Goal: Task Accomplishment & Management: Manage account settings

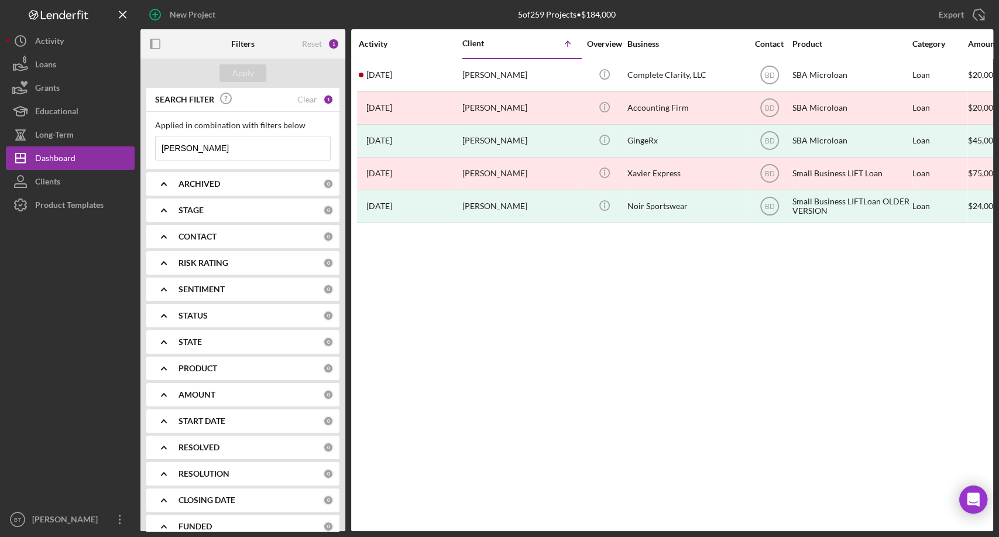
click at [211, 146] on input "michael" at bounding box center [243, 147] width 174 height 23
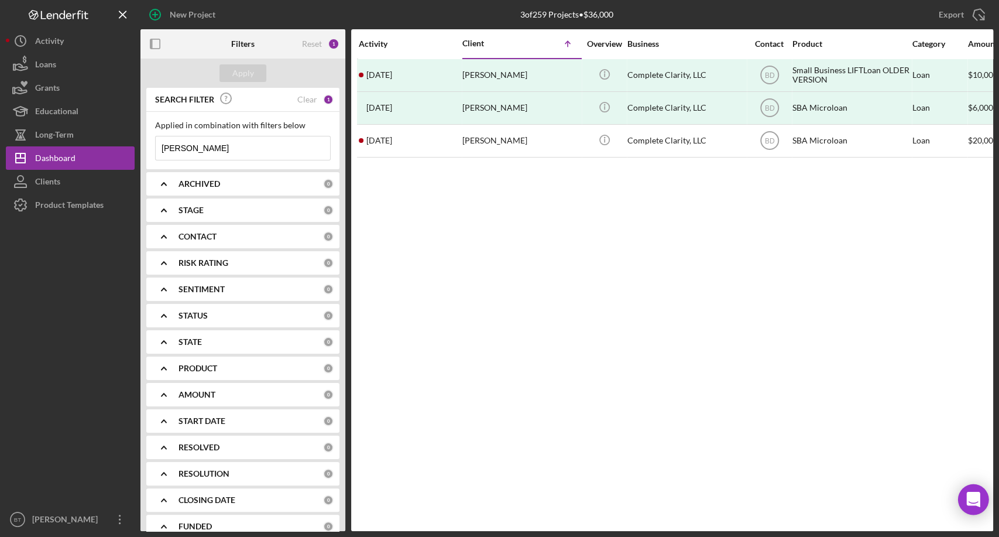
type input "[PERSON_NAME]"
click at [970, 496] on icon "Open Intercom Messenger" at bounding box center [973, 499] width 13 height 15
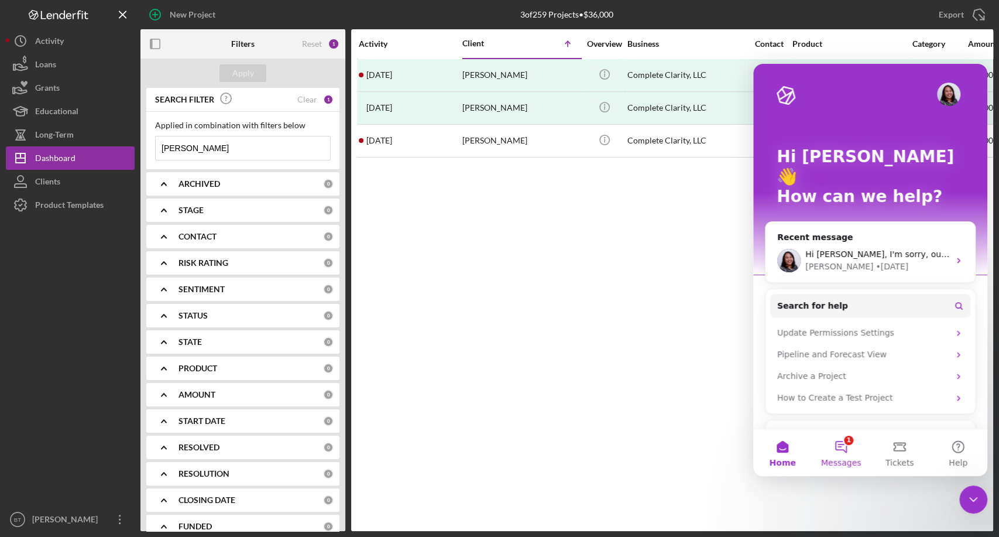
click at [846, 457] on button "1 Messages" at bounding box center [841, 452] width 59 height 47
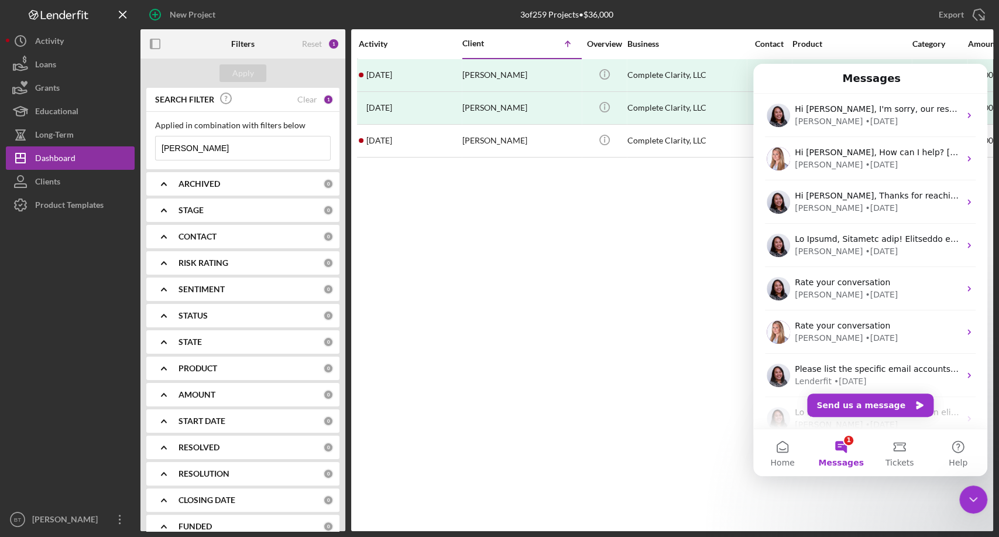
drag, startPoint x: 846, startPoint y: 445, endPoint x: 847, endPoint y: 416, distance: 29.3
click at [847, 421] on div "Messages Hi Benita, I'm sorry, our response time is slower than usual today! I …" at bounding box center [870, 270] width 234 height 412
click at [882, 409] on button "Send us a message" at bounding box center [870, 404] width 126 height 23
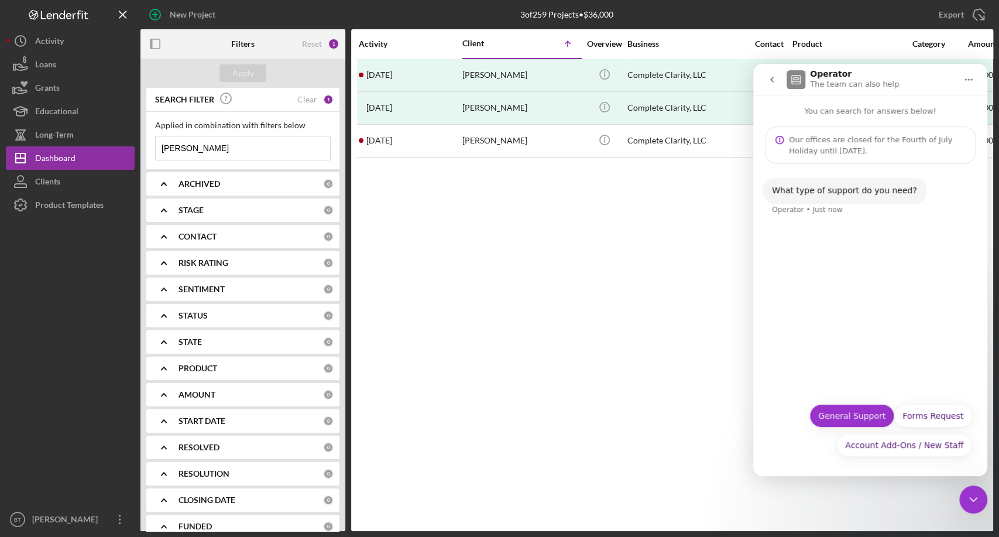
click at [875, 416] on button "General Support" at bounding box center [852, 415] width 85 height 23
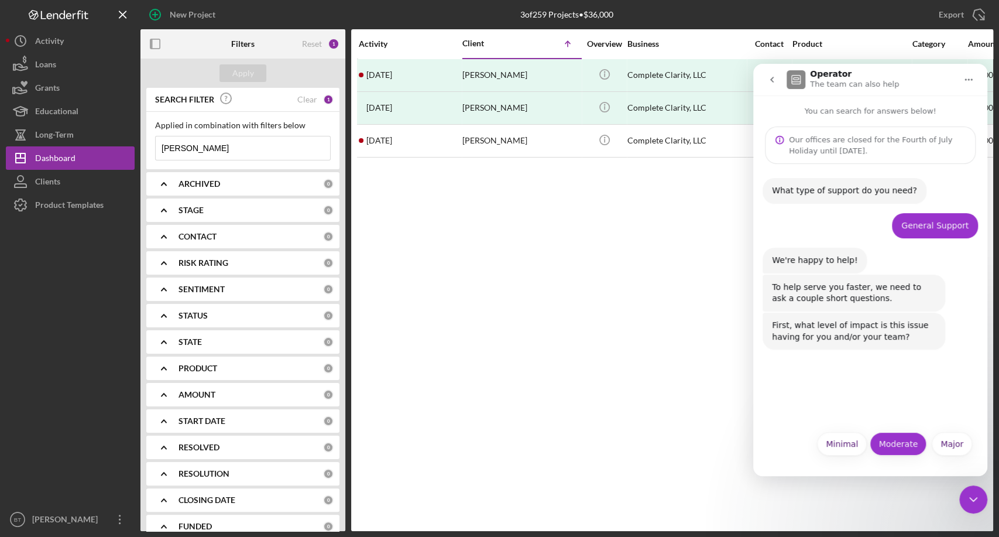
click at [903, 447] on button "Moderate" at bounding box center [898, 443] width 57 height 23
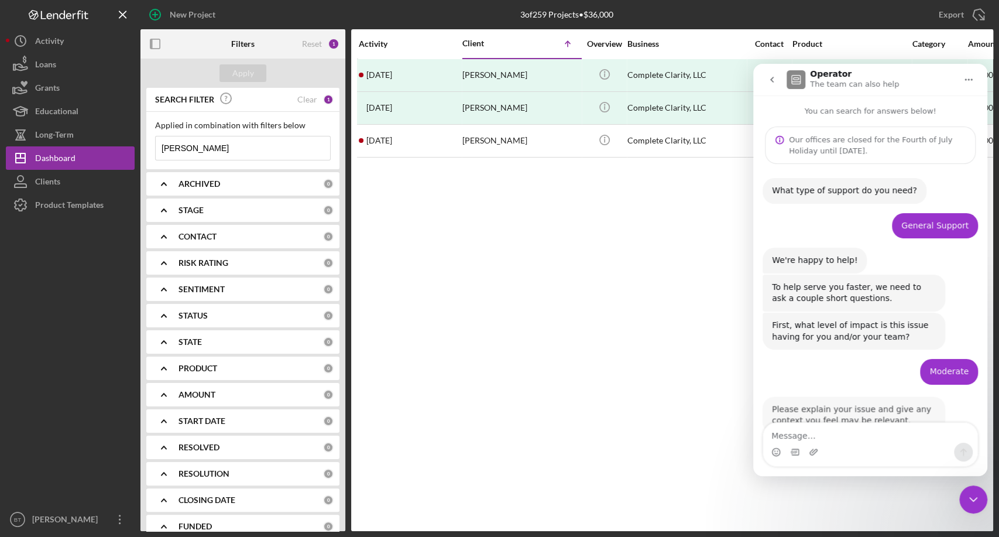
scroll to position [32, 0]
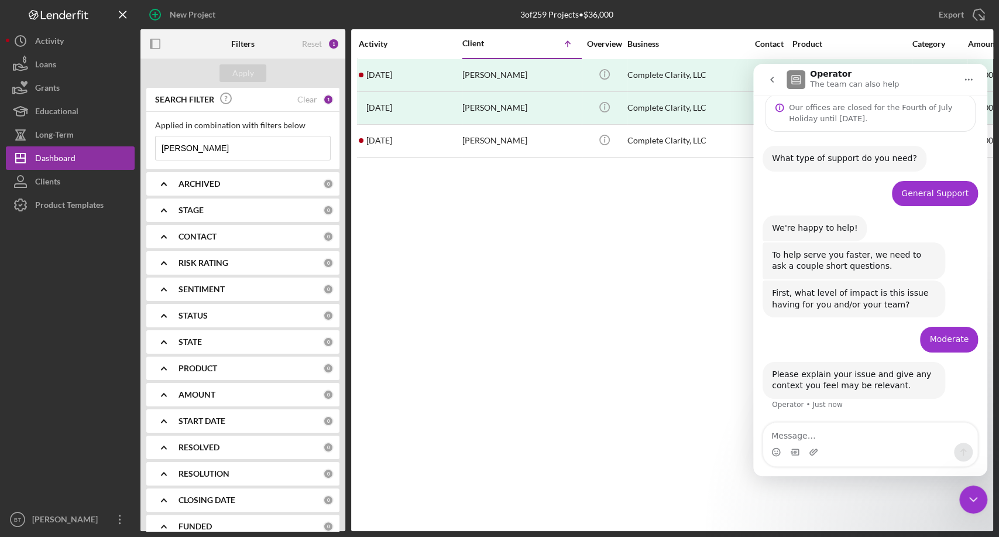
click at [862, 434] on textarea "Message…" at bounding box center [870, 433] width 214 height 20
type textarea "H"
type textarea "I am unable to access a coguarantor's checklist"
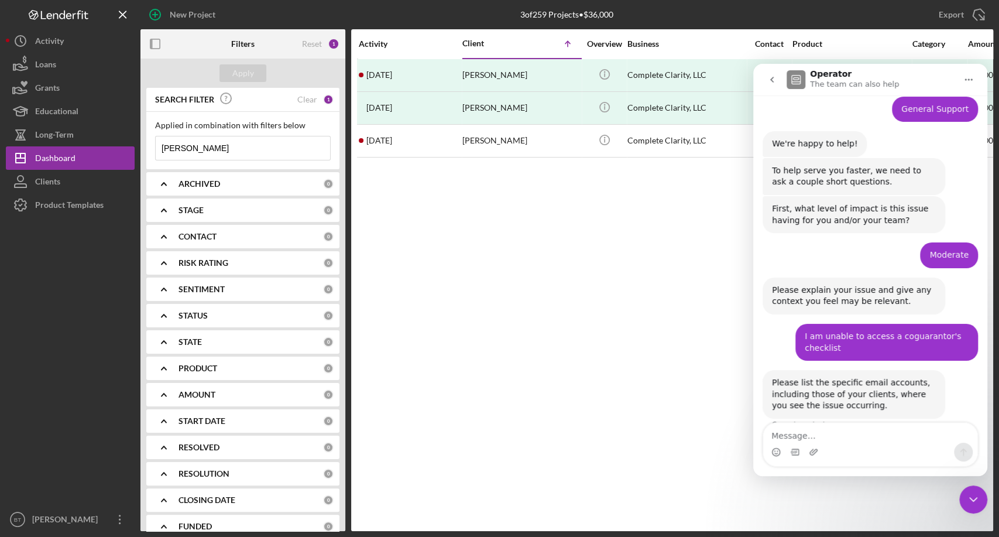
scroll to position [136, 0]
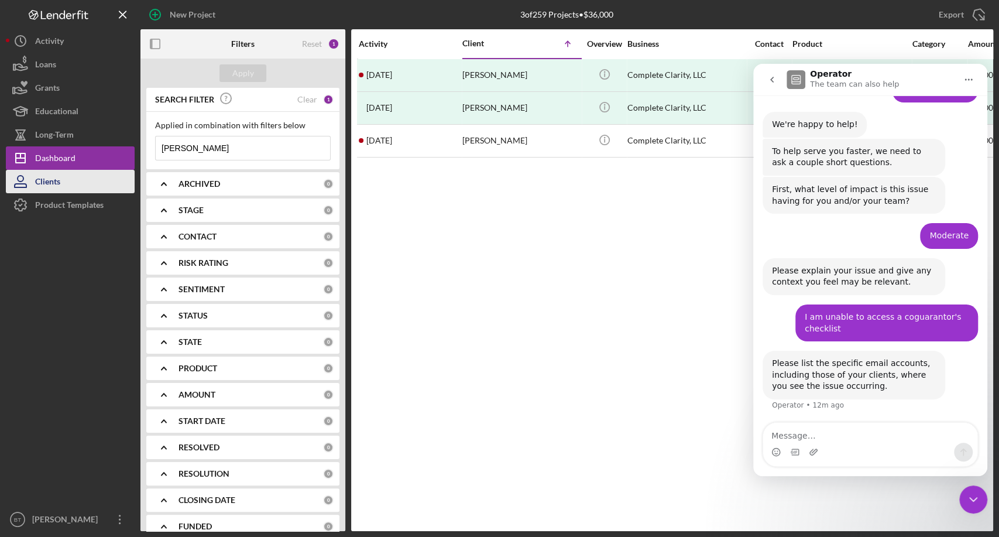
click at [71, 184] on button "Clients" at bounding box center [70, 181] width 129 height 23
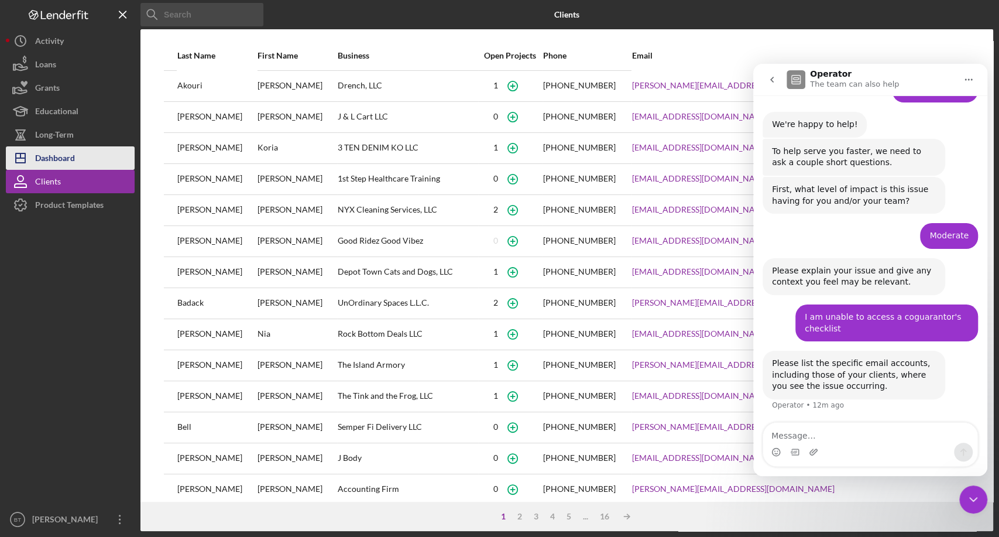
click at [66, 160] on div "Dashboard" at bounding box center [55, 159] width 40 height 26
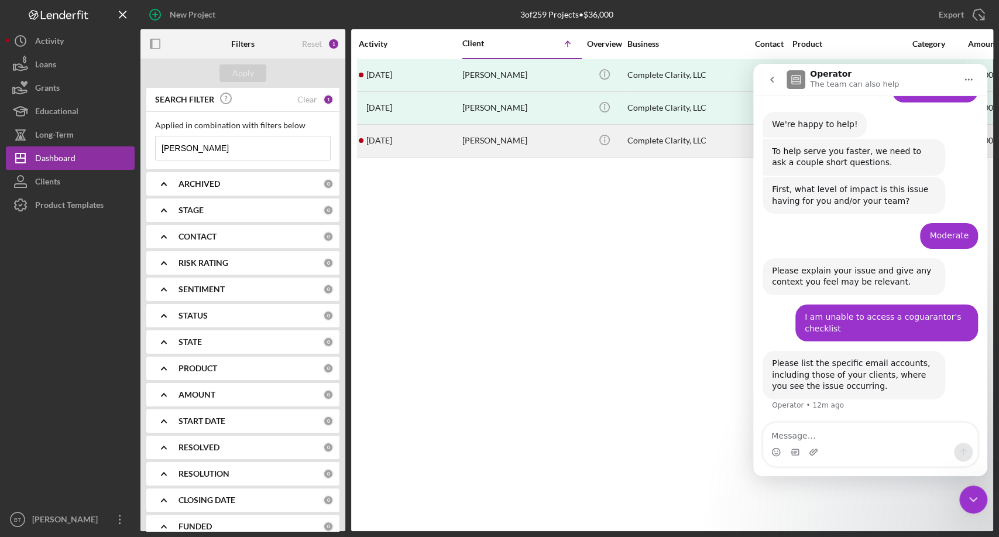
click at [448, 138] on div "2 days ago Maya Cobb" at bounding box center [410, 140] width 102 height 31
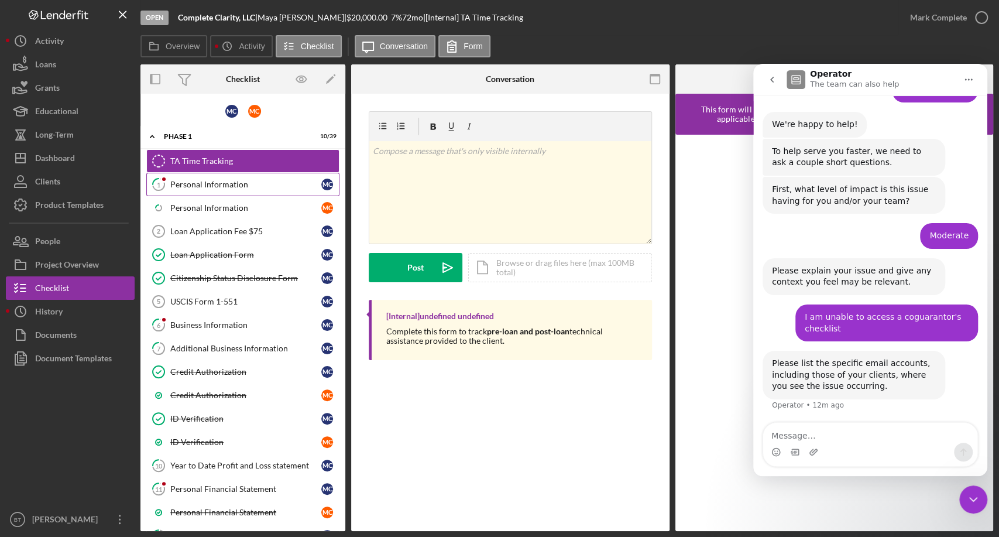
click at [232, 183] on div "Personal Information" at bounding box center [245, 184] width 151 height 9
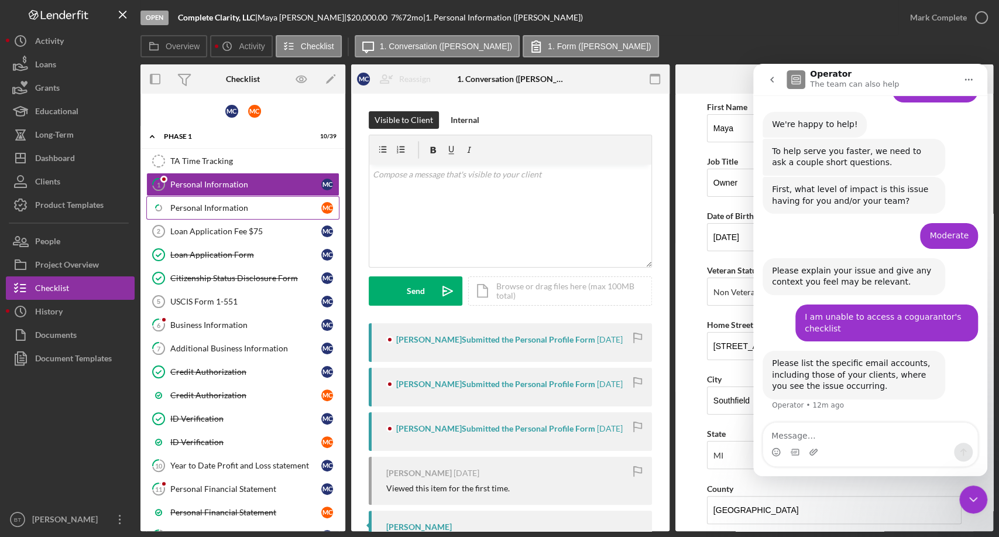
click at [305, 203] on div "Personal Information" at bounding box center [245, 207] width 151 height 9
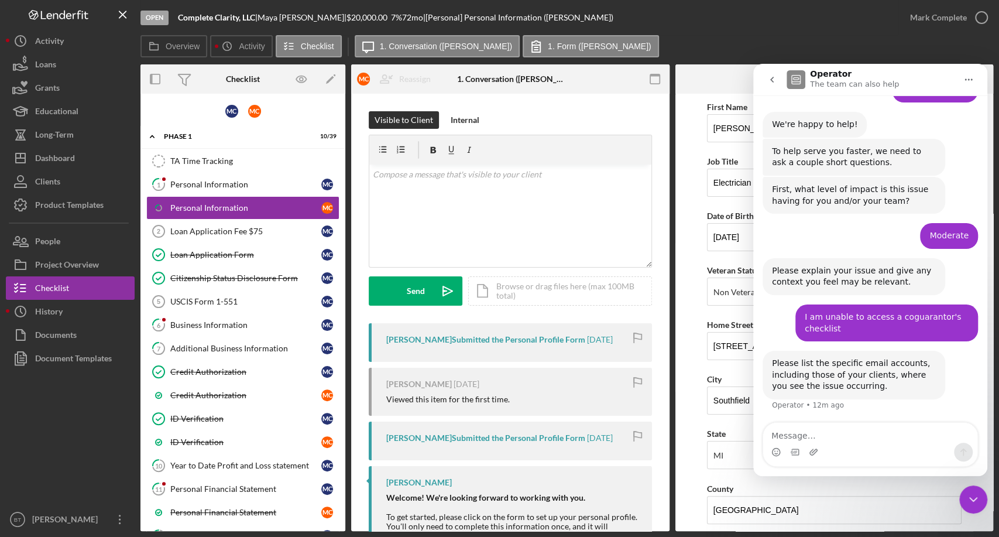
click at [974, 496] on icon "Close Intercom Messenger" at bounding box center [974, 499] width 14 height 14
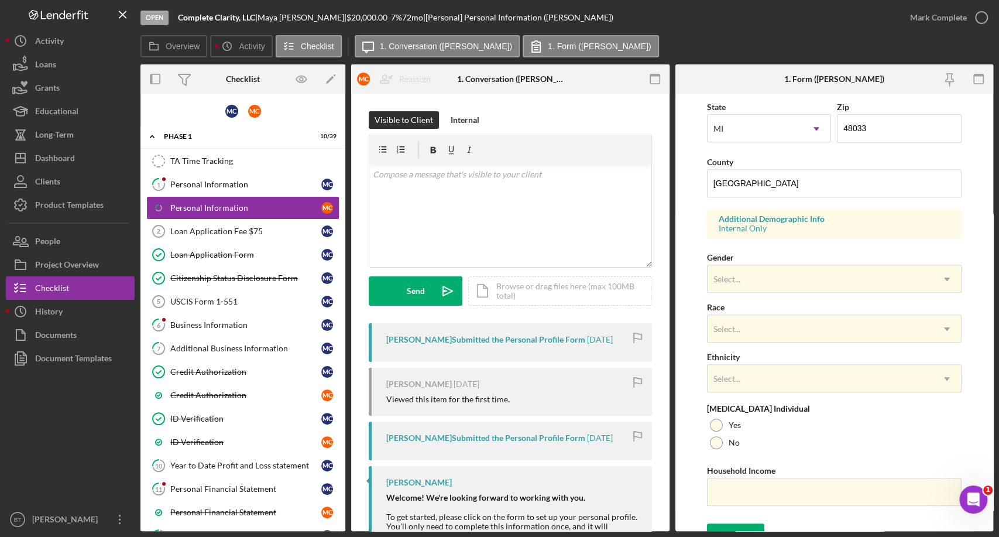
scroll to position [342, 0]
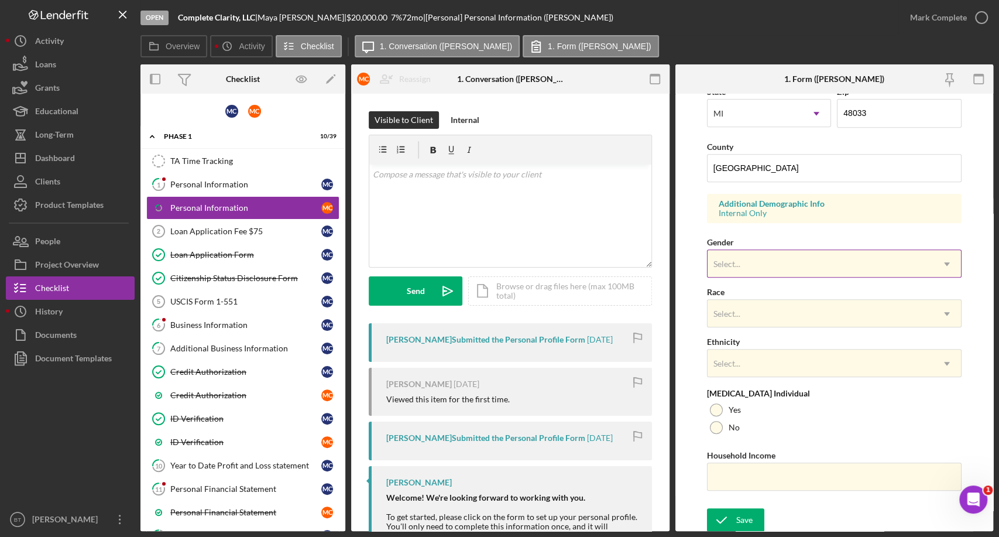
click at [841, 255] on div "Select..." at bounding box center [820, 264] width 225 height 27
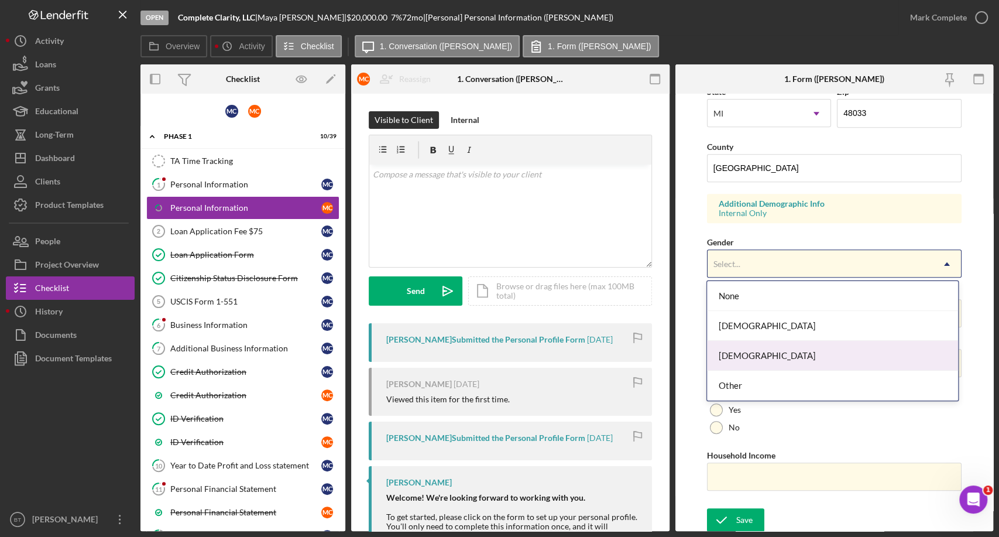
click at [773, 352] on div "Male" at bounding box center [832, 356] width 251 height 30
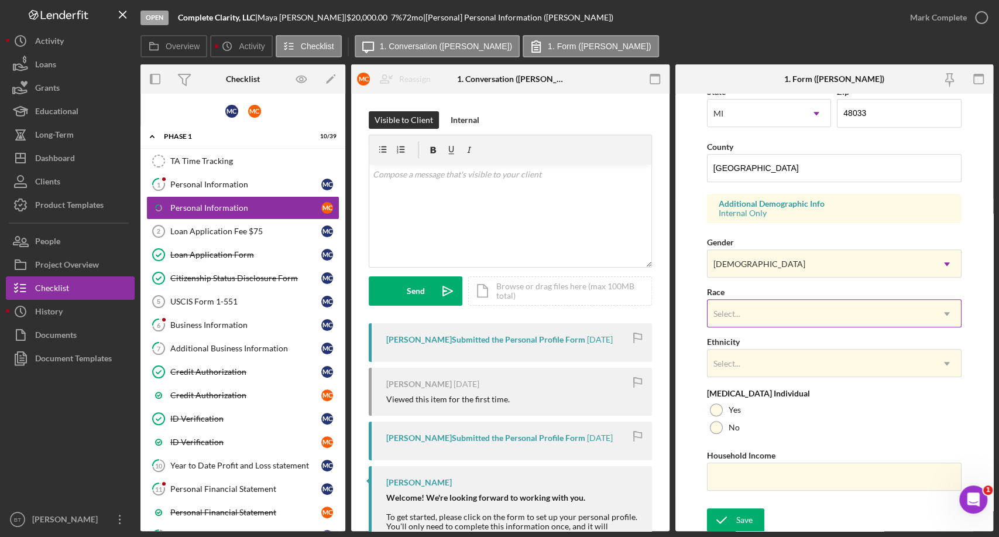
click at [818, 315] on div "Select..." at bounding box center [820, 313] width 225 height 27
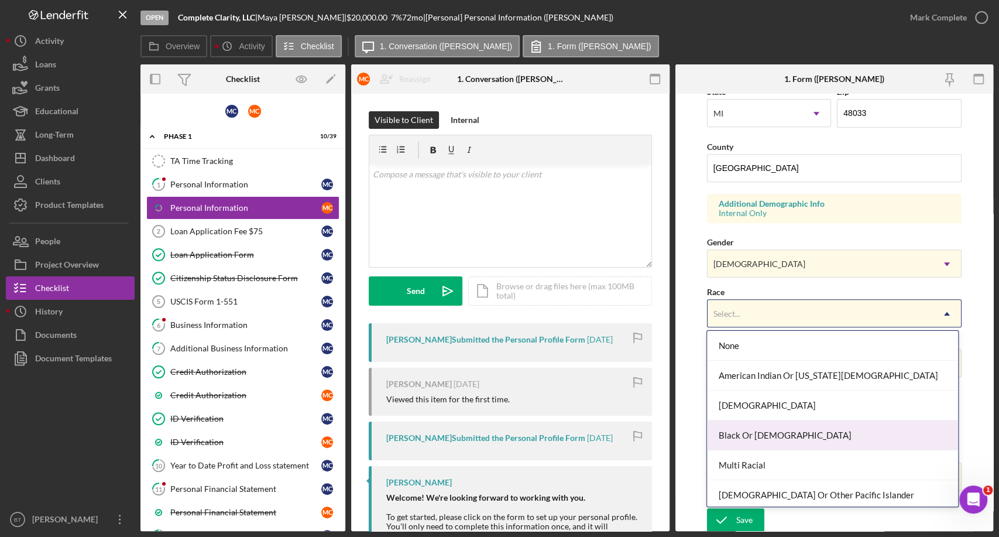
click at [831, 431] on div "Black Or African American" at bounding box center [832, 435] width 251 height 30
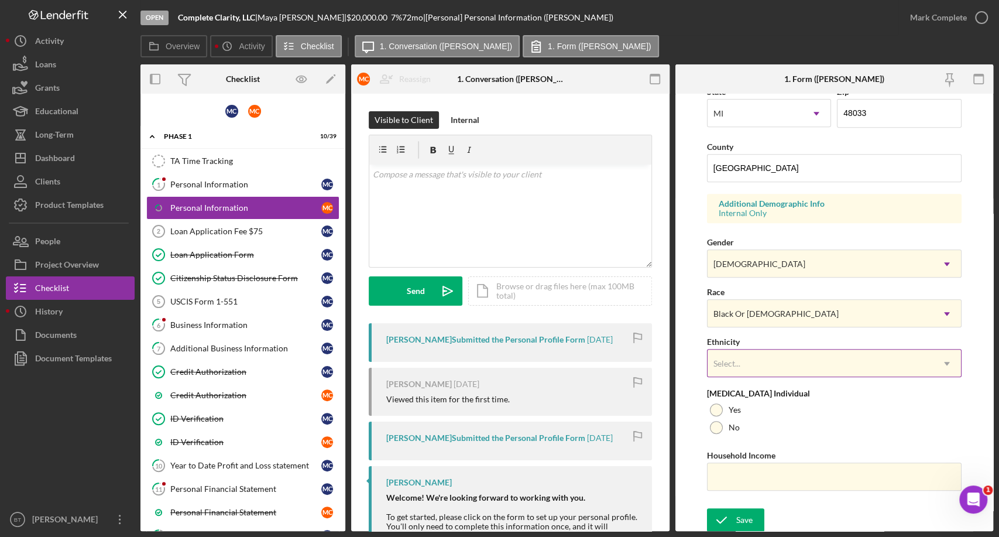
click at [874, 362] on div "Select..." at bounding box center [820, 363] width 225 height 27
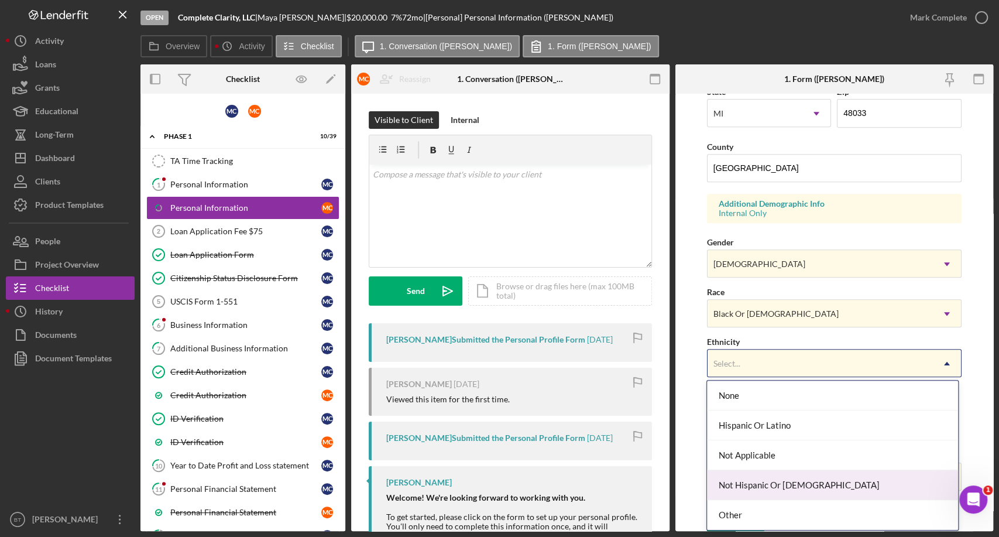
click at [799, 482] on div "Not Hispanic Or Latino" at bounding box center [832, 485] width 251 height 30
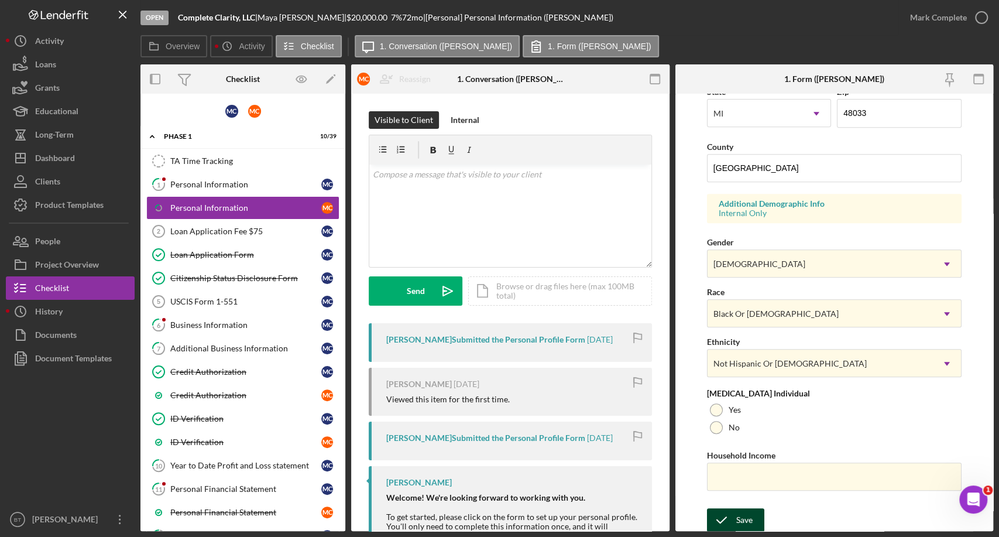
click at [726, 527] on icon "submit" at bounding box center [721, 519] width 29 height 29
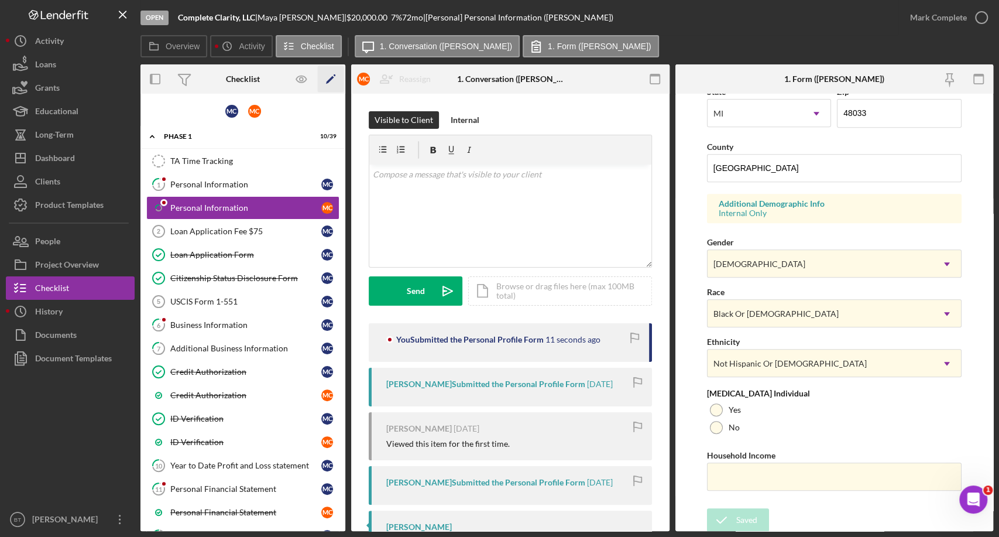
click at [327, 81] on icon "Icon/Edit" at bounding box center [331, 79] width 26 height 26
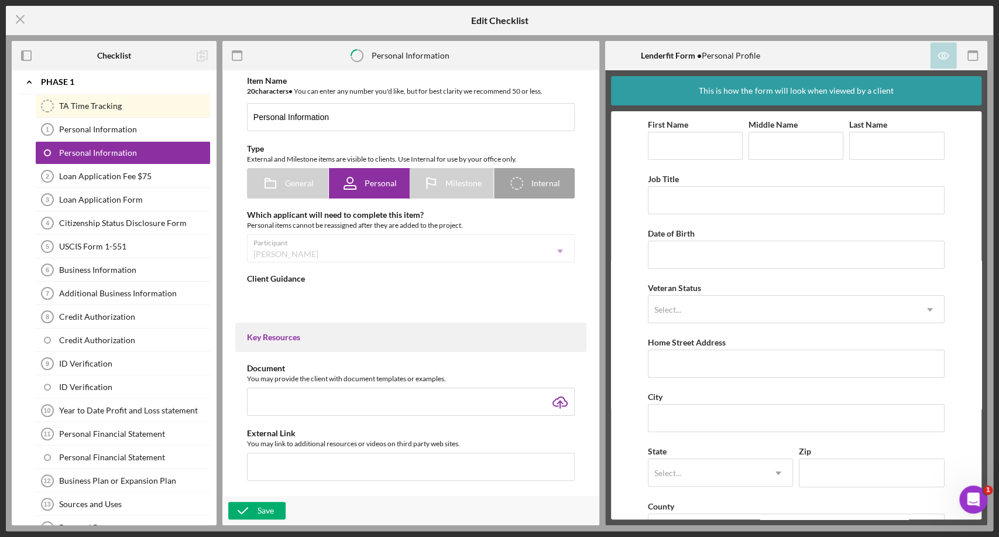
type textarea "<div><strong>Welcome! We're looking forward to working with you.</strong><br><b…"
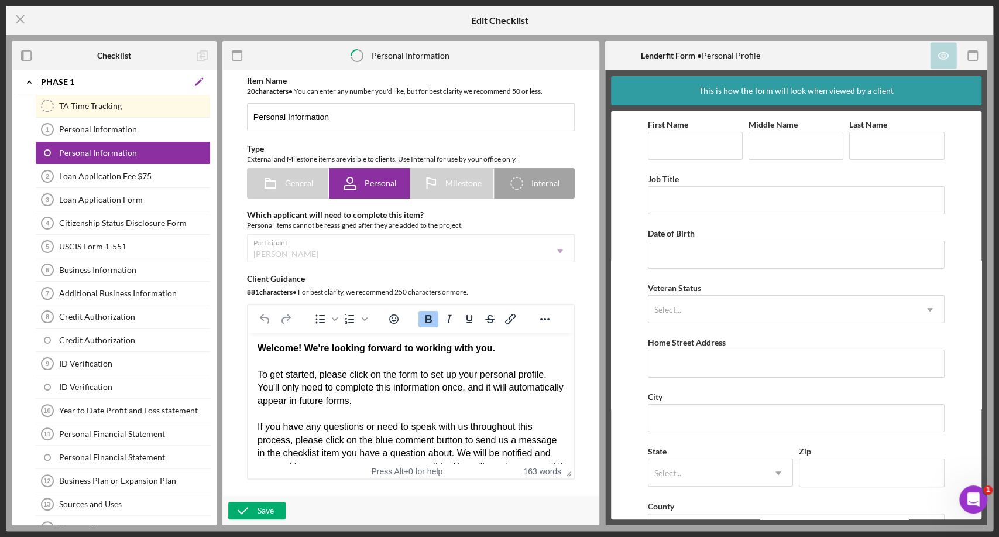
click at [198, 79] on icon "Icon/Edit" at bounding box center [198, 81] width 23 height 23
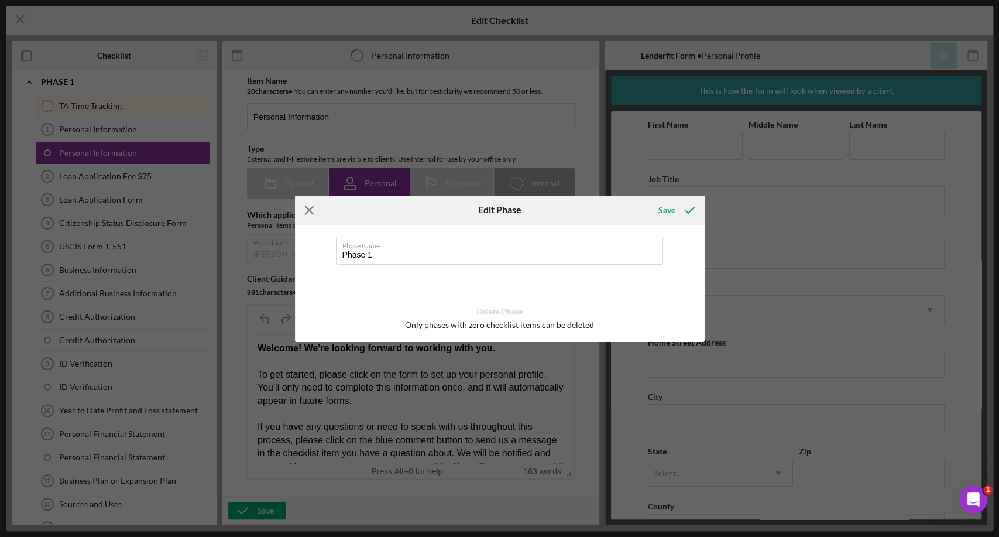
click at [310, 211] on line at bounding box center [310, 210] width 8 height 8
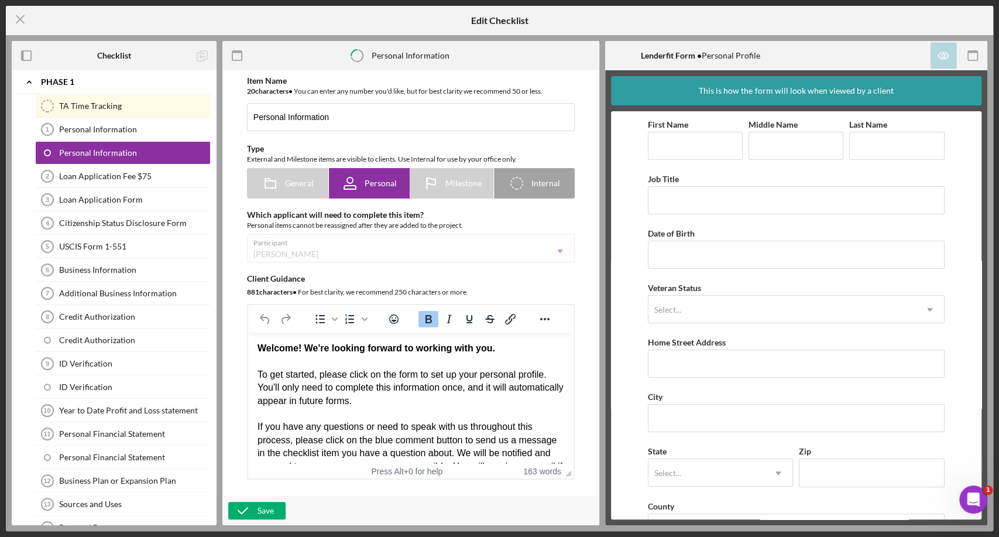
click at [980, 499] on icon "Open Intercom Messenger" at bounding box center [973, 499] width 19 height 19
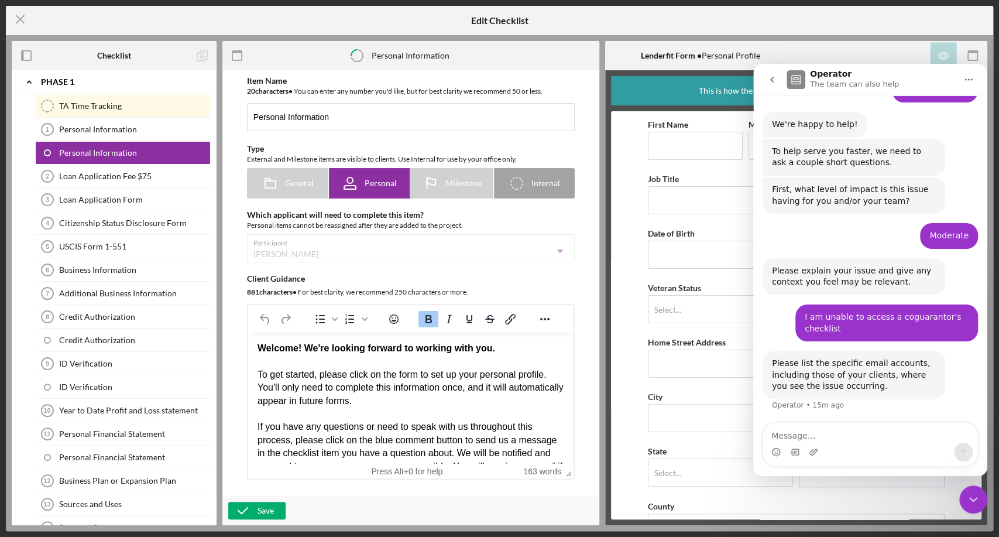
scroll to position [136, 0]
type textarea "michaelcobb421@yahoo.com"
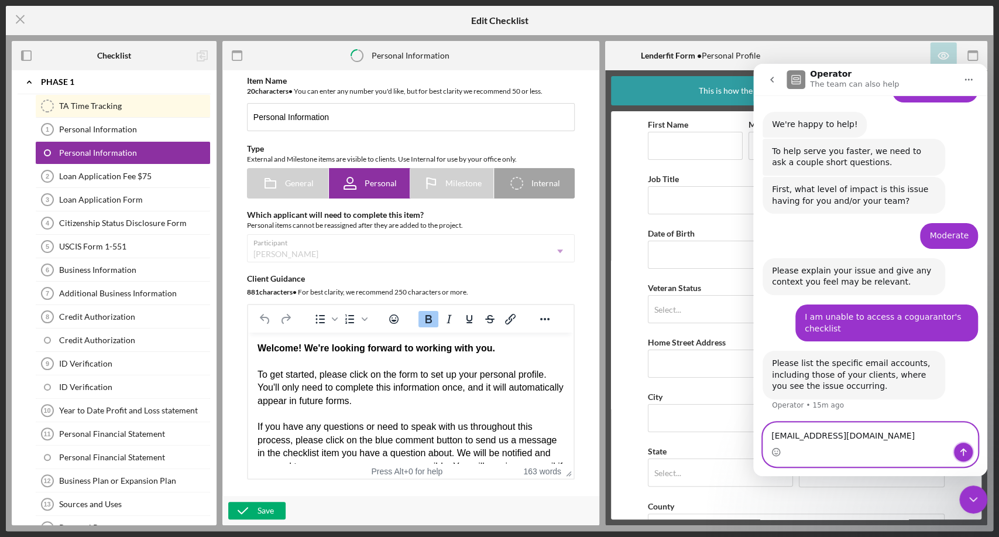
click at [965, 450] on icon "Send a message…" at bounding box center [964, 452] width 6 height 8
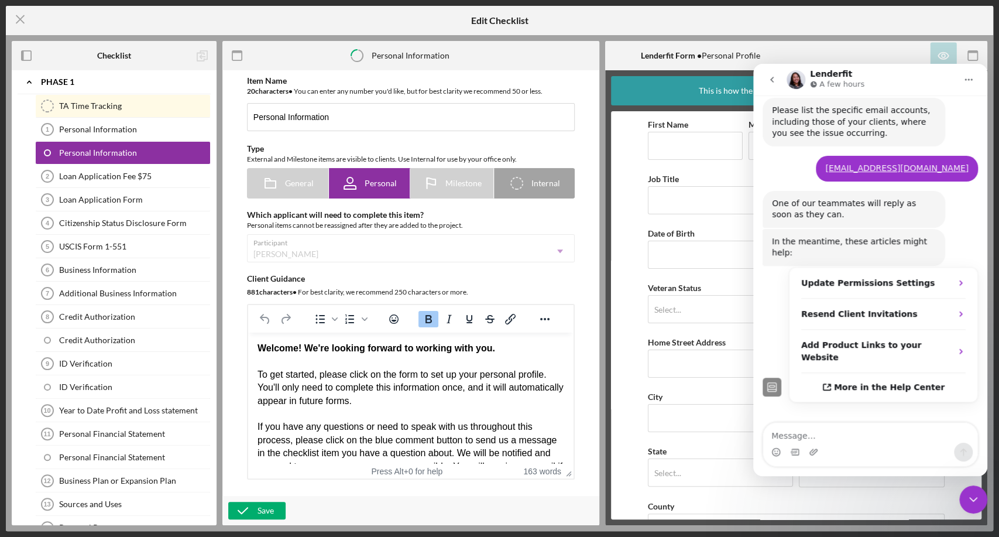
scroll to position [389, 0]
click at [967, 498] on div "Close Intercom Messenger" at bounding box center [973, 499] width 28 height 28
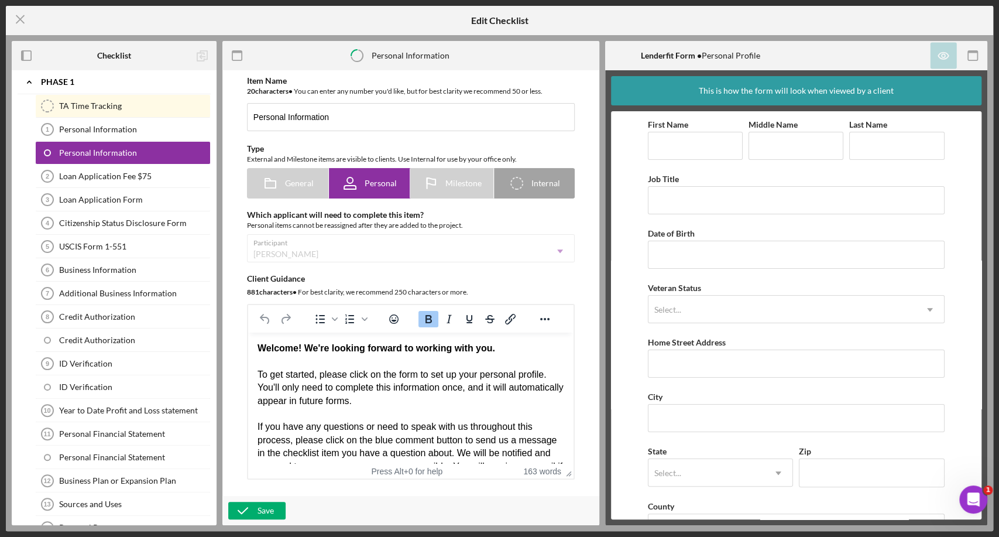
click at [704, 90] on div "This is how the form will look when viewed by a client" at bounding box center [796, 90] width 194 height 29
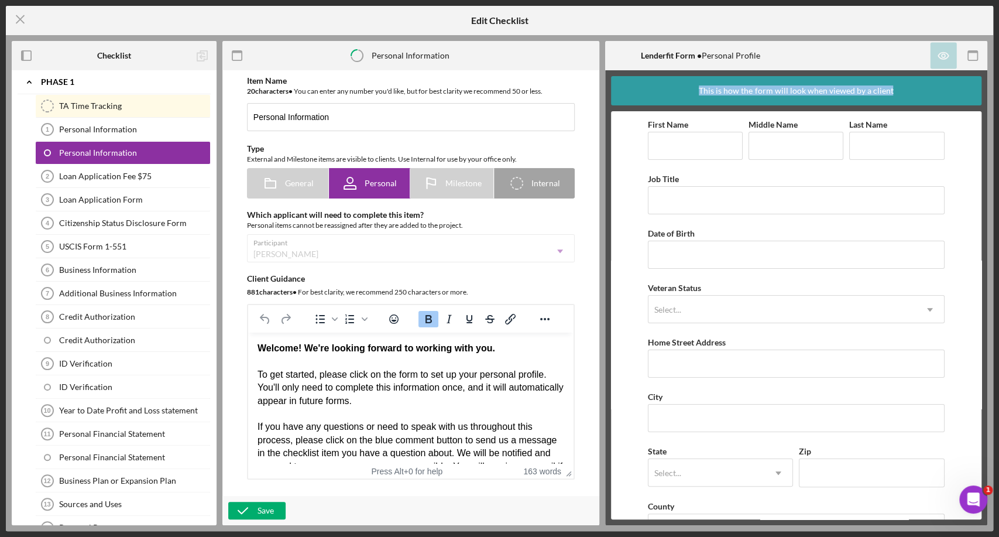
click at [704, 90] on div "This is how the form will look when viewed by a client" at bounding box center [796, 90] width 194 height 29
click at [895, 88] on div "This is how the form will look when viewed by a client" at bounding box center [796, 90] width 371 height 29
click at [695, 105] on div "This is how the form will look when viewed by a client" at bounding box center [796, 90] width 371 height 29
click at [707, 91] on div "This is how the form will look when viewed by a client" at bounding box center [796, 90] width 194 height 29
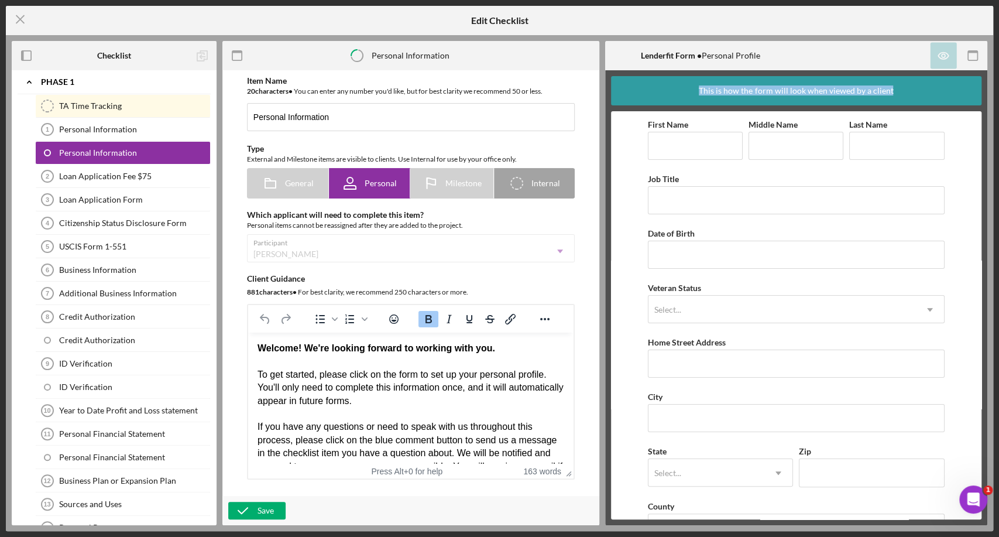
click at [707, 91] on div "This is how the form will look when viewed by a client" at bounding box center [796, 90] width 194 height 29
click at [704, 94] on div "This is how the form will look when viewed by a client" at bounding box center [796, 90] width 194 height 29
click at [702, 94] on div "This is how the form will look when viewed by a client" at bounding box center [796, 90] width 194 height 29
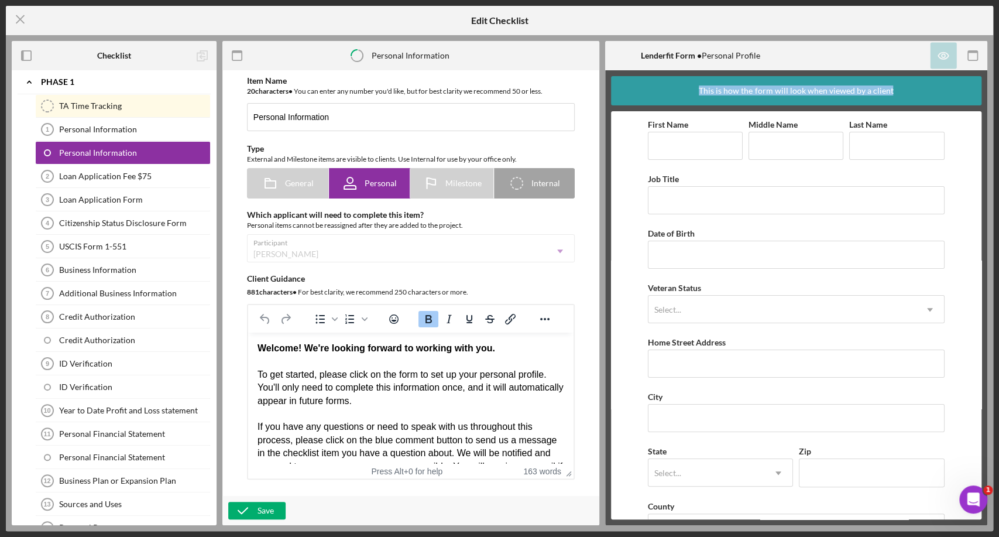
click at [704, 92] on div "This is how the form will look when viewed by a client" at bounding box center [796, 90] width 194 height 29
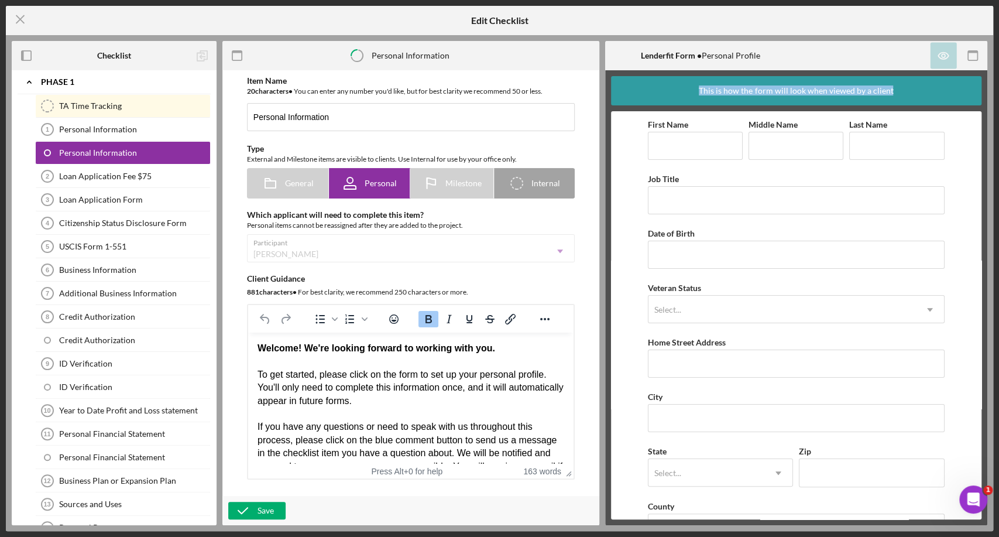
click at [705, 92] on div "This is how the form will look when viewed by a client" at bounding box center [796, 90] width 194 height 29
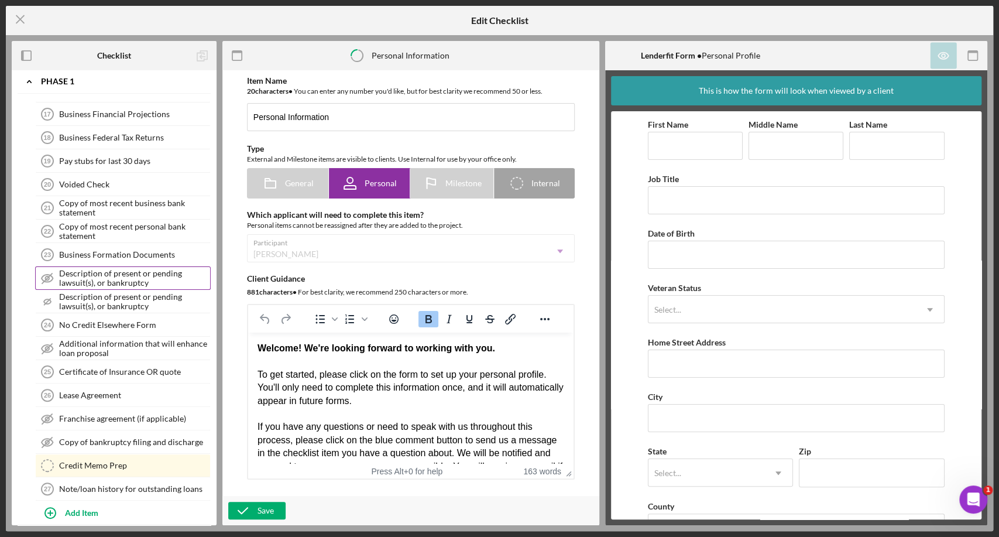
scroll to position [554, 0]
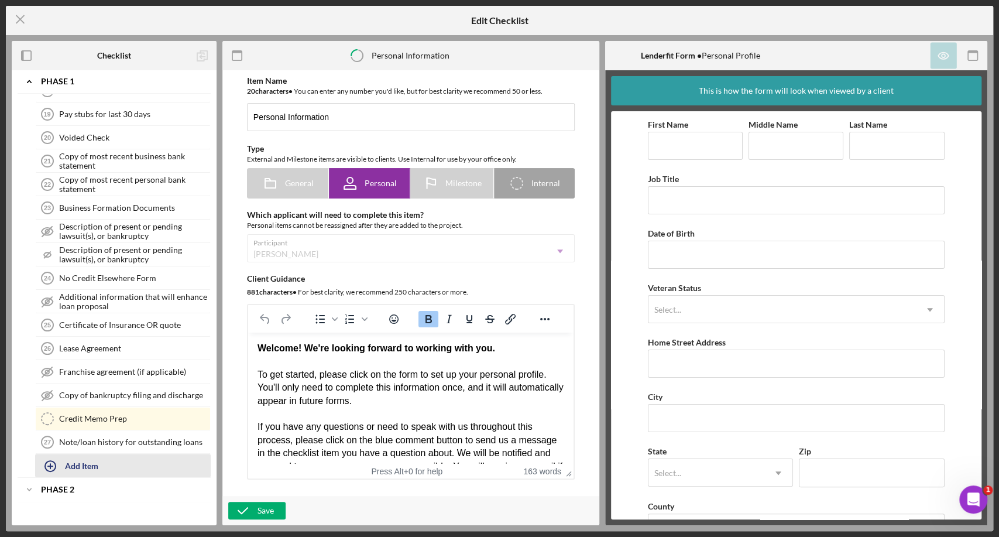
click at [85, 461] on div "Add Item" at bounding box center [81, 465] width 33 height 22
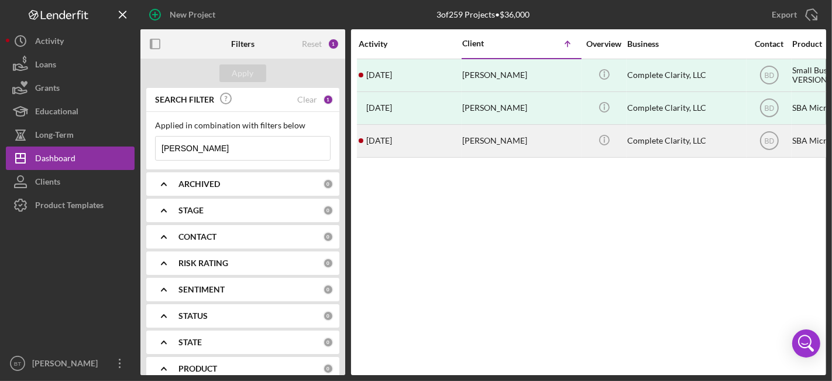
click at [510, 137] on div "[PERSON_NAME]" at bounding box center [520, 140] width 117 height 31
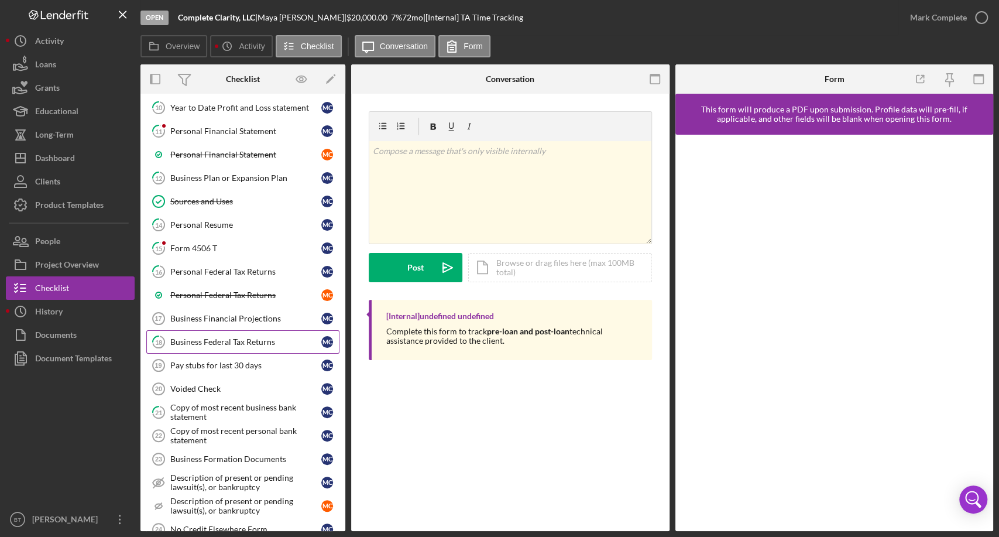
scroll to position [455, 0]
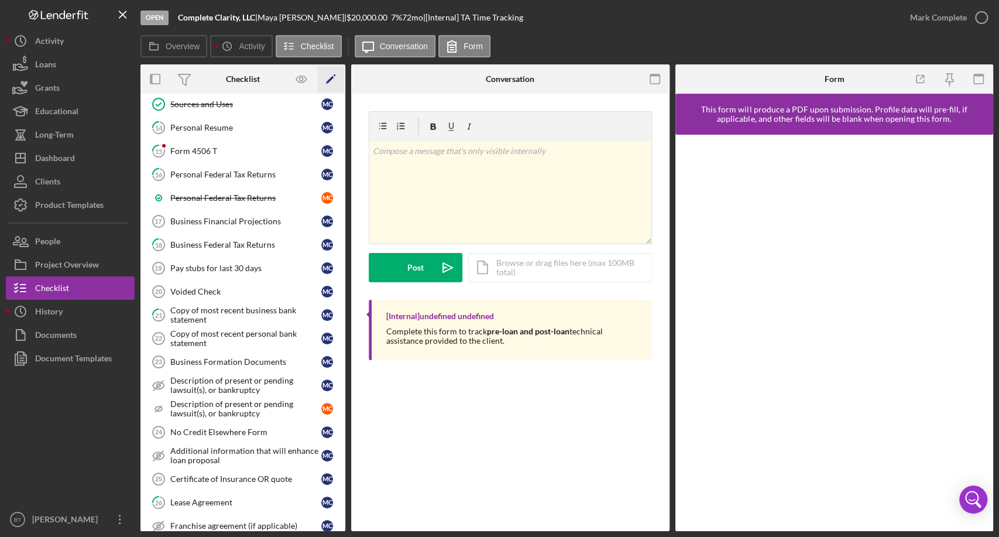
click at [327, 77] on icon "Icon/Edit" at bounding box center [331, 79] width 26 height 26
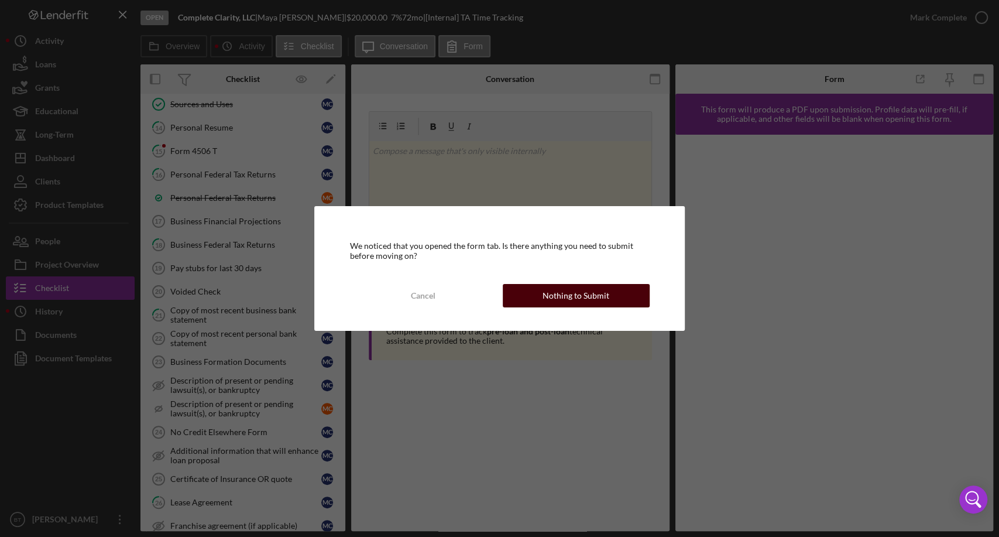
click at [584, 301] on div "Nothing to Submit" at bounding box center [576, 295] width 67 height 23
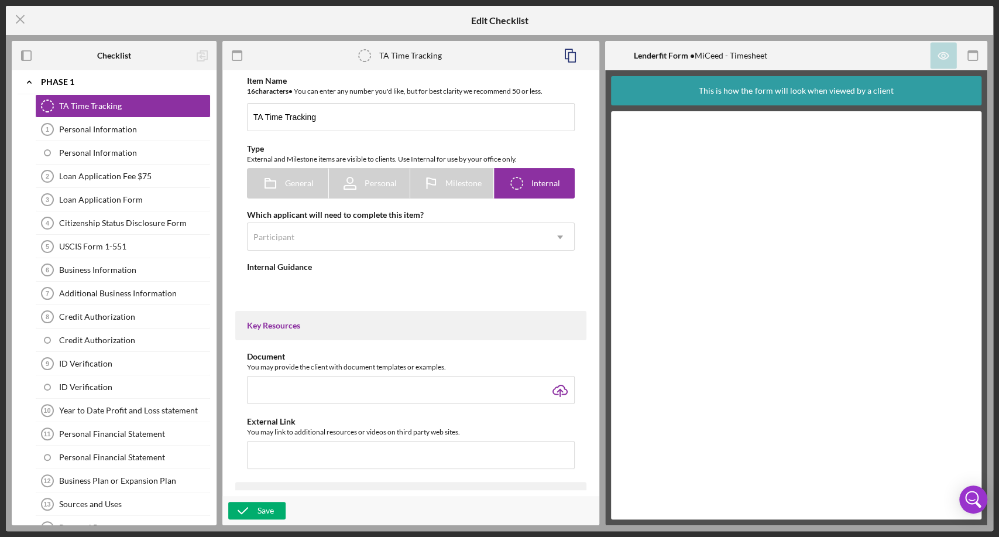
type textarea "<div>Complete this form to track <strong>pre-loan and post-loan</strong> techni…"
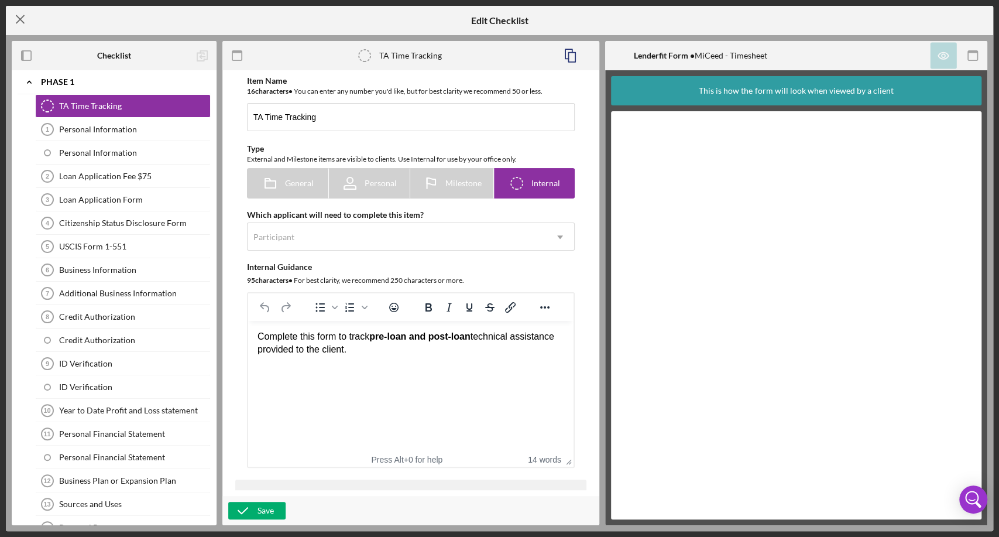
click at [19, 23] on icon "Icon/Menu Close" at bounding box center [20, 19] width 29 height 29
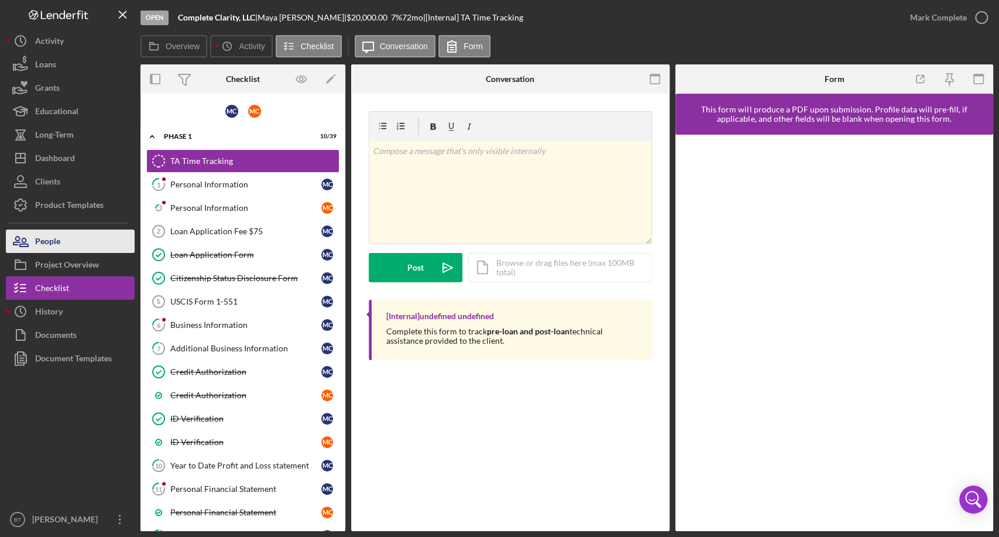
click at [52, 249] on div "People" at bounding box center [47, 242] width 25 height 26
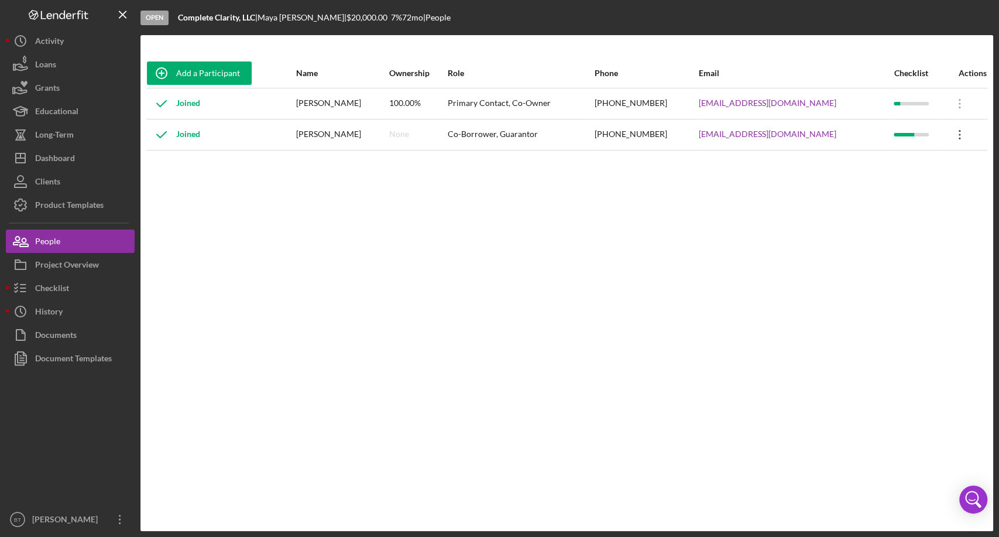
click at [832, 132] on icon "Icon/Overflow" at bounding box center [959, 134] width 29 height 29
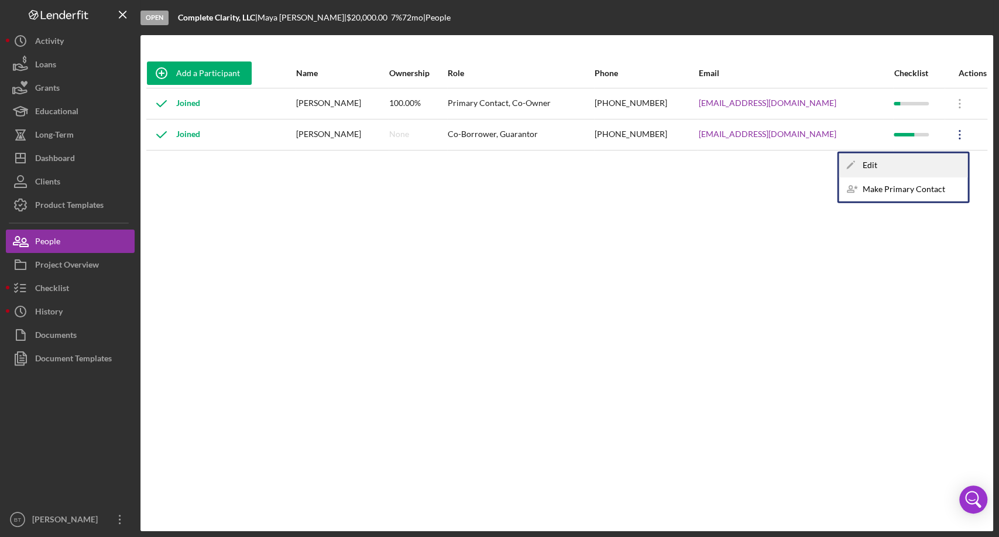
click at [832, 164] on div "Icon/Edit Edit" at bounding box center [903, 165] width 129 height 24
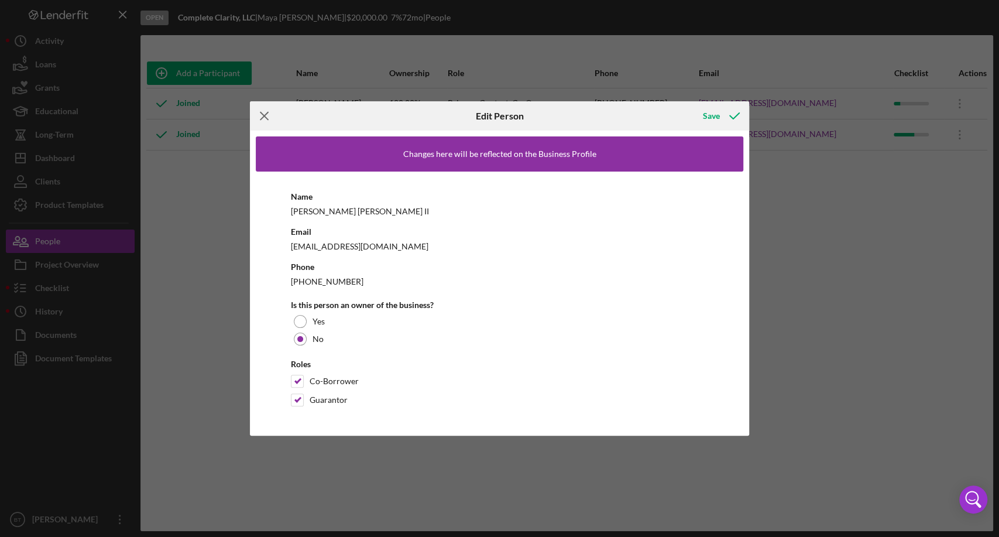
click at [263, 119] on icon "Icon/Menu Close" at bounding box center [264, 115] width 29 height 29
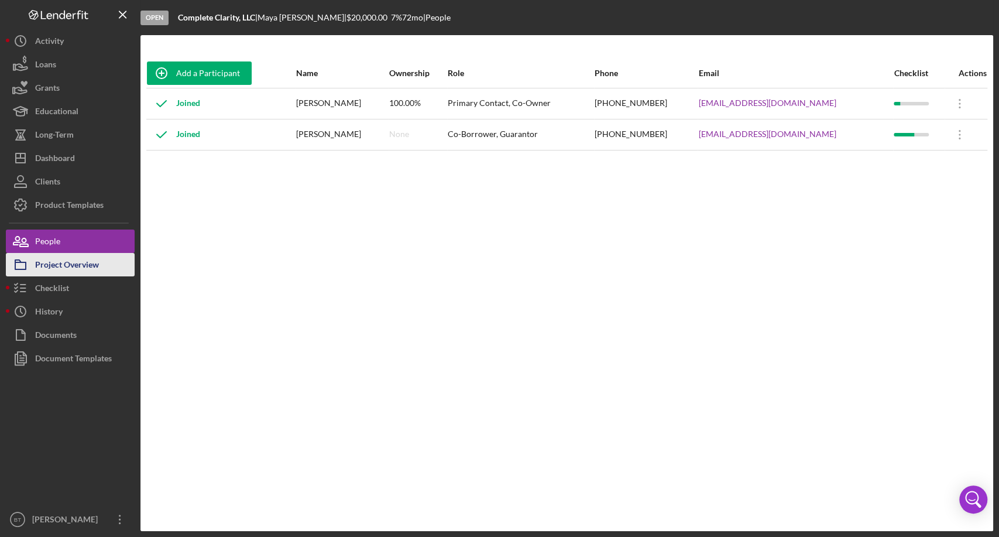
click at [94, 266] on div "Project Overview" at bounding box center [67, 266] width 64 height 26
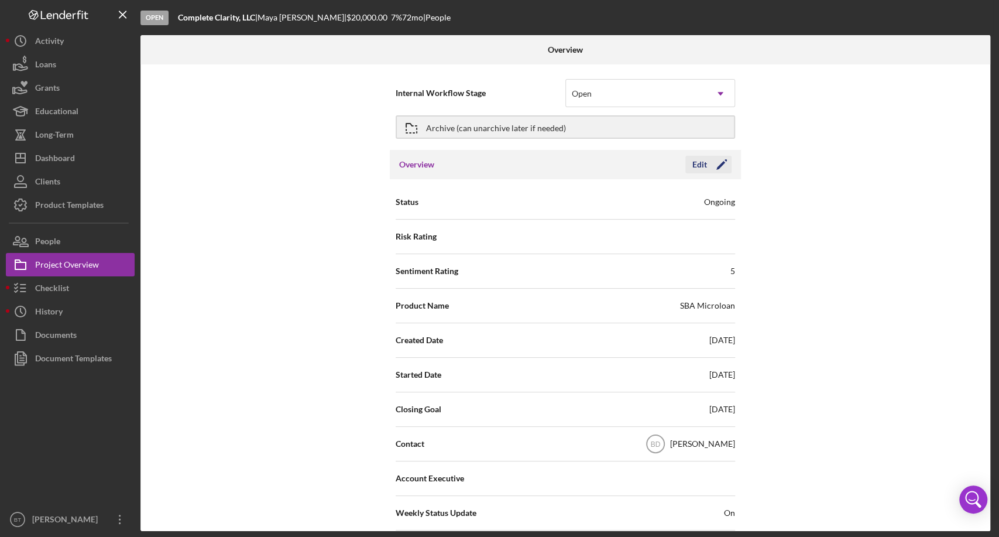
click at [712, 167] on icon "Icon/Edit" at bounding box center [721, 164] width 29 height 29
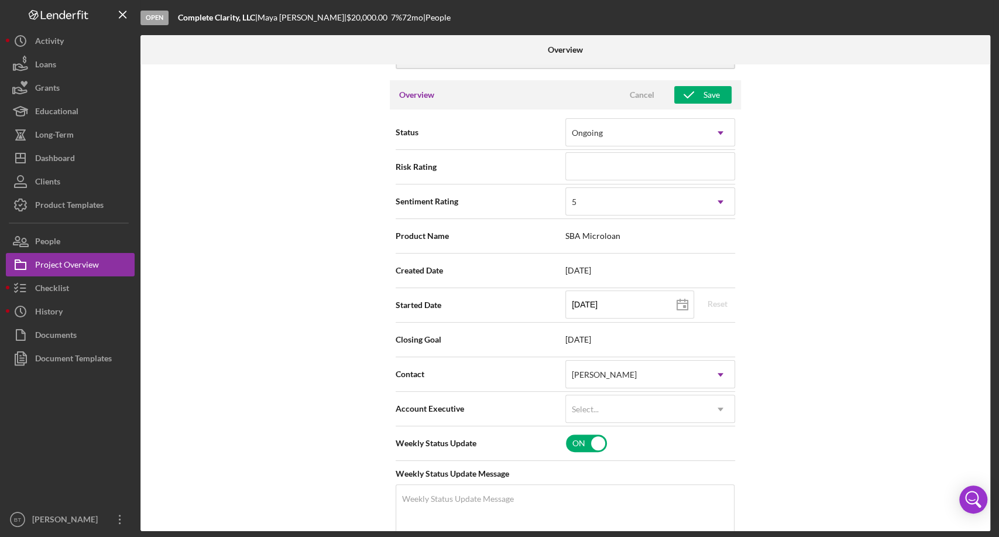
scroll to position [130, 0]
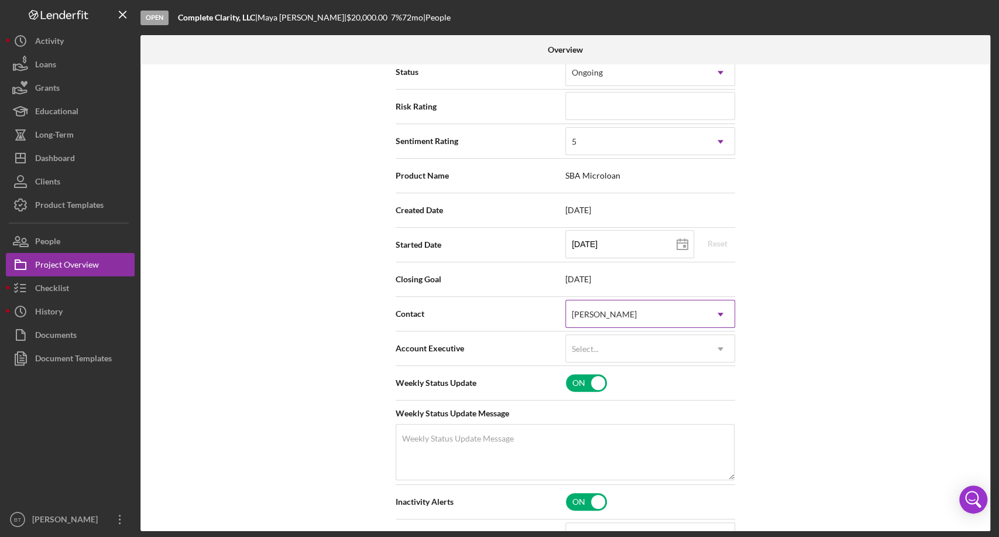
click at [714, 310] on icon "Icon/Dropdown Arrow" at bounding box center [721, 314] width 28 height 28
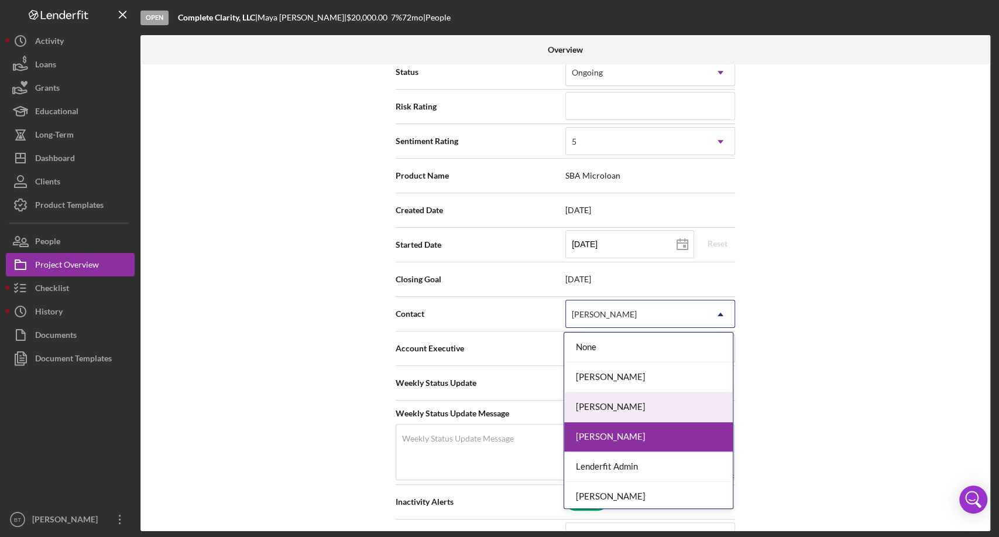
click at [626, 380] on div "[PERSON_NAME]" at bounding box center [648, 407] width 169 height 30
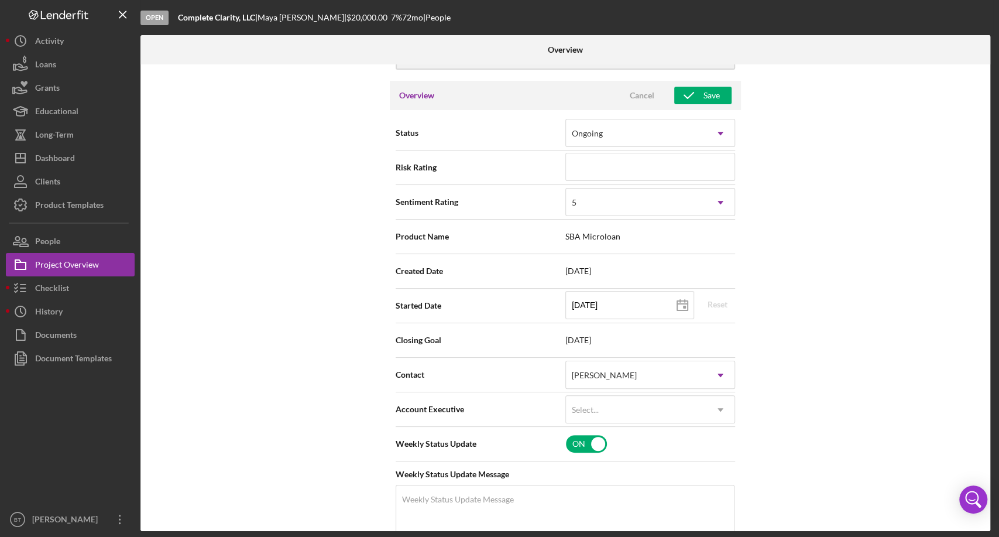
scroll to position [0, 0]
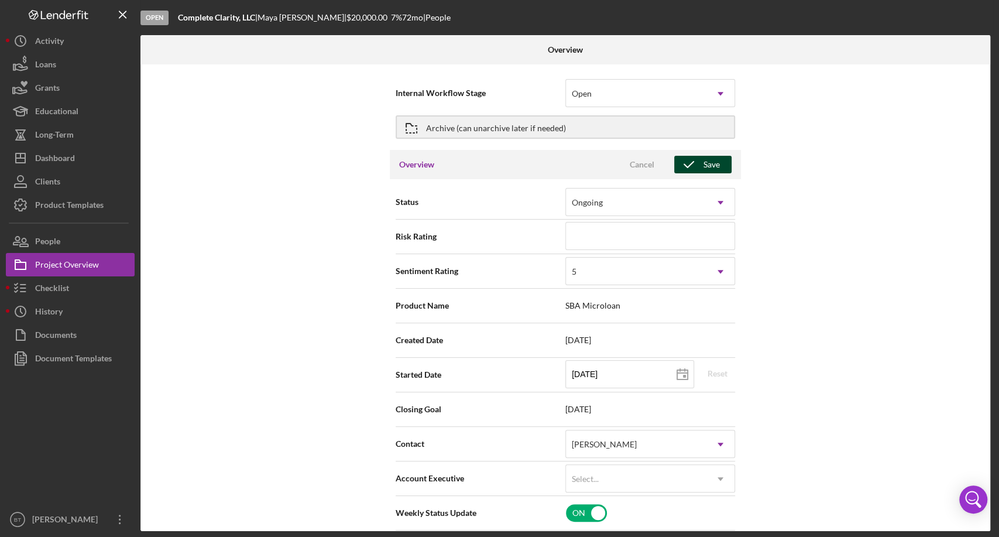
click at [715, 167] on div "Save" at bounding box center [712, 165] width 16 height 18
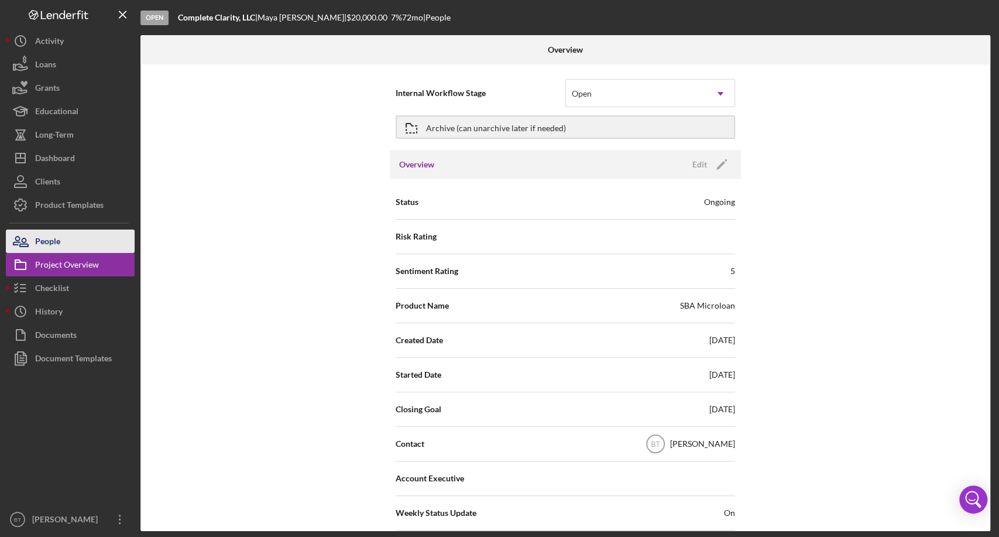
click at [64, 244] on button "People" at bounding box center [70, 240] width 129 height 23
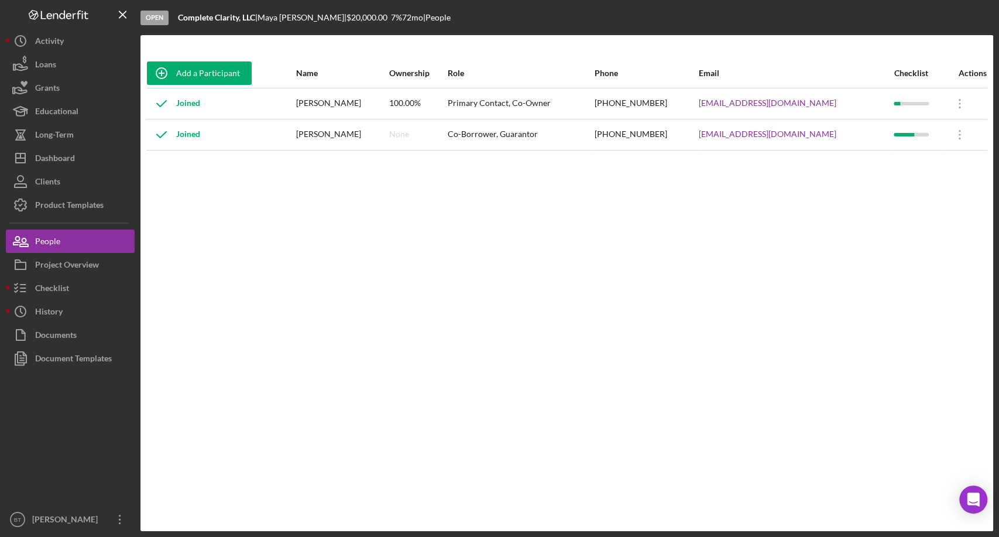
click at [188, 136] on div "Joined" at bounding box center [173, 134] width 53 height 29
click at [83, 262] on div "Project Overview" at bounding box center [67, 266] width 64 height 26
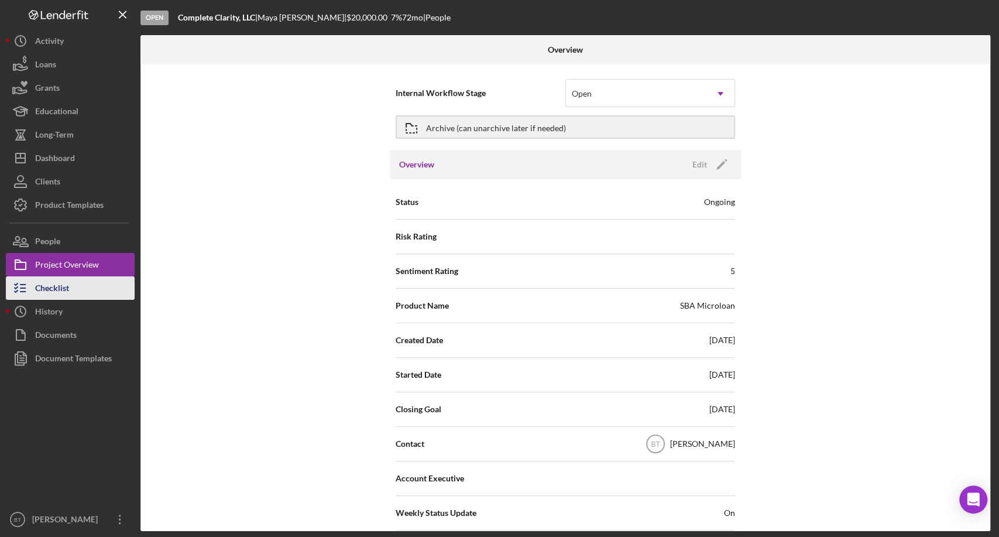
click at [61, 288] on div "Checklist" at bounding box center [52, 289] width 34 height 26
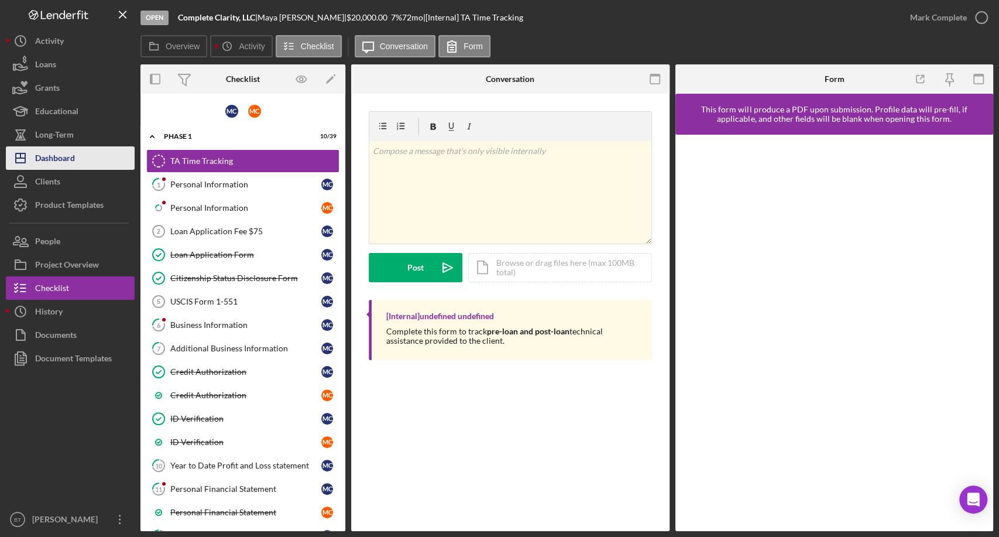
click at [98, 156] on button "Icon/Dashboard Dashboard" at bounding box center [70, 157] width 129 height 23
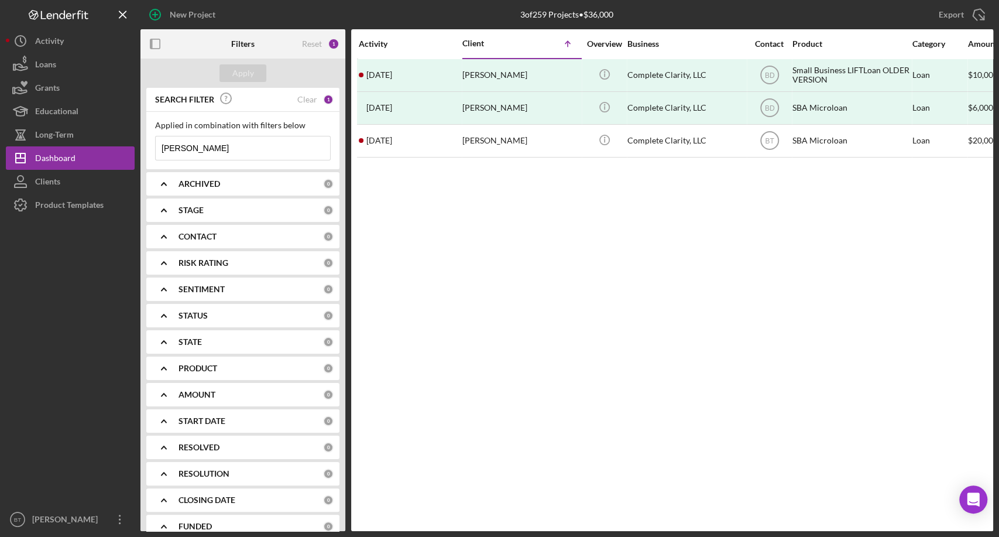
click at [235, 140] on input "[PERSON_NAME]" at bounding box center [243, 147] width 174 height 23
click at [261, 210] on div "STAGE" at bounding box center [251, 209] width 145 height 9
click at [271, 181] on div "ARCHIVED" at bounding box center [251, 183] width 145 height 9
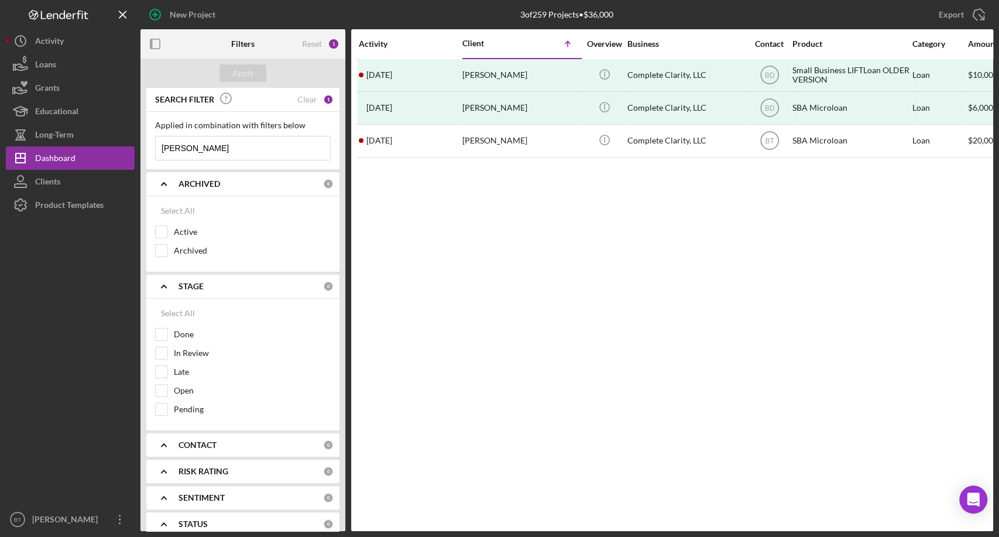
click at [163, 283] on icon "Icon/Expander" at bounding box center [163, 286] width 29 height 29
click at [167, 184] on icon "Icon/Expander" at bounding box center [163, 183] width 29 height 29
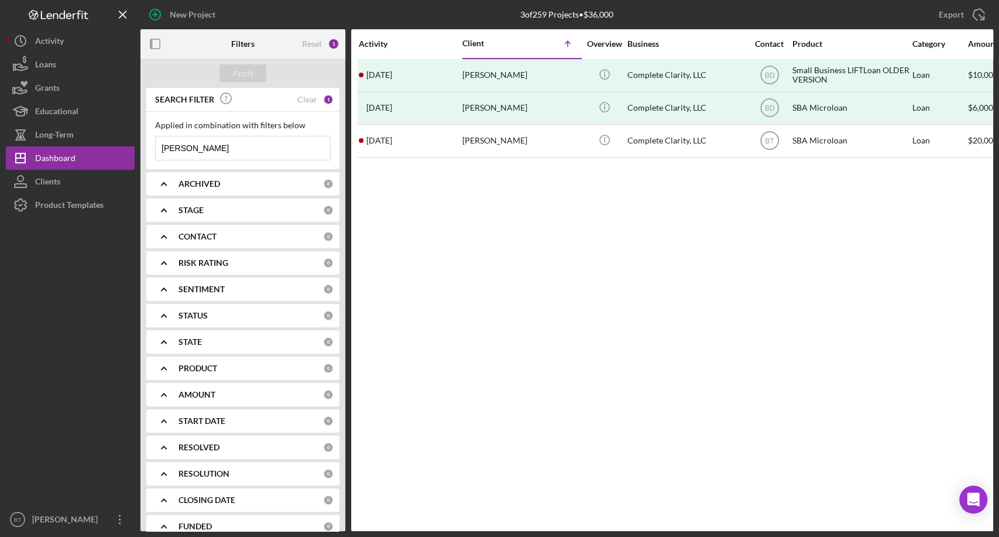
click at [163, 234] on icon "Icon/Expander" at bounding box center [163, 236] width 29 height 29
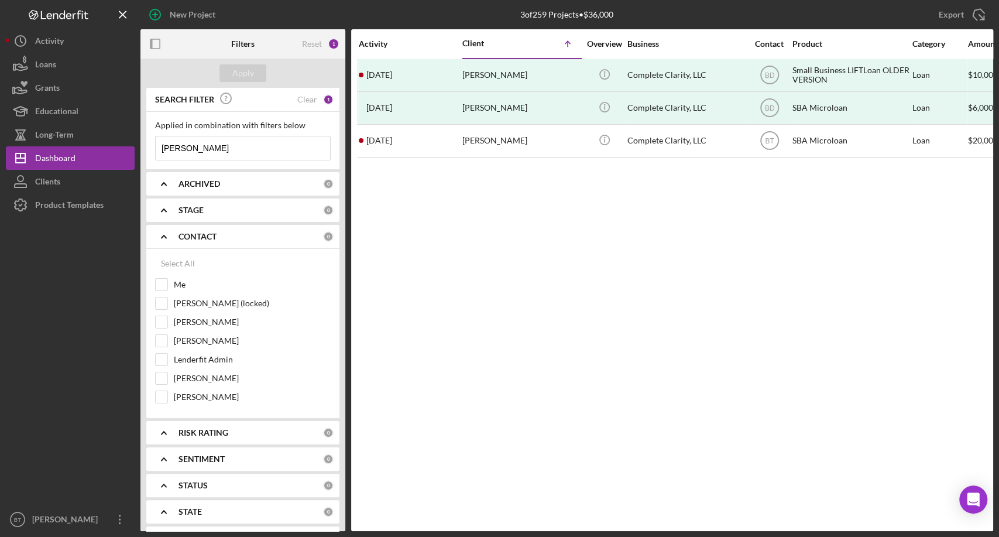
click at [158, 239] on icon "Icon/Expander" at bounding box center [163, 236] width 29 height 29
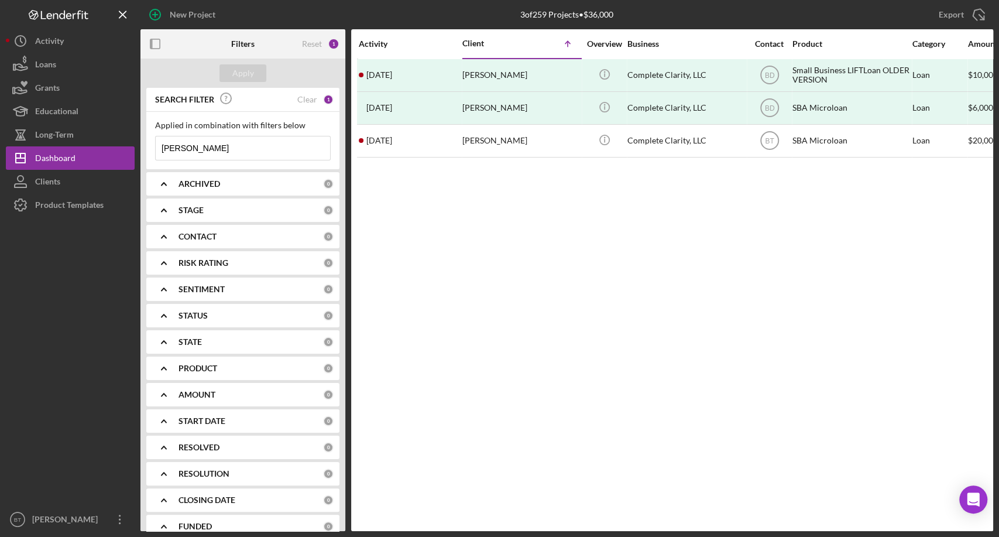
click at [162, 316] on icon "Icon/Expander" at bounding box center [163, 315] width 29 height 29
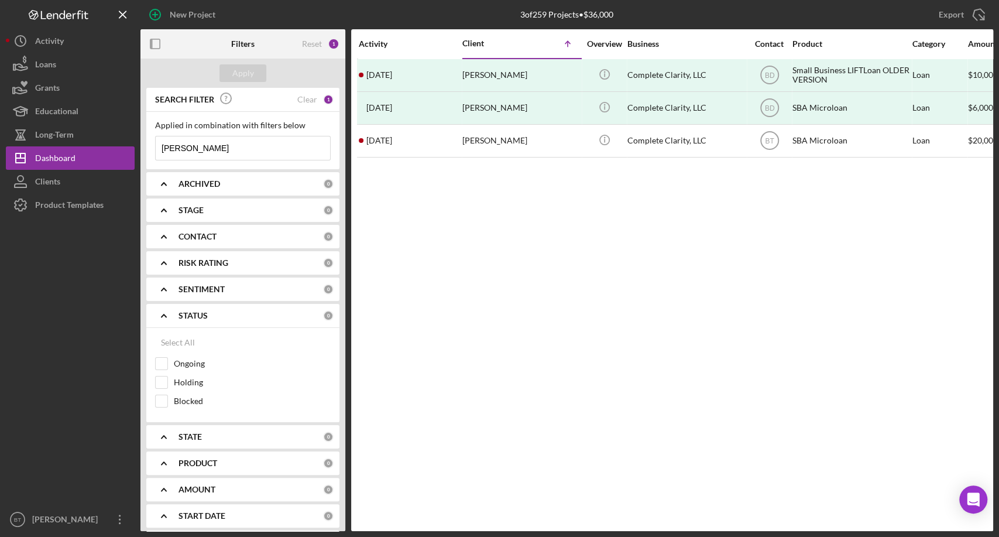
click at [162, 316] on polyline at bounding box center [164, 315] width 5 height 2
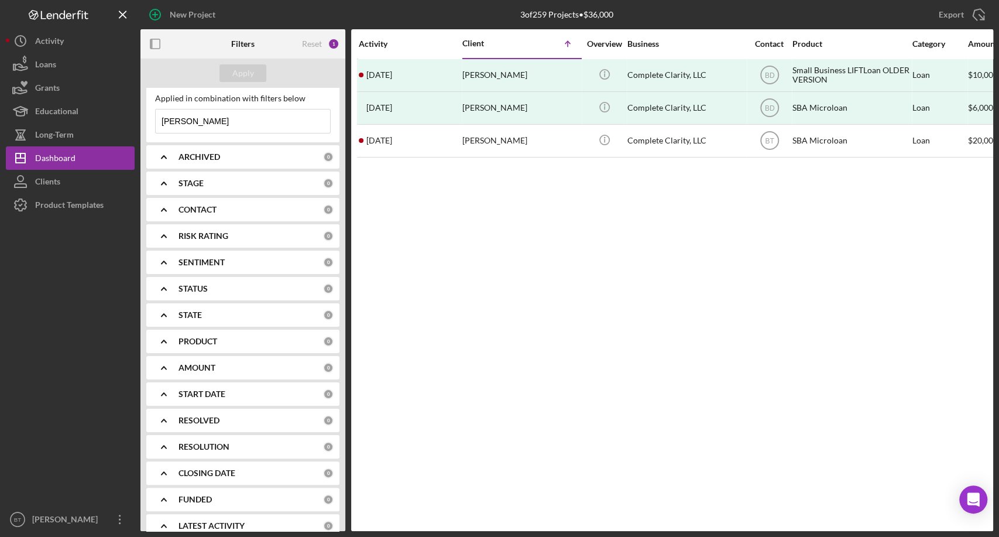
scroll to position [42, 0]
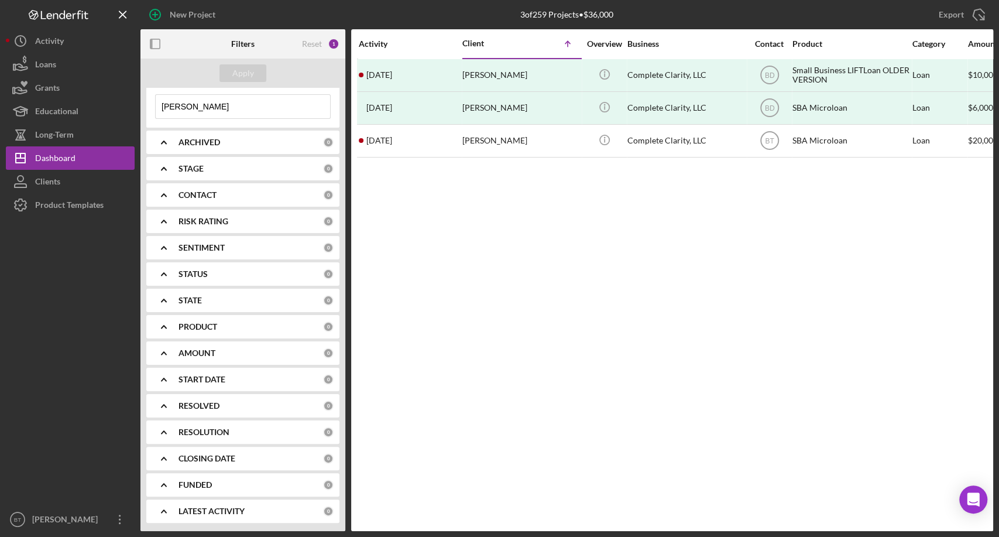
click at [164, 323] on icon "Icon/Expander" at bounding box center [163, 326] width 29 height 29
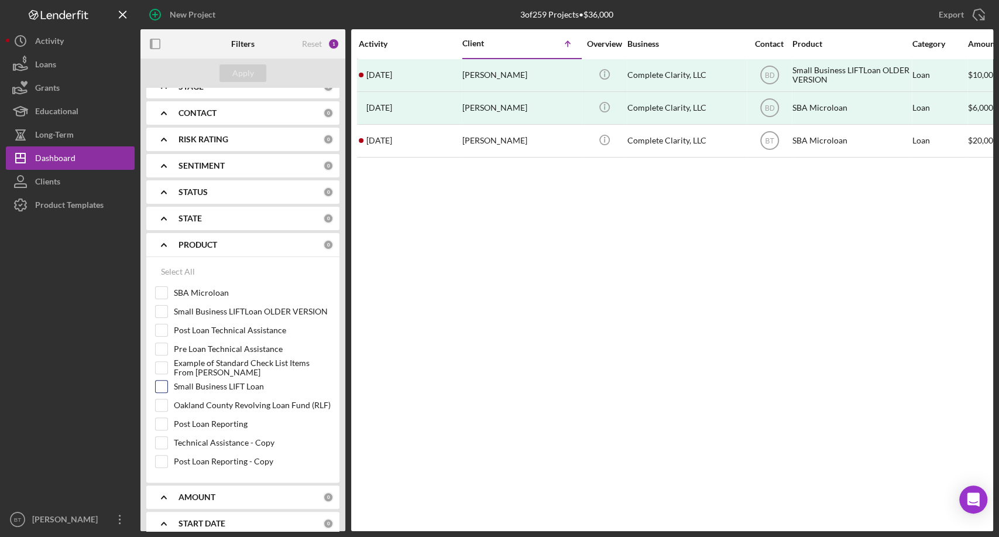
scroll to position [172, 0]
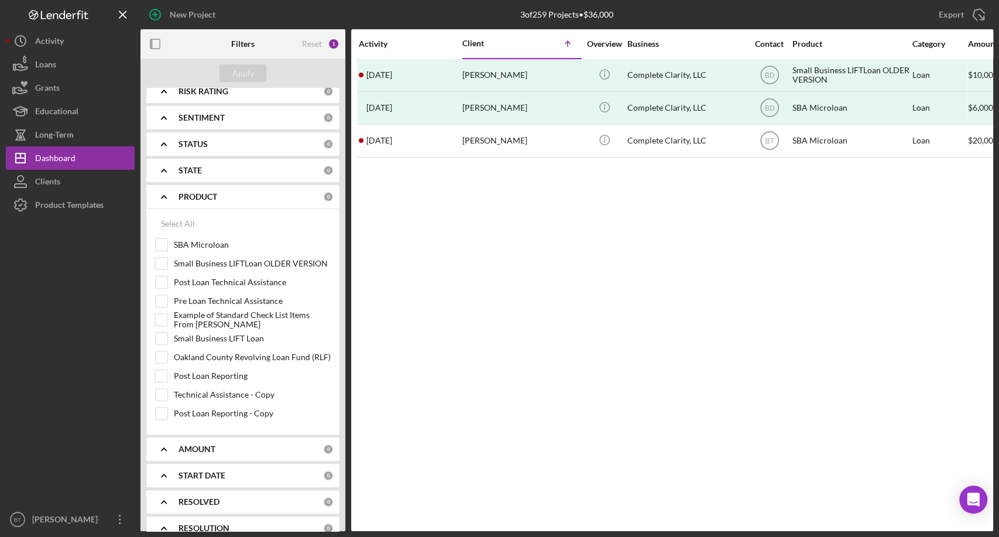
click at [166, 196] on icon "Icon/Expander" at bounding box center [163, 196] width 29 height 29
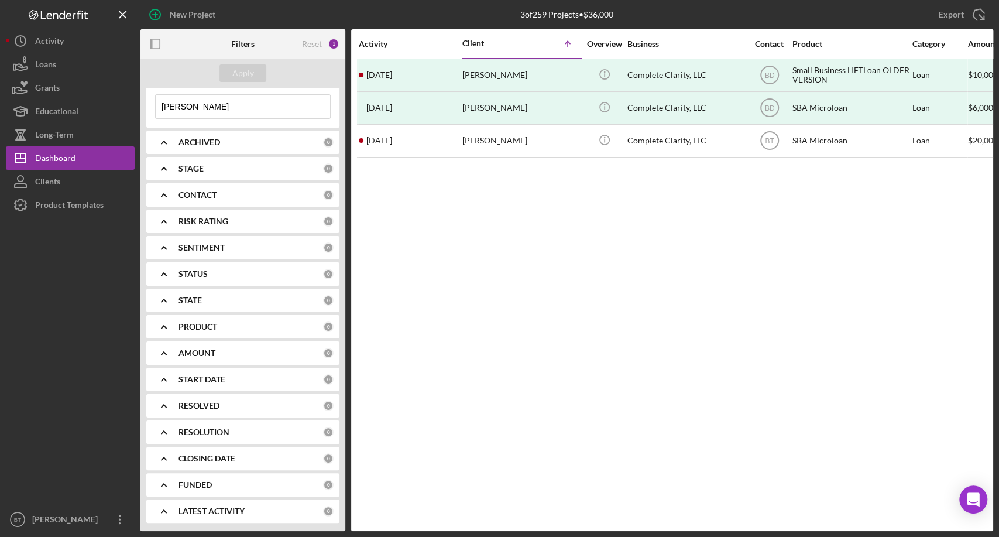
click at [167, 507] on icon "Icon/Expander" at bounding box center [163, 510] width 29 height 29
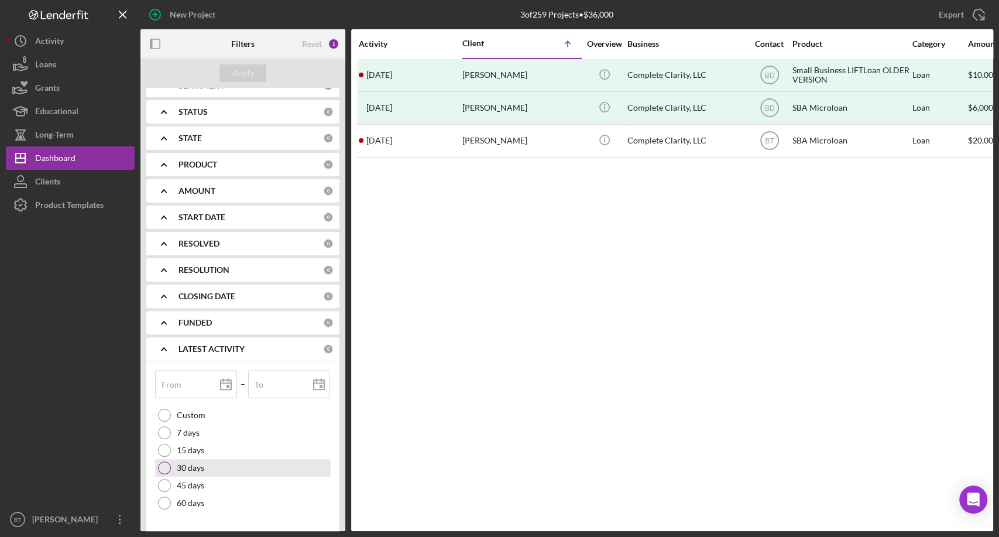
scroll to position [213, 0]
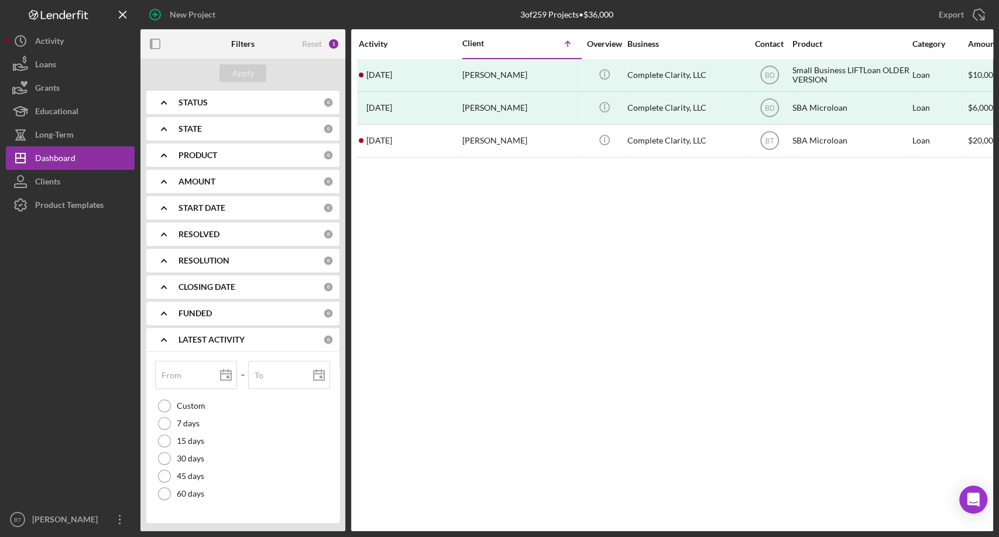
click at [165, 338] on polyline at bounding box center [164, 339] width 5 height 2
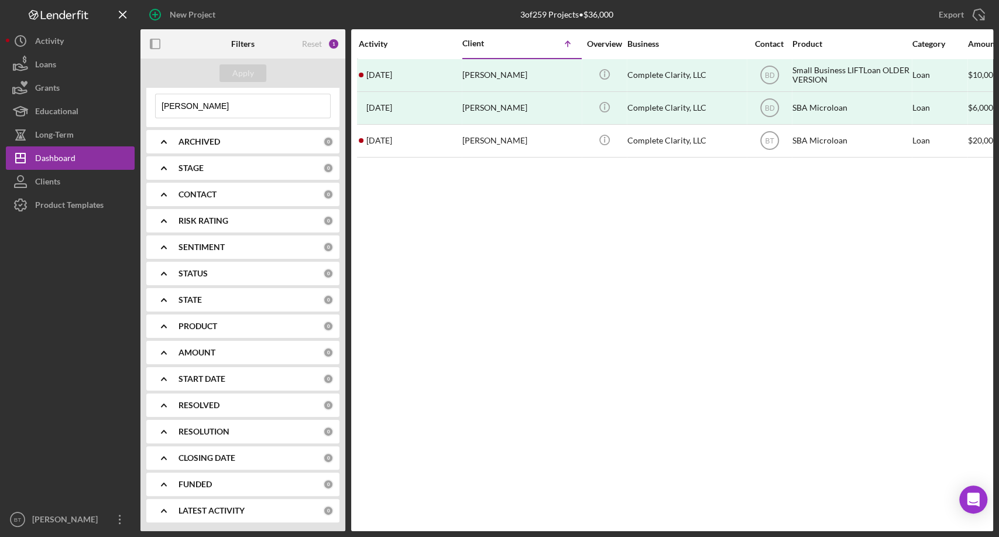
scroll to position [42, 0]
click at [163, 479] on icon "Icon/Expander" at bounding box center [163, 484] width 29 height 29
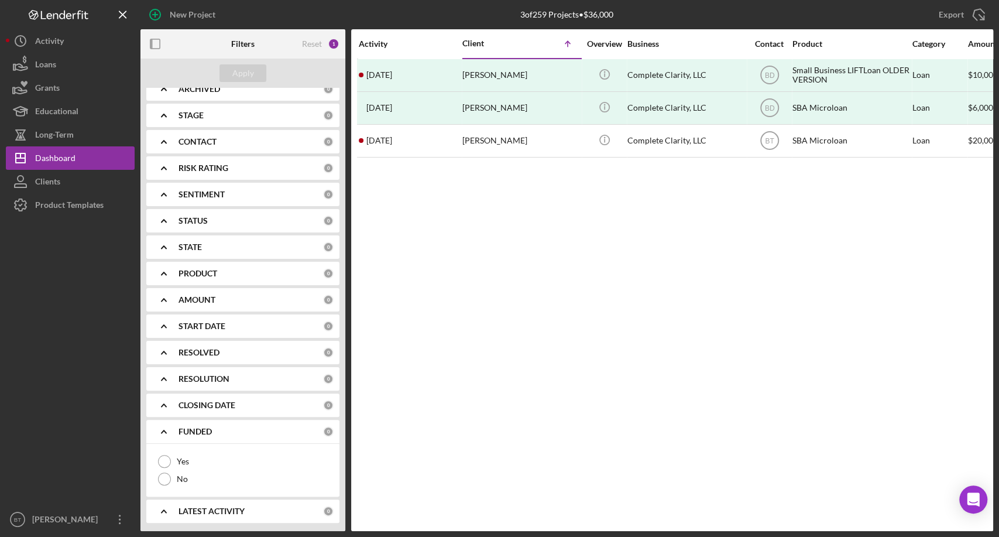
click at [167, 427] on icon "Icon/Expander" at bounding box center [163, 431] width 29 height 29
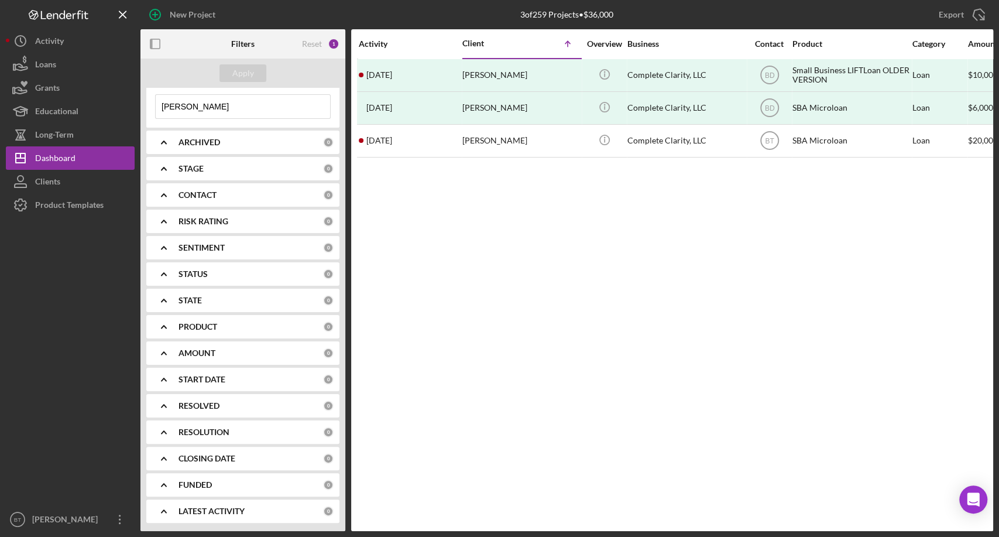
click at [162, 456] on icon "Icon/Expander" at bounding box center [163, 458] width 29 height 29
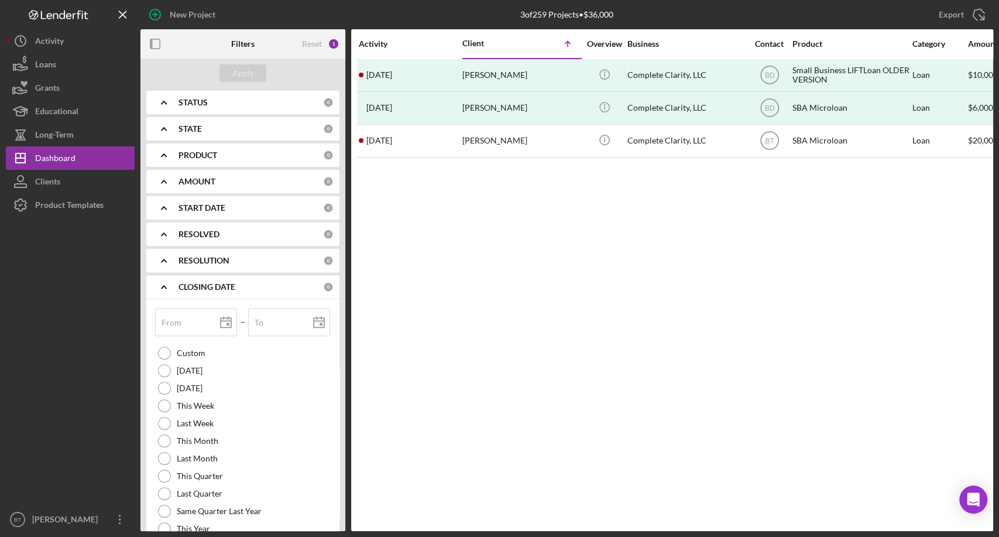
click at [160, 287] on icon "Icon/Expander" at bounding box center [163, 286] width 29 height 29
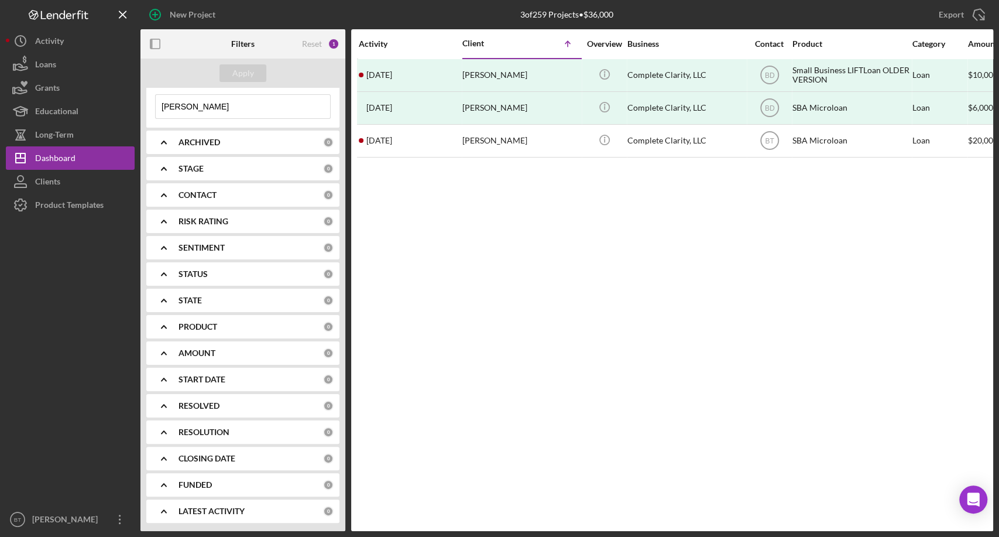
click at [169, 429] on icon "Icon/Expander" at bounding box center [163, 431] width 29 height 29
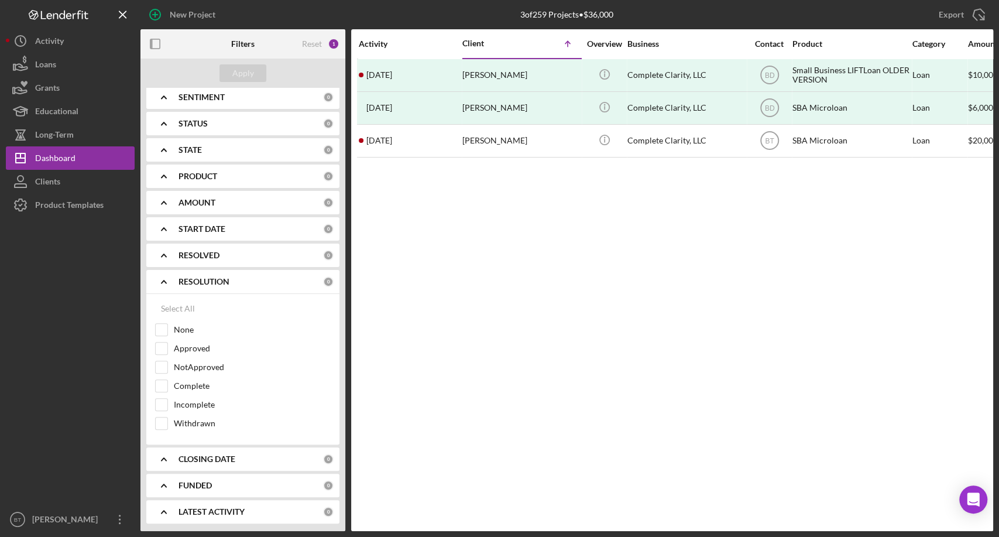
click at [166, 276] on icon "Icon/Expander" at bounding box center [163, 281] width 29 height 29
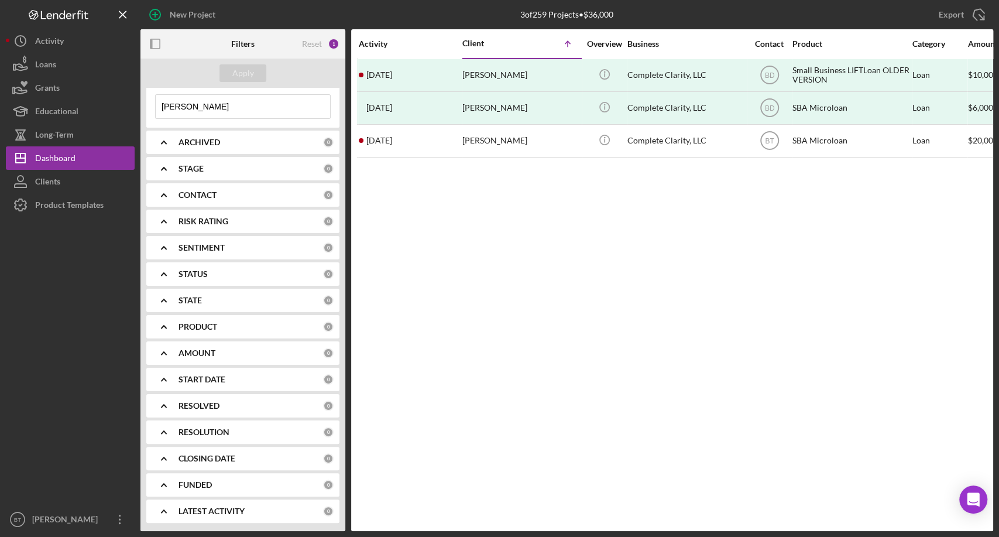
click at [162, 407] on icon "Icon/Expander" at bounding box center [163, 405] width 29 height 29
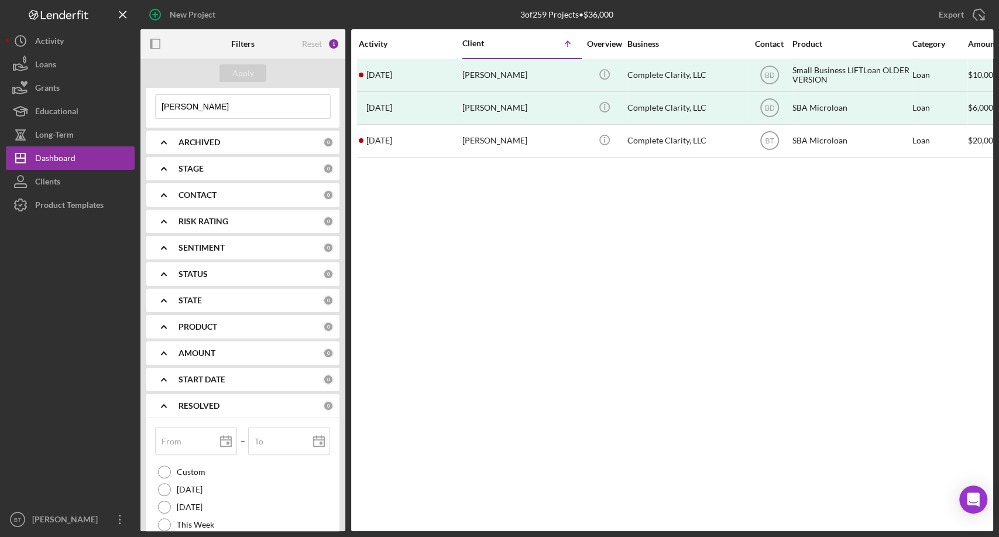
scroll to position [213, 0]
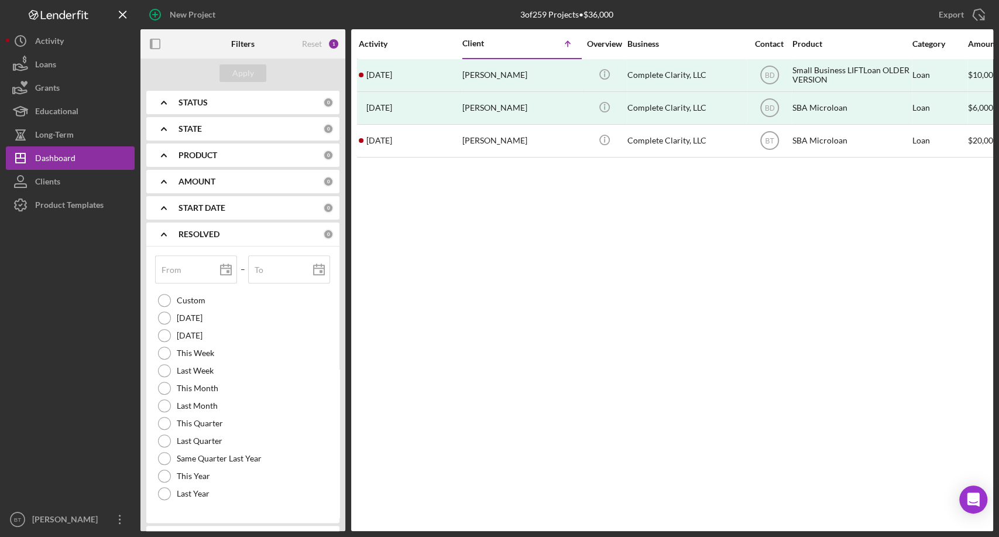
click at [165, 231] on icon "Icon/Expander" at bounding box center [163, 234] width 29 height 29
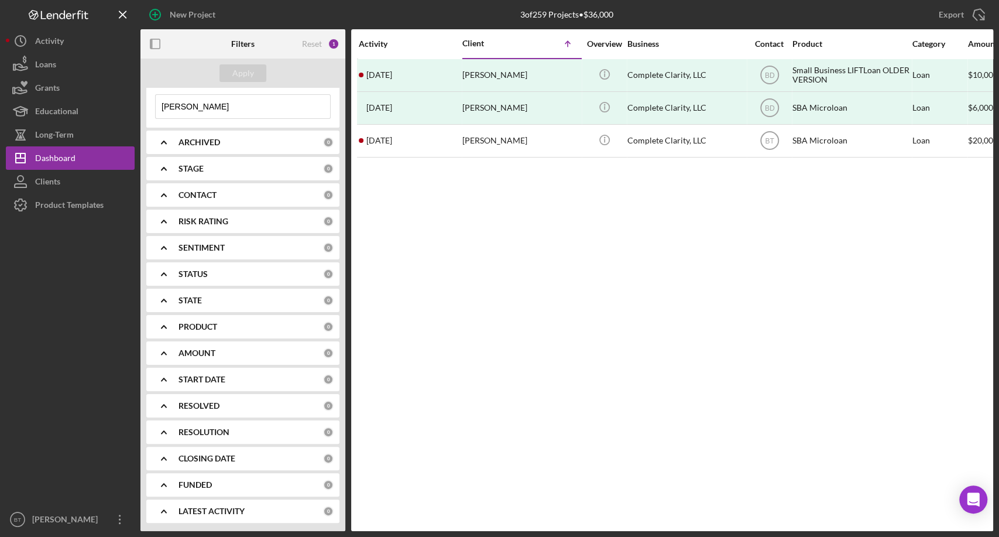
click at [162, 324] on icon "Icon/Expander" at bounding box center [163, 326] width 29 height 29
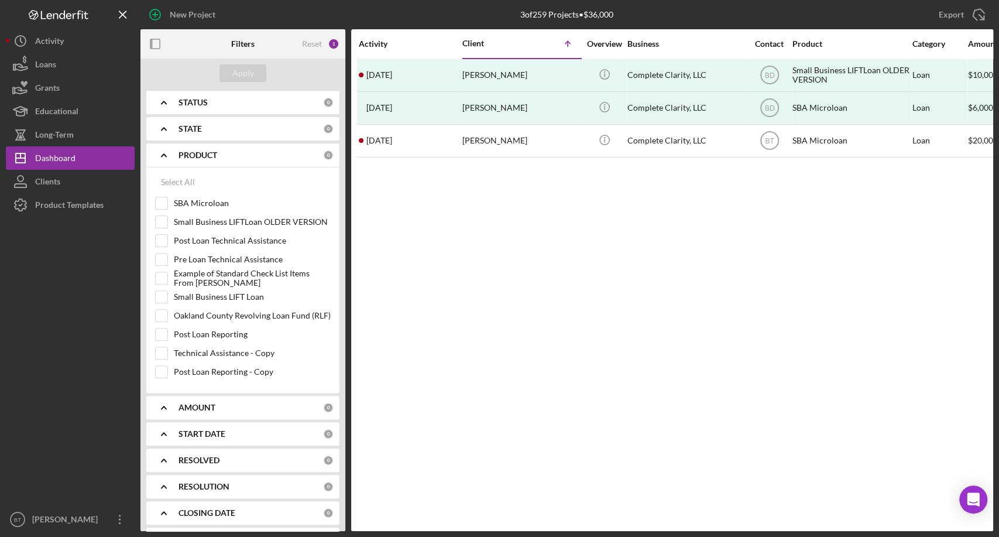
click at [163, 152] on icon "Icon/Expander" at bounding box center [163, 154] width 29 height 29
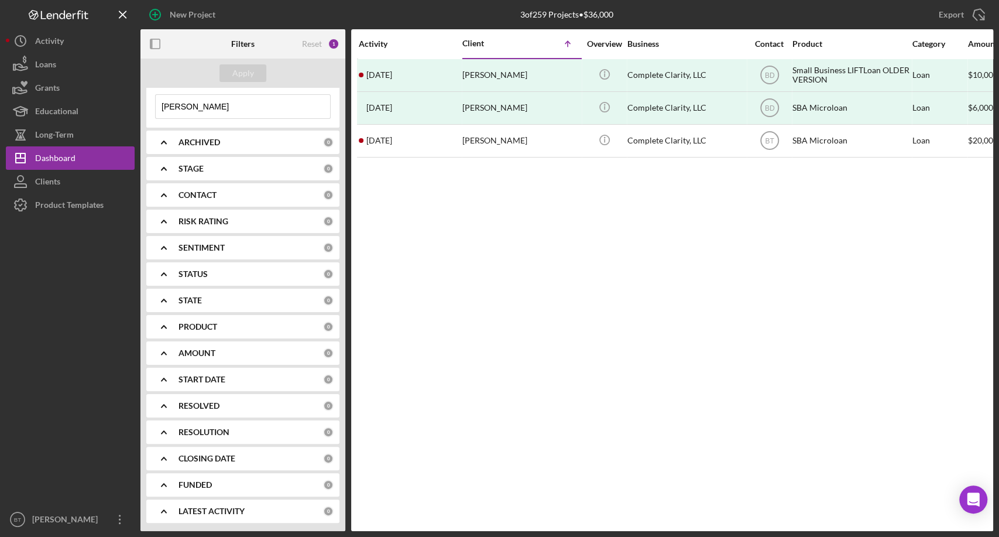
scroll to position [0, 0]
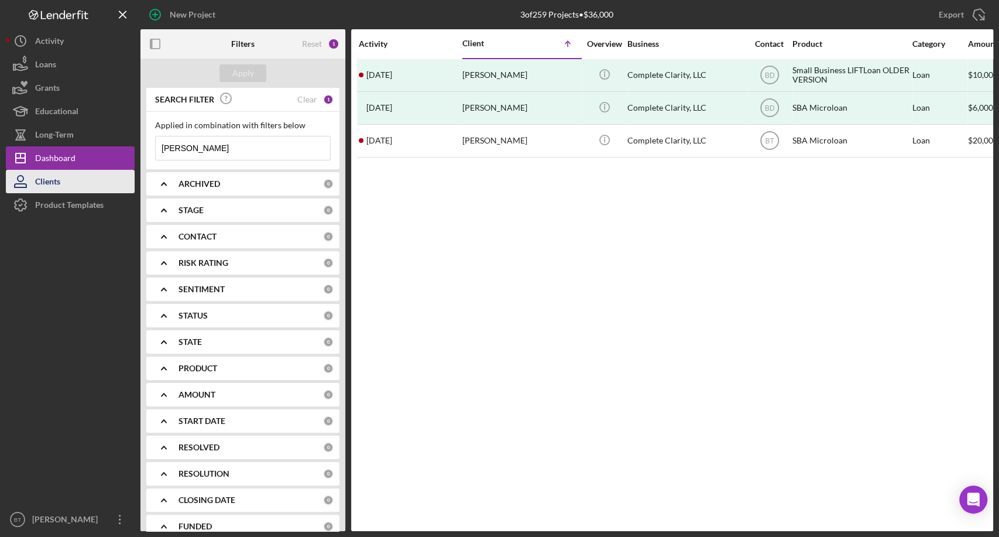
click at [49, 181] on div "Clients" at bounding box center [47, 183] width 25 height 26
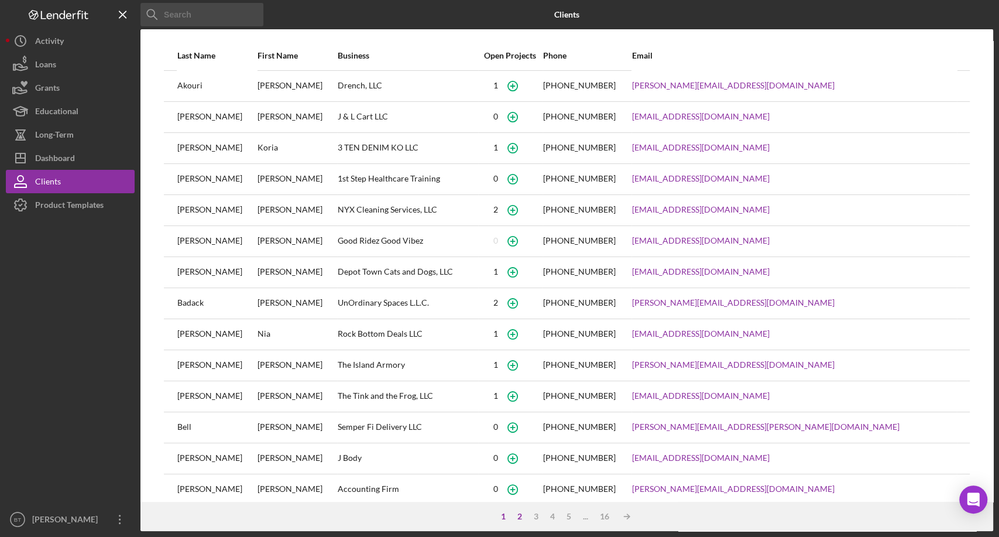
click at [517, 519] on div "2" at bounding box center [520, 516] width 16 height 9
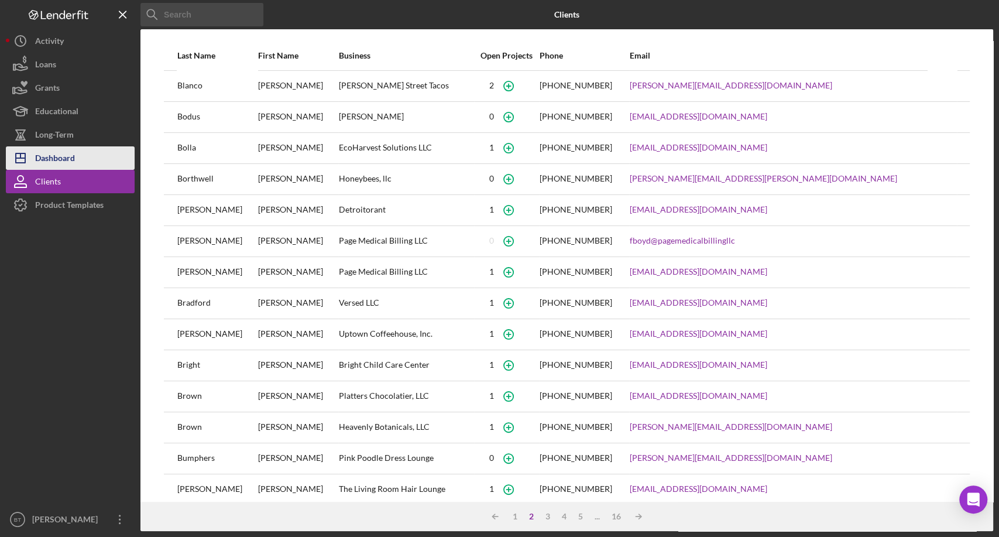
click at [68, 149] on div "Dashboard" at bounding box center [55, 159] width 40 height 26
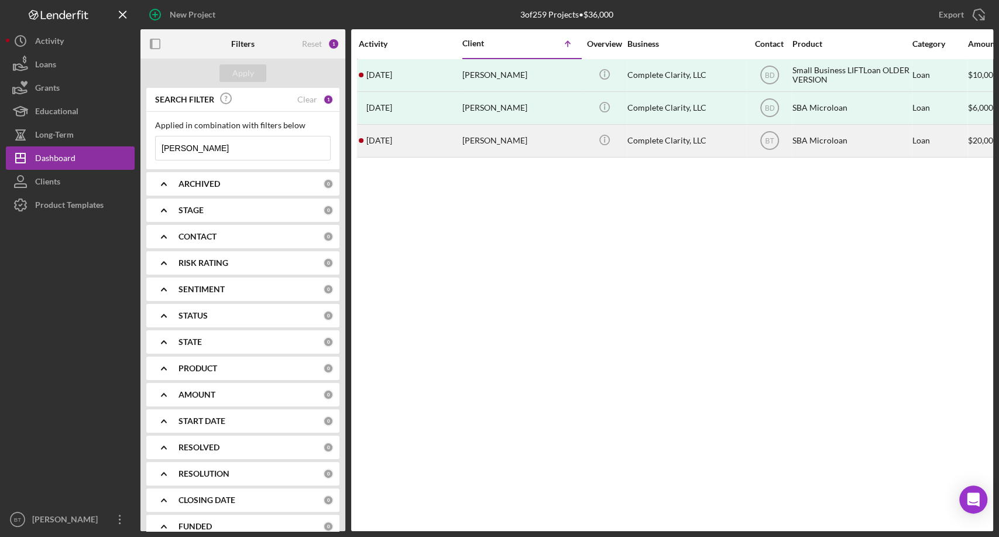
click at [392, 146] on div "2 days ago Maya Cobb" at bounding box center [410, 140] width 102 height 31
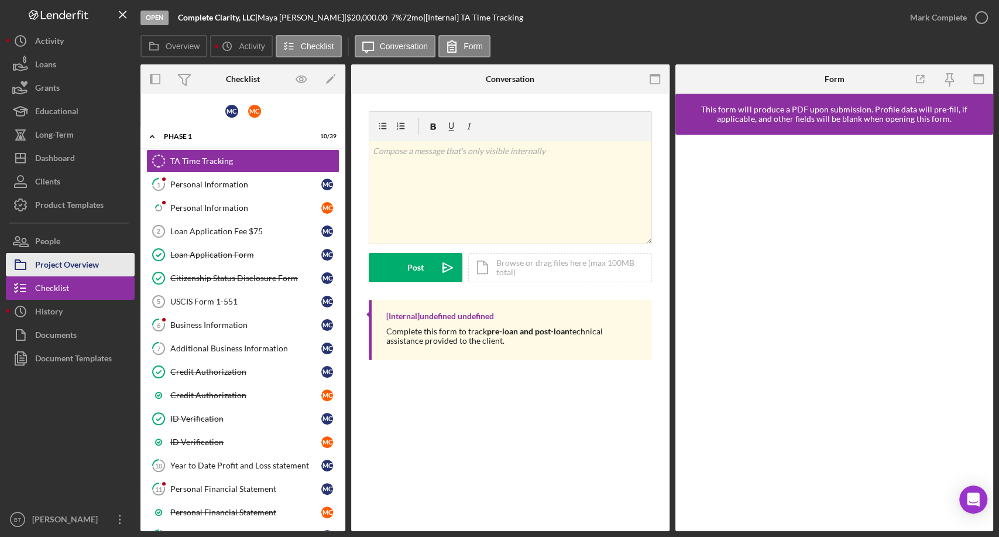
click at [94, 268] on div "Project Overview" at bounding box center [67, 266] width 64 height 26
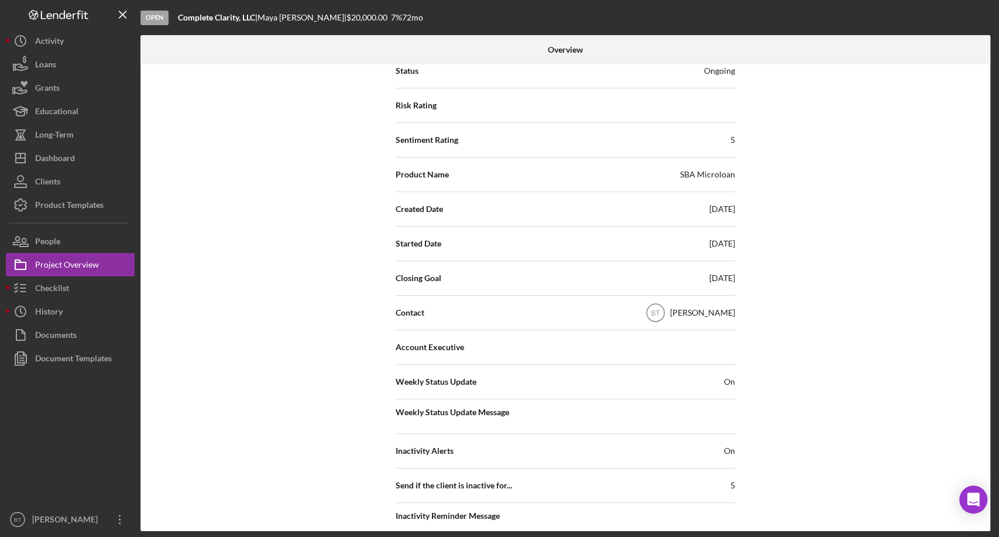
scroll to position [100, 0]
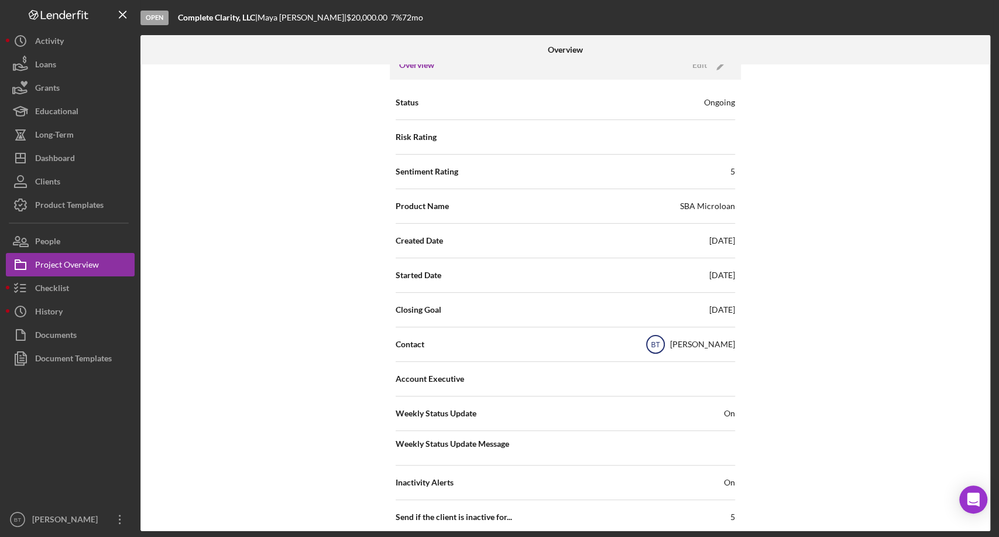
click at [670, 343] on icon "BT" at bounding box center [655, 344] width 29 height 29
click at [660, 345] on text "BT" at bounding box center [655, 345] width 9 height 8
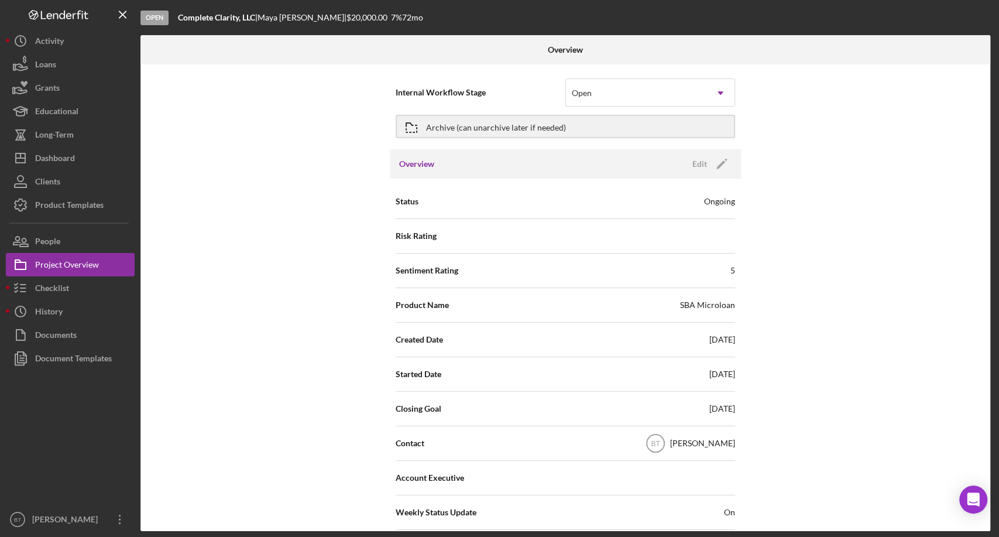
scroll to position [0, 0]
click at [718, 163] on icon "Icon/Edit" at bounding box center [721, 164] width 29 height 29
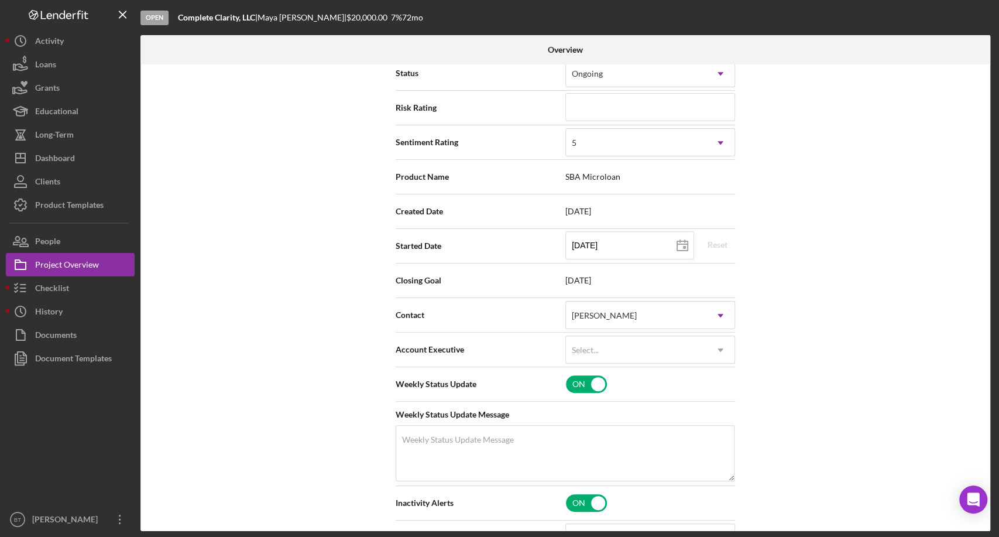
scroll to position [130, 0]
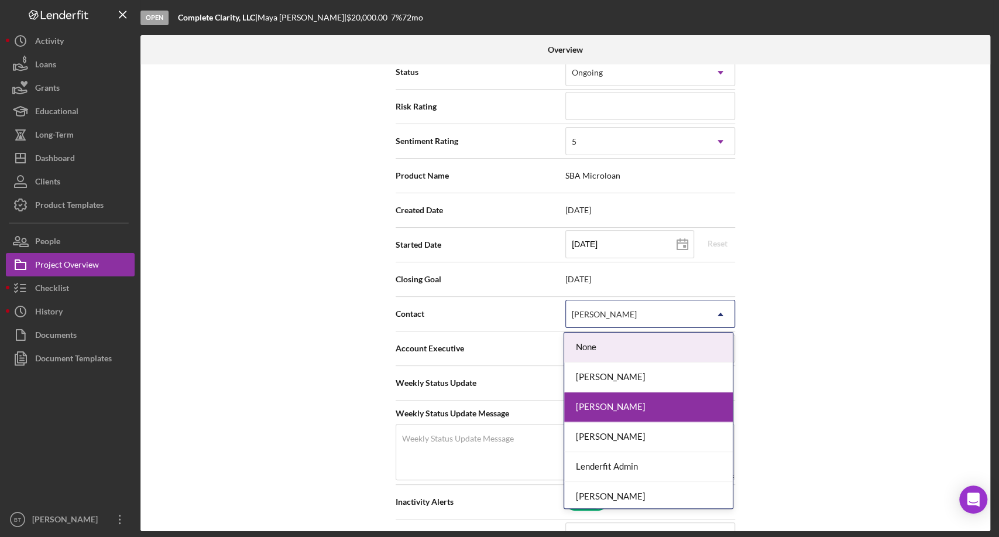
click at [654, 312] on div "[PERSON_NAME]" at bounding box center [636, 314] width 140 height 27
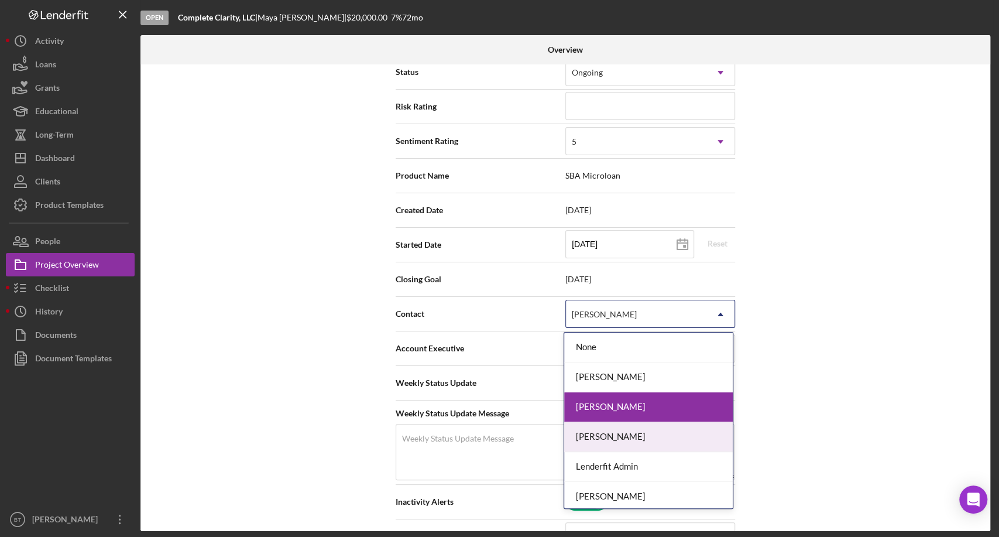
click at [623, 439] on div "Belinda DuBois" at bounding box center [648, 437] width 169 height 30
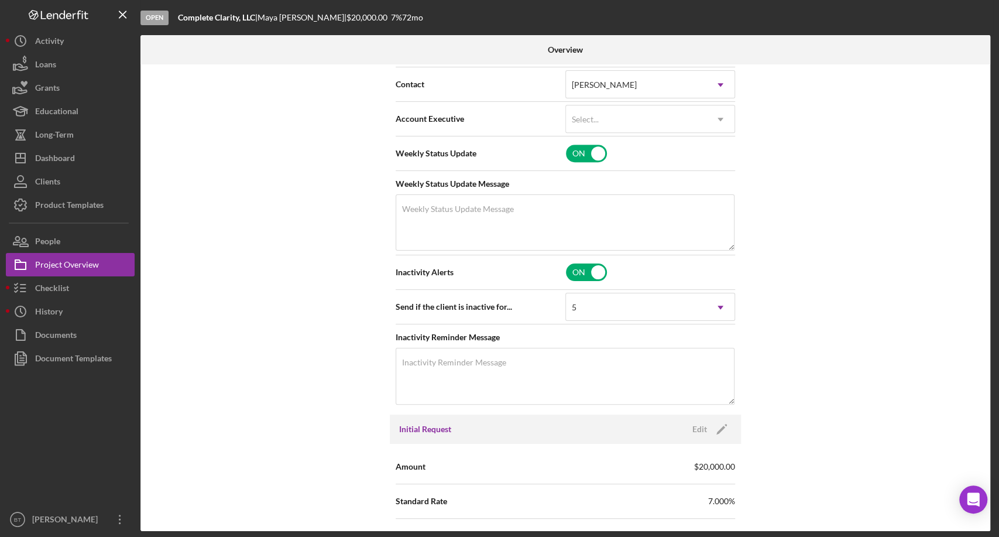
scroll to position [390, 0]
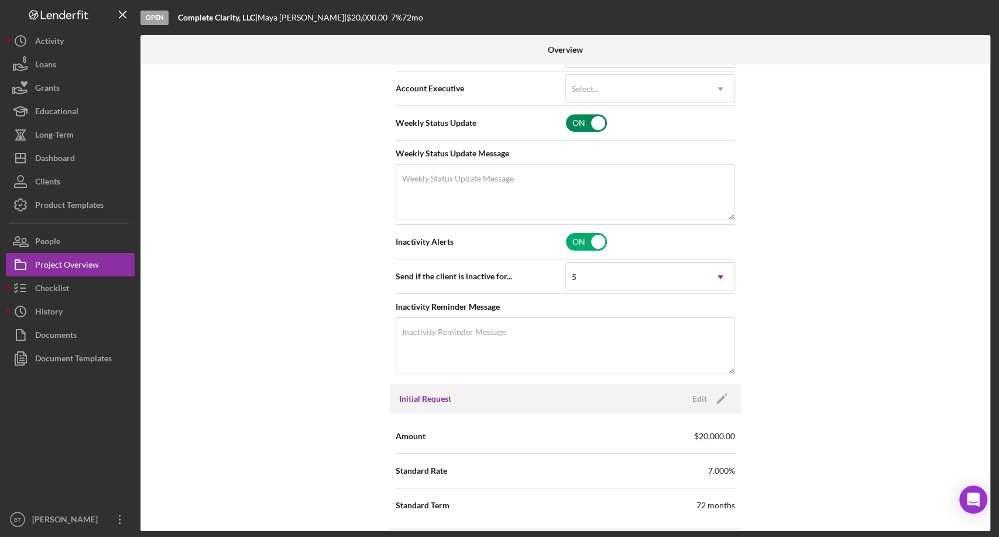
click at [584, 125] on input "checkbox" at bounding box center [586, 123] width 41 height 18
checkbox input "false"
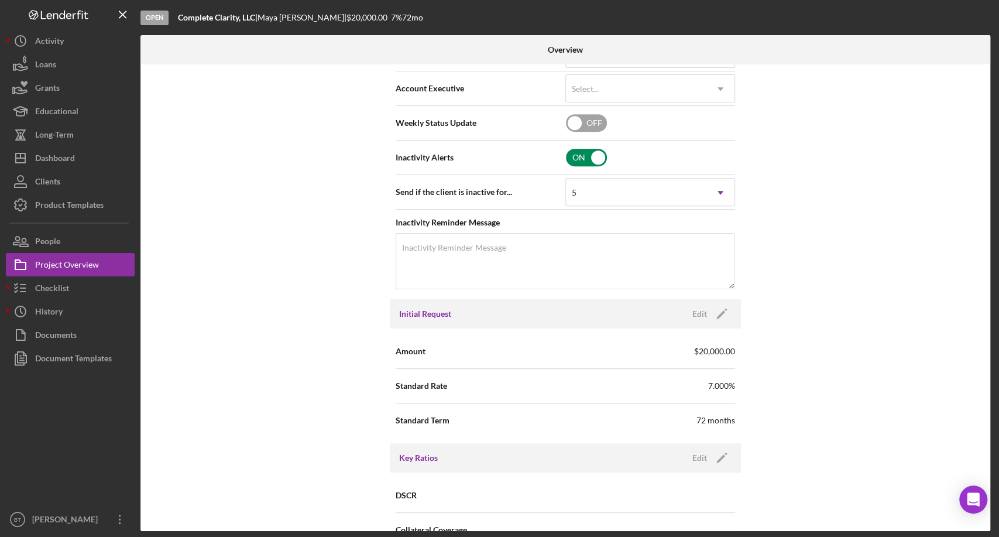
click at [575, 153] on input "checkbox" at bounding box center [586, 158] width 41 height 18
checkbox input "false"
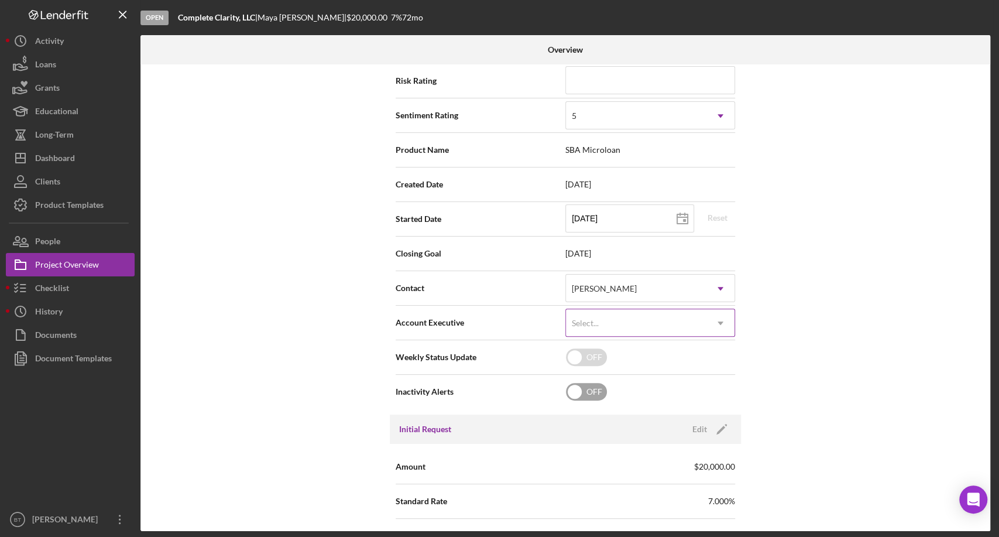
scroll to position [0, 0]
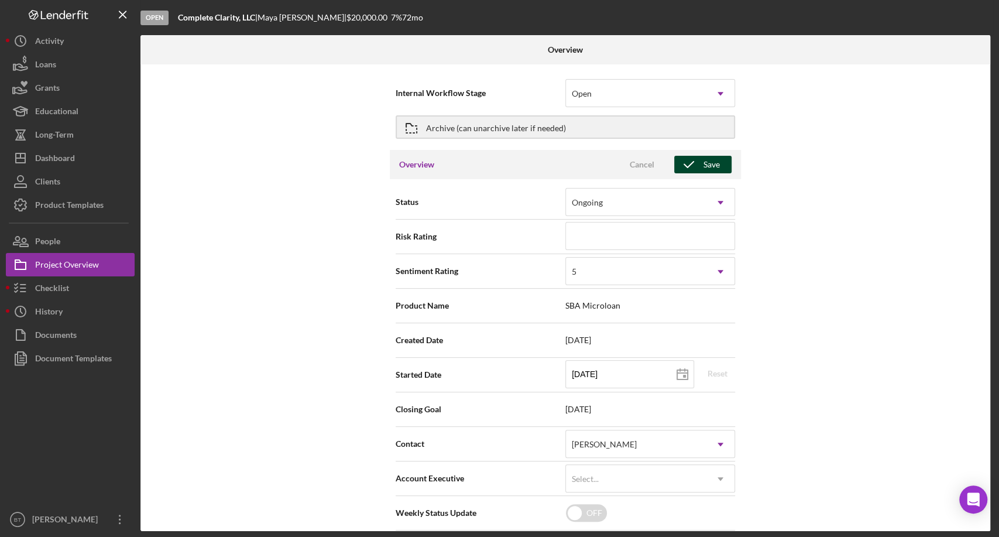
click at [705, 163] on div "Save" at bounding box center [712, 165] width 16 height 18
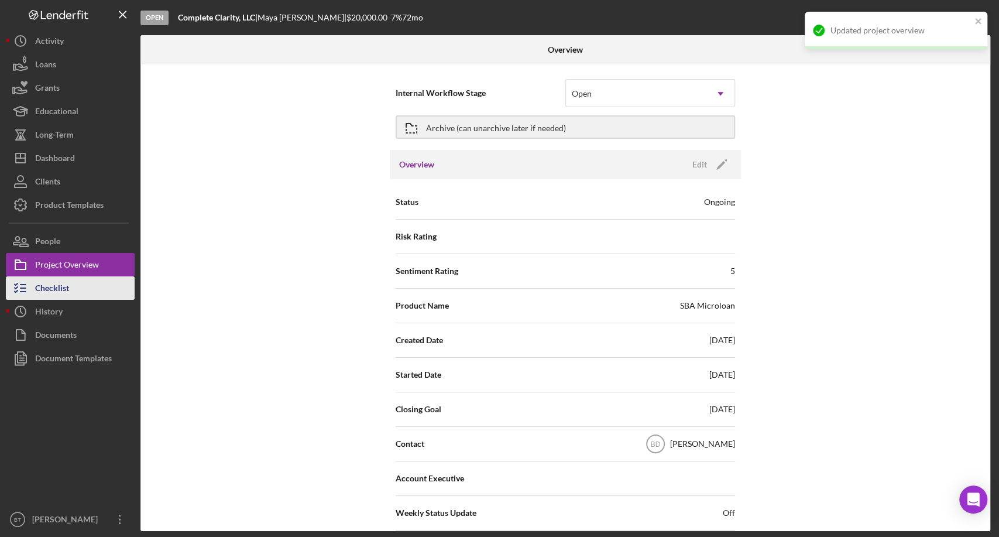
click at [74, 288] on button "Checklist" at bounding box center [70, 287] width 129 height 23
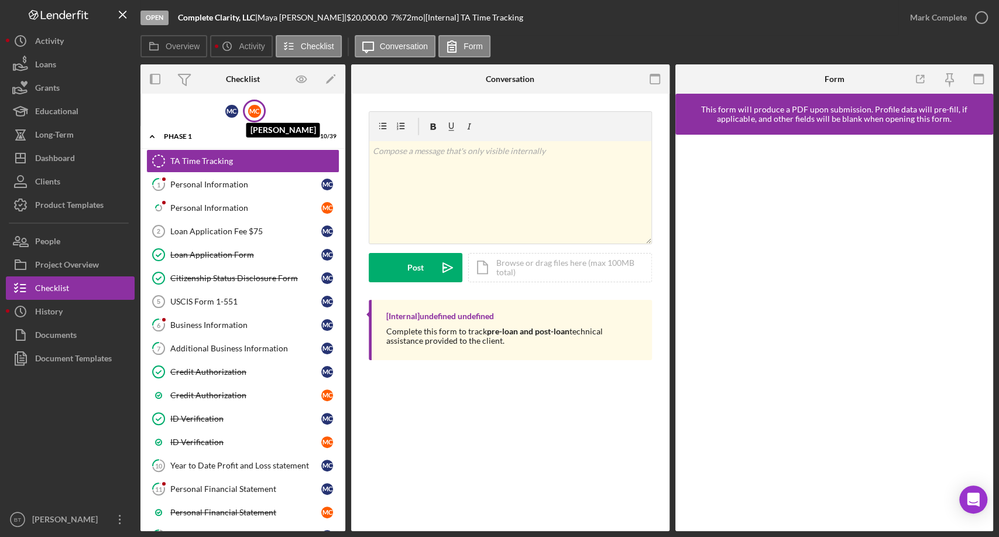
click at [256, 114] on div "M C" at bounding box center [254, 111] width 13 height 13
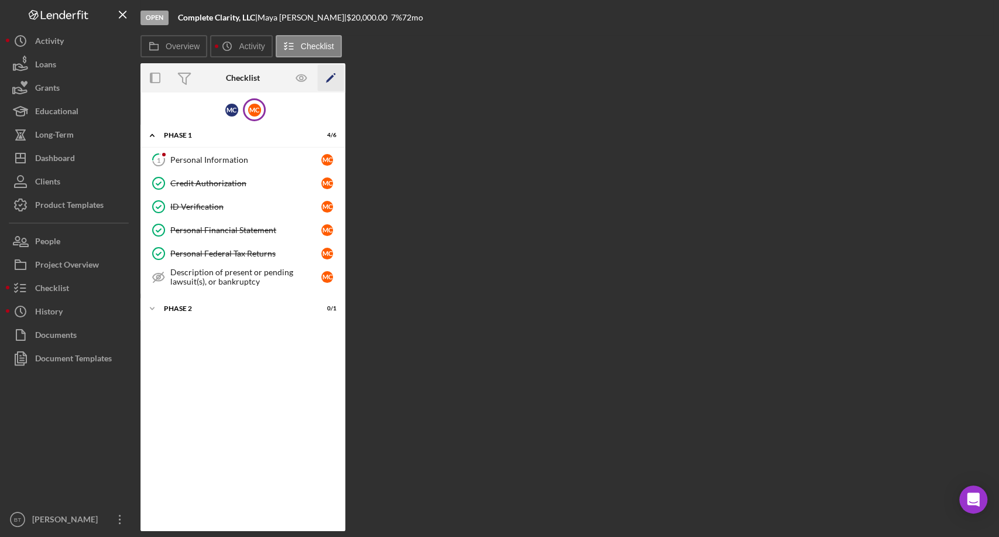
click at [333, 76] on polygon "button" at bounding box center [330, 79] width 8 height 8
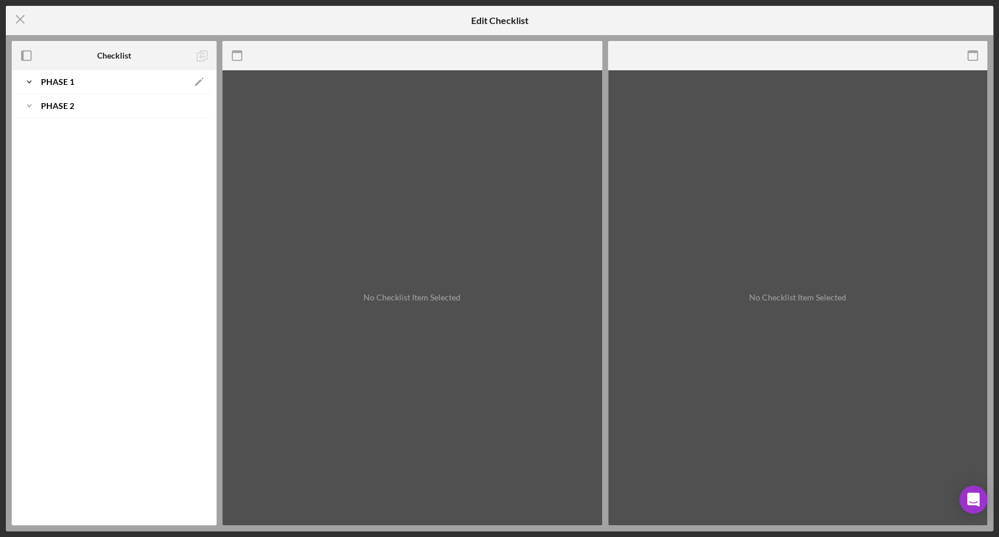
click at [109, 84] on div "Phase 1" at bounding box center [114, 81] width 146 height 7
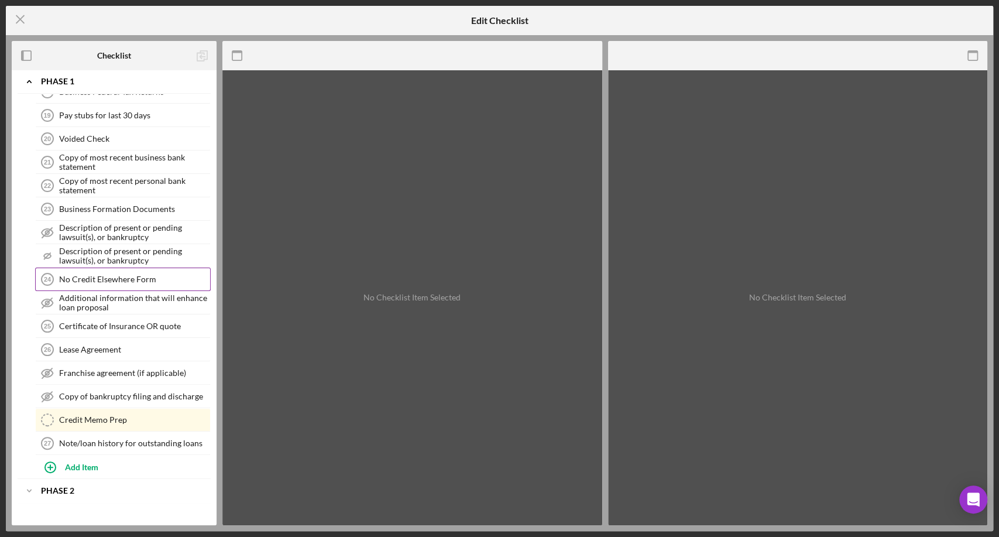
scroll to position [554, 0]
click at [22, 23] on icon "Icon/Menu Close" at bounding box center [20, 19] width 29 height 29
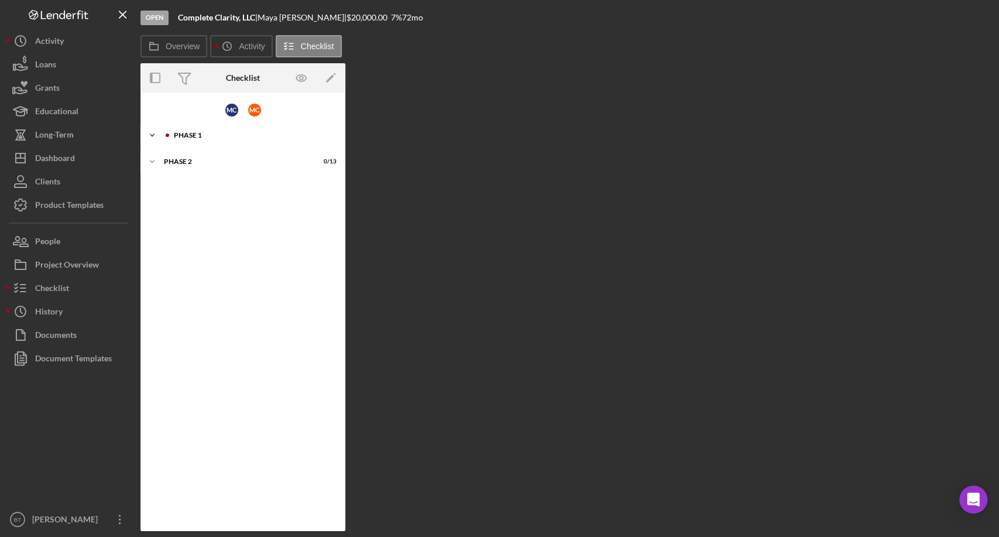
click at [190, 135] on div "Phase 1" at bounding box center [252, 135] width 157 height 7
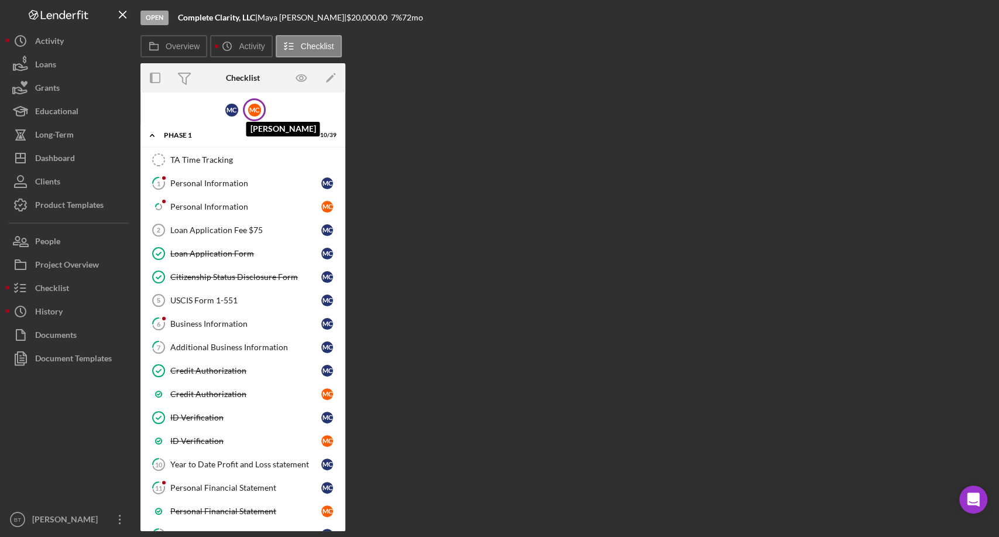
click at [257, 109] on div "M C" at bounding box center [254, 110] width 13 height 13
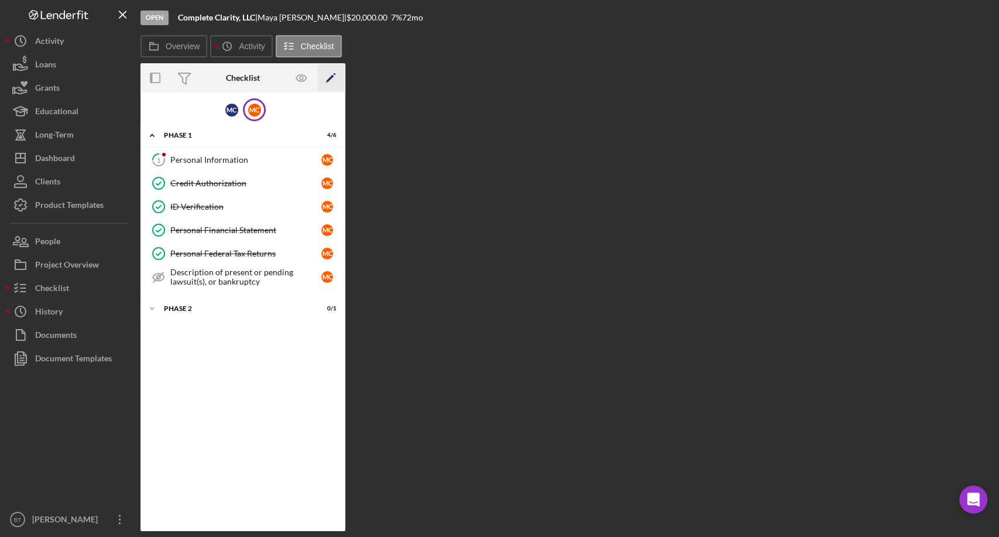
click at [337, 81] on icon "Icon/Edit" at bounding box center [331, 78] width 26 height 26
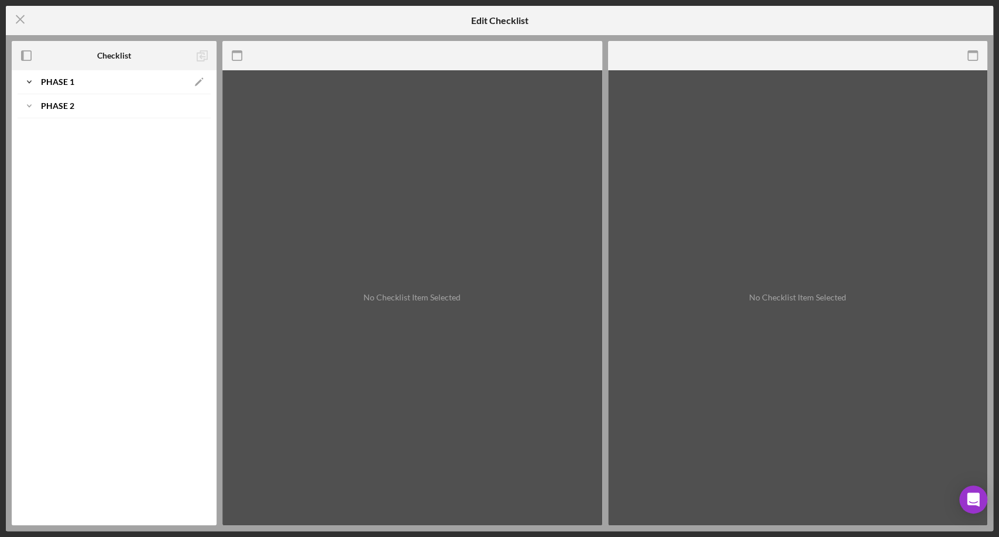
click at [187, 82] on div "Phase 1" at bounding box center [114, 81] width 146 height 7
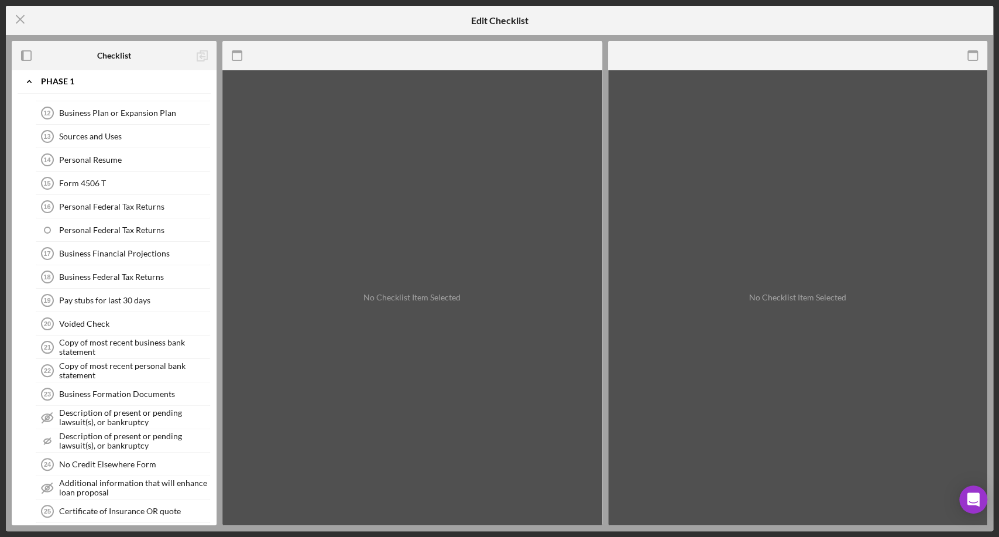
scroll to position [390, 0]
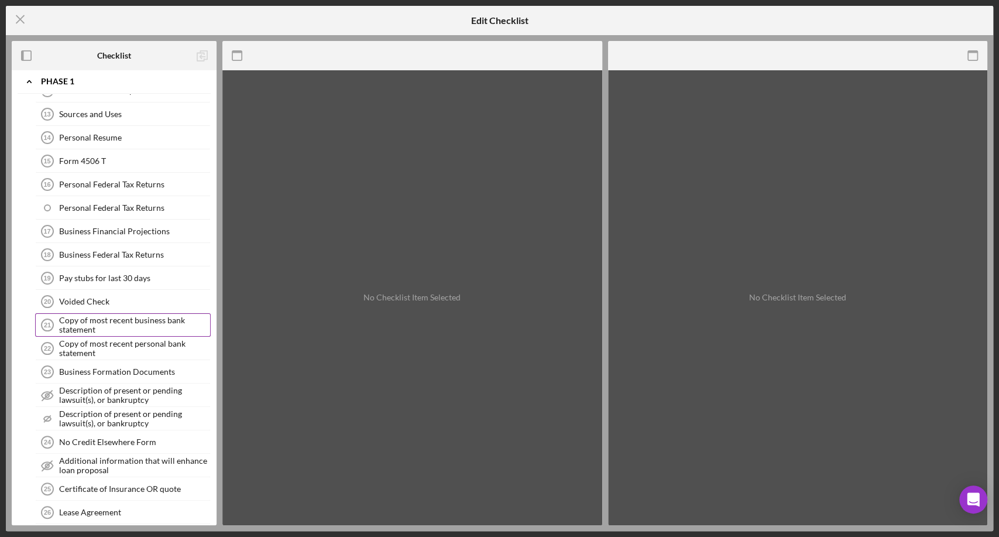
click at [140, 319] on div "Copy of most recent business bank statement" at bounding box center [134, 325] width 151 height 19
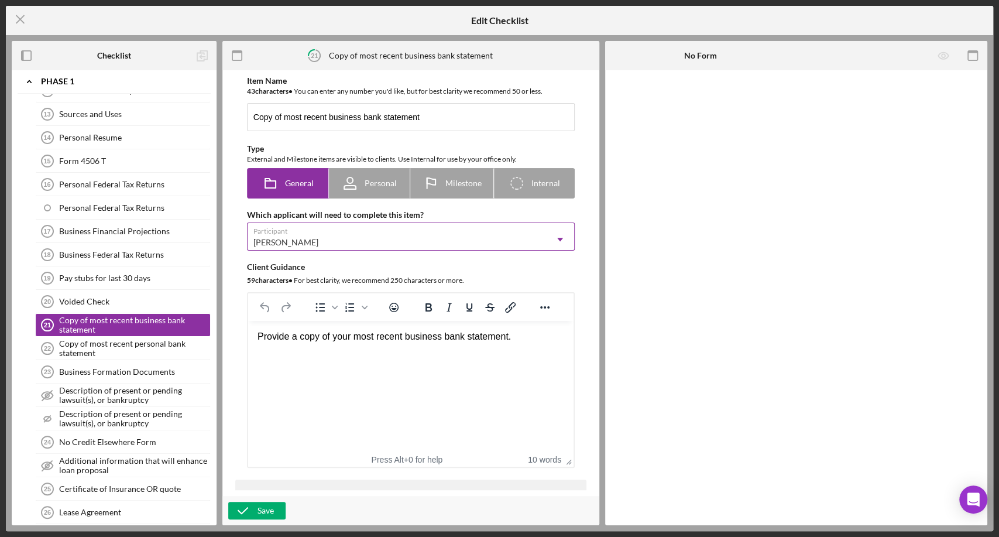
click at [417, 237] on div "[PERSON_NAME]" at bounding box center [397, 242] width 299 height 27
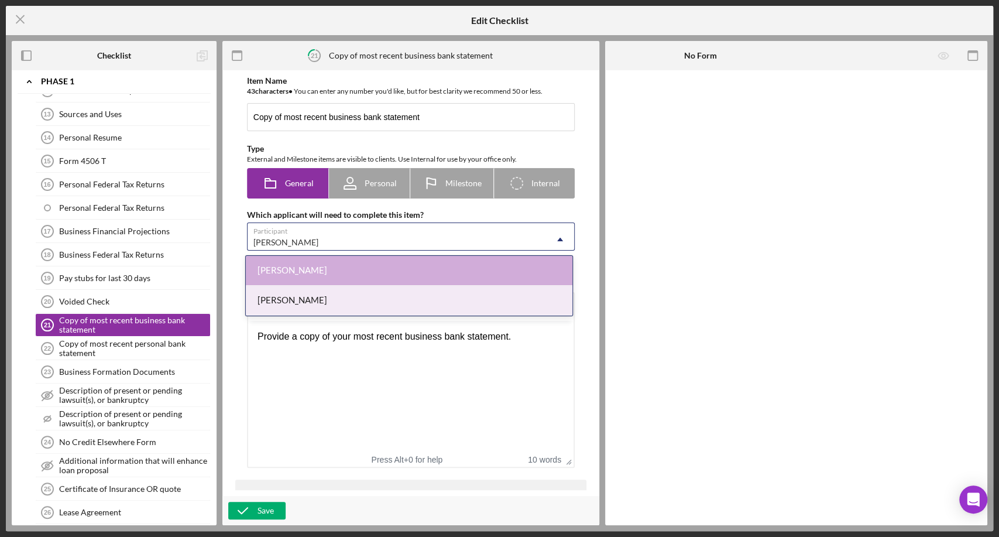
click at [356, 297] on div "Michael Cobb II" at bounding box center [409, 301] width 327 height 30
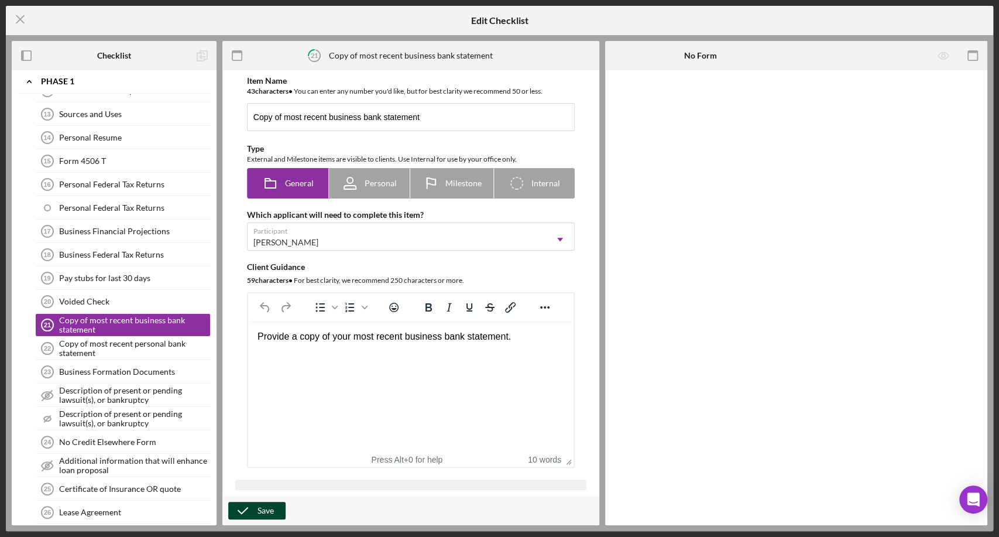
click at [273, 512] on button "Save" at bounding box center [256, 511] width 57 height 18
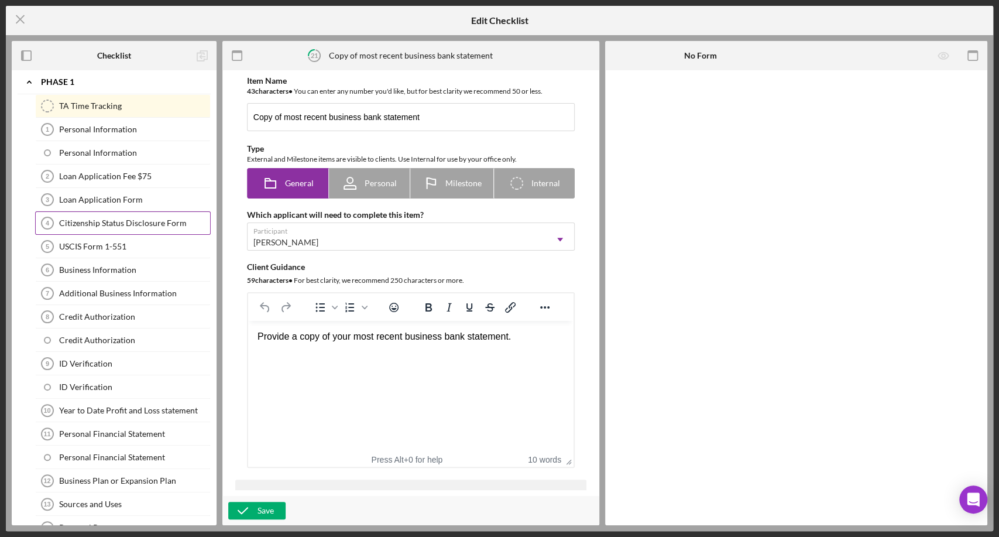
click at [169, 218] on div "Citizenship Status Disclosure Form" at bounding box center [134, 222] width 151 height 9
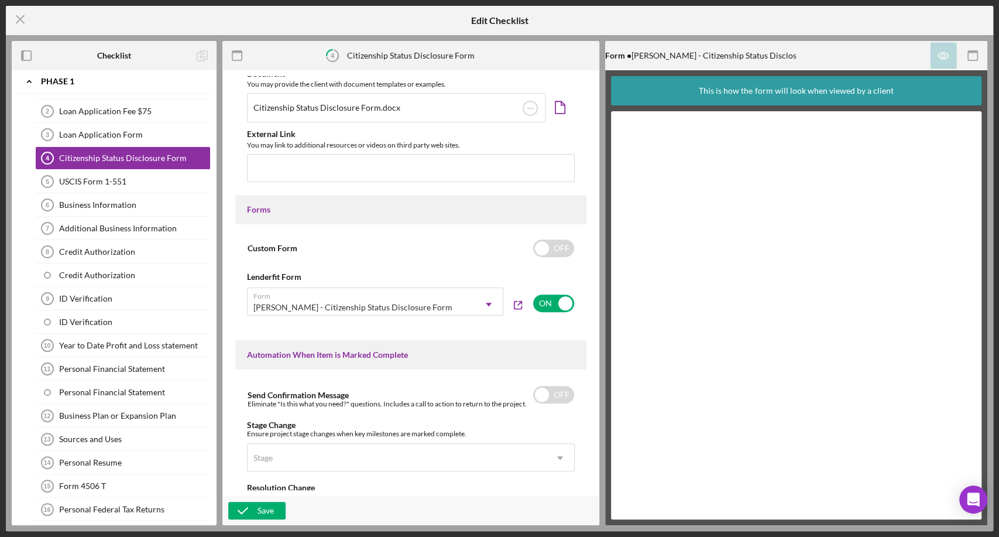
scroll to position [455, 0]
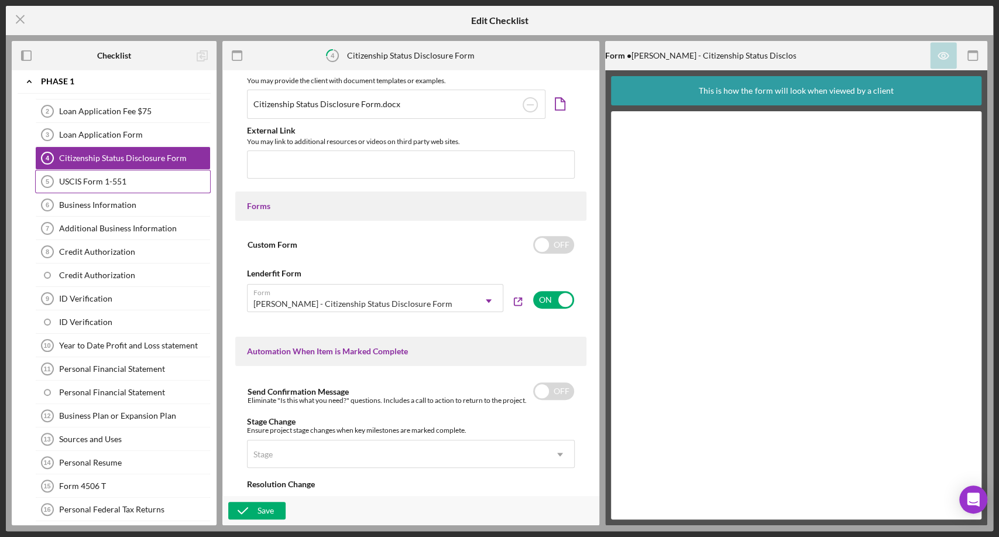
click at [153, 182] on div "USCIS Form 1-551" at bounding box center [134, 181] width 151 height 9
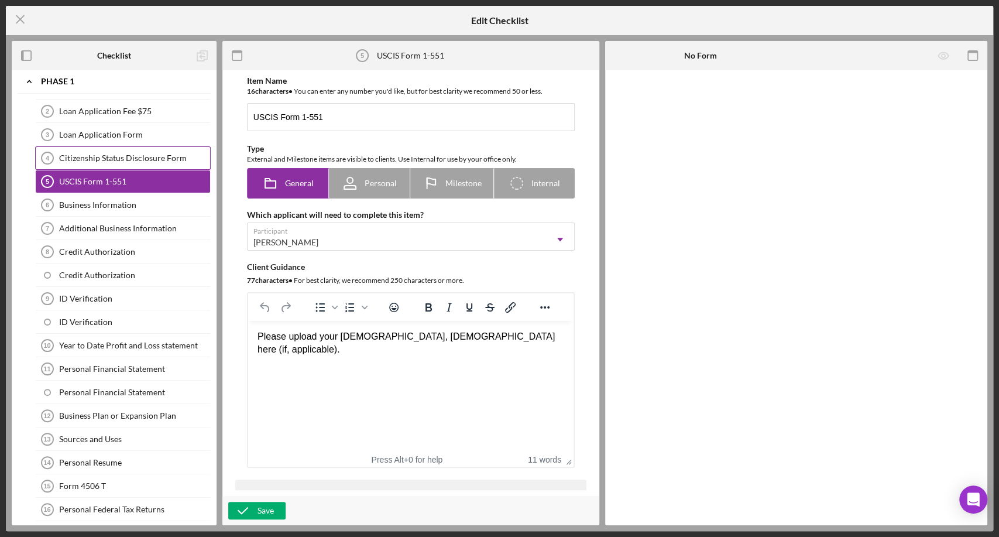
click at [131, 160] on div "Citizenship Status Disclosure Form" at bounding box center [134, 157] width 151 height 9
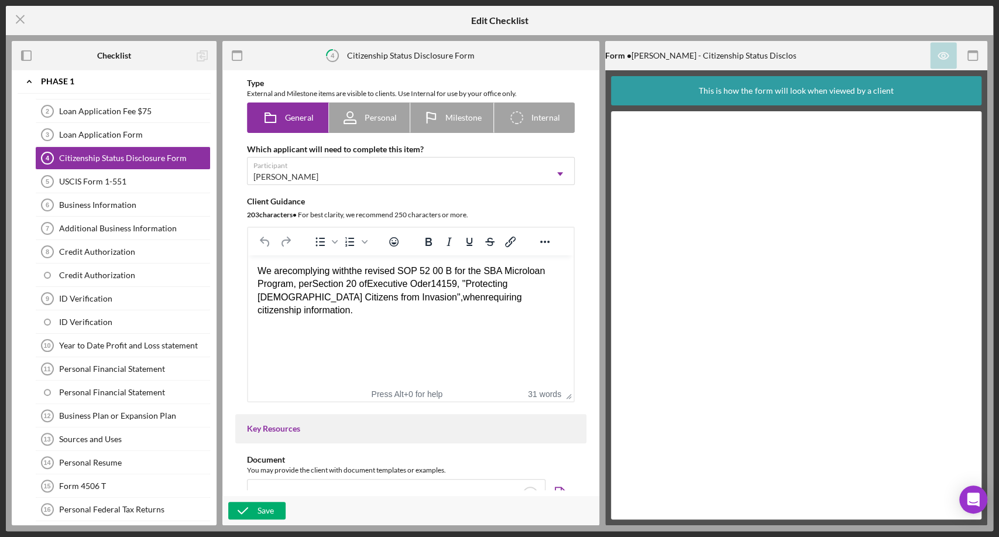
scroll to position [130, 0]
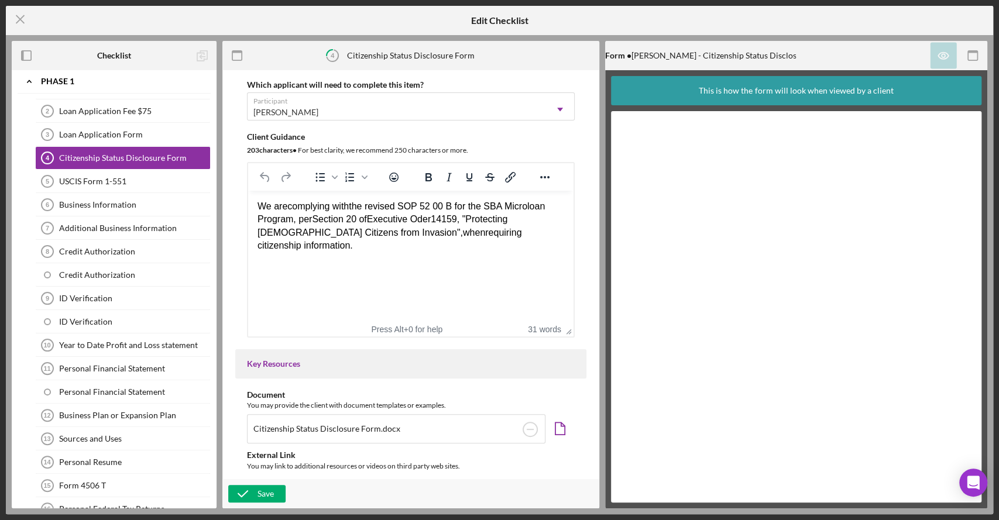
click at [492, 260] on html "We are complying with the revised SOP 52 00 B for the SBA Microloan Program, pe…" at bounding box center [410, 226] width 325 height 71
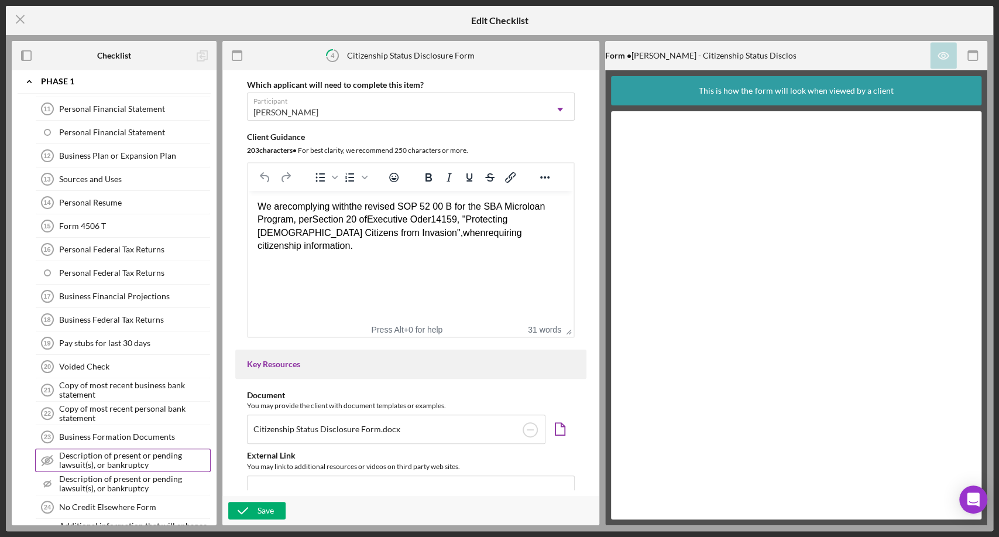
scroll to position [554, 0]
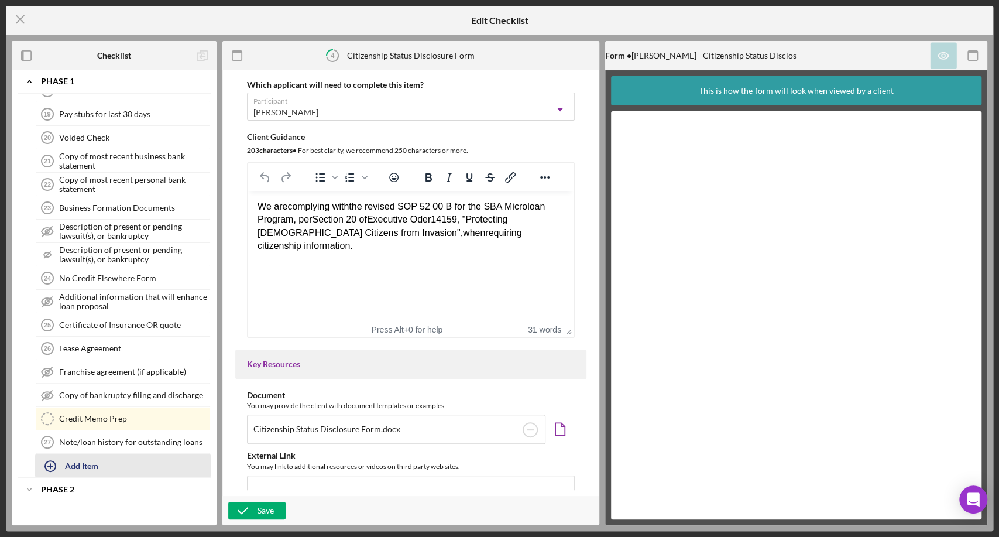
click at [83, 456] on div "Add Item" at bounding box center [81, 465] width 33 height 22
type input "Citizenship Disclosure Form"
click at [45, 493] on div "Add" at bounding box center [48, 498] width 15 height 18
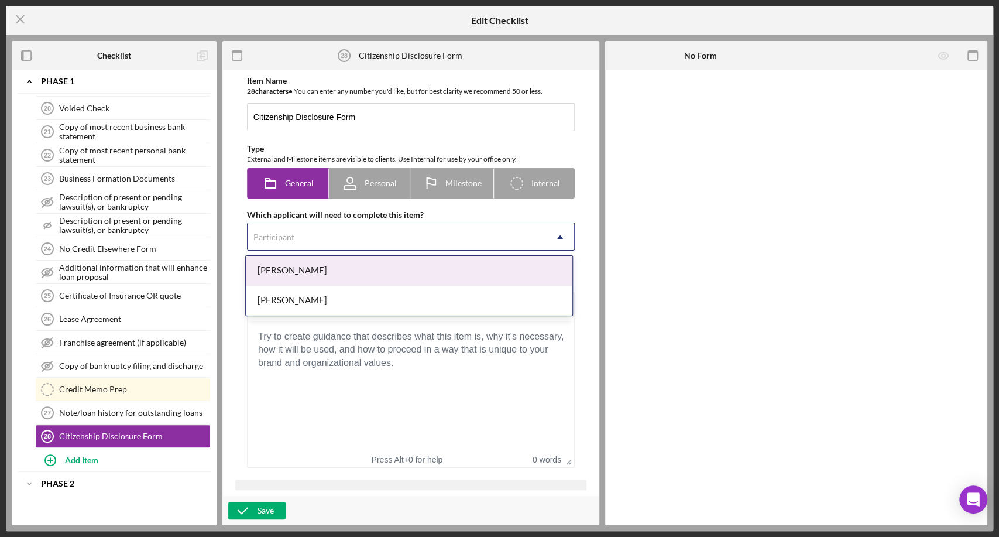
click at [416, 233] on div "Participant" at bounding box center [397, 237] width 299 height 27
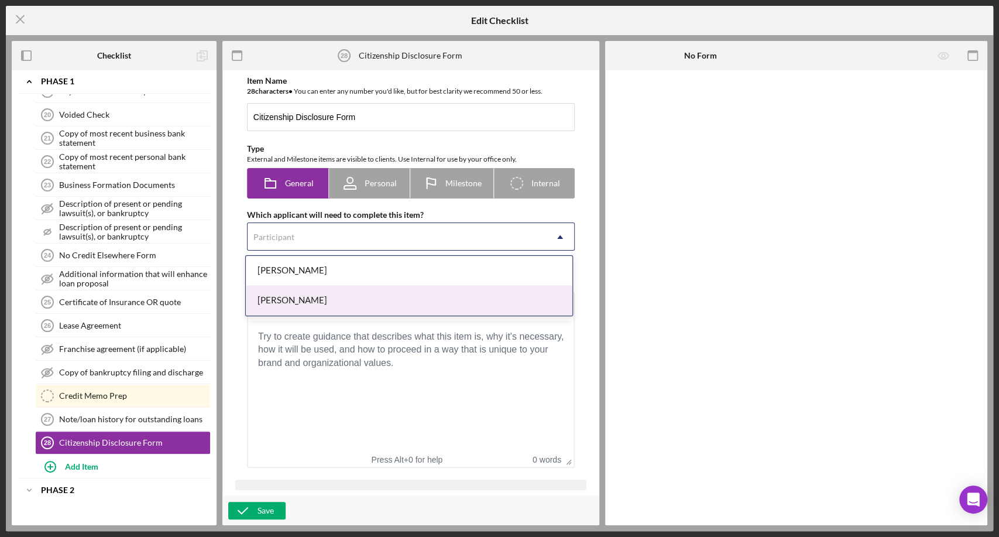
click at [353, 300] on div "Michael Cobb II" at bounding box center [409, 301] width 327 height 30
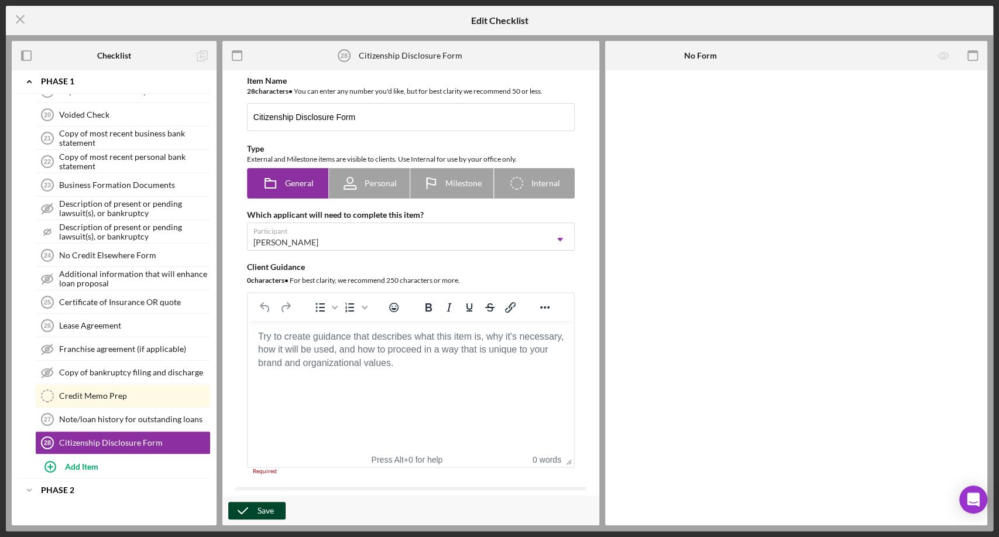
click at [272, 510] on div "Save" at bounding box center [266, 511] width 16 height 18
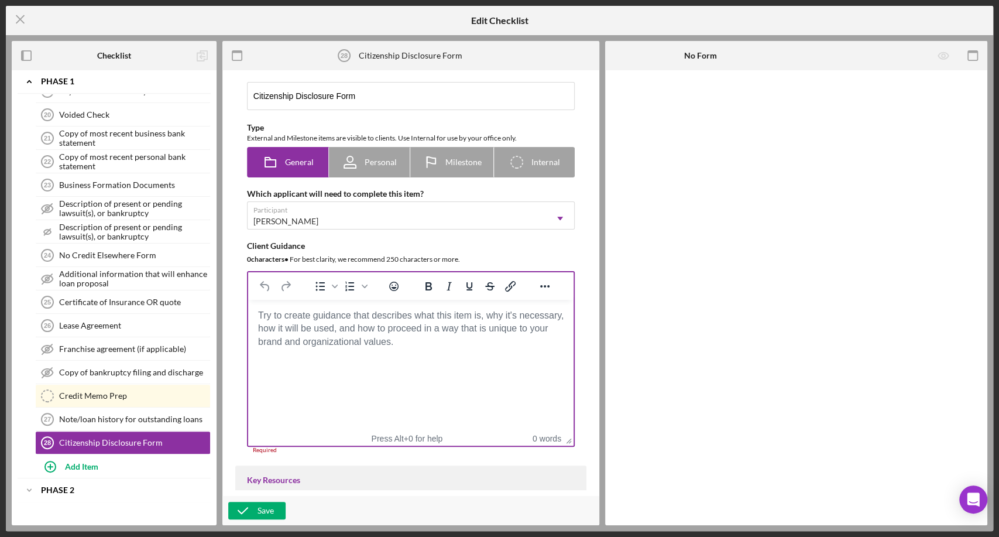
scroll to position [20, 0]
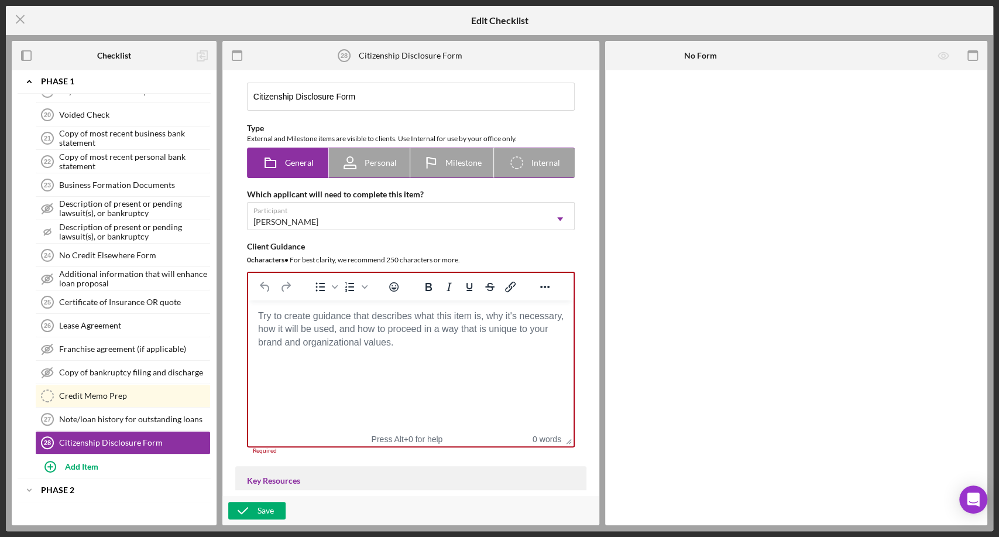
click at [537, 154] on div "Icon/Checklist Item Internal Internal" at bounding box center [534, 162] width 52 height 29
radio input "false"
radio input "true"
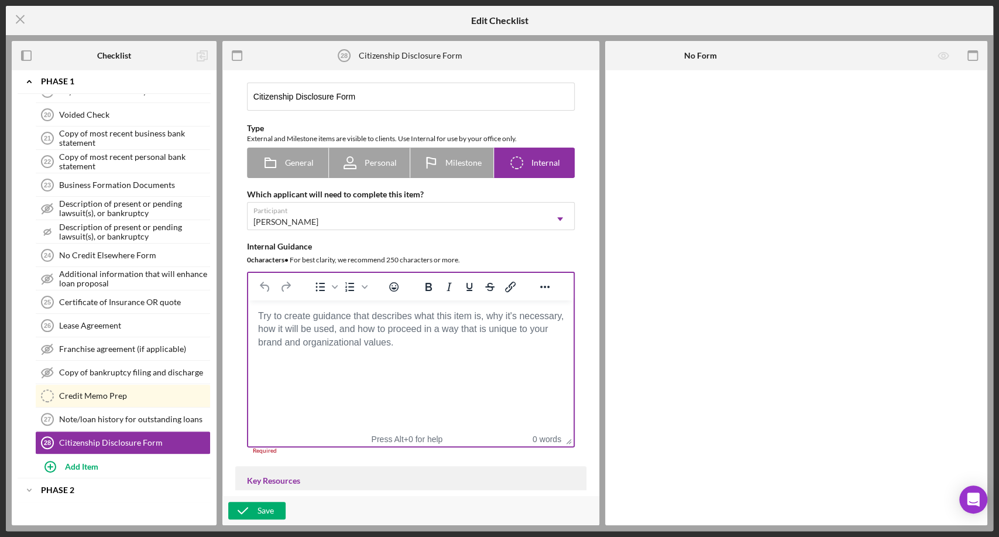
click at [329, 323] on body "Rich Text Area. Press ALT-0 for help." at bounding box center [410, 316] width 307 height 13
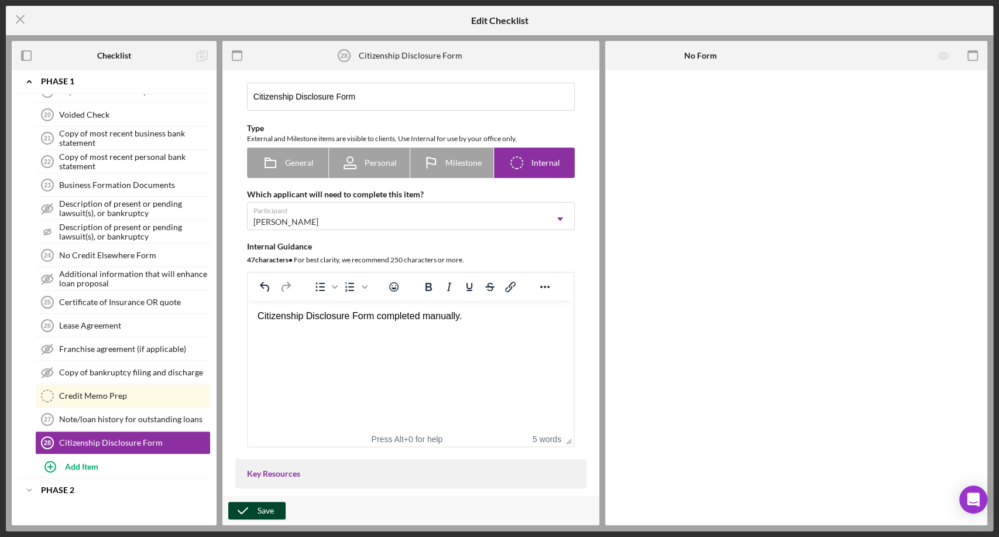
click at [263, 512] on div "Save" at bounding box center [266, 511] width 16 height 18
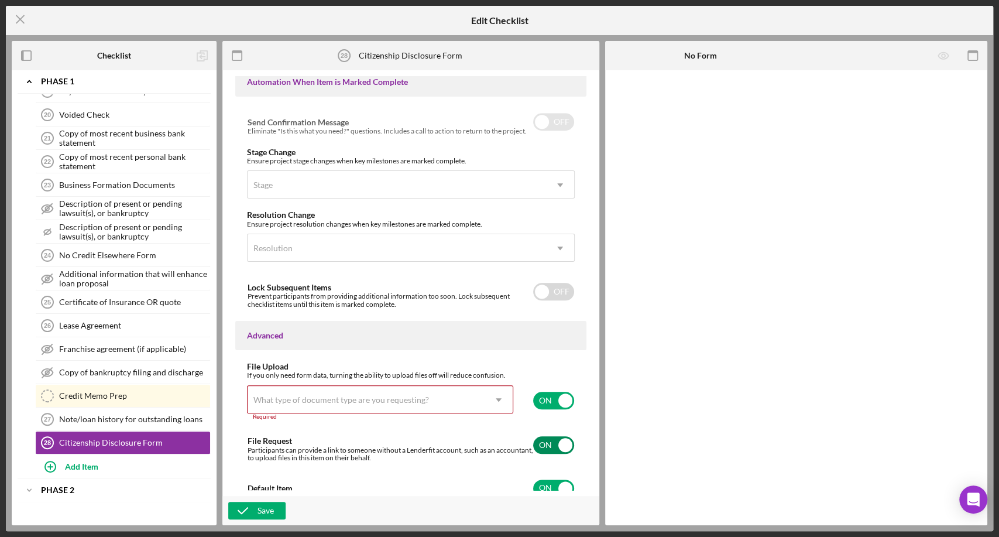
scroll to position [739, 0]
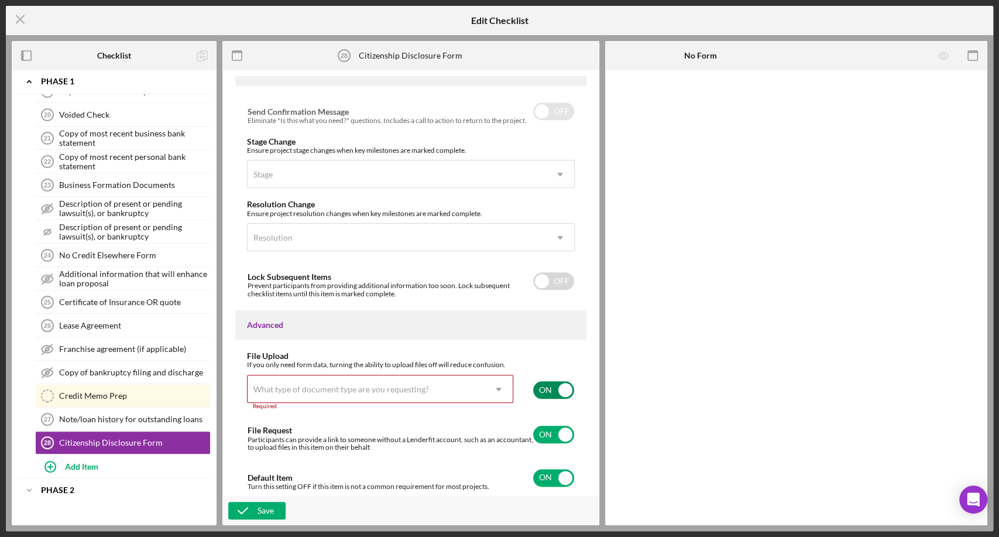
click at [539, 385] on input "checkbox" at bounding box center [553, 390] width 41 height 18
checkbox input "false"
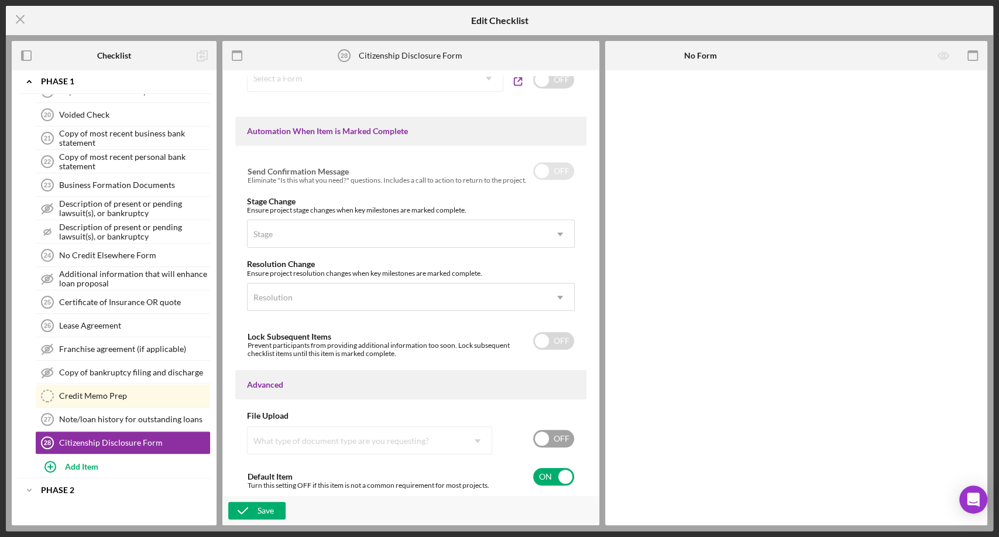
scroll to position [678, 0]
click at [545, 482] on input "checkbox" at bounding box center [553, 478] width 41 height 18
click at [564, 481] on input "checkbox" at bounding box center [553, 478] width 41 height 18
checkbox input "true"
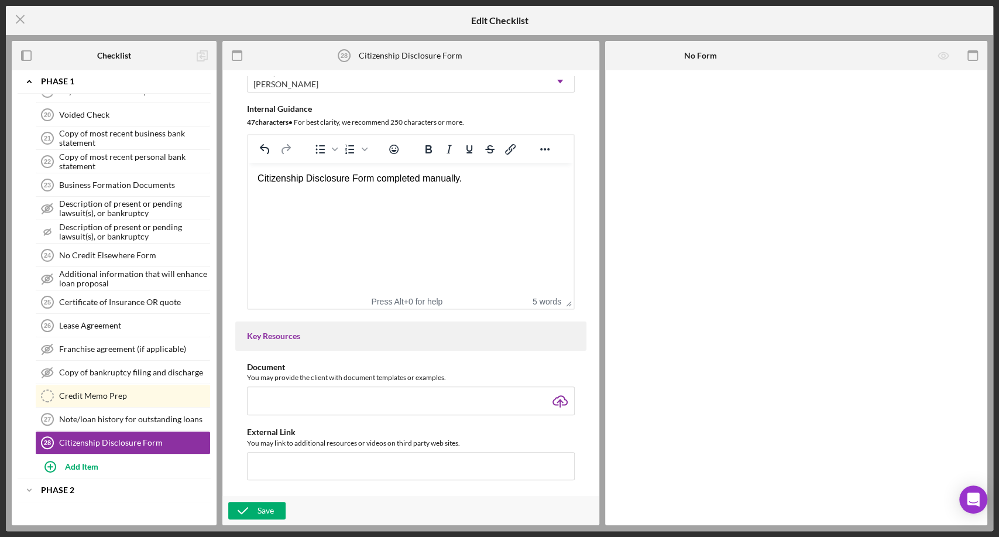
scroll to position [0, 0]
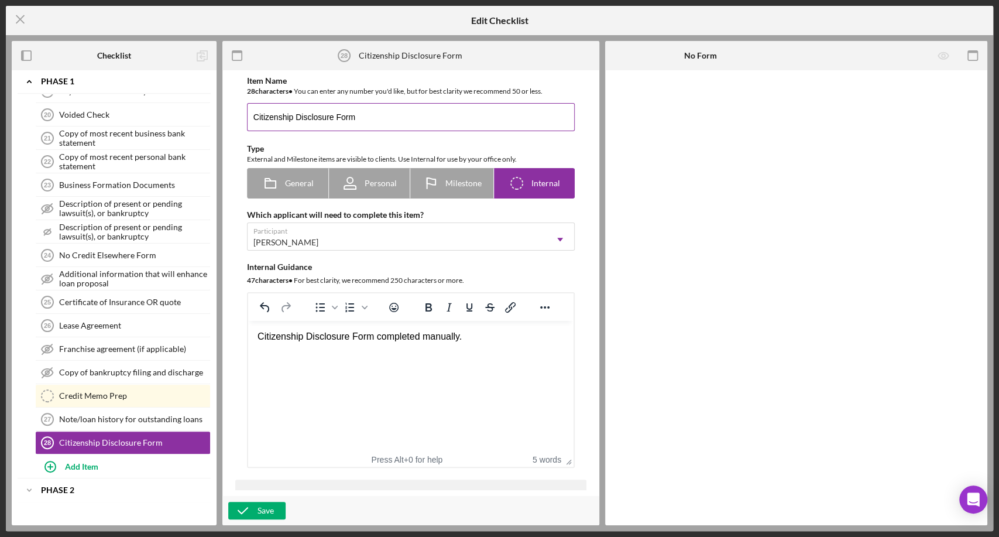
click at [396, 117] on input "Citizenship Disclosure Form" at bounding box center [411, 117] width 328 height 28
type input "Citizenship Disclosure Form - Co-Borrower/Guarantor"
click at [270, 509] on div "Save" at bounding box center [266, 511] width 16 height 18
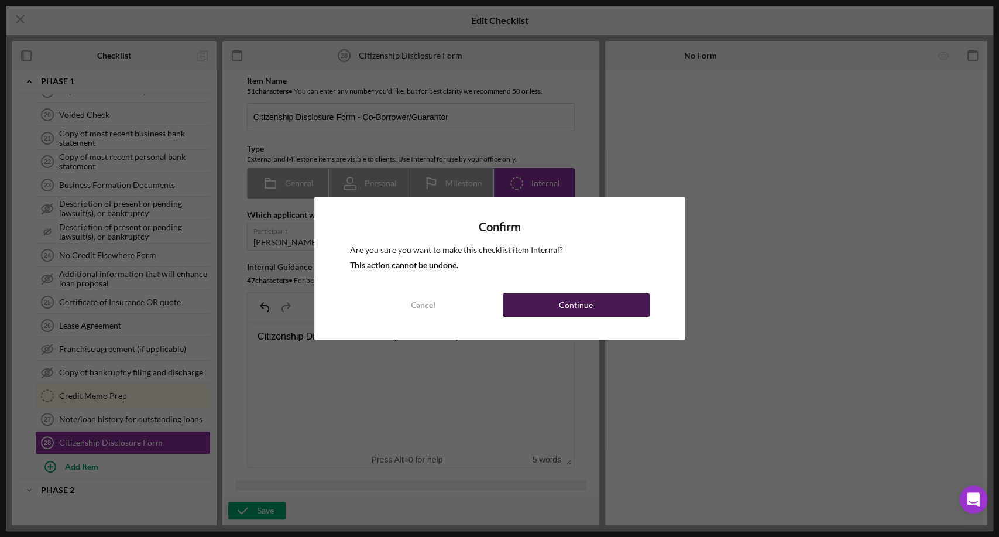
click at [570, 306] on div "Continue" at bounding box center [576, 304] width 34 height 23
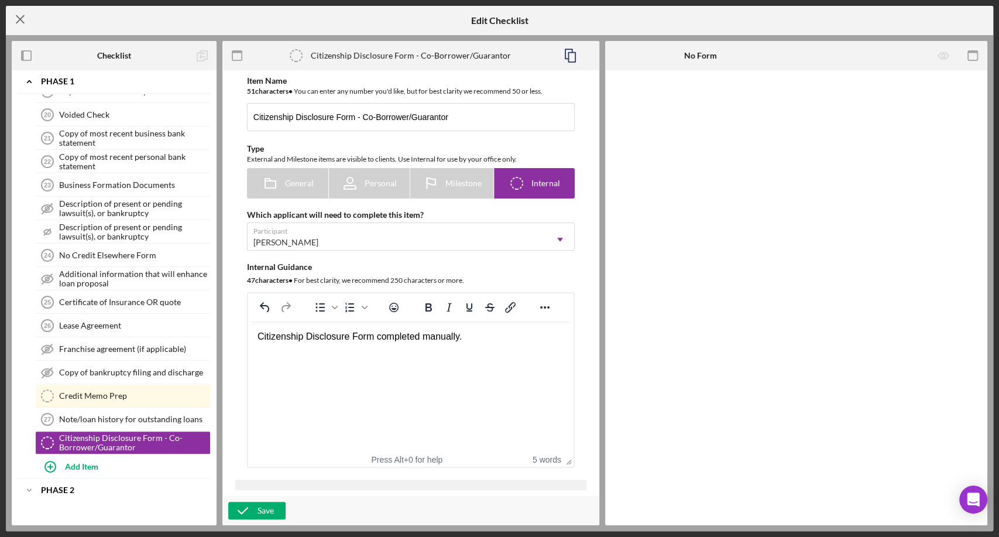
click at [21, 16] on icon "Icon/Menu Close" at bounding box center [20, 19] width 29 height 29
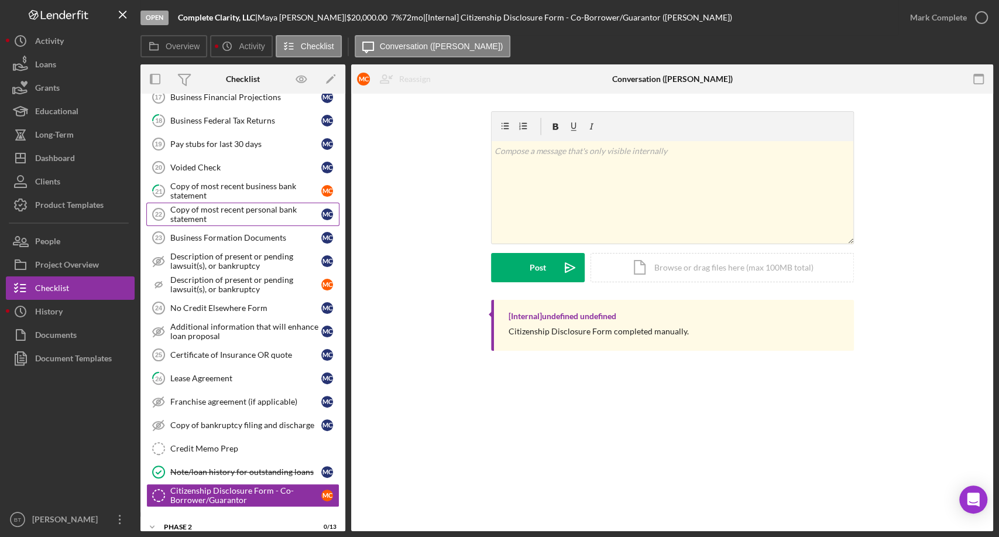
scroll to position [585, 0]
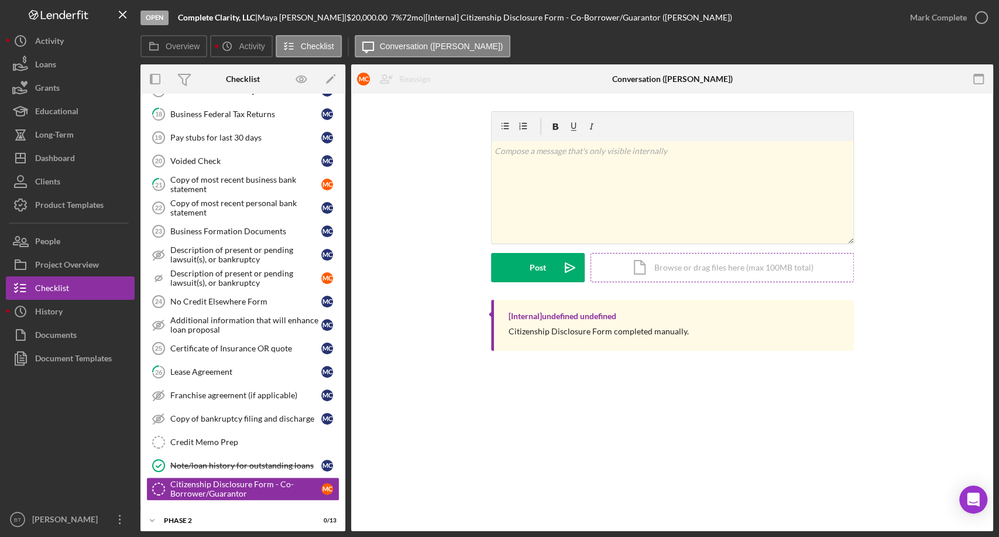
click at [675, 272] on div "Icon/Document Browse or drag files here (max 100MB total) Tap to choose files o…" at bounding box center [722, 267] width 263 height 29
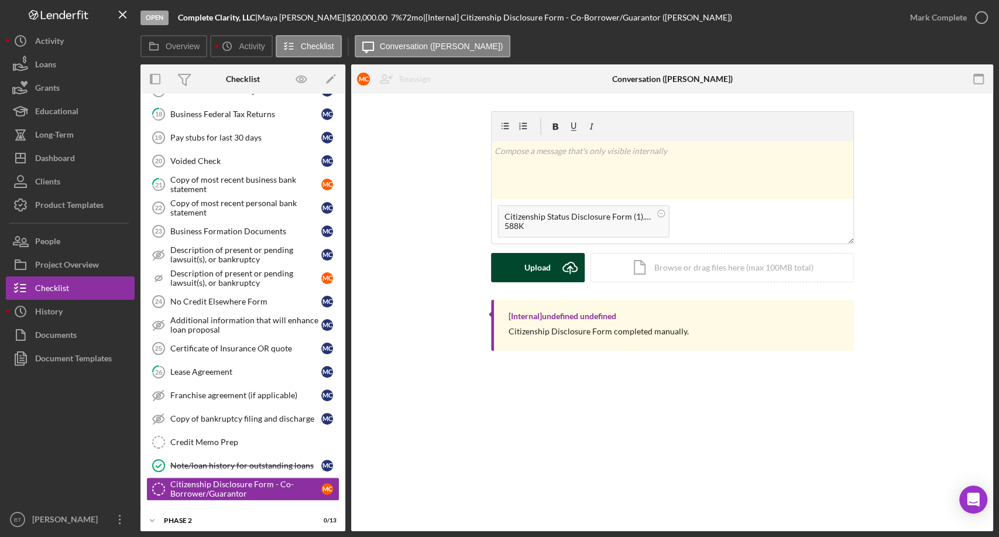
click at [536, 270] on div "Upload" at bounding box center [538, 267] width 26 height 29
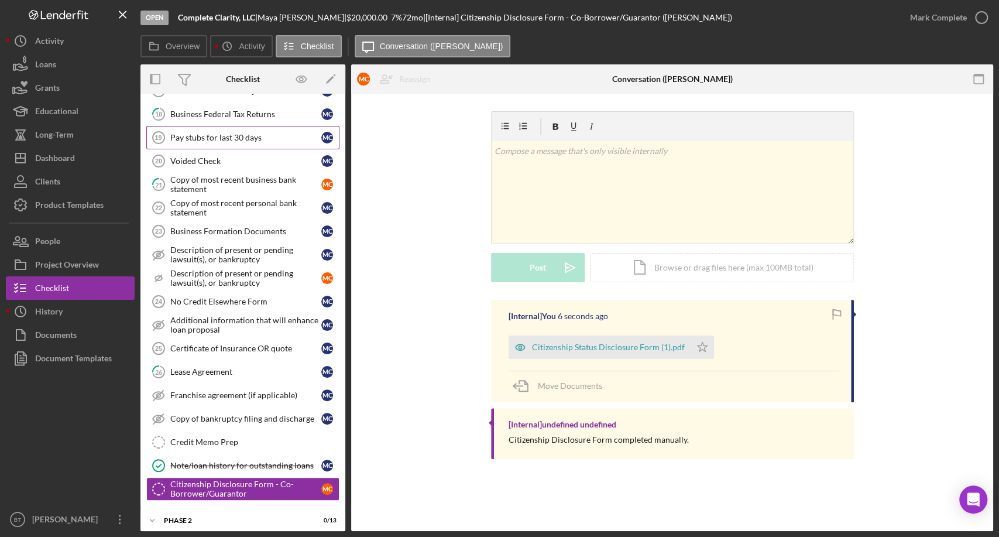
click at [261, 137] on div "Pay stubs for last 30 days" at bounding box center [245, 137] width 151 height 9
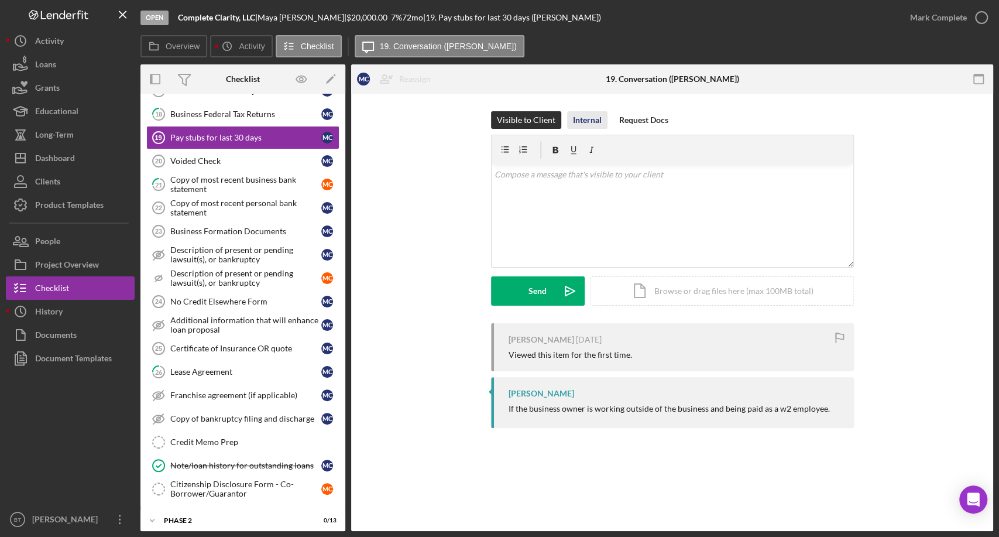
click at [587, 121] on div "Internal" at bounding box center [587, 120] width 29 height 18
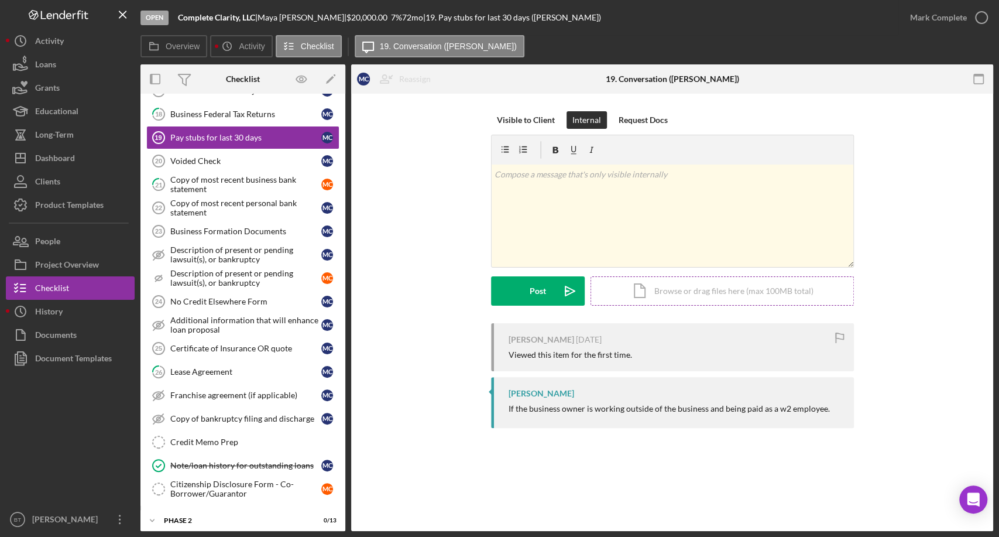
click at [665, 287] on div "Icon/Document Browse or drag files here (max 100MB total) Tap to choose files o…" at bounding box center [722, 290] width 263 height 29
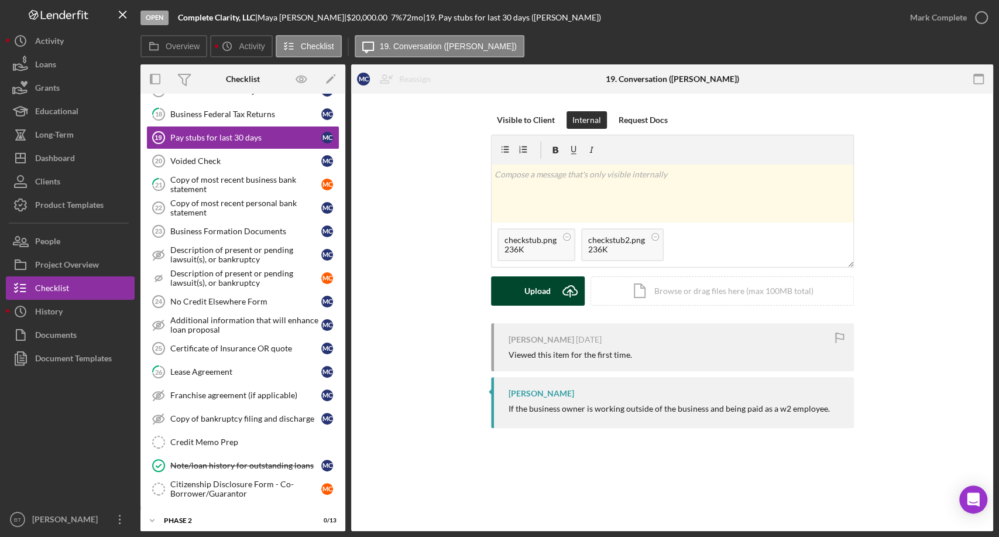
click at [550, 292] on div "Upload" at bounding box center [538, 290] width 26 height 29
click at [564, 240] on icon at bounding box center [567, 236] width 15 height 15
click at [568, 238] on circle at bounding box center [571, 236] width 7 height 7
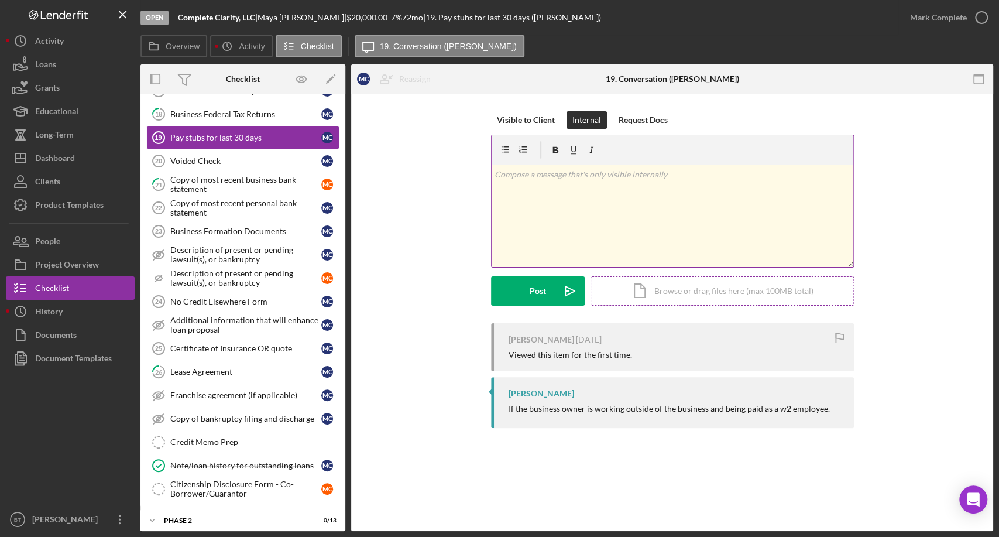
click at [642, 288] on div "Icon/Document Browse or drag files here (max 100MB total) Tap to choose files o…" at bounding box center [722, 290] width 263 height 29
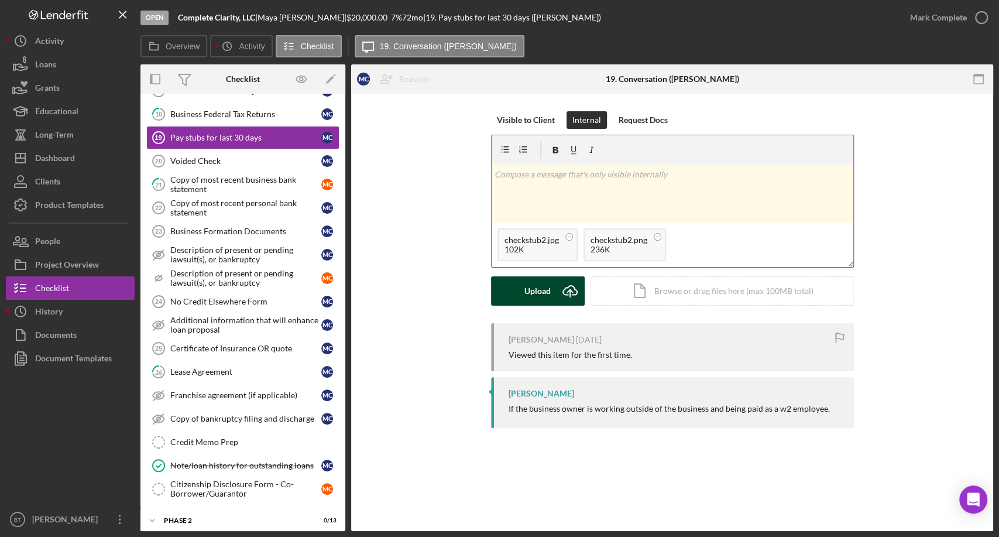
click at [535, 296] on div "Upload" at bounding box center [538, 290] width 26 height 29
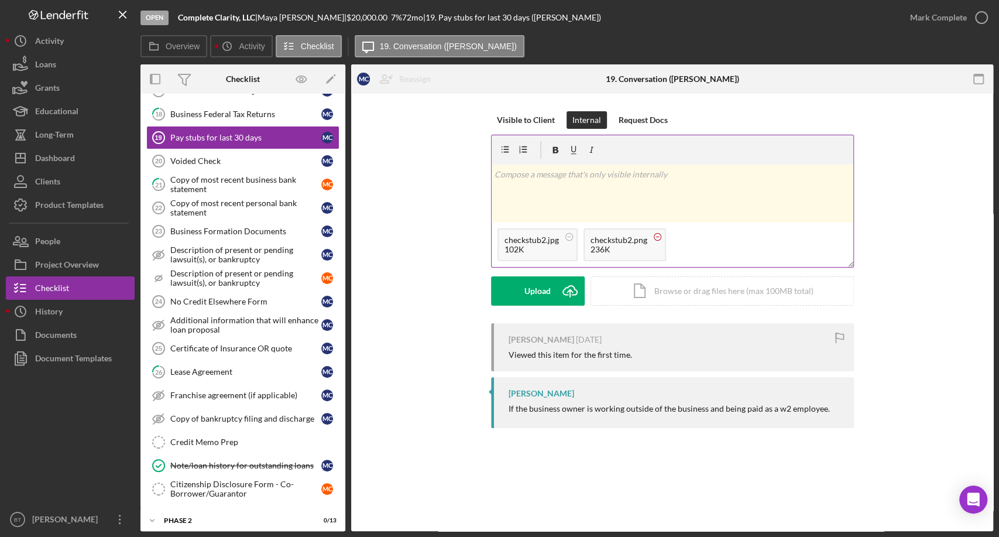
click at [573, 237] on circle at bounding box center [569, 236] width 7 height 7
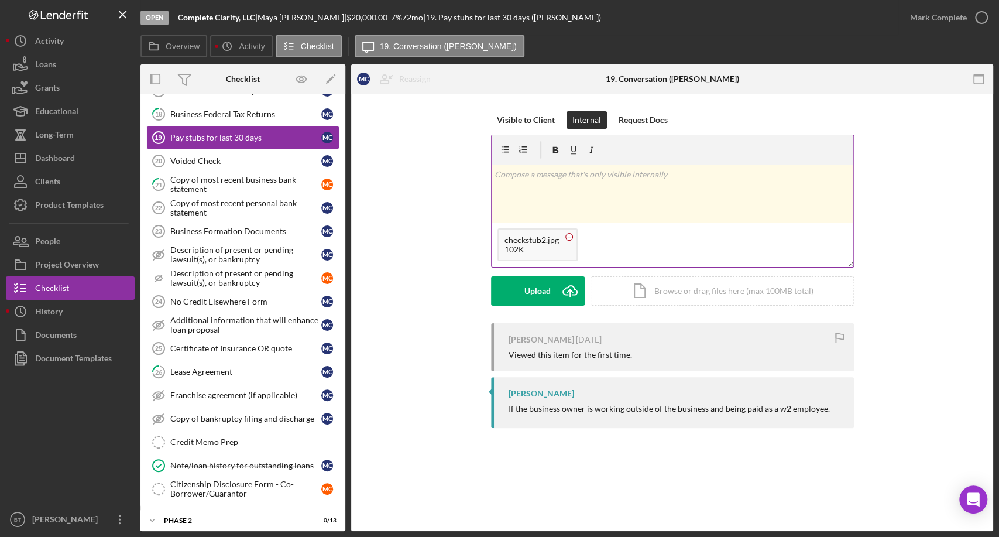
click at [568, 235] on circle at bounding box center [569, 236] width 7 height 7
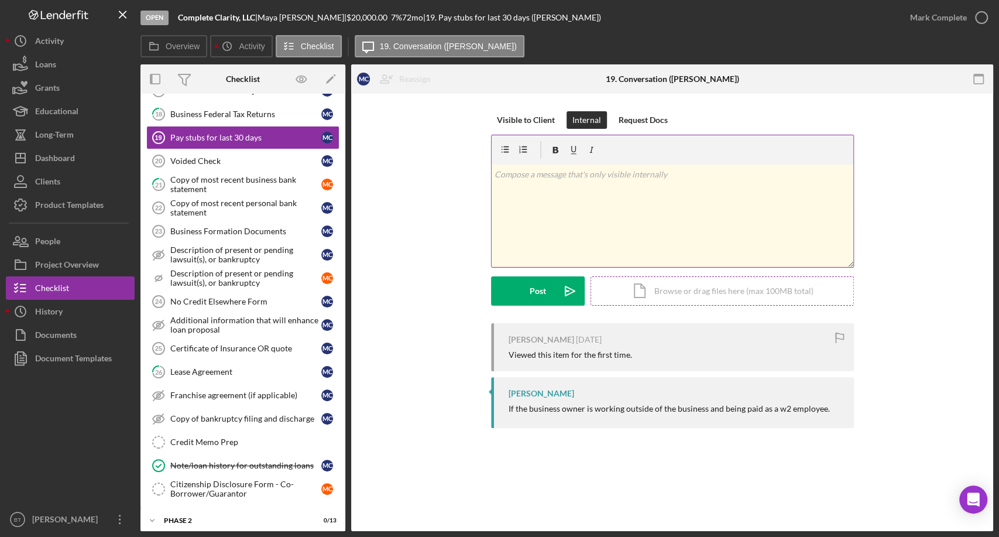
click at [678, 290] on div "Icon/Document Browse or drag files here (max 100MB total) Tap to choose files o…" at bounding box center [722, 290] width 263 height 29
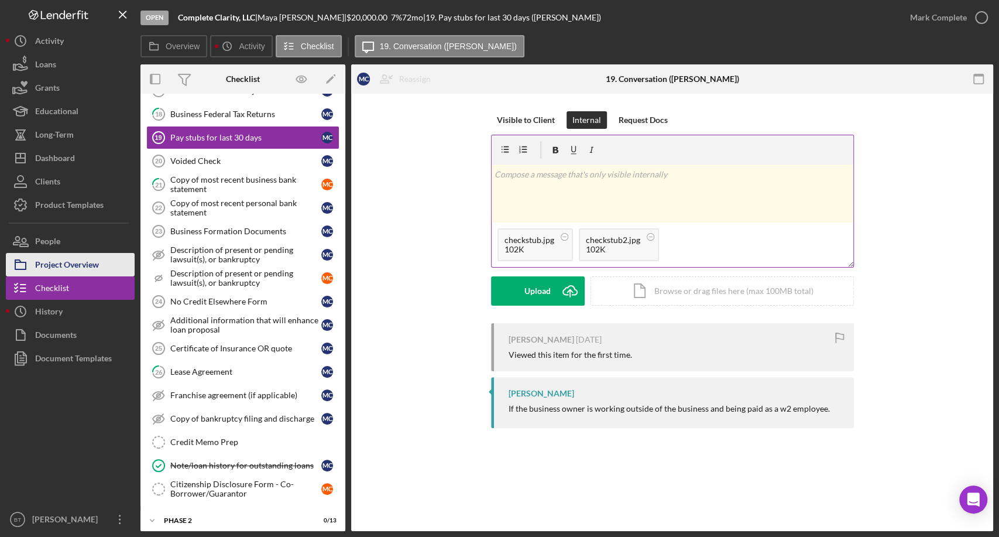
click at [73, 259] on div "Project Overview" at bounding box center [67, 266] width 64 height 26
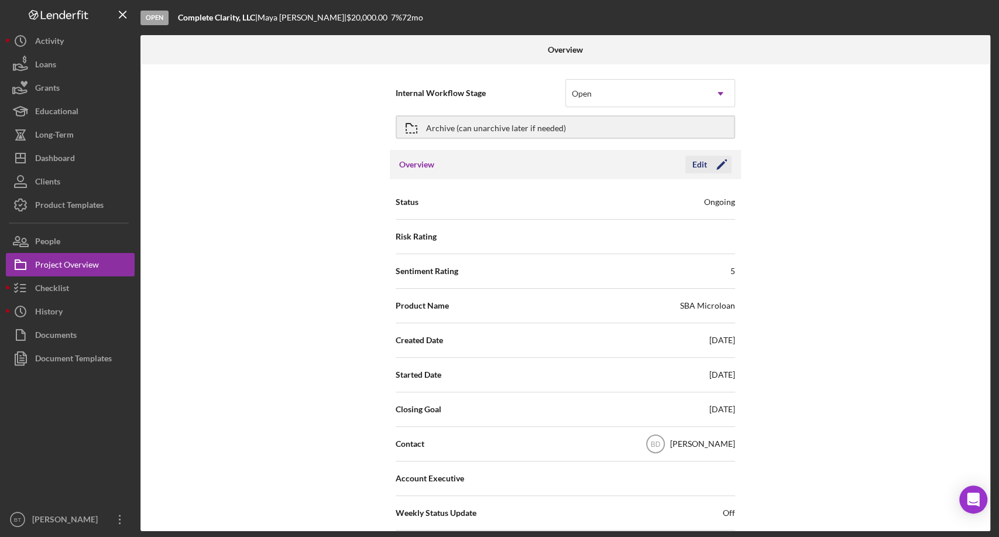
click at [721, 165] on icon "Icon/Edit" at bounding box center [721, 164] width 29 height 29
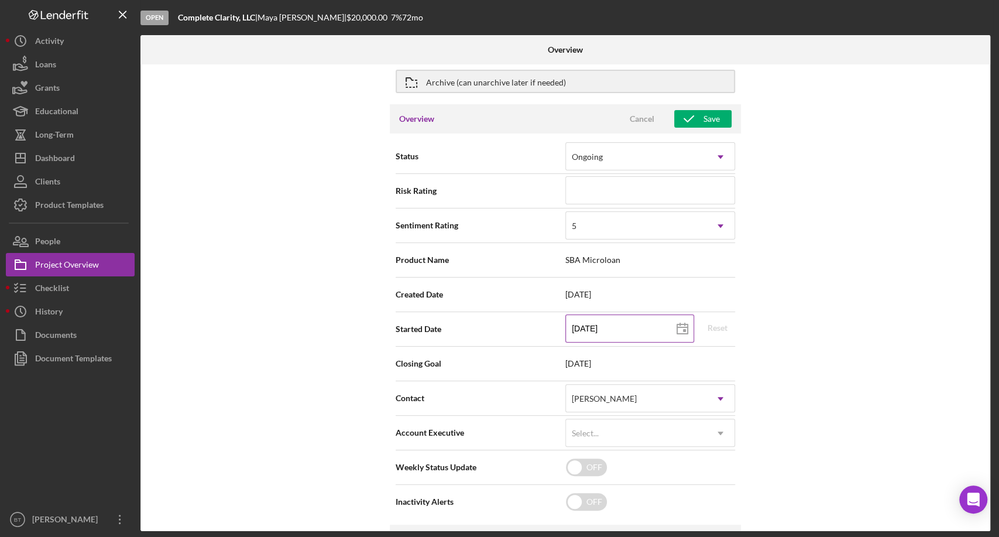
scroll to position [65, 0]
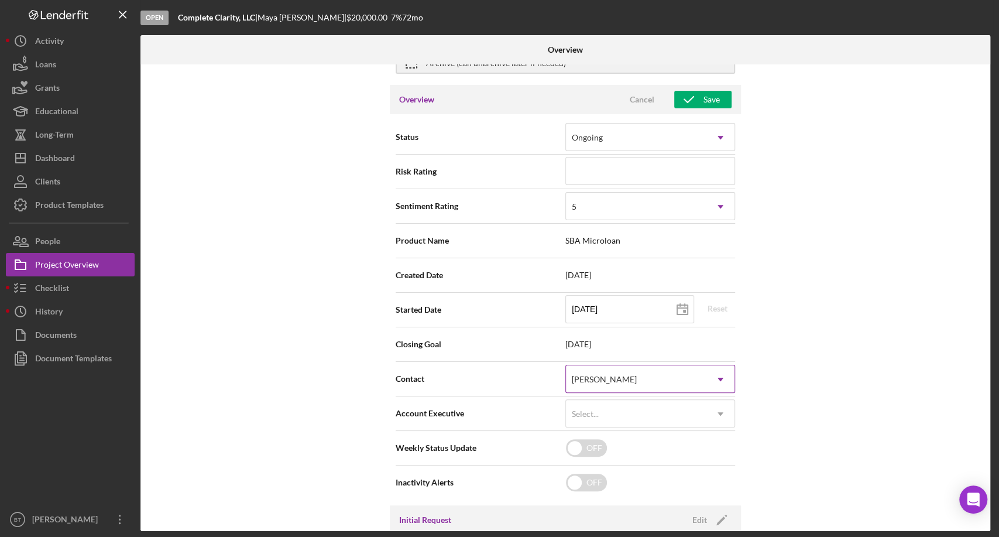
click at [628, 380] on div "Belinda DuBois" at bounding box center [636, 379] width 140 height 27
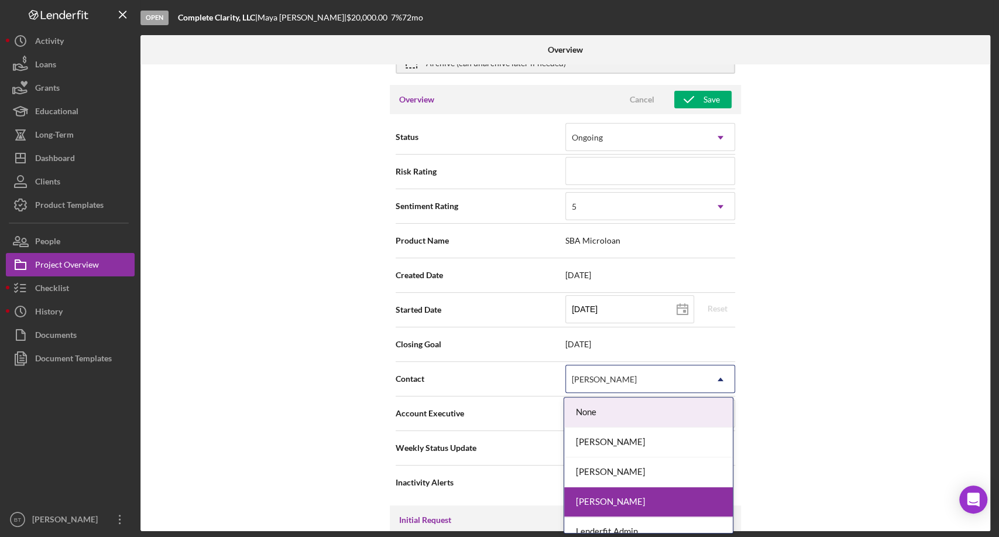
click at [793, 336] on div "Internal Workflow Stage Open Icon/Dropdown Arrow Archive (can unarchive later i…" at bounding box center [565, 297] width 850 height 467
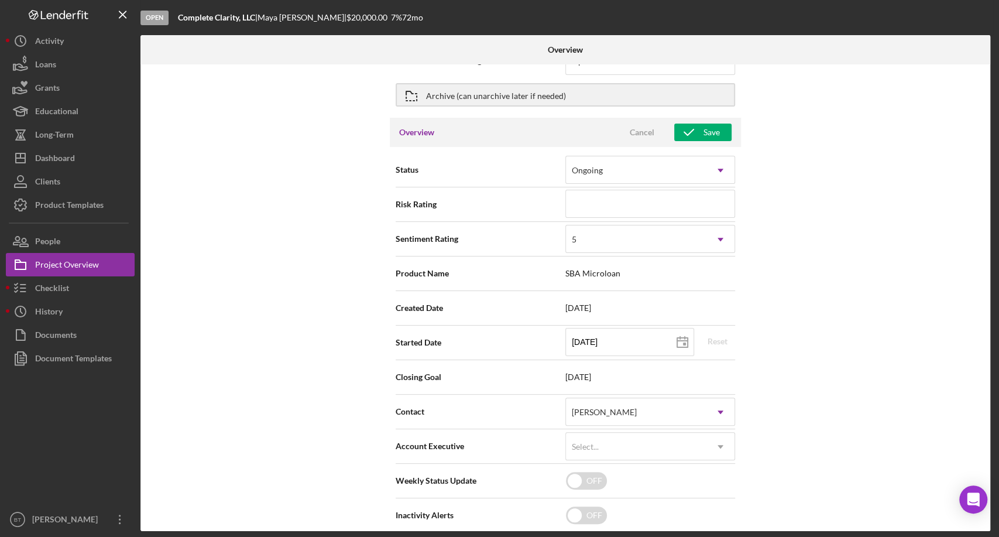
scroll to position [0, 0]
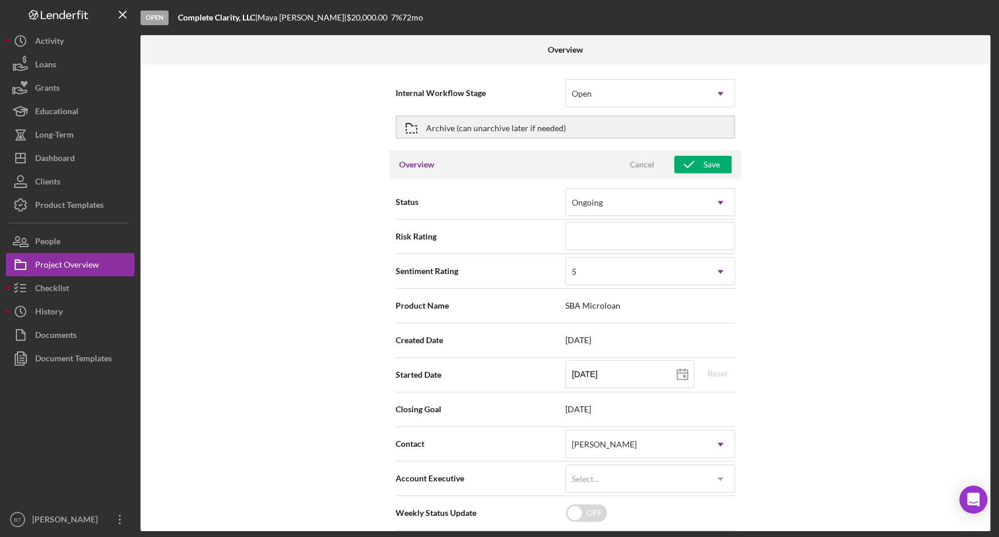
drag, startPoint x: 720, startPoint y: 165, endPoint x: 695, endPoint y: 175, distance: 27.1
click at [720, 164] on button "Save" at bounding box center [702, 165] width 57 height 18
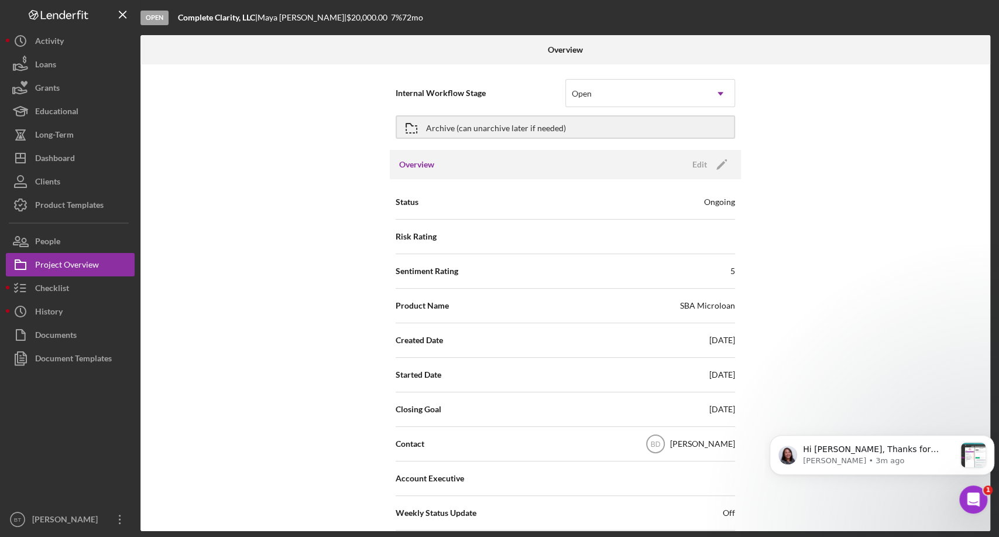
click at [977, 503] on icon "Open Intercom Messenger" at bounding box center [973, 499] width 19 height 19
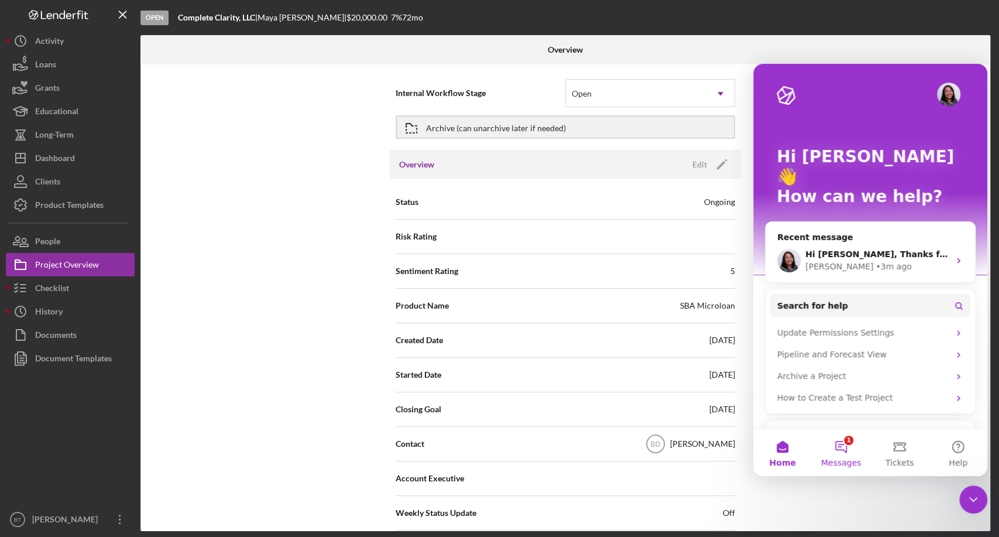
click at [848, 444] on button "1 Messages" at bounding box center [841, 452] width 59 height 47
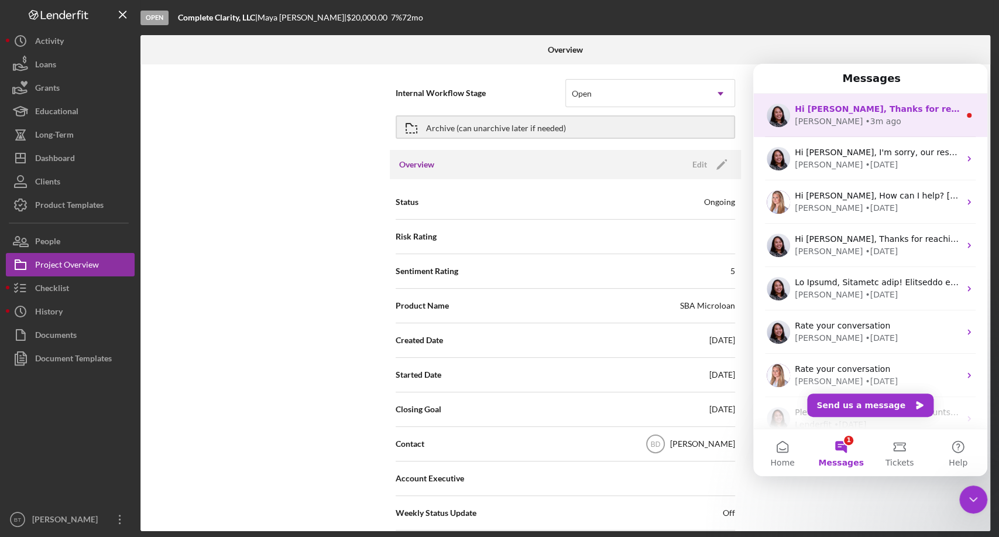
click at [878, 117] on div "Christina • 3m ago" at bounding box center [877, 121] width 165 height 12
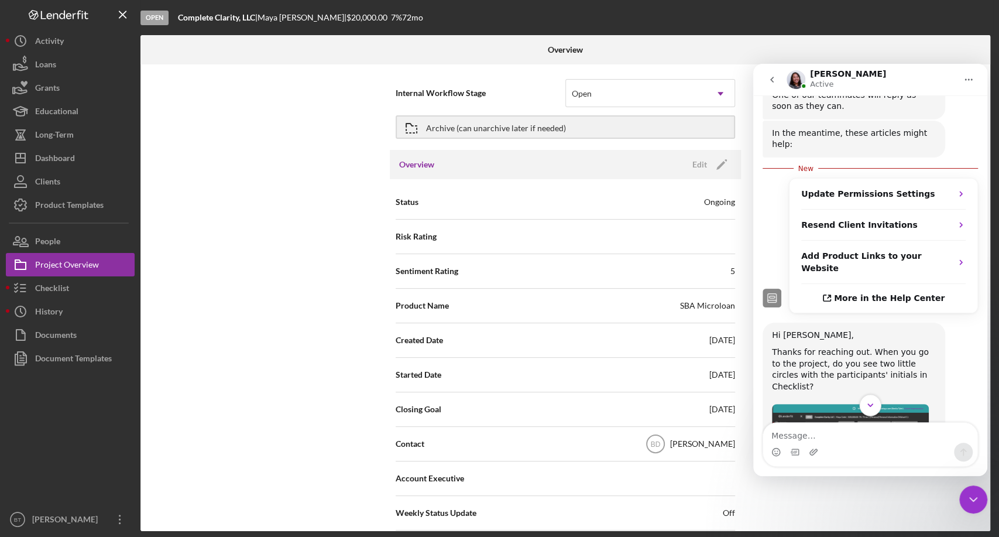
scroll to position [553, 0]
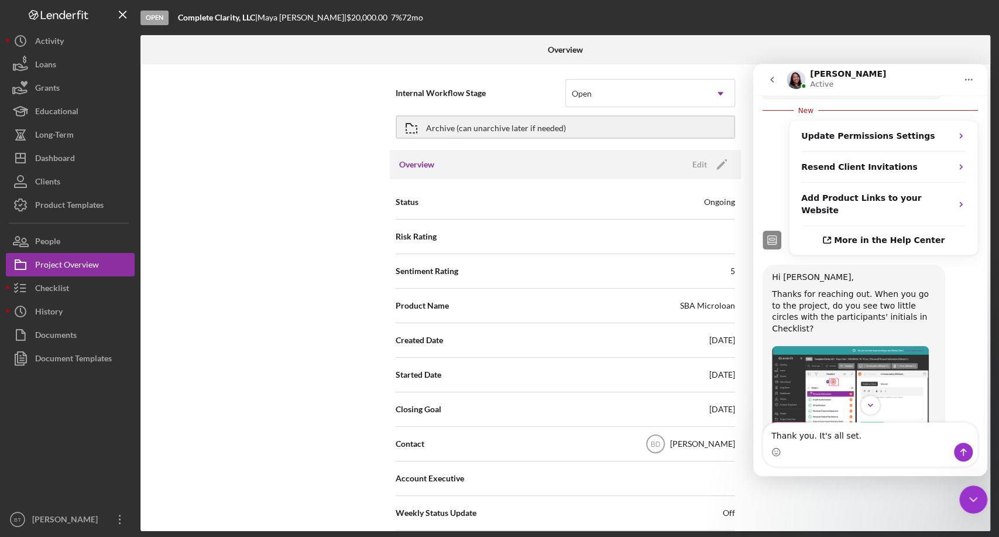
type textarea "Thank you. It's all set."
click at [962, 450] on icon "Send a message…" at bounding box center [964, 452] width 6 height 8
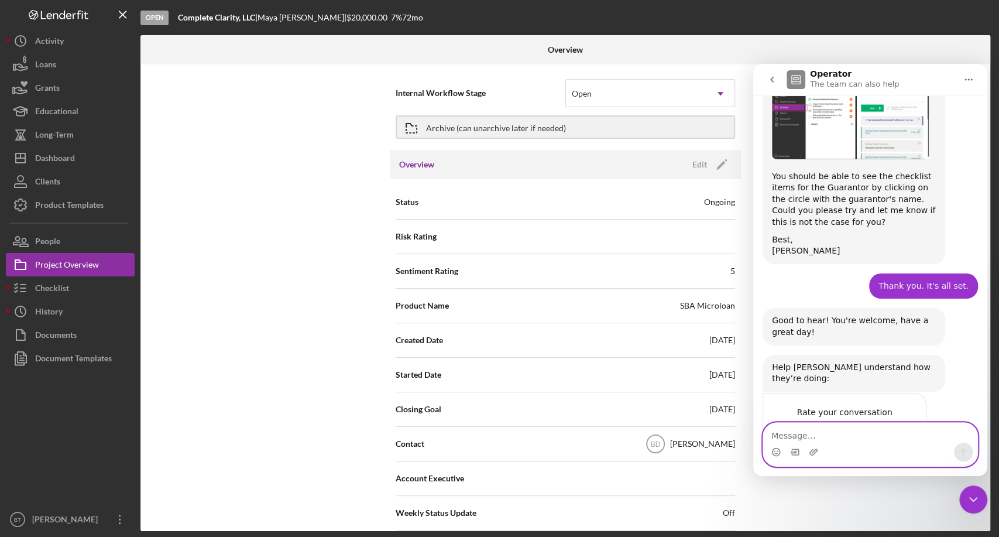
scroll to position [857, 0]
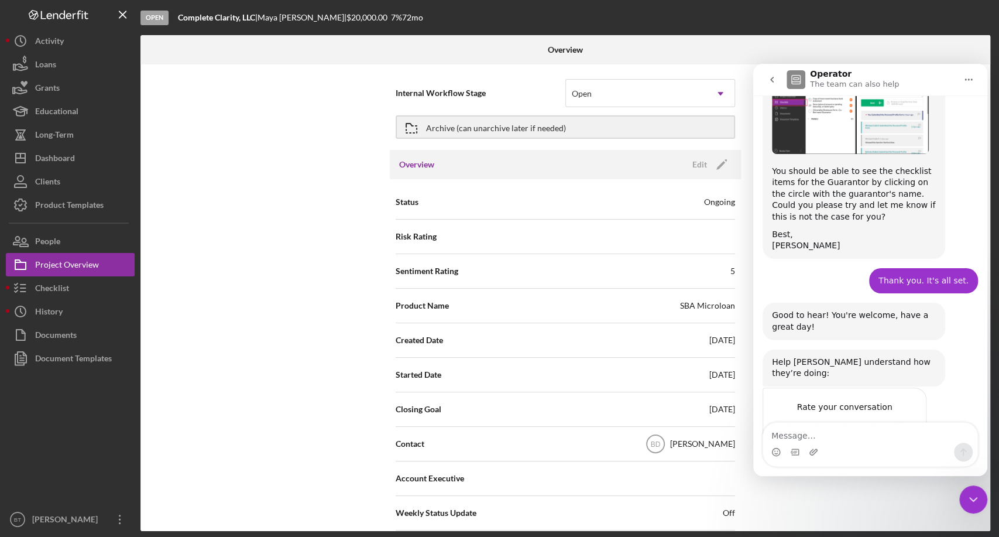
click at [968, 505] on icon "Close Intercom Messenger" at bounding box center [974, 499] width 14 height 14
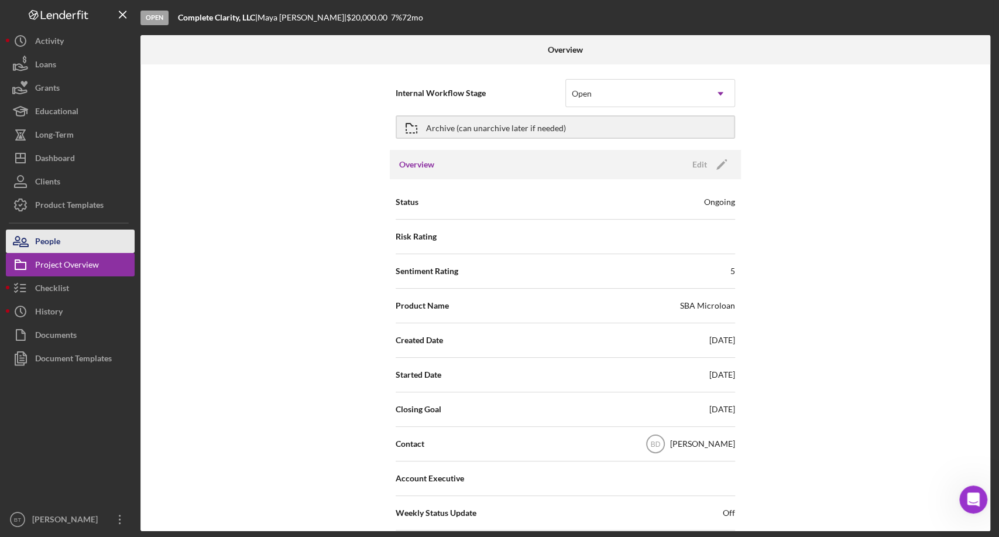
click at [61, 239] on button "People" at bounding box center [70, 240] width 129 height 23
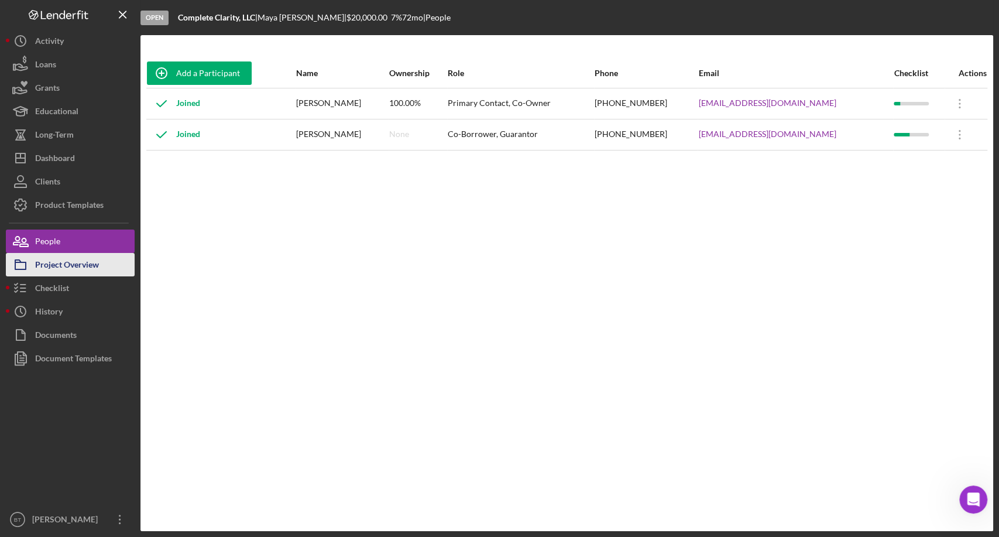
click at [82, 267] on div "Project Overview" at bounding box center [67, 266] width 64 height 26
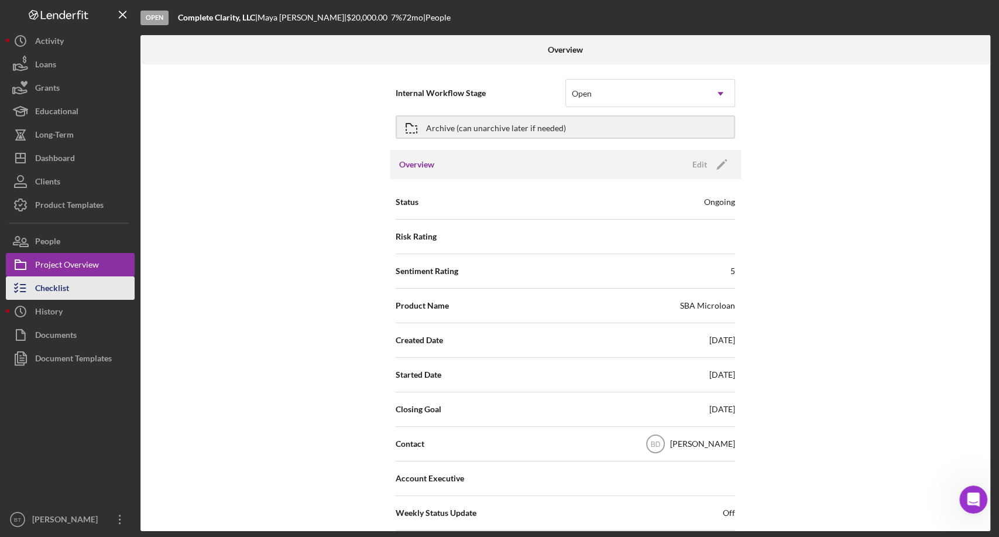
click at [59, 286] on div "Checklist" at bounding box center [52, 289] width 34 height 26
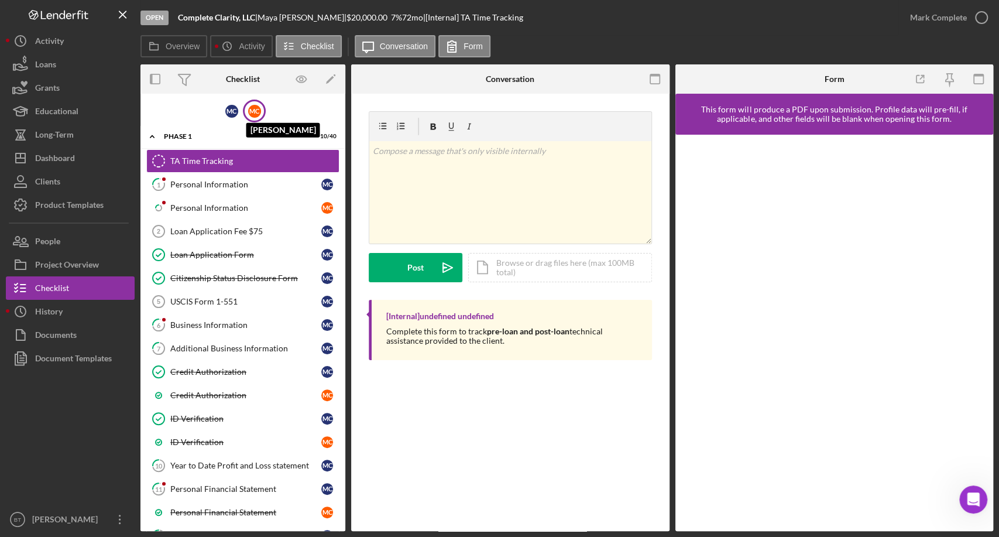
click at [256, 108] on div "M C" at bounding box center [254, 111] width 13 height 13
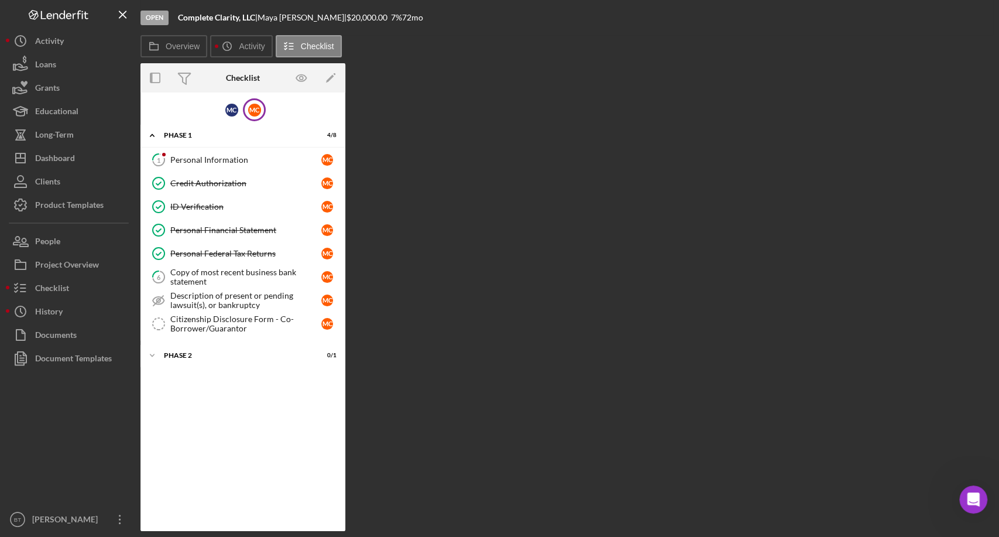
drag, startPoint x: 179, startPoint y: 17, endPoint x: 403, endPoint y: 20, distance: 224.8
click at [403, 20] on div "Open Complete Clarity, LLC | Maya Cobb | $20,000.00 7 % 72 mo" at bounding box center [566, 17] width 853 height 35
click at [402, 22] on div "Open Complete Clarity, LLC | Maya Cobb | $20,000.00 7 % 72 mo" at bounding box center [566, 17] width 853 height 35
drag, startPoint x: 398, startPoint y: 18, endPoint x: 177, endPoint y: 16, distance: 220.7
click at [177, 16] on div "Open Complete Clarity, LLC | Maya Cobb | $20,000.00 7 % 72 mo" at bounding box center [566, 17] width 853 height 35
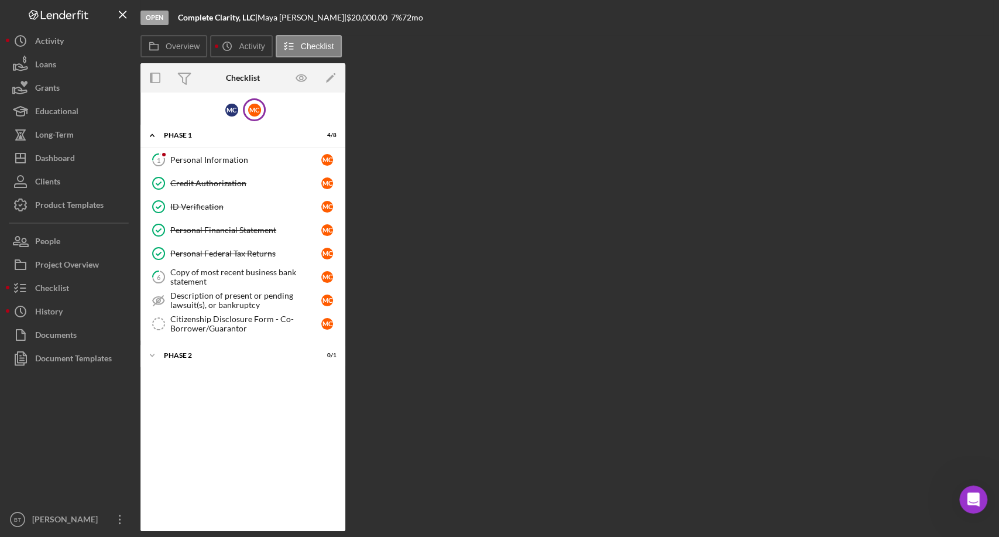
click at [178, 19] on b "Complete Clarity, LLC" at bounding box center [216, 17] width 77 height 10
drag, startPoint x: 179, startPoint y: 17, endPoint x: 400, endPoint y: 23, distance: 221.9
click at [400, 23] on div "Open Complete Clarity, LLC | Maya Cobb | $20,000.00 7 % 72 mo" at bounding box center [566, 17] width 853 height 35
drag, startPoint x: 404, startPoint y: 28, endPoint x: 391, endPoint y: 26, distance: 13.0
click at [405, 28] on div "Open Complete Clarity, LLC | Maya Cobb | $20,000.00 7 % 72 mo" at bounding box center [566, 17] width 853 height 35
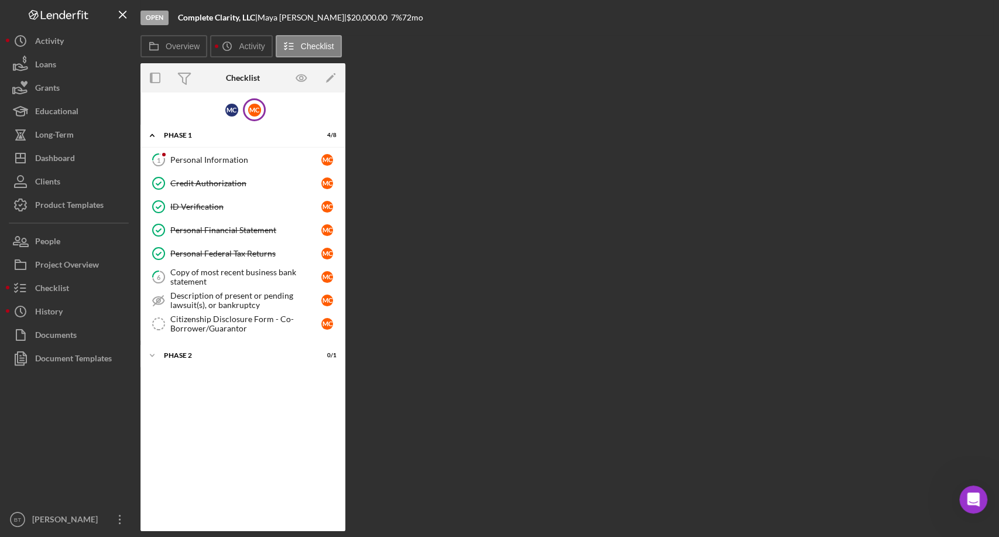
click at [207, 20] on b "Complete Clarity, LLC" at bounding box center [216, 17] width 77 height 10
drag, startPoint x: 179, startPoint y: 18, endPoint x: 404, endPoint y: 25, distance: 225.5
click at [404, 25] on div "Open Complete Clarity, LLC | Maya Cobb | $20,000.00 7 % 72 mo" at bounding box center [566, 17] width 853 height 35
click at [420, 31] on div "Open Complete Clarity, LLC | Maya Cobb | $20,000.00 7 % 72 mo" at bounding box center [566, 17] width 853 height 35
drag, startPoint x: 396, startPoint y: 22, endPoint x: 175, endPoint y: 19, distance: 220.7
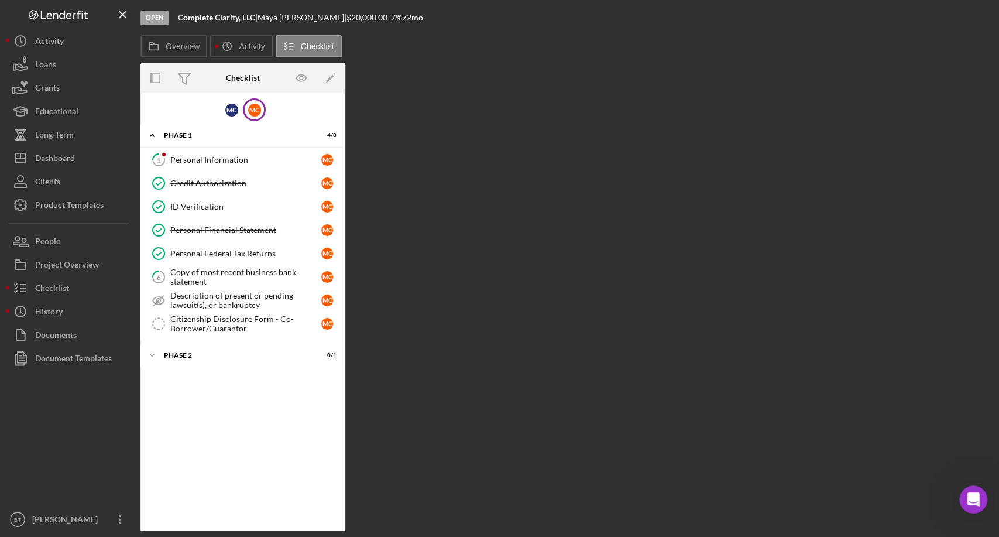
click at [175, 19] on div "Open Complete Clarity, LLC | Maya Cobb | $20,000.00 7 % 72 mo" at bounding box center [566, 17] width 853 height 35
click at [177, 21] on div "Open Complete Clarity, LLC | Maya Cobb | $20,000.00 7 % 72 mo" at bounding box center [566, 17] width 853 height 35
click at [178, 17] on b "Complete Clarity, LLC" at bounding box center [216, 17] width 77 height 10
drag, startPoint x: 180, startPoint y: 17, endPoint x: 405, endPoint y: 23, distance: 224.3
click at [405, 23] on div "Open Complete Clarity, LLC | Maya Cobb | $20,000.00 7 % 72 mo" at bounding box center [566, 17] width 853 height 35
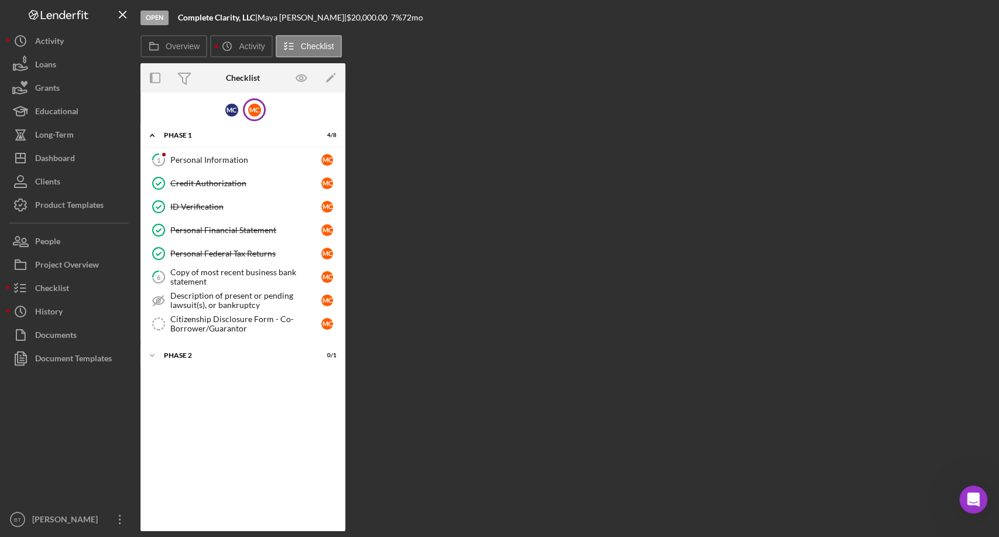
click at [403, 32] on div "Open Complete Clarity, LLC | Maya Cobb | $20,000.00 7 % 72 mo" at bounding box center [566, 17] width 853 height 35
click at [347, 19] on div "$20,000.00" at bounding box center [369, 17] width 44 height 9
drag, startPoint x: 180, startPoint y: 15, endPoint x: 261, endPoint y: 19, distance: 80.9
click at [258, 19] on div "Complete Clarity, LLC |" at bounding box center [218, 17] width 80 height 9
click at [277, 17] on div "Maya Cobb |" at bounding box center [302, 17] width 89 height 9
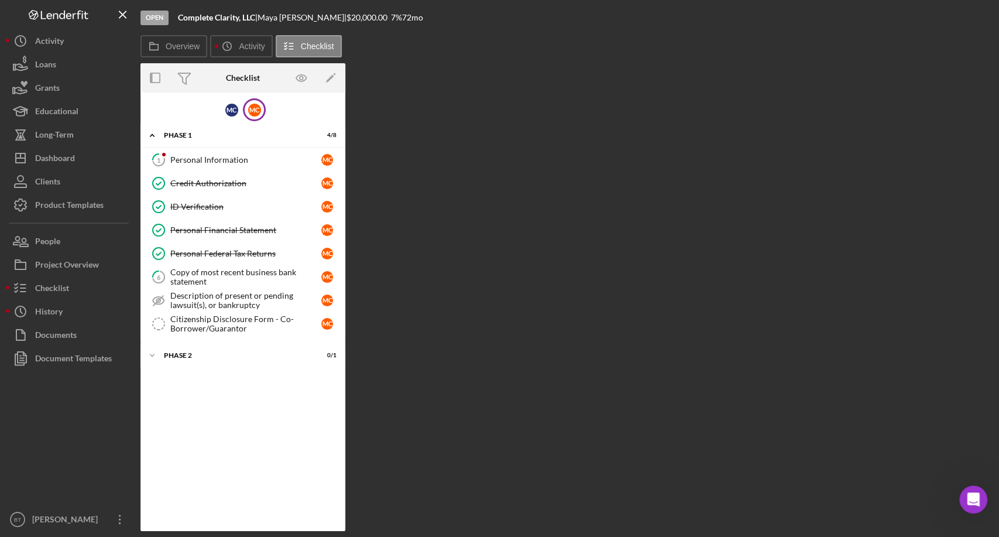
click at [280, 18] on div "Maya Cobb |" at bounding box center [302, 17] width 89 height 9
click at [281, 18] on div "Maya Cobb |" at bounding box center [302, 17] width 89 height 9
click at [295, 16] on div "Maya Cobb |" at bounding box center [302, 17] width 89 height 9
drag, startPoint x: 317, startPoint y: 15, endPoint x: 401, endPoint y: 17, distance: 84.3
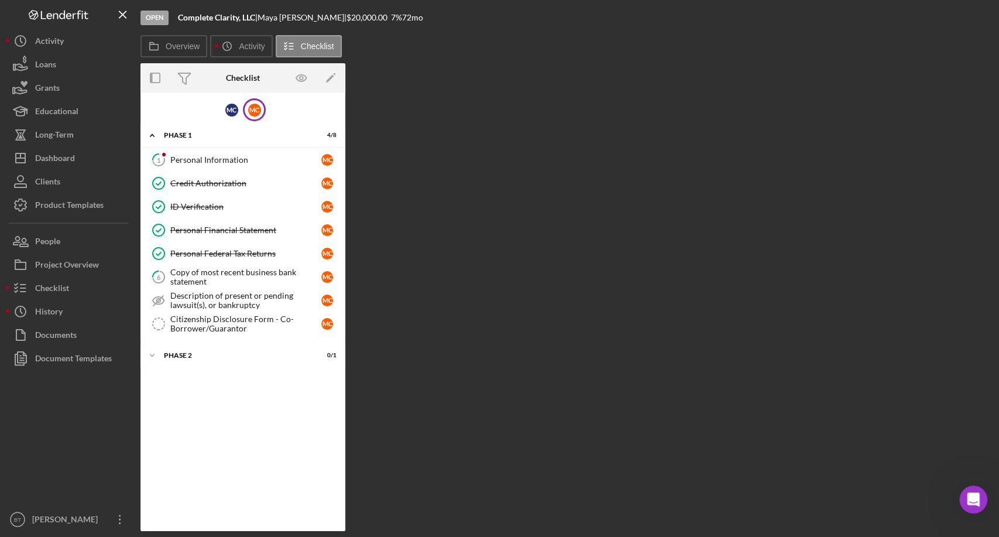
click at [401, 17] on div "Open Complete Clarity, LLC | Maya Cobb | $20,000.00 7 % 72 mo" at bounding box center [566, 17] width 853 height 35
click at [400, 20] on div "Open Complete Clarity, LLC | Maya Cobb | $20,000.00 7 % 72 mo" at bounding box center [566, 17] width 853 height 35
drag, startPoint x: 397, startPoint y: 18, endPoint x: 316, endPoint y: 19, distance: 80.8
click at [316, 19] on div "Complete Clarity, LLC | Maya Cobb | $20,000.00 7 % 72 mo" at bounding box center [300, 17] width 245 height 9
drag, startPoint x: 309, startPoint y: 18, endPoint x: 268, endPoint y: 16, distance: 41.6
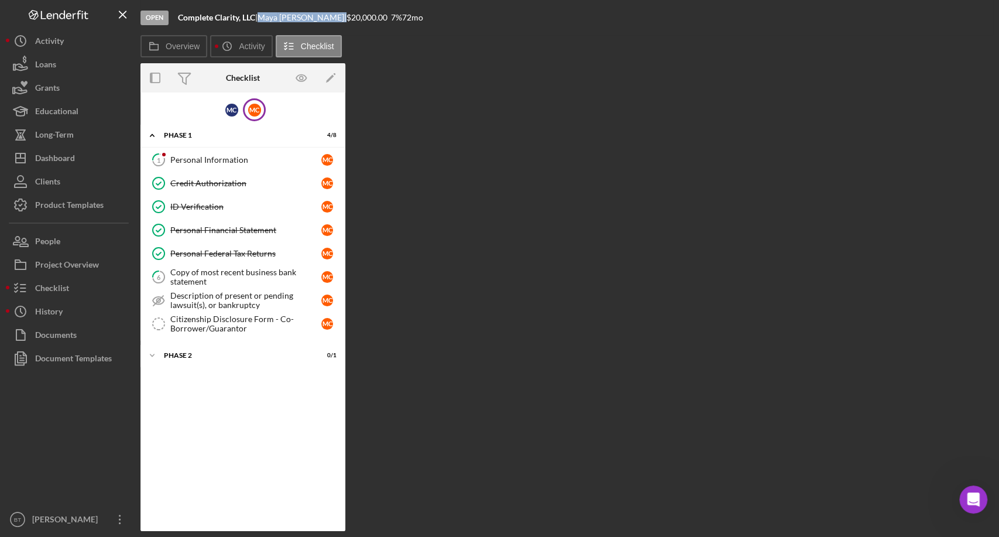
click at [268, 16] on div "Maya Cobb |" at bounding box center [302, 17] width 89 height 9
drag, startPoint x: 256, startPoint y: 18, endPoint x: 173, endPoint y: 20, distance: 82.6
click at [173, 20] on div "Open Complete Clarity, LLC | Maya Cobb | $20,000.00 7 % 72 mo" at bounding box center [566, 17] width 853 height 35
click at [184, 18] on b "Complete Clarity, LLC" at bounding box center [216, 17] width 77 height 10
drag, startPoint x: 180, startPoint y: 15, endPoint x: 257, endPoint y: 20, distance: 77.5
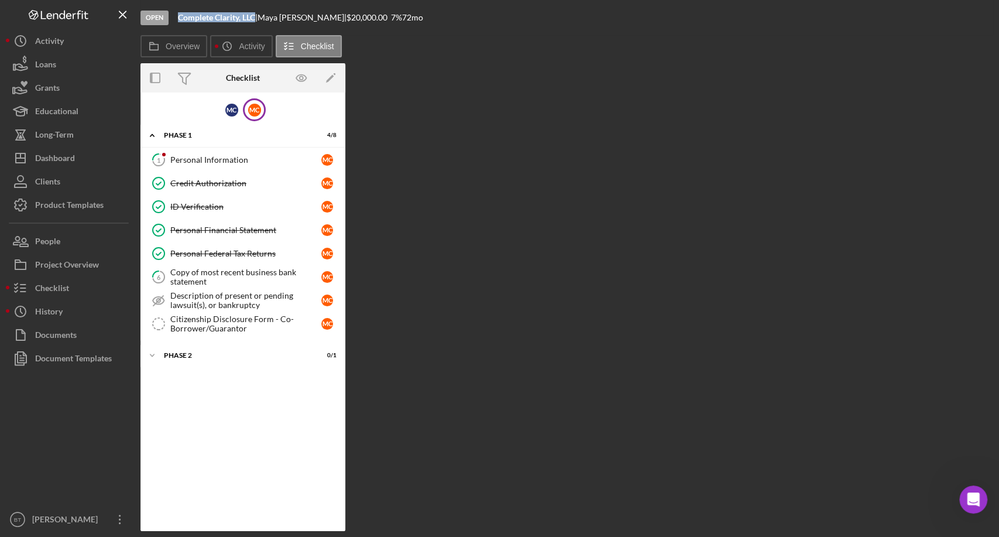
click at [257, 20] on div "Complete Clarity, LLC |" at bounding box center [218, 17] width 80 height 9
drag, startPoint x: 266, startPoint y: 16, endPoint x: 306, endPoint y: 19, distance: 40.5
click at [306, 19] on div "Complete Clarity, LLC | Maya Cobb | $20,000.00 7 % 72 mo" at bounding box center [300, 17] width 245 height 9
drag, startPoint x: 318, startPoint y: 15, endPoint x: 397, endPoint y: 21, distance: 79.8
click at [397, 21] on div "Complete Clarity, LLC | Maya Cobb | $20,000.00 7 % 72 mo" at bounding box center [300, 17] width 245 height 9
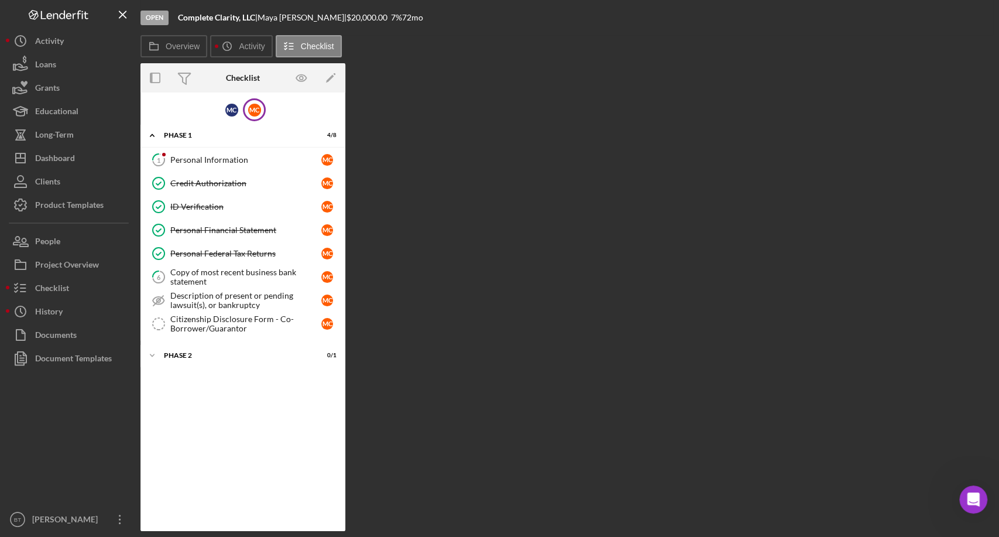
click at [400, 23] on div "Open Complete Clarity, LLC | Maya Cobb | $20,000.00 7 % 72 mo" at bounding box center [566, 17] width 853 height 35
drag, startPoint x: 180, startPoint y: 19, endPoint x: 255, endPoint y: 20, distance: 75.5
click at [255, 20] on b "Complete Clarity, LLC" at bounding box center [216, 17] width 77 height 10
click at [275, 16] on div "Maya Cobb |" at bounding box center [302, 17] width 89 height 9
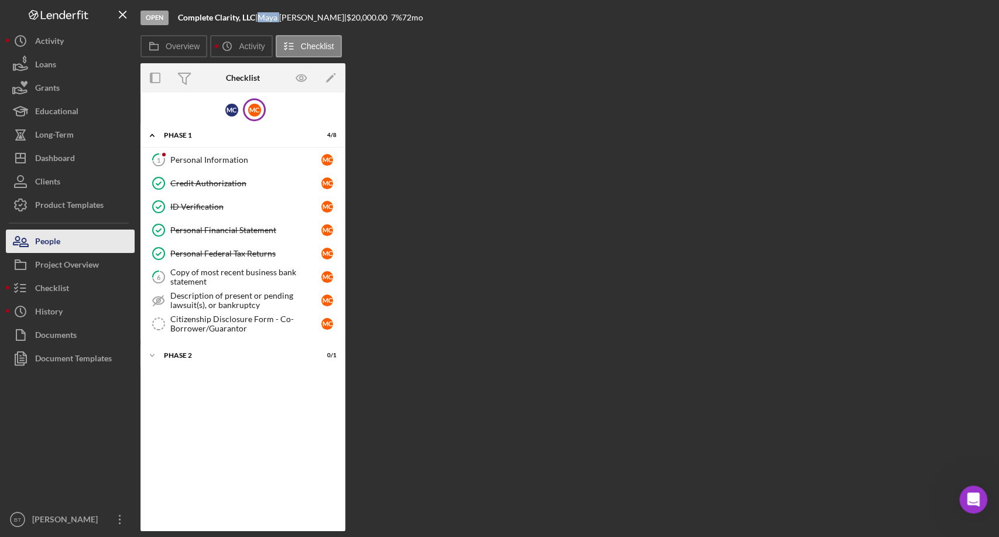
click at [51, 245] on div "People" at bounding box center [47, 242] width 25 height 26
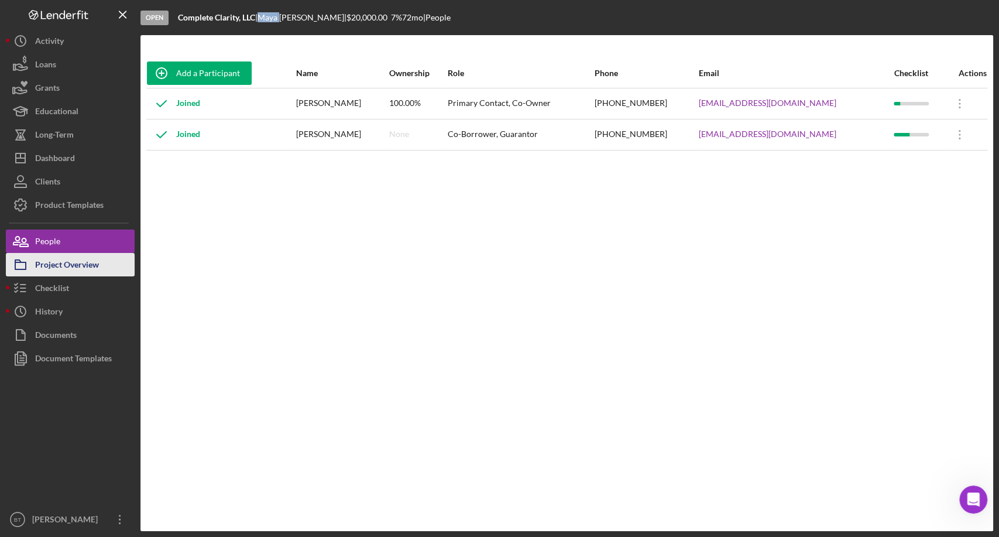
click at [66, 268] on div "Project Overview" at bounding box center [67, 266] width 64 height 26
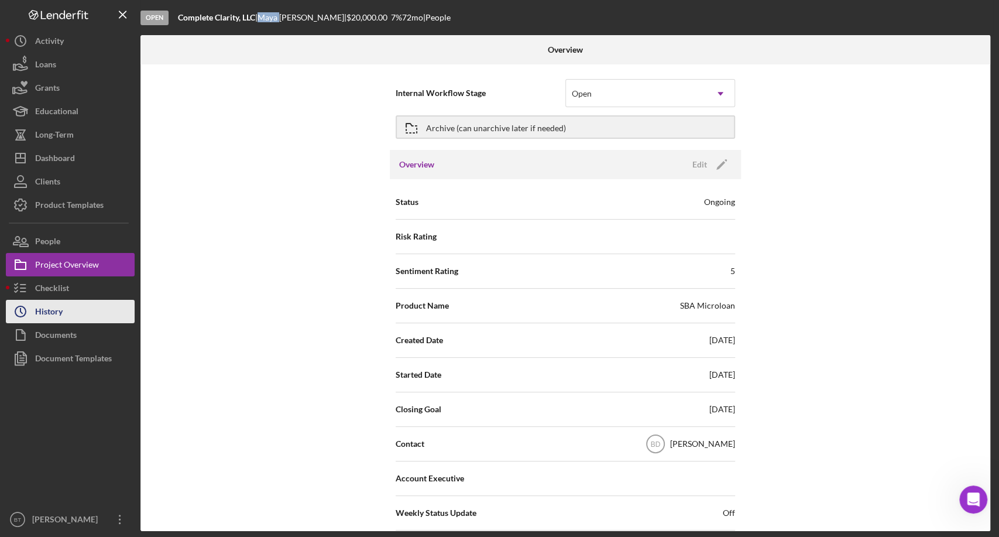
click at [56, 321] on div "History" at bounding box center [49, 313] width 28 height 26
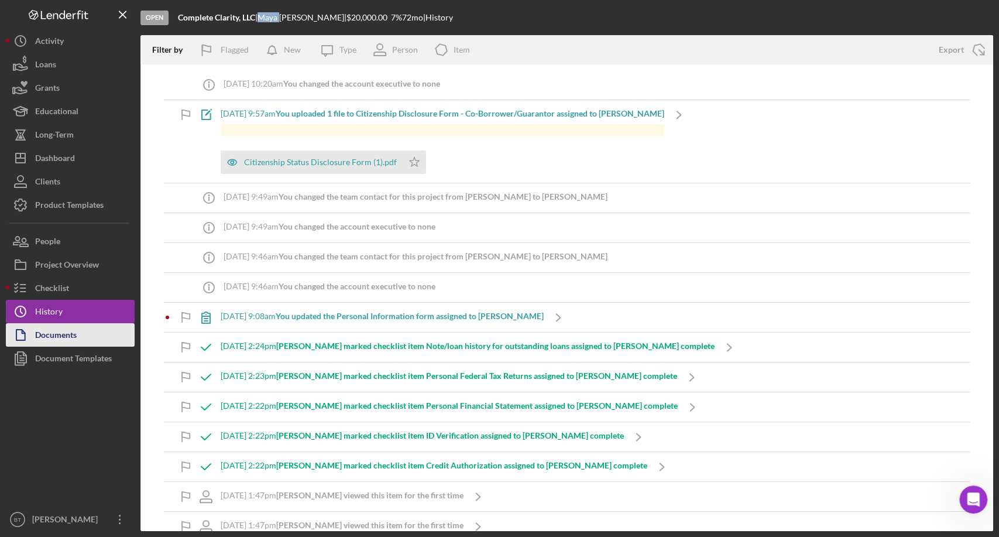
click at [48, 334] on div "Documents" at bounding box center [56, 336] width 42 height 26
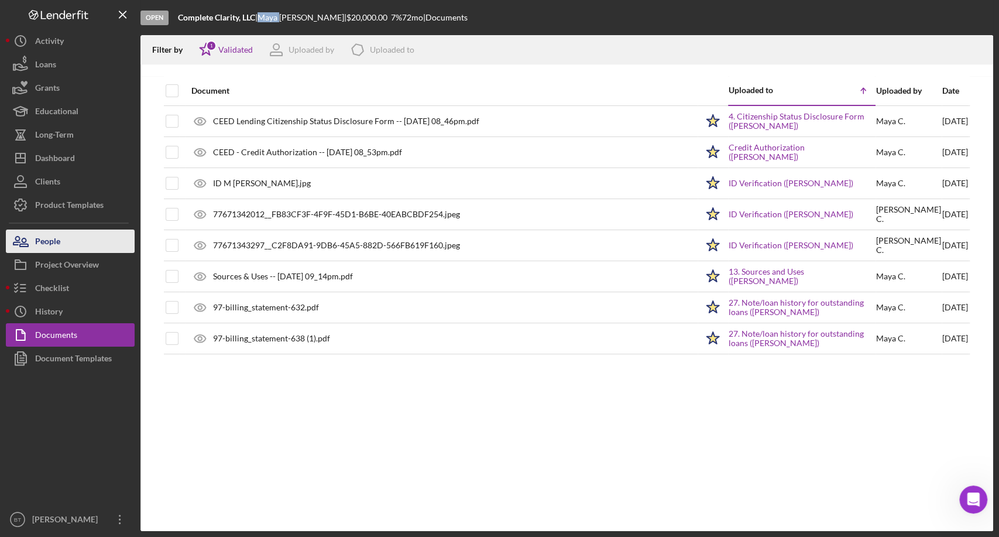
click at [55, 241] on div "People" at bounding box center [47, 242] width 25 height 26
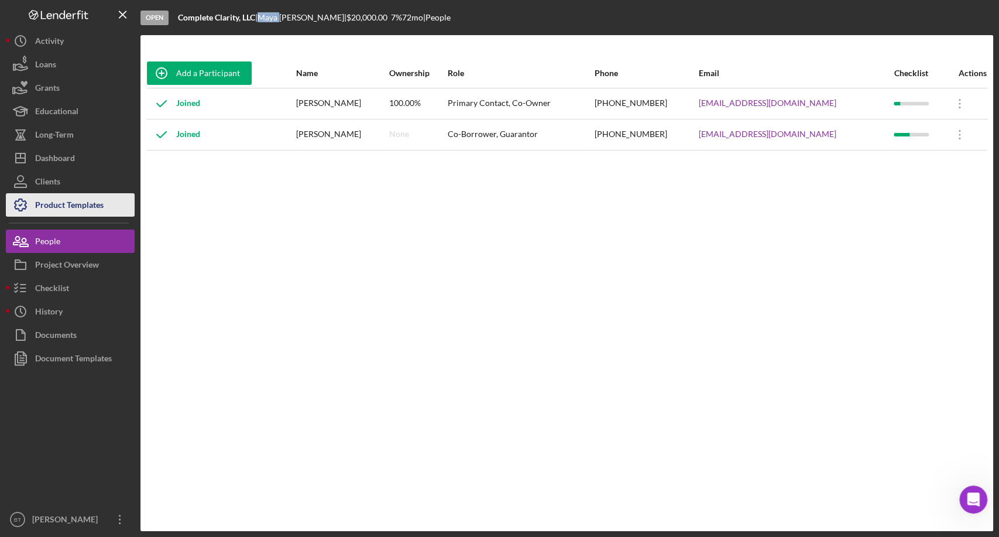
click at [85, 203] on div "Product Templates" at bounding box center [69, 206] width 68 height 26
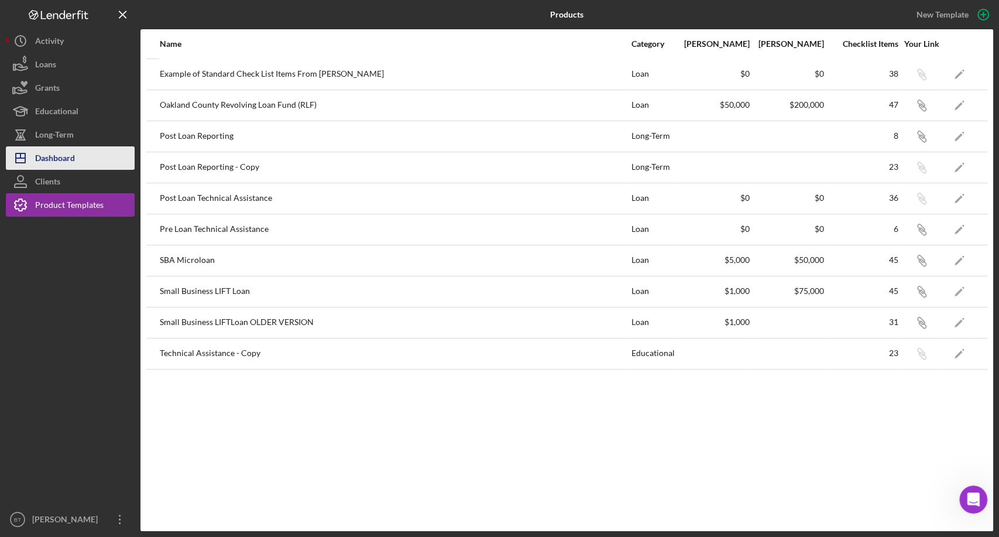
click at [70, 163] on div "Dashboard" at bounding box center [55, 159] width 40 height 26
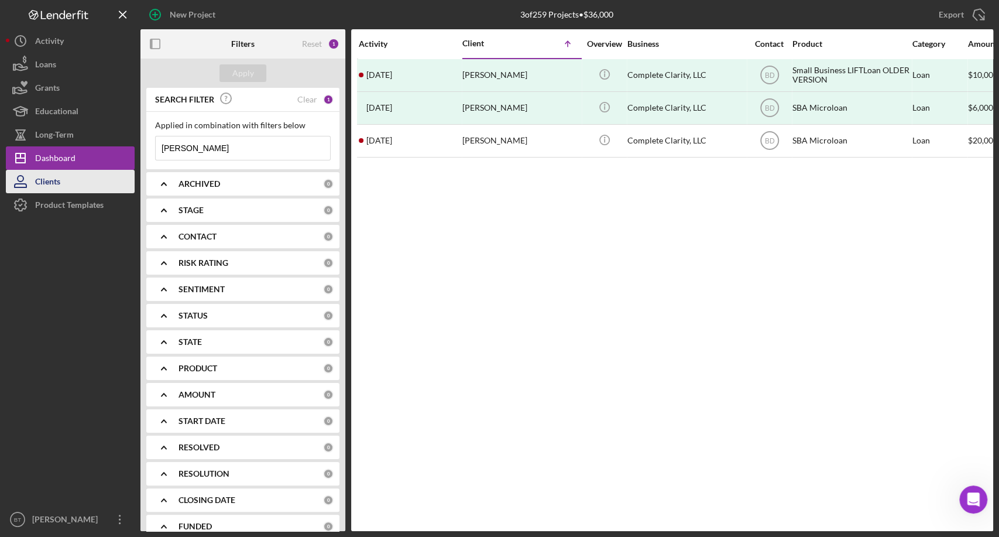
click at [61, 182] on button "Clients" at bounding box center [70, 181] width 129 height 23
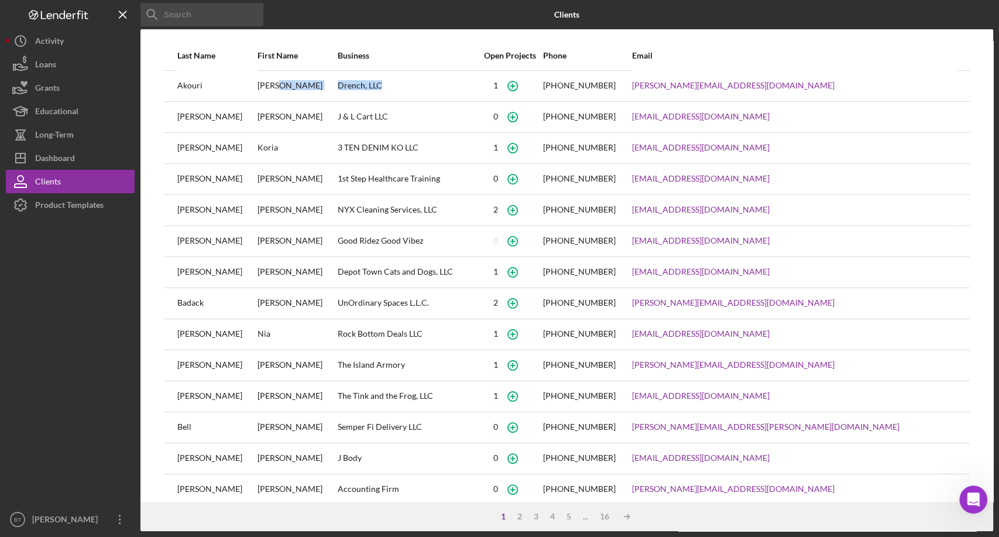
drag, startPoint x: 337, startPoint y: 84, endPoint x: 309, endPoint y: 87, distance: 28.8
click at [309, 87] on tr "Akouri Karen Drench, LLC 1 (248) 320-3500 karen@idrench.com" at bounding box center [567, 85] width 806 height 31
drag, startPoint x: 177, startPoint y: 87, endPoint x: 379, endPoint y: 92, distance: 202.0
click at [379, 92] on tr "Akouri Karen Drench, LLC 1 (248) 320-3500 karen@idrench.com" at bounding box center [567, 85] width 806 height 31
click at [66, 158] on div "Dashboard" at bounding box center [55, 159] width 40 height 26
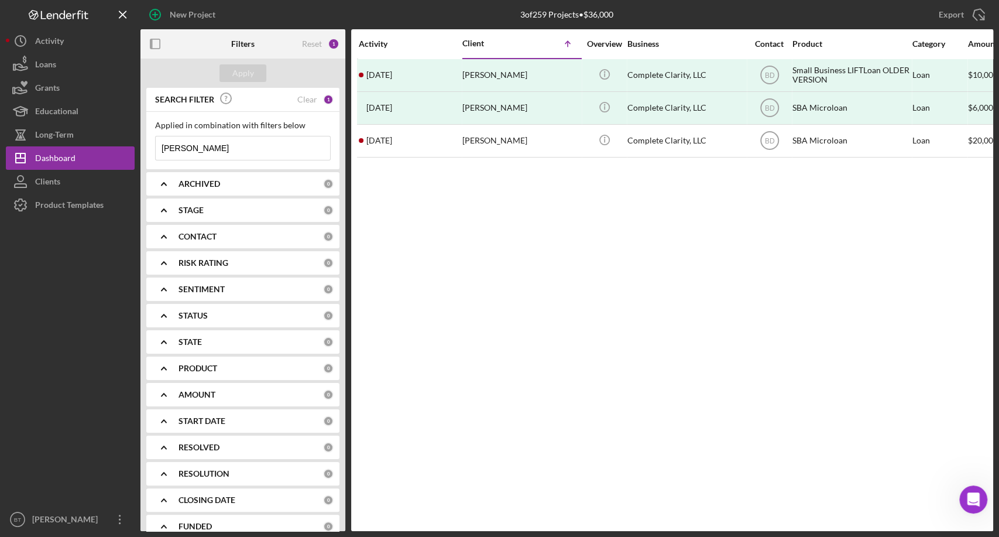
click at [206, 151] on input "[PERSON_NAME]" at bounding box center [243, 147] width 174 height 23
click at [420, 194] on div "Activity Client Icon/Table Sort Arrow Overview Business Contact Product Categor…" at bounding box center [672, 280] width 642 height 502
click at [259, 127] on div "Applied in combination with filters below" at bounding box center [243, 125] width 176 height 9
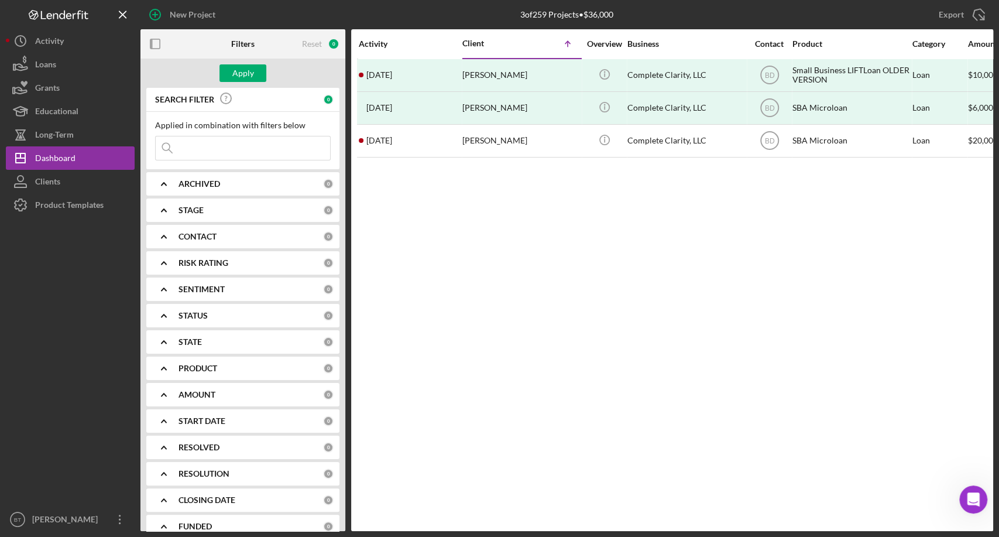
click at [212, 128] on div "Applied in combination with filters below" at bounding box center [243, 125] width 176 height 9
click at [169, 128] on div "Applied in combination with filters below" at bounding box center [243, 125] width 176 height 9
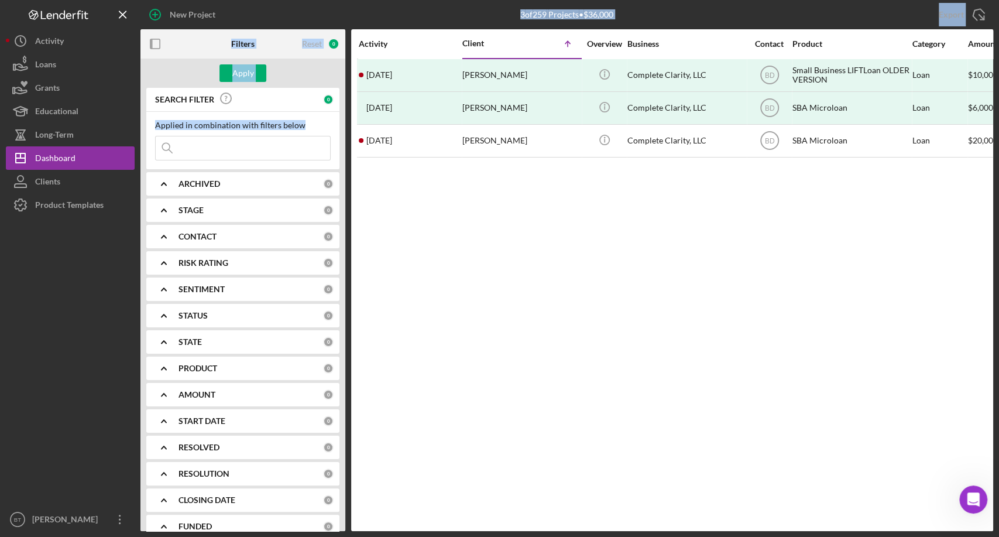
drag, startPoint x: 304, startPoint y: 126, endPoint x: 506, endPoint y: 1, distance: 237.2
click at [506, 1] on div "New Project 3 of 259 Projects • $36,000 cobb Export Icon/Export Filters Reset 0…" at bounding box center [500, 265] width 988 height 531
click at [618, 16] on div "3 of 259 Projects • $36,000 cobb" at bounding box center [567, 14] width 285 height 29
click at [568, 6] on div "3 of 259 Projects • $36,000 cobb" at bounding box center [566, 14] width 93 height 29
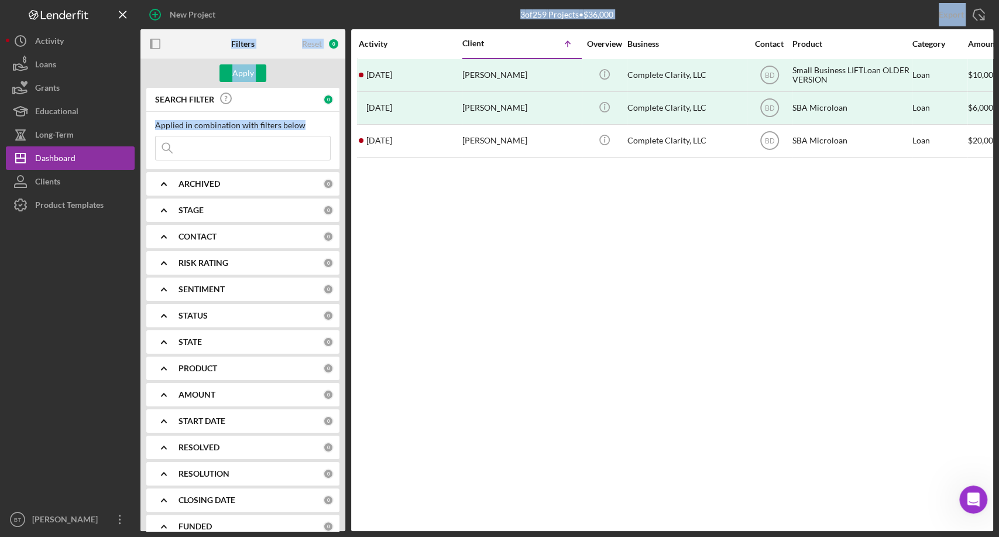
click at [568, 6] on div "3 of 259 Projects • $36,000 cobb" at bounding box center [566, 14] width 93 height 29
click at [565, 14] on div "3 of 259 Projects • $36,000" at bounding box center [566, 14] width 93 height 9
click at [566, 14] on div "3 of 259 Projects • $36,000" at bounding box center [566, 14] width 93 height 9
click at [525, 15] on div "3 of 259 Projects • $36,000" at bounding box center [566, 14] width 93 height 9
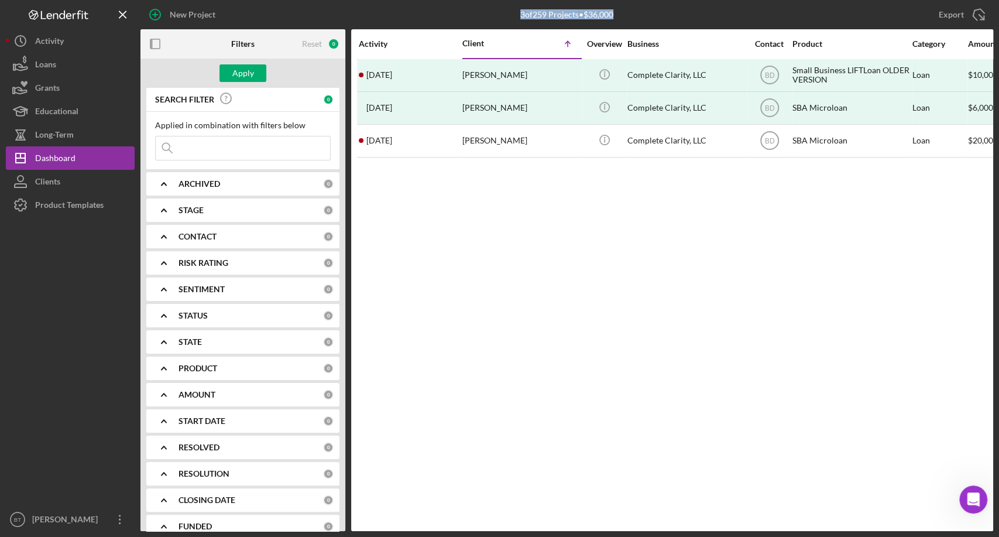
drag, startPoint x: 615, startPoint y: 15, endPoint x: 508, endPoint y: 15, distance: 106.5
click at [508, 15] on div "3 of 259 Projects • $36,000 cobb" at bounding box center [567, 14] width 285 height 29
click at [510, 15] on div "3 of 259 Projects • $36,000 cobb" at bounding box center [567, 14] width 285 height 29
drag, startPoint x: 512, startPoint y: 13, endPoint x: 618, endPoint y: 19, distance: 105.6
click at [617, 19] on div "3 of 259 Projects • $36,000 cobb" at bounding box center [567, 14] width 285 height 29
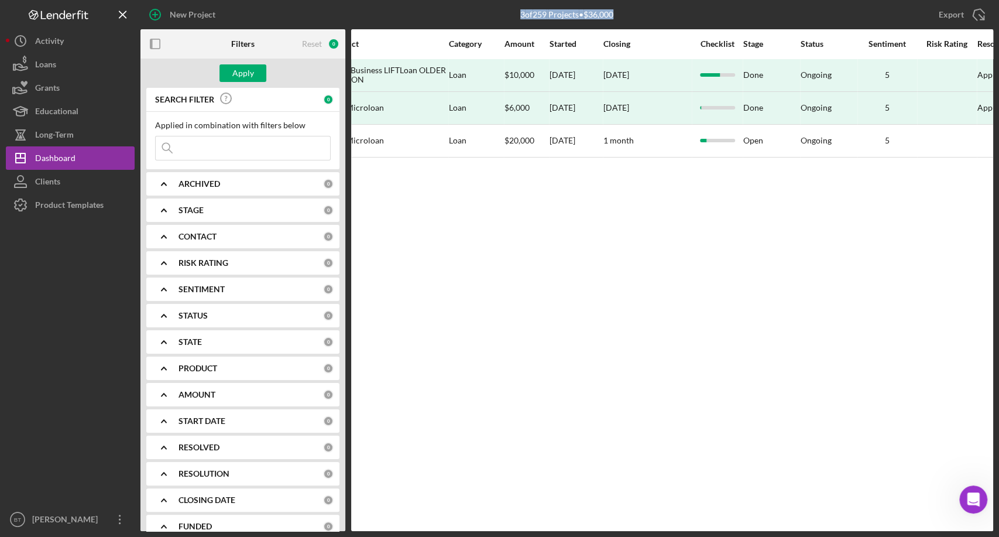
scroll to position [0, 458]
click at [604, 12] on div "3 of 259 Projects • $36,000" at bounding box center [566, 14] width 93 height 9
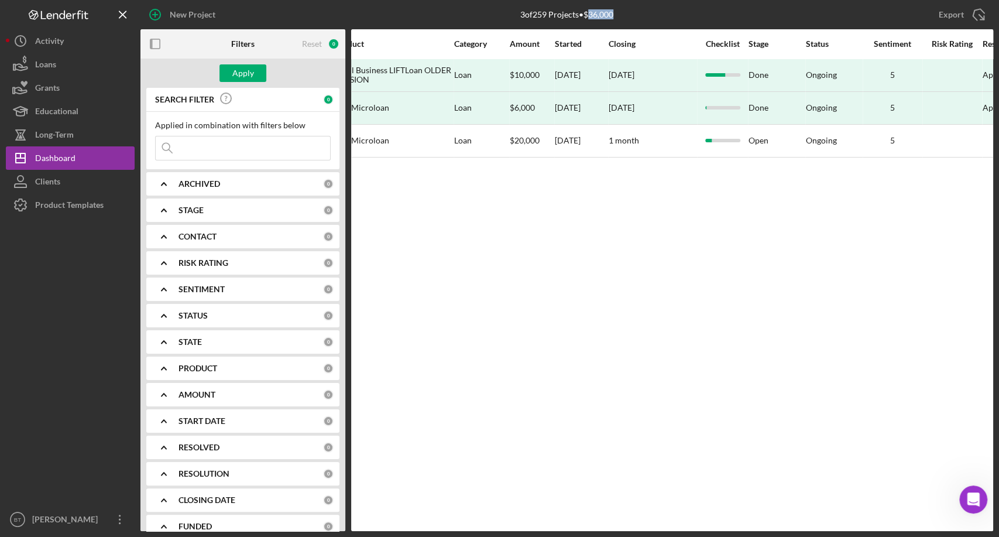
click at [604, 12] on div "3 of 259 Projects • $36,000" at bounding box center [566, 14] width 93 height 9
click at [514, 15] on div "3 of 259 Projects • $36,000 cobb" at bounding box center [567, 14] width 285 height 29
click at [515, 13] on div "3 of 259 Projects • $36,000 cobb" at bounding box center [567, 14] width 285 height 29
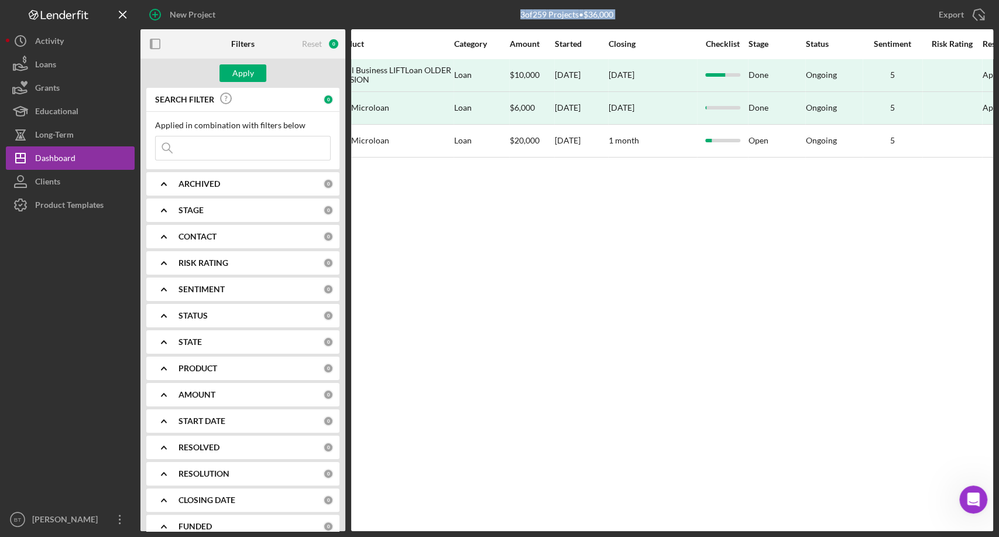
click at [527, 15] on div "3 of 259 Projects • $36,000" at bounding box center [566, 14] width 93 height 9
drag, startPoint x: 514, startPoint y: 14, endPoint x: 622, endPoint y: 19, distance: 108.4
click at [622, 19] on div "3 of 259 Projects • $36,000 cobb" at bounding box center [567, 14] width 285 height 29
click at [660, 15] on div "3 of 259 Projects • $36,000 cobb" at bounding box center [567, 14] width 285 height 29
click at [593, 13] on div "3 of 259 Projects • $36,000" at bounding box center [566, 14] width 93 height 9
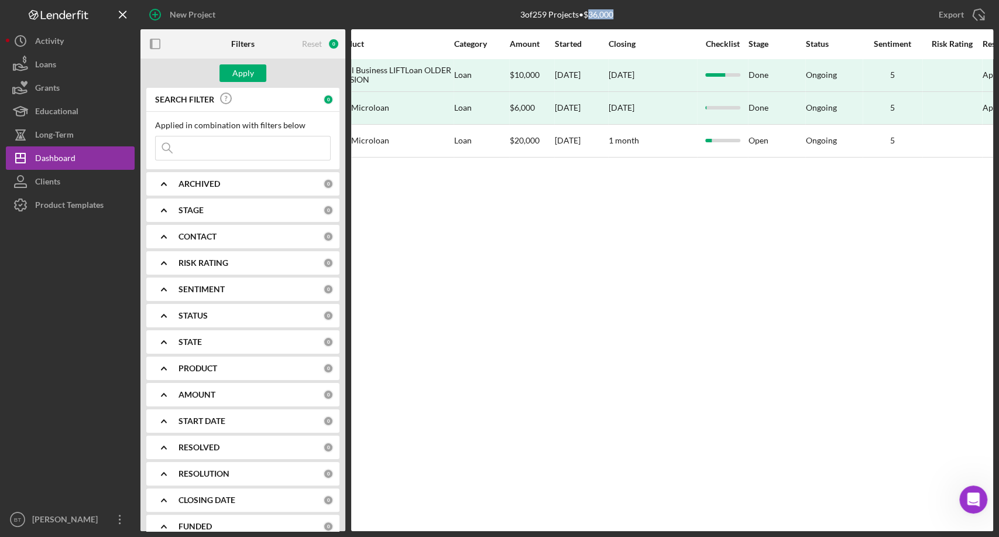
click at [593, 13] on div "3 of 259 Projects • $36,000" at bounding box center [566, 14] width 93 height 9
click at [630, 13] on div "3 of 259 Projects • $36,000 cobb" at bounding box center [567, 14] width 285 height 29
click at [591, 15] on div "3 of 259 Projects • $36,000" at bounding box center [566, 14] width 93 height 9
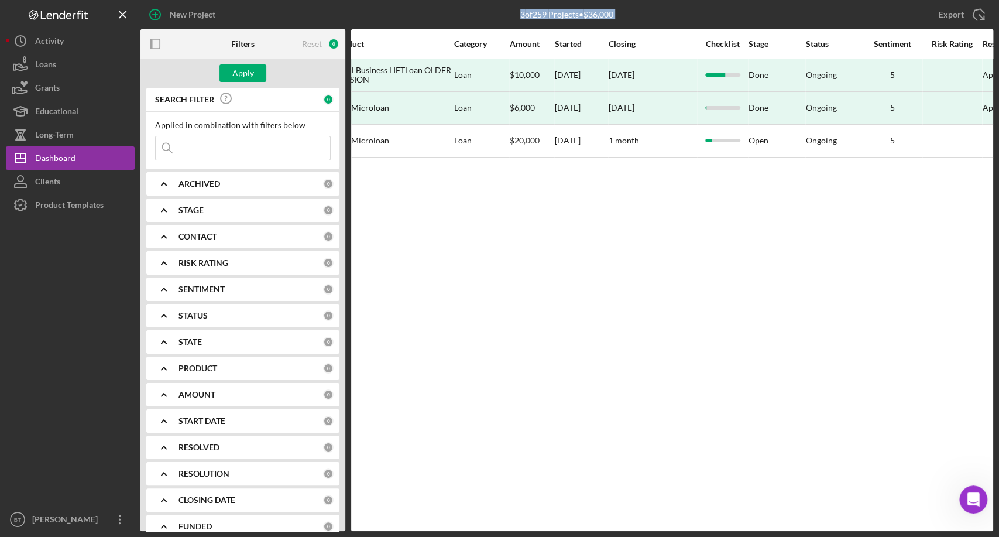
click at [591, 15] on div "3 of 259 Projects • $36,000" at bounding box center [566, 14] width 93 height 9
click at [560, 13] on div "3 of 259 Projects • $36,000" at bounding box center [566, 14] width 93 height 9
click at [560, 12] on div "3 of 259 Projects • $36,000" at bounding box center [566, 14] width 93 height 9
click at [533, 15] on div "3 of 259 Projects • $36,000" at bounding box center [566, 14] width 93 height 9
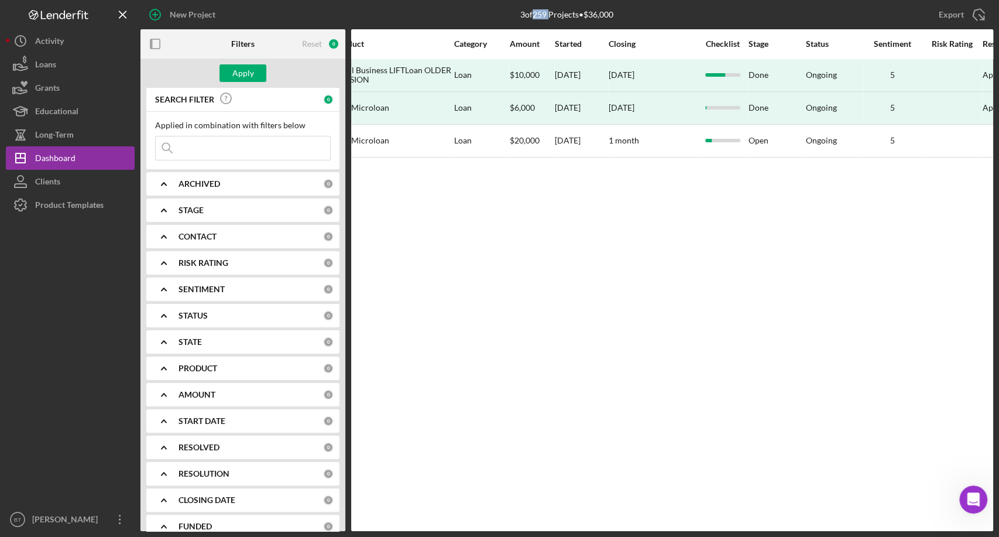
click at [533, 15] on div "3 of 259 Projects • $36,000" at bounding box center [566, 14] width 93 height 9
click at [520, 18] on div "3 of 259 Projects • $36,000" at bounding box center [566, 14] width 93 height 9
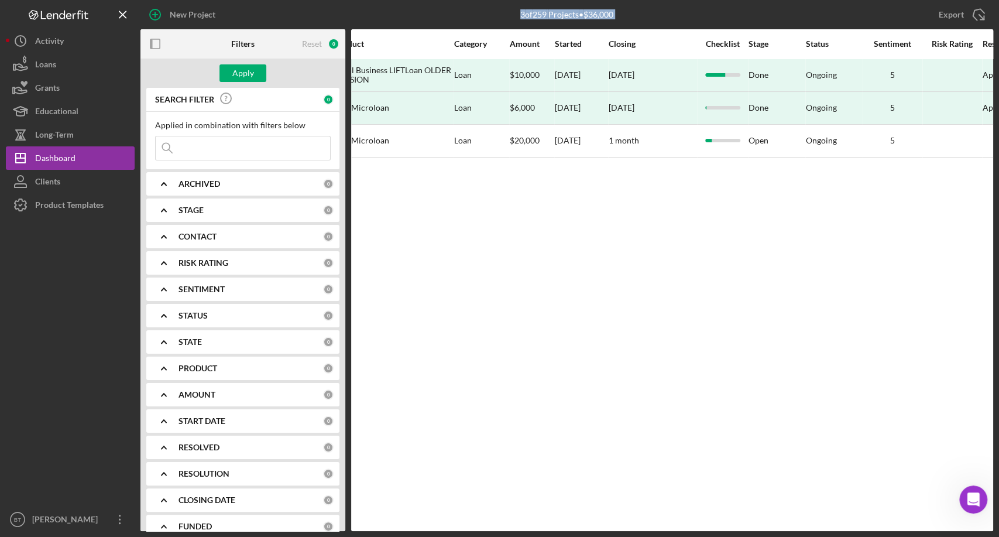
click at [515, 16] on div "3 of 259 Projects • $36,000 cobb" at bounding box center [567, 14] width 285 height 29
drag, startPoint x: 515, startPoint y: 15, endPoint x: 619, endPoint y: 18, distance: 103.7
click at [619, 18] on div "3 of 259 Projects • $36,000 cobb" at bounding box center [567, 14] width 285 height 29
drag, startPoint x: 620, startPoint y: 16, endPoint x: 587, endPoint y: 15, distance: 32.8
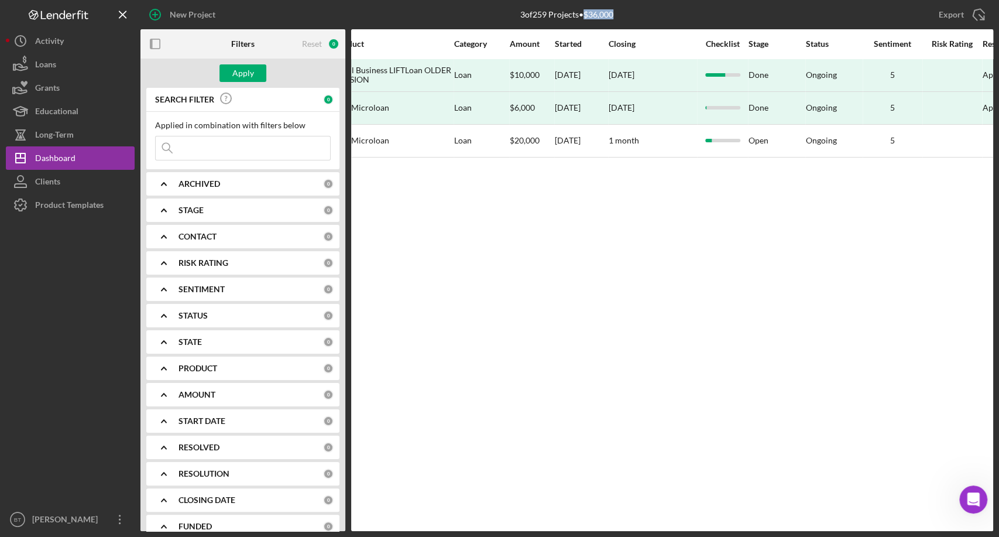
click at [587, 15] on div "3 of 259 Projects • $36,000 cobb" at bounding box center [567, 14] width 285 height 29
drag, startPoint x: 579, startPoint y: 15, endPoint x: 548, endPoint y: 14, distance: 31.0
click at [548, 14] on div "3 of 259 Projects • $36,000" at bounding box center [566, 14] width 93 height 9
click at [538, 13] on div "3 of 259 Projects • $36,000" at bounding box center [566, 14] width 93 height 9
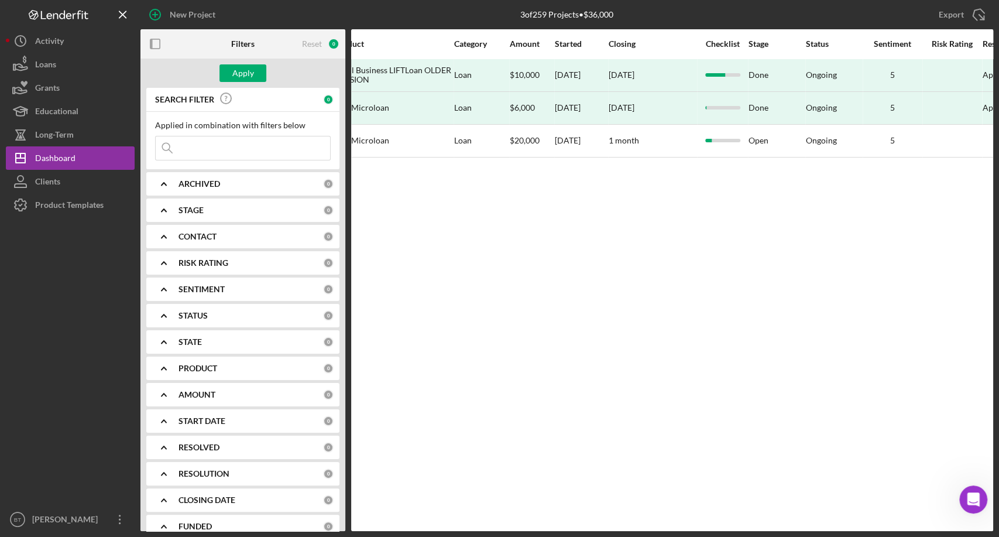
click at [556, 15] on div "3 of 259 Projects • $36,000" at bounding box center [566, 14] width 93 height 9
drag, startPoint x: 585, startPoint y: 15, endPoint x: 628, endPoint y: 16, distance: 42.2
click at [628, 16] on div "3 of 259 Projects • $36,000 cobb" at bounding box center [567, 14] width 285 height 29
click at [633, 16] on div "3 of 259 Projects • $36,000 cobb" at bounding box center [567, 14] width 285 height 29
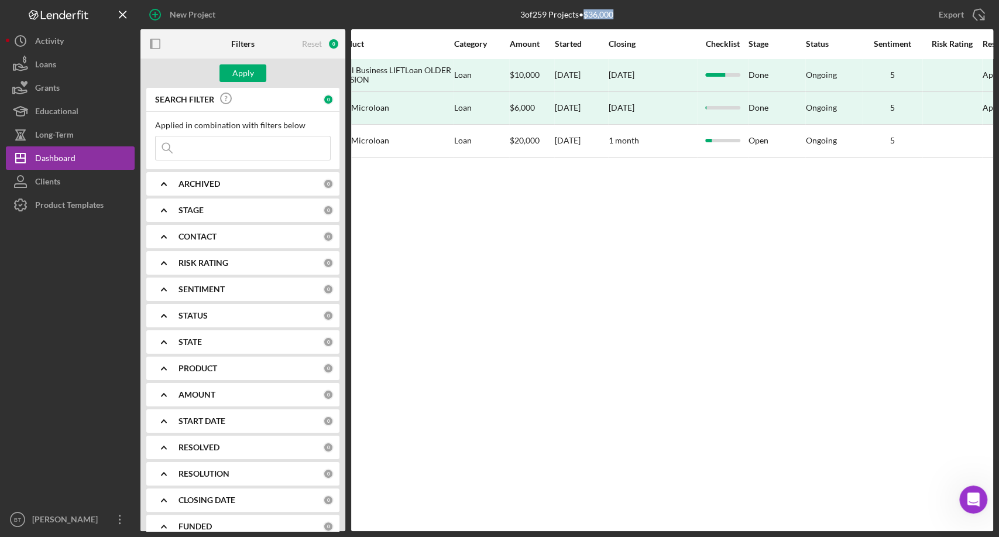
drag, startPoint x: 618, startPoint y: 15, endPoint x: 587, endPoint y: 13, distance: 31.7
click at [587, 13] on div "3 of 259 Projects • $36,000 cobb" at bounding box center [567, 14] width 285 height 29
drag, startPoint x: 579, startPoint y: 15, endPoint x: 548, endPoint y: 15, distance: 31.0
click at [548, 15] on div "3 of 259 Projects • $36,000" at bounding box center [566, 14] width 93 height 9
click at [534, 15] on div "3 of 259 Projects • $36,000" at bounding box center [566, 14] width 93 height 9
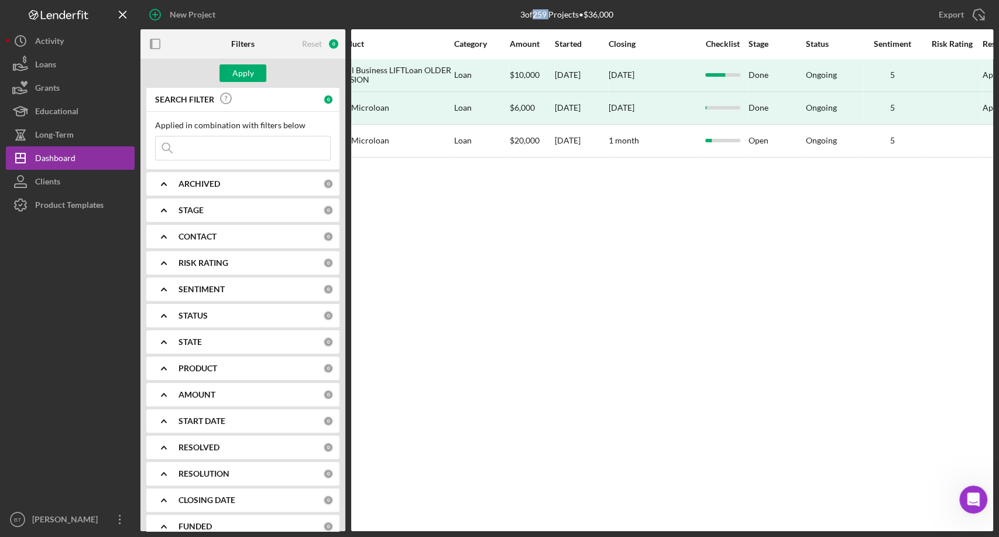
click at [534, 15] on div "3 of 259 Projects • $36,000" at bounding box center [566, 14] width 93 height 9
click at [520, 16] on div "3 of 259 Projects • $36,000 cobb" at bounding box center [567, 14] width 285 height 29
drag, startPoint x: 532, startPoint y: 15, endPoint x: 546, endPoint y: 15, distance: 14.0
click at [546, 15] on div "3 of 259 Projects • $36,000" at bounding box center [566, 14] width 93 height 9
drag, startPoint x: 549, startPoint y: 13, endPoint x: 577, endPoint y: 15, distance: 28.1
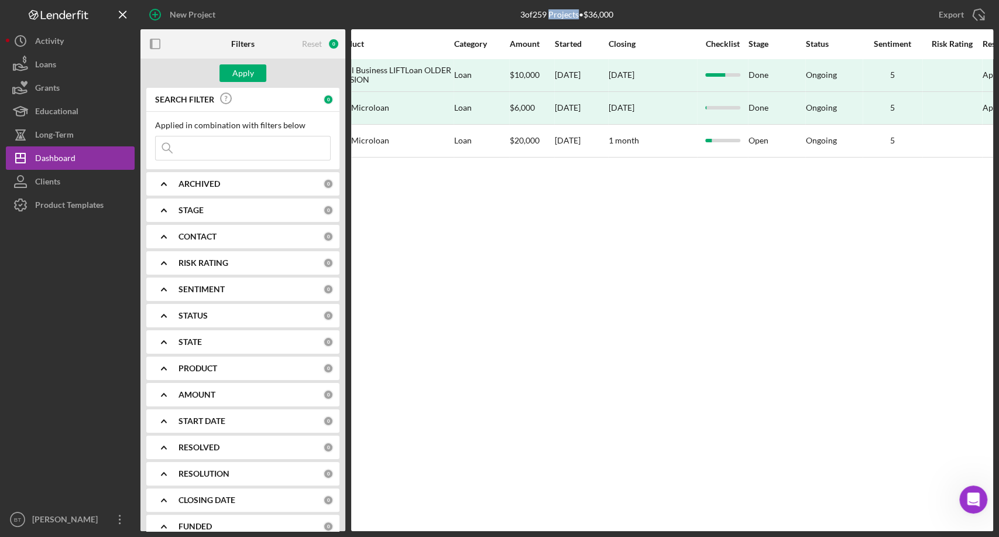
click at [577, 15] on div "3 of 259 Projects • $36,000" at bounding box center [566, 14] width 93 height 9
drag, startPoint x: 587, startPoint y: 15, endPoint x: 625, endPoint y: 16, distance: 38.1
click at [625, 16] on div "3 of 259 Projects • $36,000 cobb" at bounding box center [567, 14] width 285 height 29
click at [642, 15] on div "3 of 259 Projects • $36,000 cobb" at bounding box center [567, 14] width 285 height 29
click at [614, 15] on div "3 of 259 Projects • $36,000" at bounding box center [566, 14] width 93 height 9
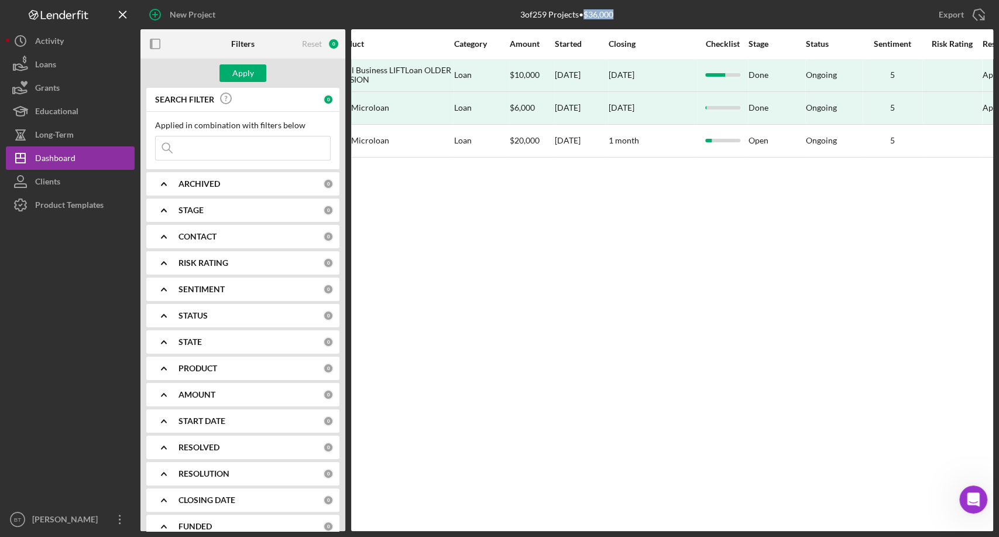
drag, startPoint x: 623, startPoint y: 13, endPoint x: 585, endPoint y: 13, distance: 38.1
click at [585, 13] on div "3 of 259 Projects • $36,000 cobb" at bounding box center [567, 14] width 285 height 29
drag, startPoint x: 577, startPoint y: 15, endPoint x: 550, endPoint y: 11, distance: 27.8
click at [550, 11] on div "3 of 259 Projects • $36,000" at bounding box center [566, 14] width 93 height 9
click at [542, 13] on div "3 of 259 Projects • $36,000" at bounding box center [566, 14] width 93 height 9
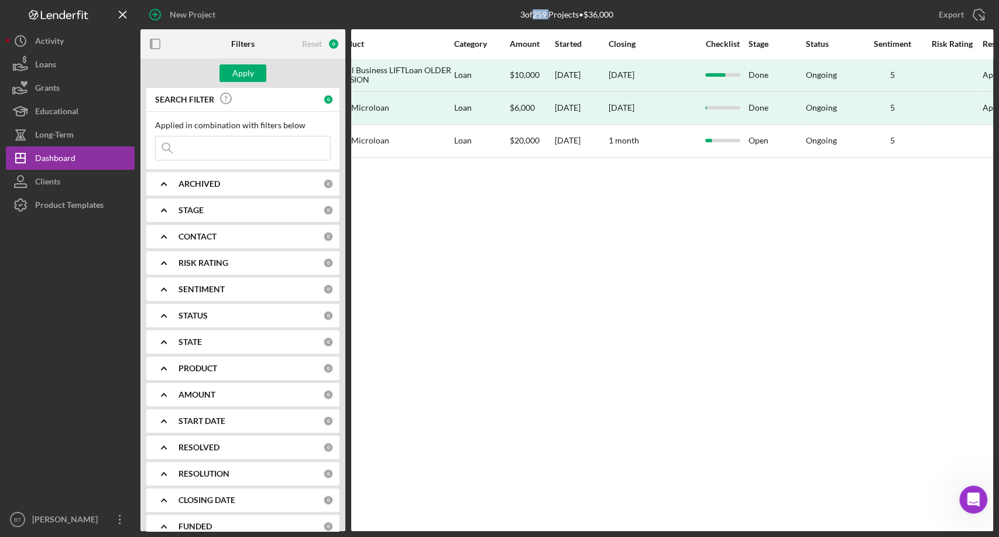
click at [542, 13] on div "3 of 259 Projects • $36,000" at bounding box center [566, 14] width 93 height 9
click at [520, 13] on div "3 of 259 Projects • $36,000" at bounding box center [566, 14] width 93 height 9
click at [539, 12] on div "3 of 259 Projects • $36,000" at bounding box center [566, 14] width 93 height 9
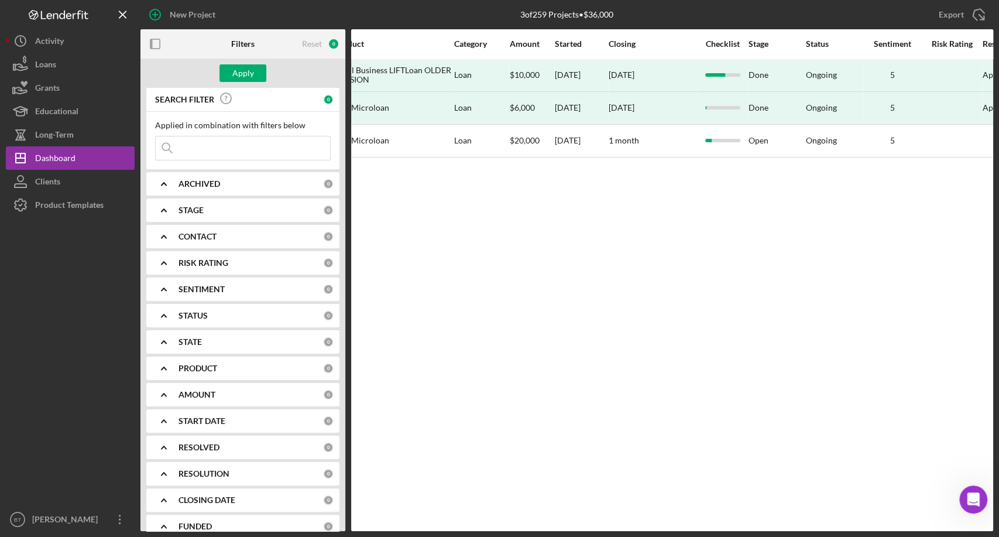
click at [557, 14] on div "3 of 259 Projects • $36,000" at bounding box center [566, 14] width 93 height 9
drag, startPoint x: 585, startPoint y: 14, endPoint x: 619, endPoint y: 14, distance: 33.4
click at [619, 14] on div "3 of 259 Projects • $36,000 cobb" at bounding box center [567, 14] width 285 height 29
click at [614, 19] on div "3 of 259 Projects • $36,000" at bounding box center [566, 14] width 93 height 9
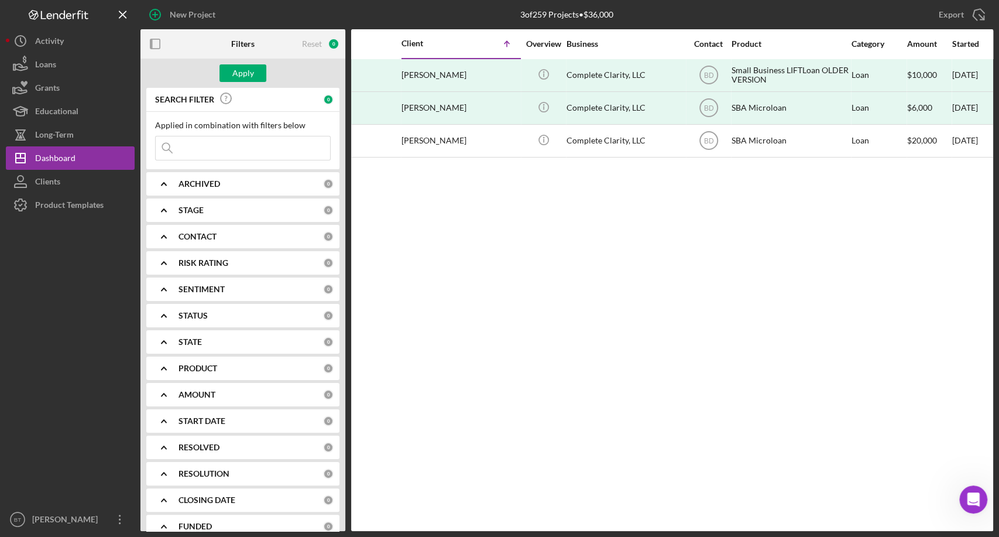
scroll to position [0, 0]
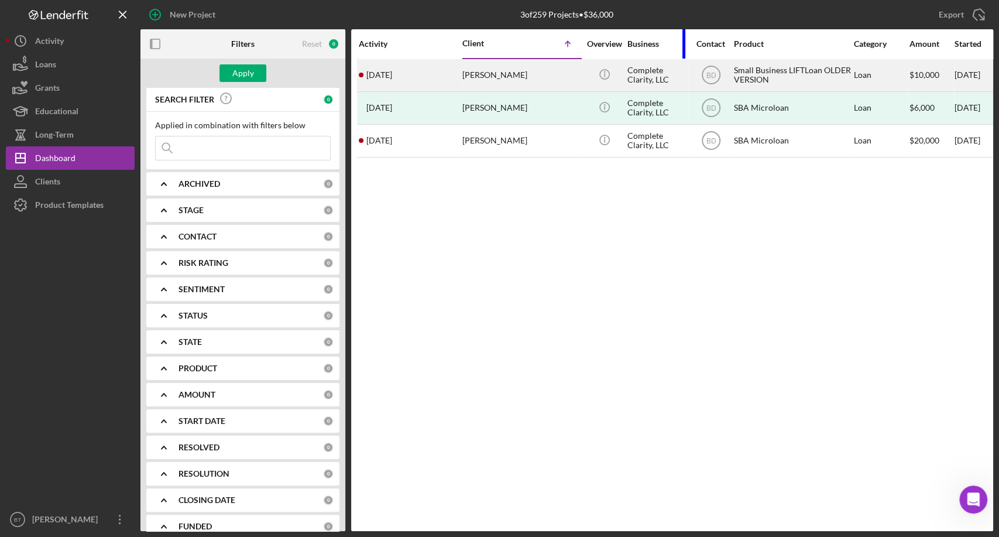
drag, startPoint x: 742, startPoint y: 45, endPoint x: 674, endPoint y: 63, distance: 70.9
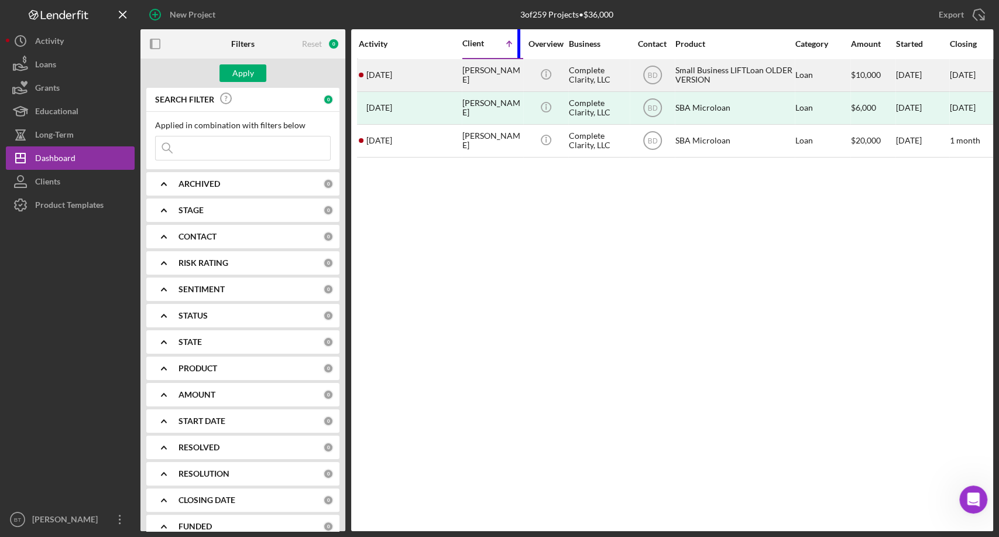
drag, startPoint x: 577, startPoint y: 43, endPoint x: 496, endPoint y: 64, distance: 84.2
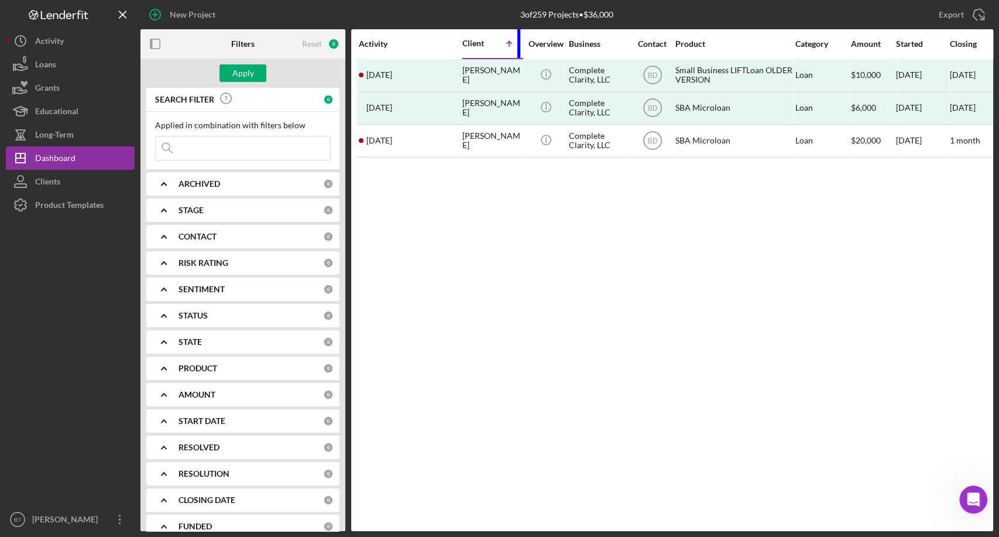
drag, startPoint x: 520, startPoint y: 49, endPoint x: 502, endPoint y: 47, distance: 17.6
click at [502, 47] on div "Client Icon/Table Sort Arrow" at bounding box center [491, 44] width 59 height 28
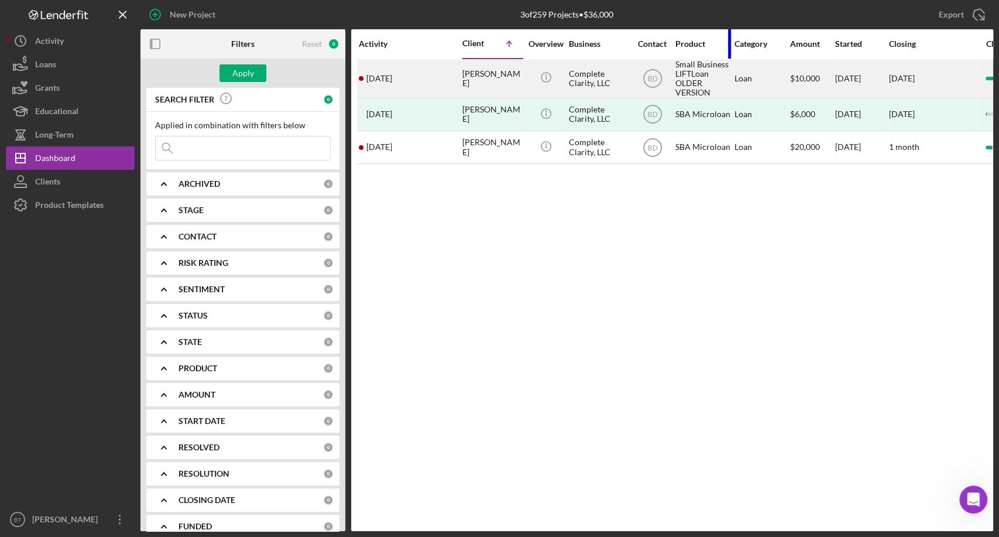
drag, startPoint x: 790, startPoint y: 43, endPoint x: 710, endPoint y: 66, distance: 83.8
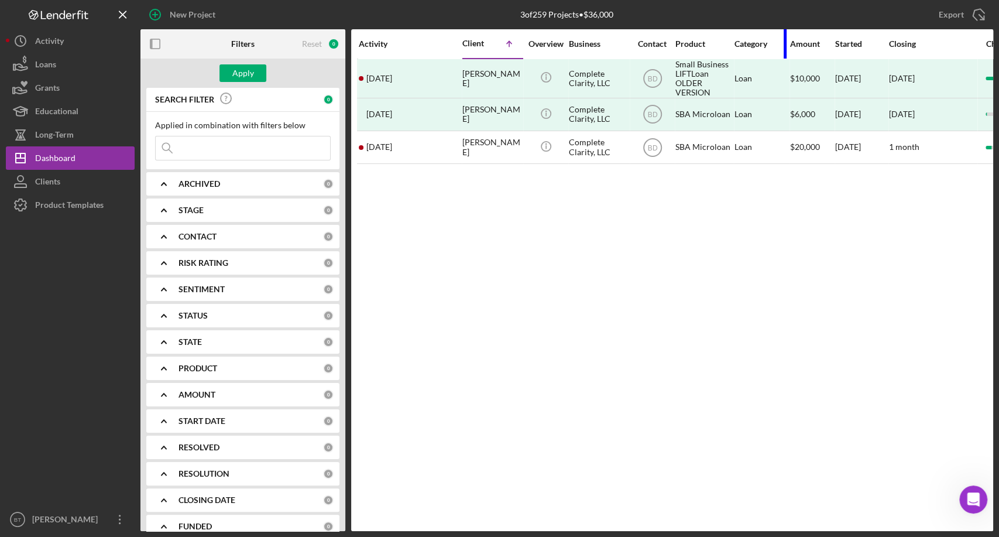
drag, startPoint x: 785, startPoint y: 43, endPoint x: 749, endPoint y: 49, distance: 36.2
click at [749, 49] on div "Category" at bounding box center [762, 44] width 54 height 28
drag, startPoint x: 831, startPoint y: 37, endPoint x: 825, endPoint y: 48, distance: 11.8
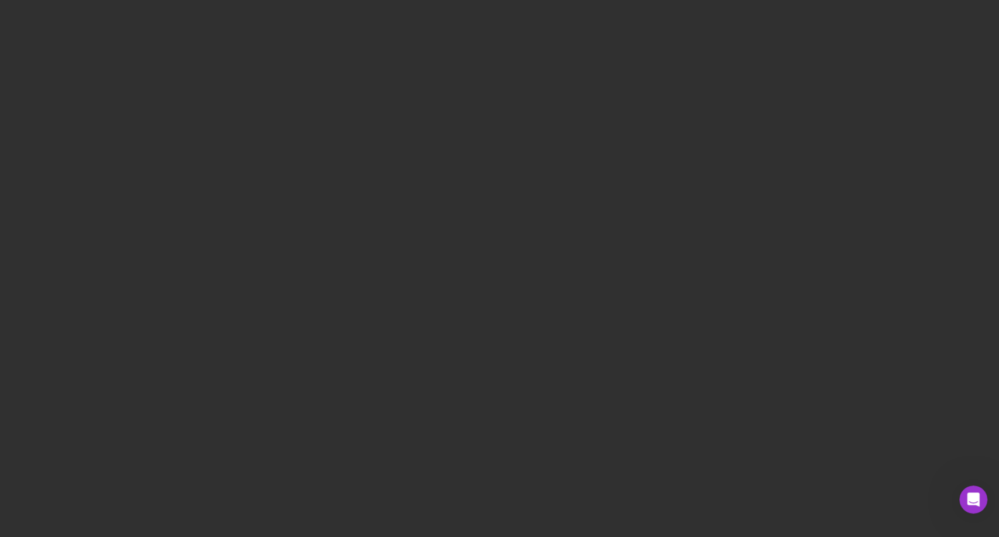
click at [665, 204] on div at bounding box center [499, 268] width 999 height 537
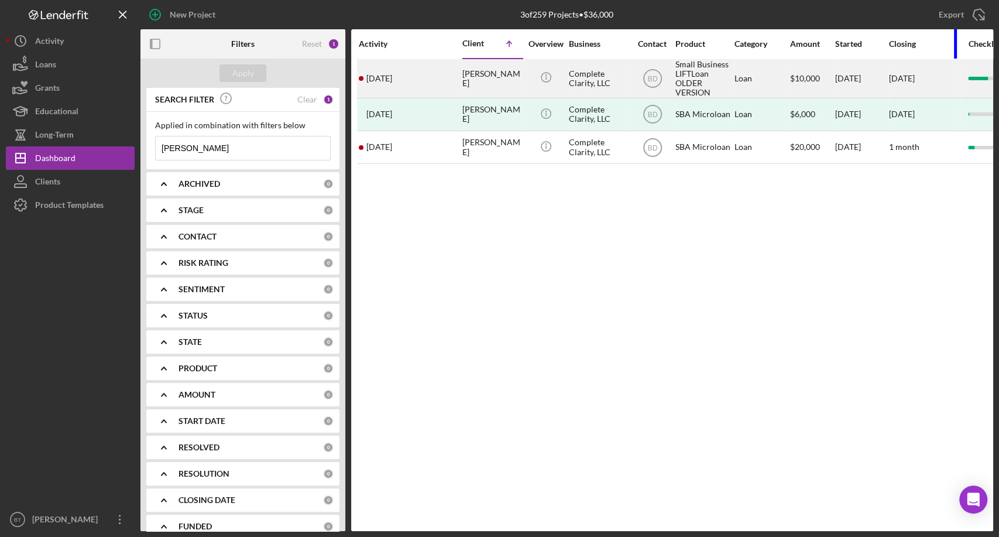
drag, startPoint x: 972, startPoint y: 41, endPoint x: 903, endPoint y: 60, distance: 72.3
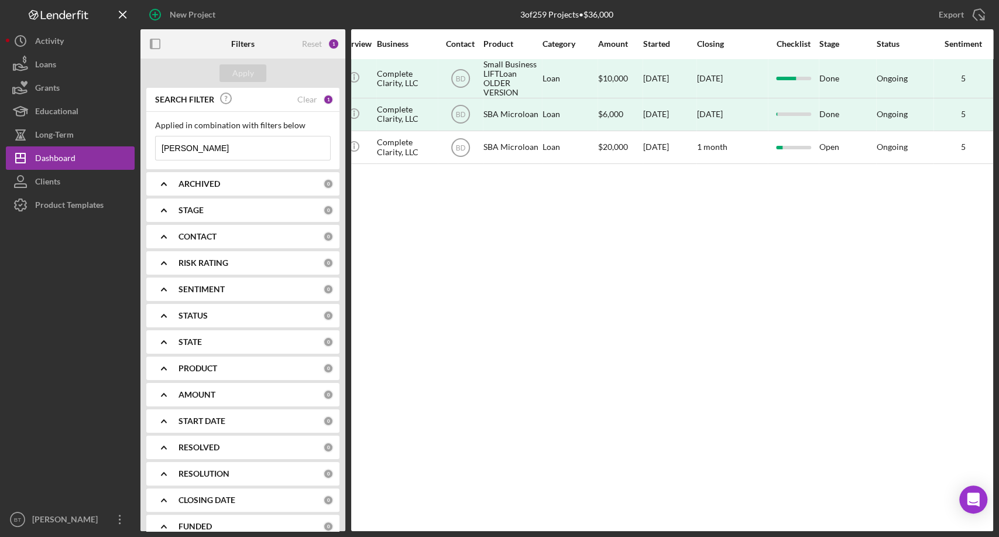
scroll to position [0, 240]
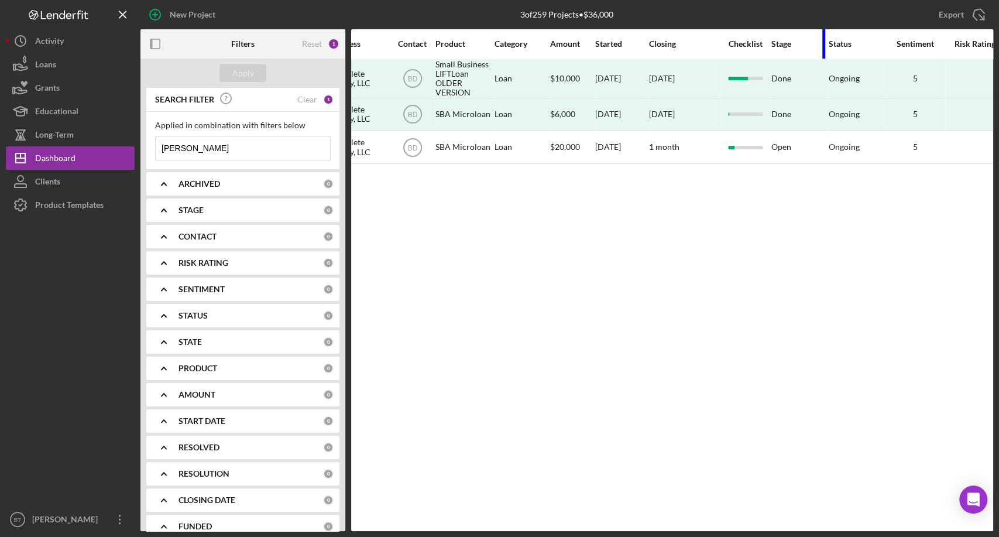
drag, startPoint x: 824, startPoint y: 35, endPoint x: 786, endPoint y: 49, distance: 40.4
click at [786, 49] on div "Stage" at bounding box center [800, 44] width 56 height 28
drag, startPoint x: 882, startPoint y: 41, endPoint x: 858, endPoint y: 47, distance: 24.3
click at [858, 47] on div "Status" at bounding box center [857, 44] width 56 height 28
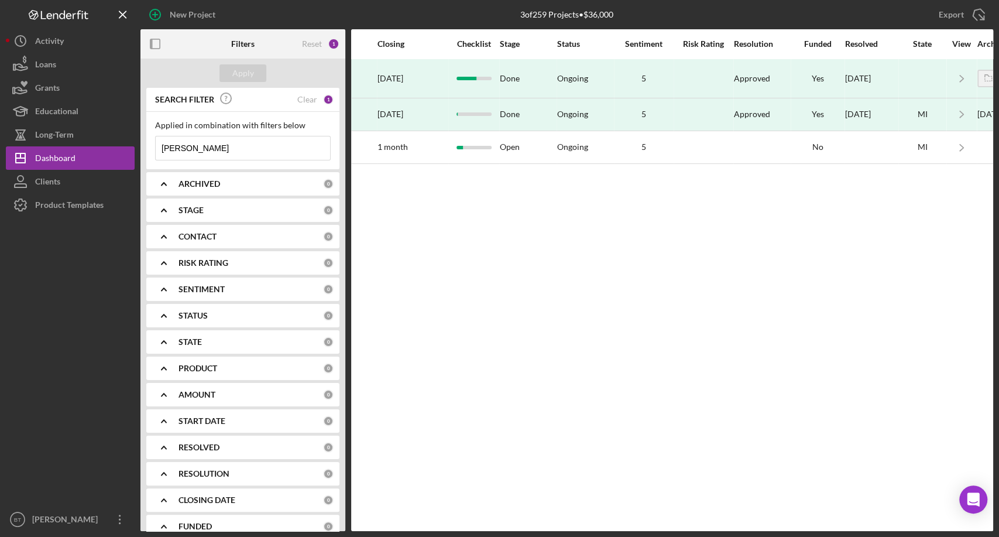
scroll to position [0, 535]
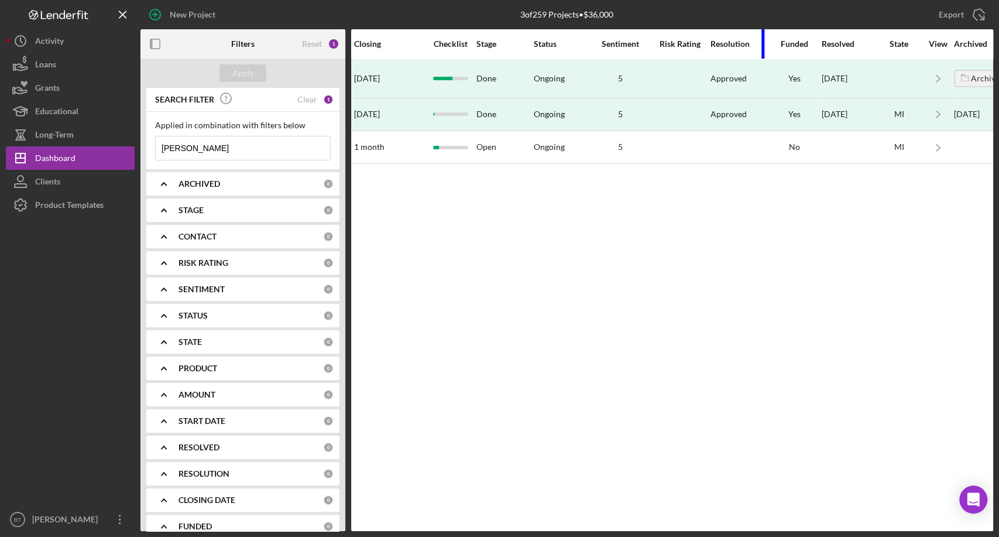
drag, startPoint x: 763, startPoint y: 34, endPoint x: 735, endPoint y: 40, distance: 28.3
click at [735, 40] on div "Resolution" at bounding box center [739, 44] width 56 height 28
drag, startPoint x: 815, startPoint y: 43, endPoint x: 796, endPoint y: 46, distance: 19.1
click at [796, 46] on div "Funded" at bounding box center [794, 44] width 53 height 28
drag, startPoint x: 871, startPoint y: 41, endPoint x: 854, endPoint y: 43, distance: 17.1
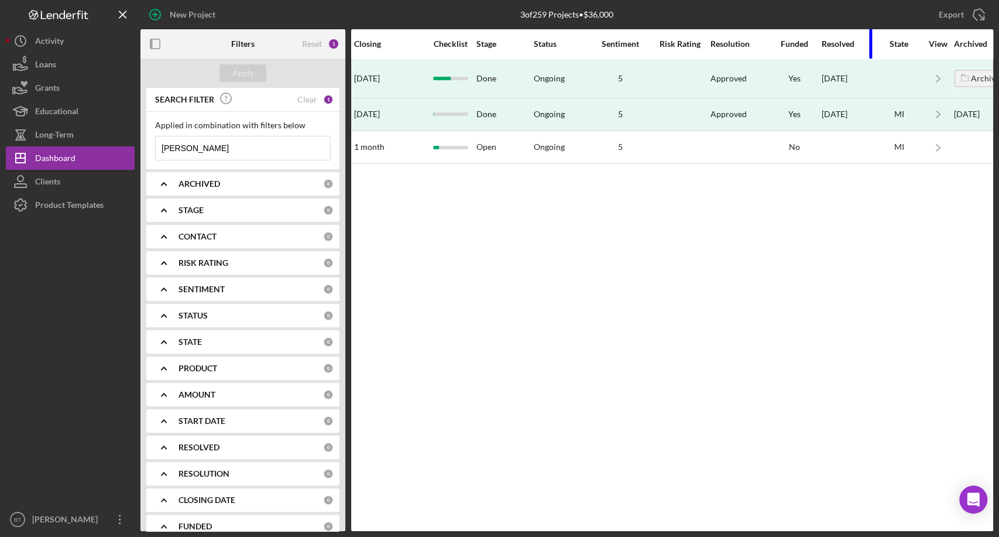
click at [854, 43] on div "Resolved" at bounding box center [848, 44] width 53 height 28
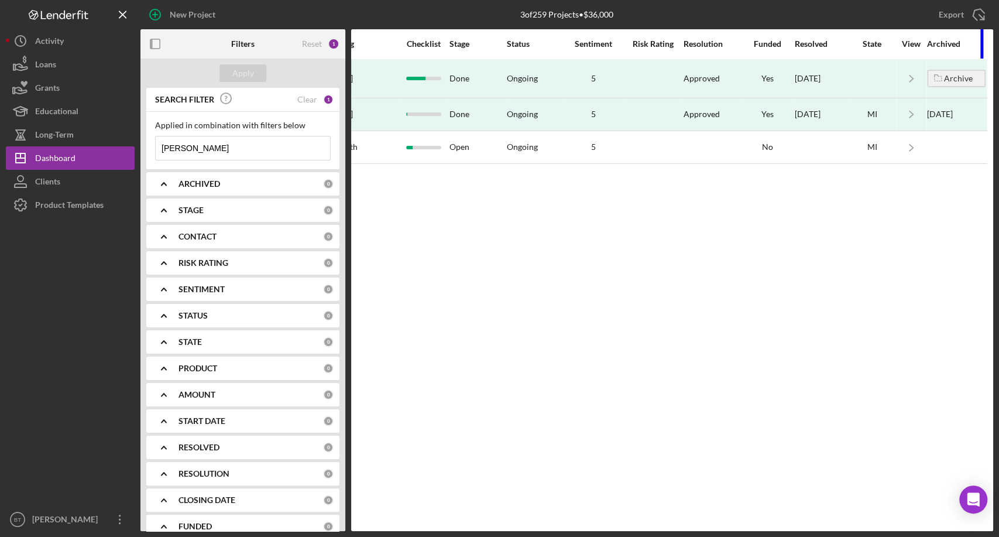
drag, startPoint x: 983, startPoint y: 38, endPoint x: 951, endPoint y: 48, distance: 33.7
click at [951, 48] on div "Archived" at bounding box center [956, 44] width 59 height 28
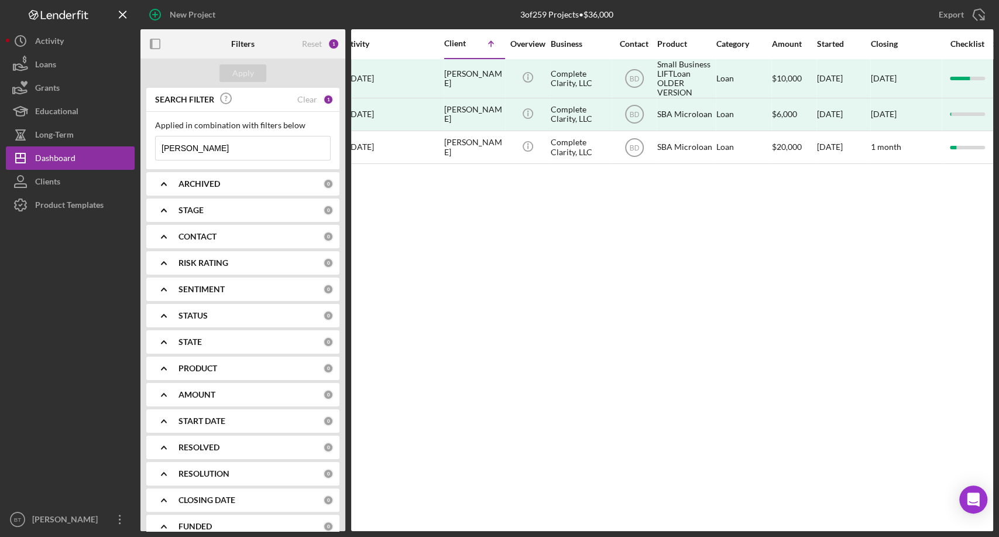
scroll to position [0, 0]
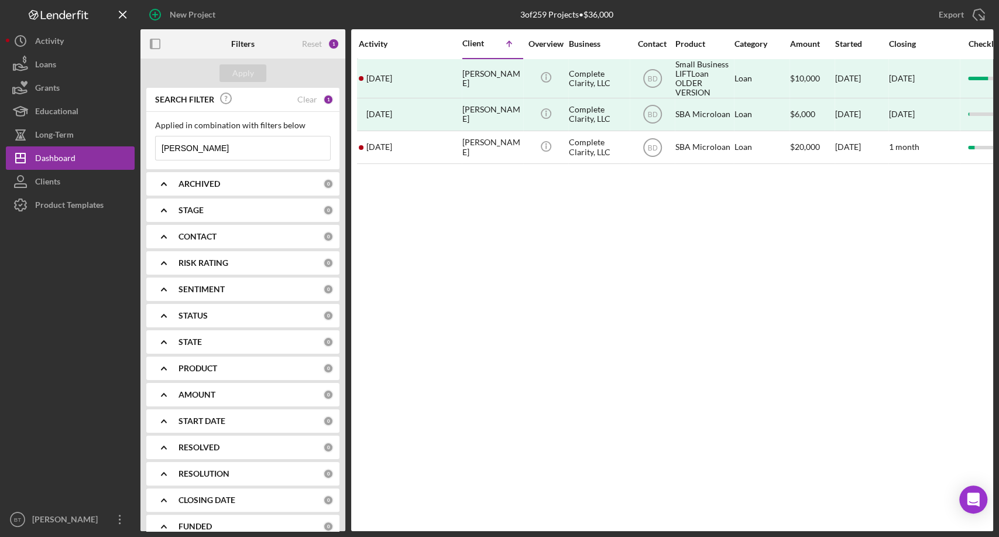
click at [189, 148] on input "[PERSON_NAME]" at bounding box center [243, 147] width 174 height 23
drag, startPoint x: 158, startPoint y: 98, endPoint x: 200, endPoint y: 97, distance: 41.6
click at [196, 96] on b "SEARCH FILTER" at bounding box center [184, 99] width 59 height 9
drag, startPoint x: 155, startPoint y: 126, endPoint x: 303, endPoint y: 126, distance: 148.7
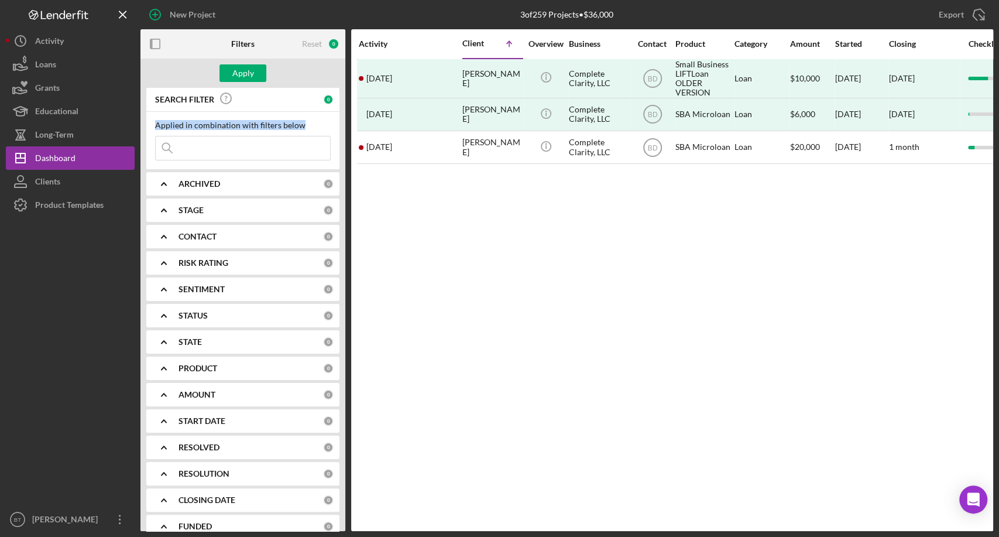
click at [303, 126] on div "Applied in combination with filters below" at bounding box center [243, 125] width 176 height 9
click at [304, 126] on div "Applied in combination with filters below" at bounding box center [243, 125] width 176 height 9
click at [283, 124] on div "Applied in combination with filters below" at bounding box center [243, 125] width 176 height 9
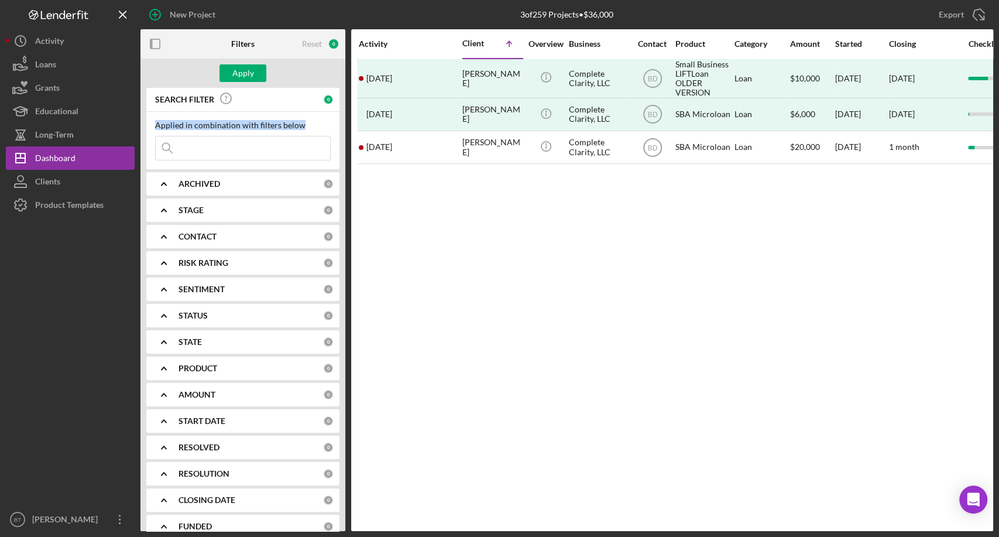
click at [283, 124] on div "Applied in combination with filters below" at bounding box center [243, 125] width 176 height 9
drag, startPoint x: 564, startPoint y: 8, endPoint x: 618, endPoint y: 12, distance: 53.5
click at [618, 12] on div "3 of 259 Projects • $36,000 cobb" at bounding box center [567, 14] width 285 height 29
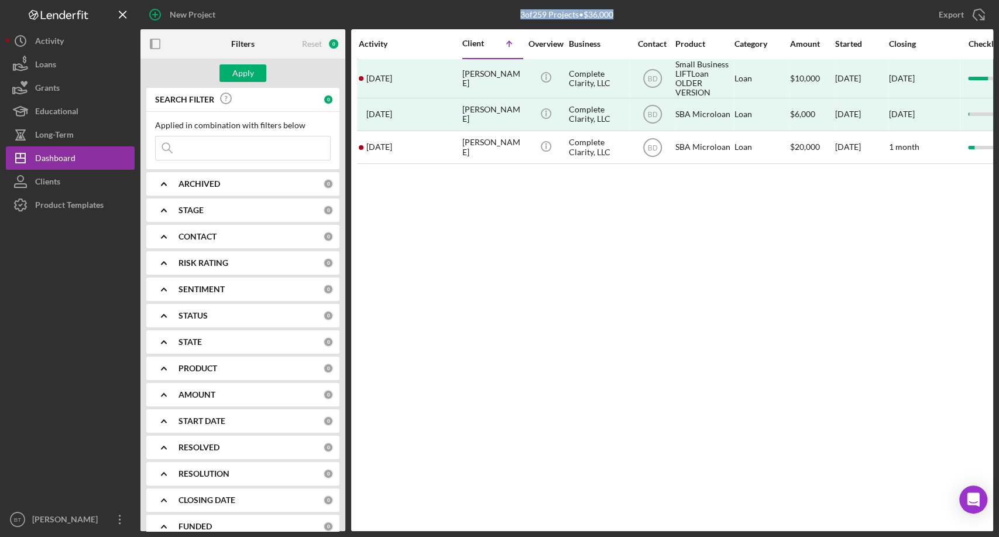
click at [624, 12] on div "3 of 259 Projects • $36,000 cobb" at bounding box center [567, 14] width 285 height 29
drag, startPoint x: 624, startPoint y: 12, endPoint x: 509, endPoint y: 16, distance: 115.4
click at [509, 16] on div "3 of 259 Projects • $36,000 cobb" at bounding box center [567, 14] width 285 height 29
click at [510, 17] on div "3 of 259 Projects • $36,000 cobb" at bounding box center [567, 14] width 285 height 29
drag, startPoint x: 510, startPoint y: 15, endPoint x: 619, endPoint y: 15, distance: 108.3
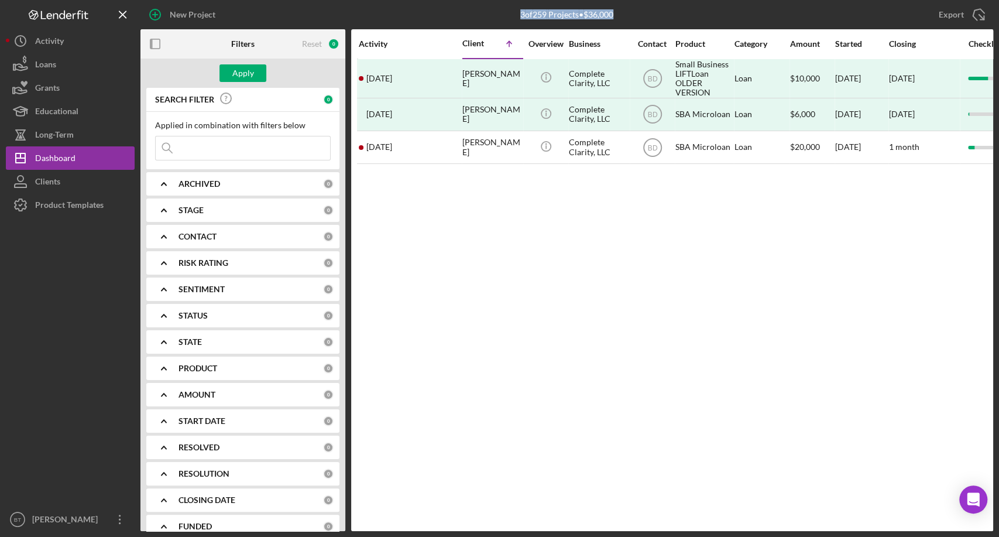
click at [619, 15] on div "3 of 259 Projects • $36,000 cobb" at bounding box center [567, 14] width 285 height 29
click at [623, 16] on div "3 of 259 Projects • $36,000 cobb" at bounding box center [567, 14] width 285 height 29
click at [621, 14] on div "3 of 259 Projects • $36,000 cobb" at bounding box center [567, 14] width 285 height 29
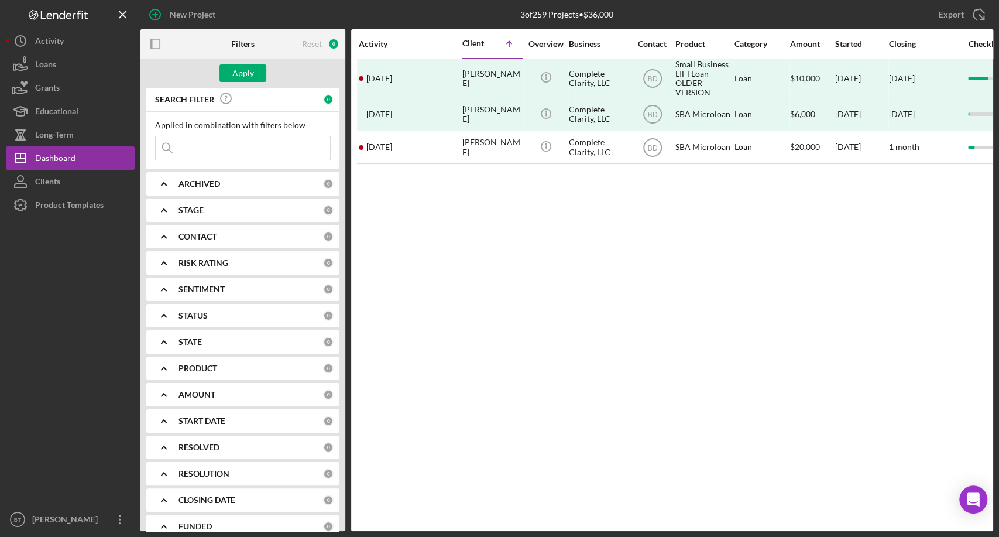
click at [583, 11] on div "3 of 259 Projects • $36,000" at bounding box center [566, 14] width 93 height 9
click at [582, 11] on div "3 of 259 Projects • $36,000" at bounding box center [566, 14] width 93 height 9
click at [509, 14] on div "3 of 259 Projects • $36,000 cobb" at bounding box center [567, 14] width 285 height 29
drag, startPoint x: 515, startPoint y: 12, endPoint x: 618, endPoint y: 15, distance: 103.7
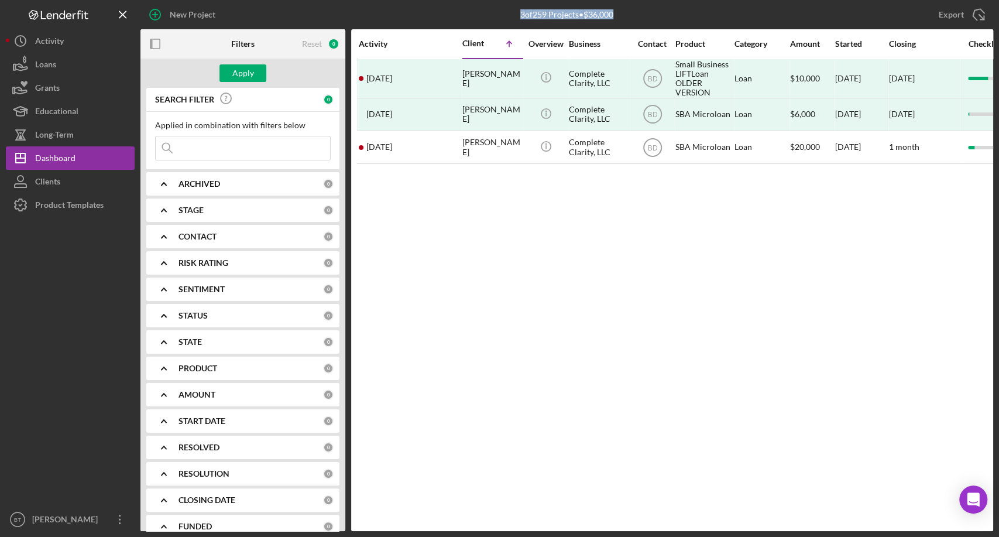
click at [618, 15] on div "3 of 259 Projects • $36,000 cobb" at bounding box center [567, 14] width 285 height 29
click at [623, 15] on div "3 of 259 Projects • $36,000 cobb" at bounding box center [567, 14] width 285 height 29
drag, startPoint x: 623, startPoint y: 15, endPoint x: 500, endPoint y: 16, distance: 122.9
click at [501, 16] on div "3 of 259 Projects • $36,000 cobb" at bounding box center [567, 14] width 285 height 29
click at [506, 15] on div "3 of 259 Projects • $36,000 cobb" at bounding box center [567, 14] width 285 height 29
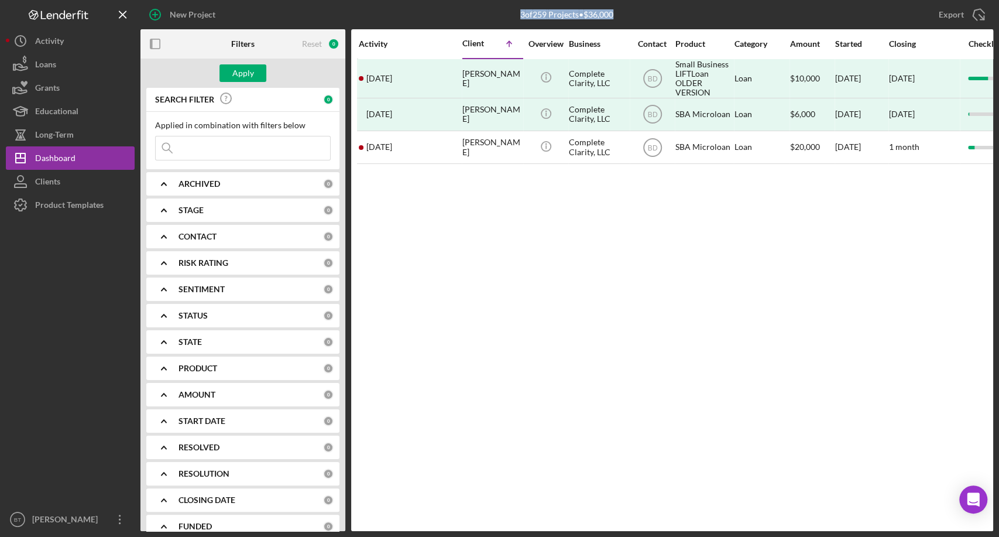
drag, startPoint x: 510, startPoint y: 15, endPoint x: 618, endPoint y: 13, distance: 107.7
click at [618, 13] on div "3 of 259 Projects • $36,000 cobb" at bounding box center [567, 14] width 285 height 29
click at [628, 13] on div "3 of 259 Projects • $36,000 cobb" at bounding box center [567, 14] width 285 height 29
drag, startPoint x: 620, startPoint y: 12, endPoint x: 506, endPoint y: 16, distance: 114.2
click at [506, 16] on div "3 of 259 Projects • $36,000 cobb" at bounding box center [567, 14] width 285 height 29
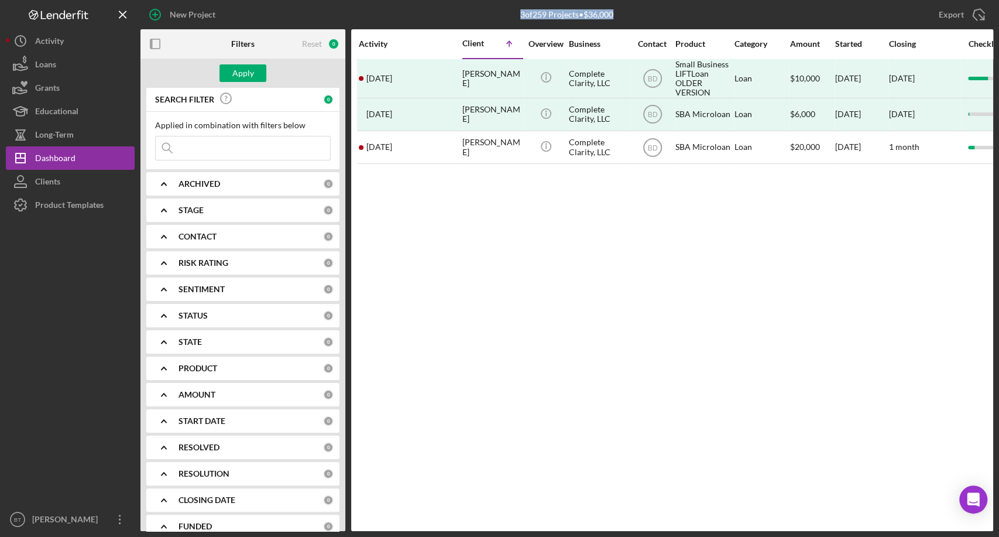
click at [521, 15] on div "3 of 259 Projects • $36,000" at bounding box center [566, 14] width 93 height 9
drag, startPoint x: 515, startPoint y: 11, endPoint x: 614, endPoint y: 12, distance: 98.4
click at [614, 12] on div "3 of 259 Projects • $36,000 cobb" at bounding box center [567, 14] width 285 height 29
click at [616, 13] on div "3 of 259 Projects • $36,000 cobb" at bounding box center [567, 14] width 285 height 29
drag, startPoint x: 618, startPoint y: 13, endPoint x: 513, endPoint y: 13, distance: 105.4
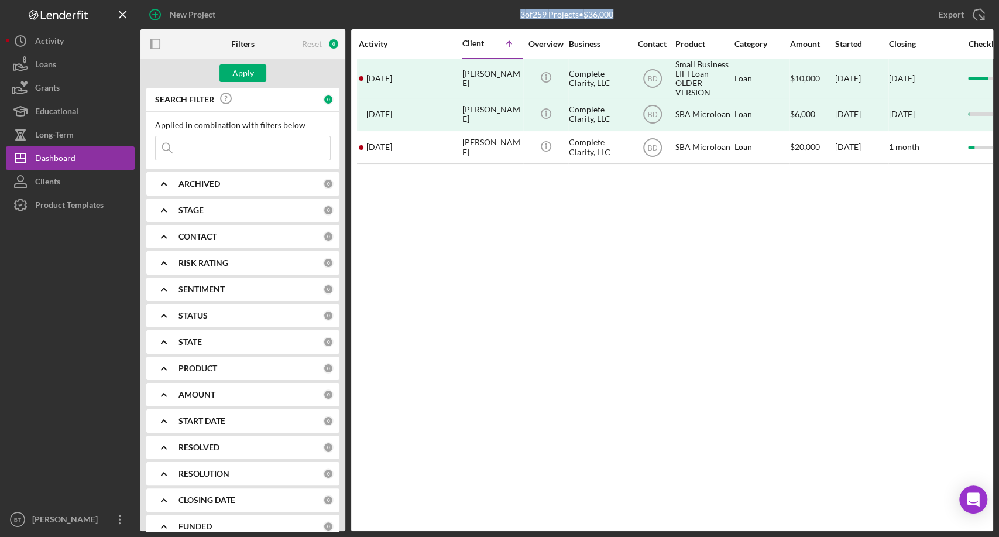
click at [513, 13] on div "3 of 259 Projects • $36,000 cobb" at bounding box center [567, 14] width 285 height 29
click at [520, 17] on div "3 of 259 Projects • $36,000" at bounding box center [566, 14] width 93 height 9
click at [576, 297] on div "Activity Client Icon/Table Sort Arrow Overview Business Contact Product Categor…" at bounding box center [672, 280] width 642 height 502
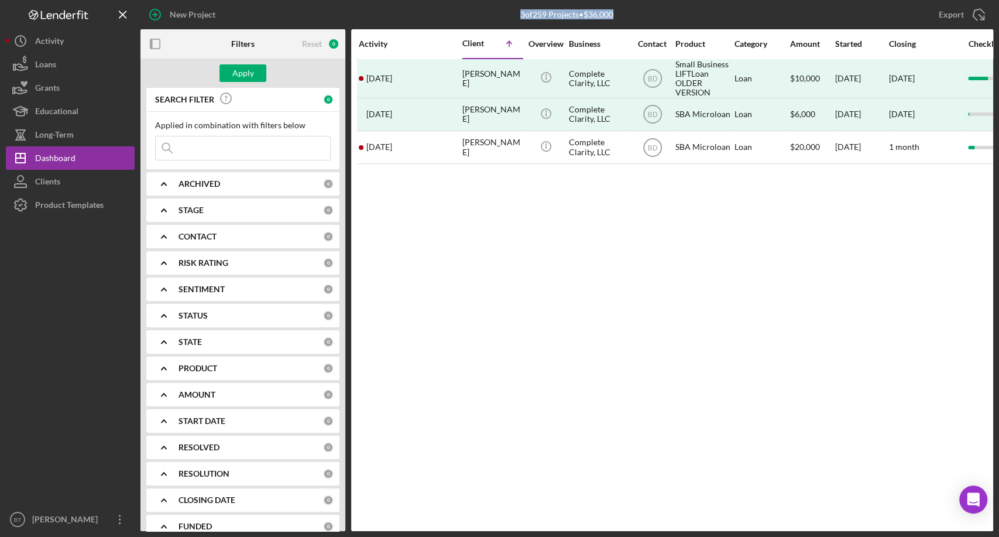
drag, startPoint x: 518, startPoint y: 15, endPoint x: 618, endPoint y: 10, distance: 100.8
click at [618, 10] on div "3 of 259 Projects • $36,000 cobb" at bounding box center [567, 14] width 285 height 29
click at [612, 208] on div "Activity Client Icon/Table Sort Arrow Overview Business Contact Product Categor…" at bounding box center [672, 280] width 642 height 502
drag, startPoint x: 626, startPoint y: 49, endPoint x: 614, endPoint y: 52, distance: 12.8
click at [614, 52] on div "Business" at bounding box center [598, 44] width 59 height 28
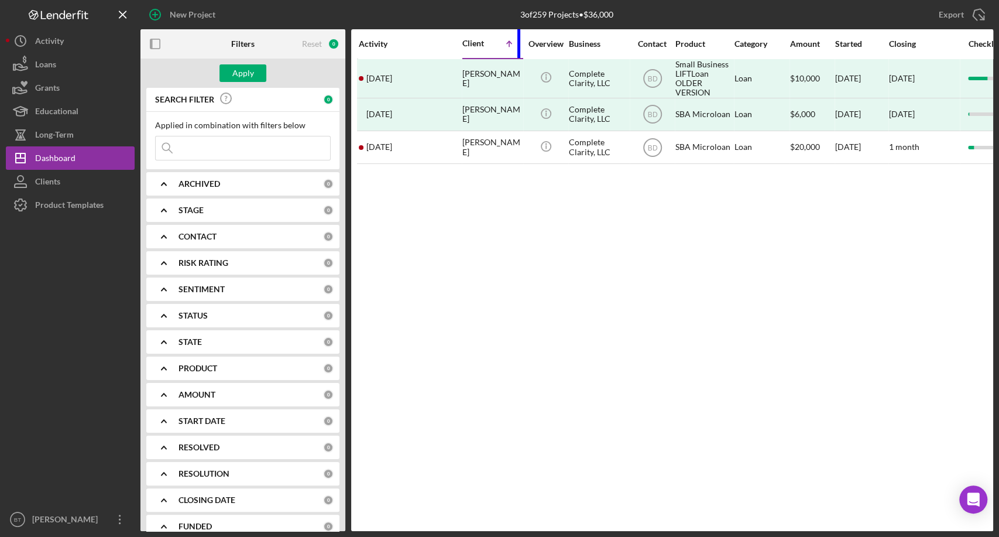
drag, startPoint x: 518, startPoint y: 47, endPoint x: 505, endPoint y: 50, distance: 13.3
click at [505, 50] on div "Client Icon/Table Sort Arrow" at bounding box center [491, 44] width 59 height 28
drag, startPoint x: 626, startPoint y: 47, endPoint x: 606, endPoint y: 53, distance: 20.6
click at [606, 53] on div "Business" at bounding box center [598, 44] width 59 height 28
drag, startPoint x: 731, startPoint y: 39, endPoint x: 718, endPoint y: 42, distance: 12.8
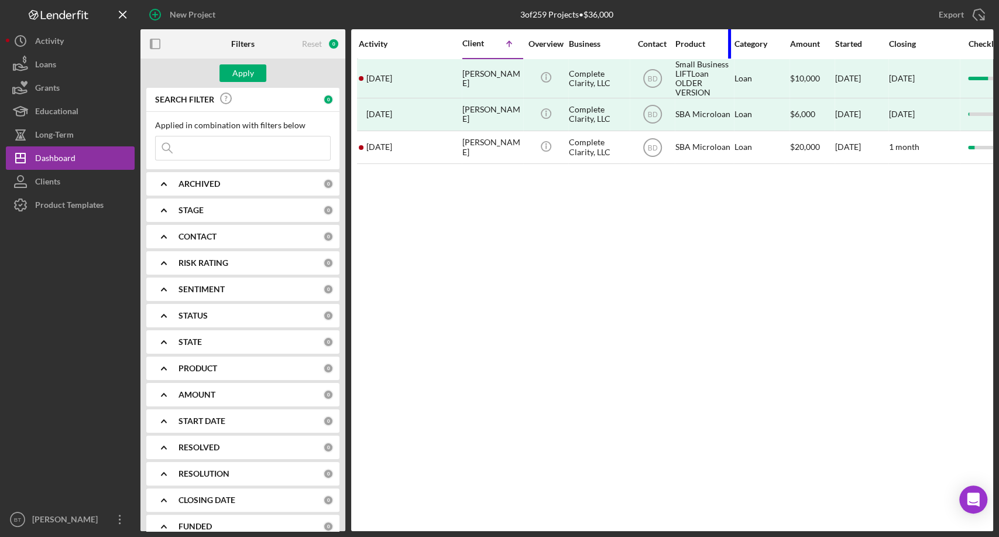
click at [718, 42] on div "Product" at bounding box center [704, 44] width 56 height 28
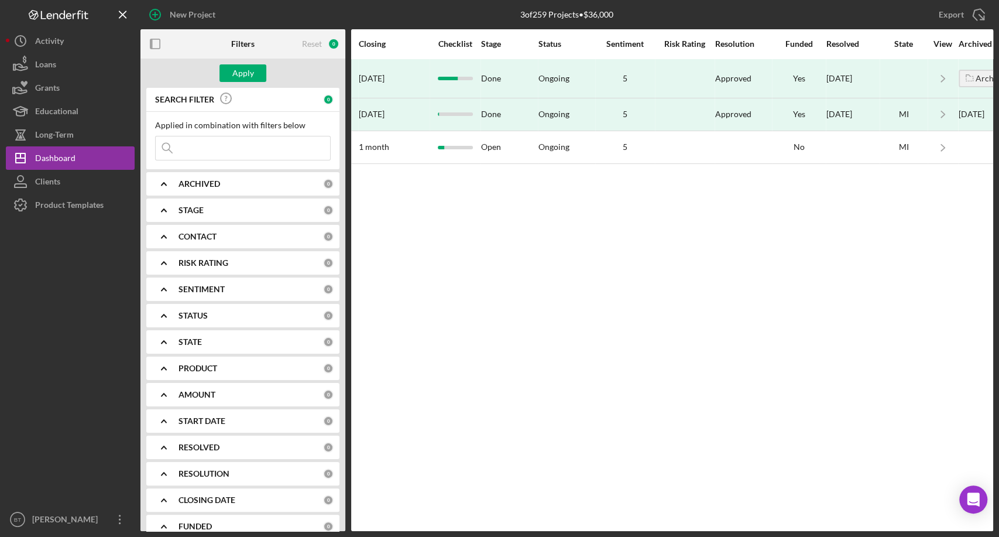
scroll to position [0, 562]
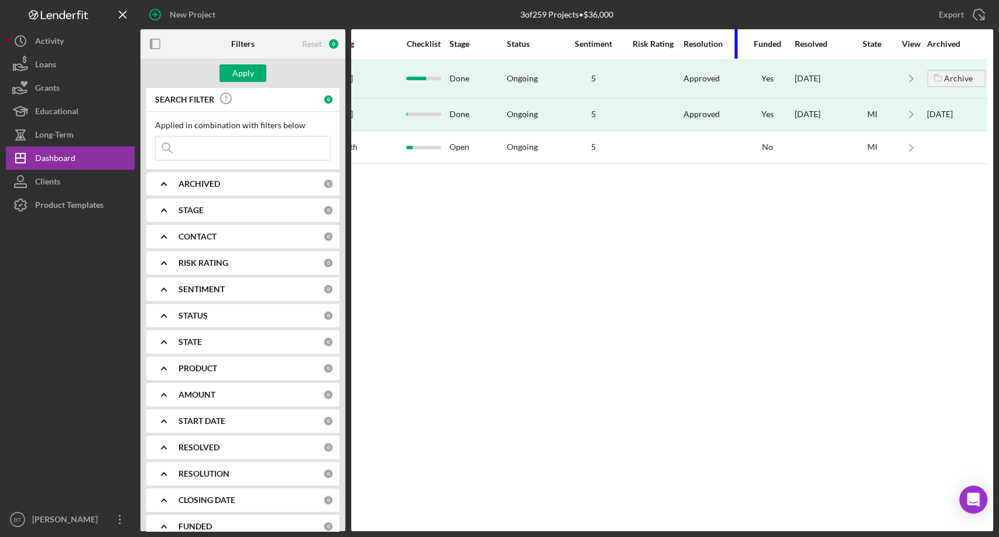
drag, startPoint x: 736, startPoint y: 35, endPoint x: 706, endPoint y: 41, distance: 30.4
click at [706, 41] on div "Resolution" at bounding box center [712, 44] width 56 height 28
drag, startPoint x: 501, startPoint y: 42, endPoint x: 490, endPoint y: 42, distance: 11.1
click at [490, 42] on div "Stage" at bounding box center [478, 44] width 56 height 28
drag, startPoint x: 559, startPoint y: 39, endPoint x: 515, endPoint y: 57, distance: 47.5
